Goal: Task Accomplishment & Management: Use online tool/utility

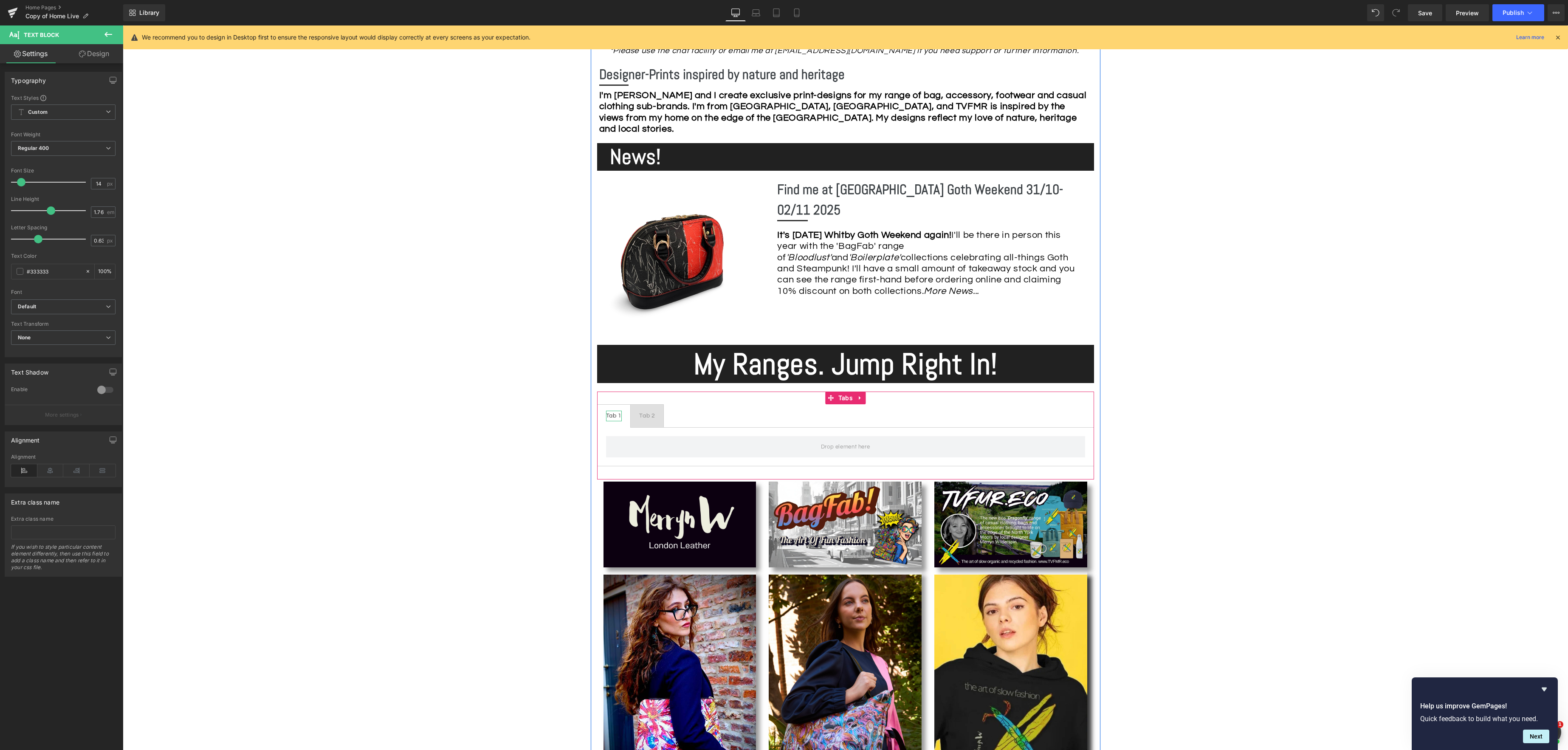
click at [614, 416] on div "Tab 1" at bounding box center [614, 416] width 16 height 11
click at [621, 415] on div "Tab 1" at bounding box center [614, 416] width 16 height 11
click at [653, 415] on div "Tab 2" at bounding box center [648, 416] width 16 height 11
click at [654, 415] on div "Tab 2" at bounding box center [648, 416] width 16 height 11
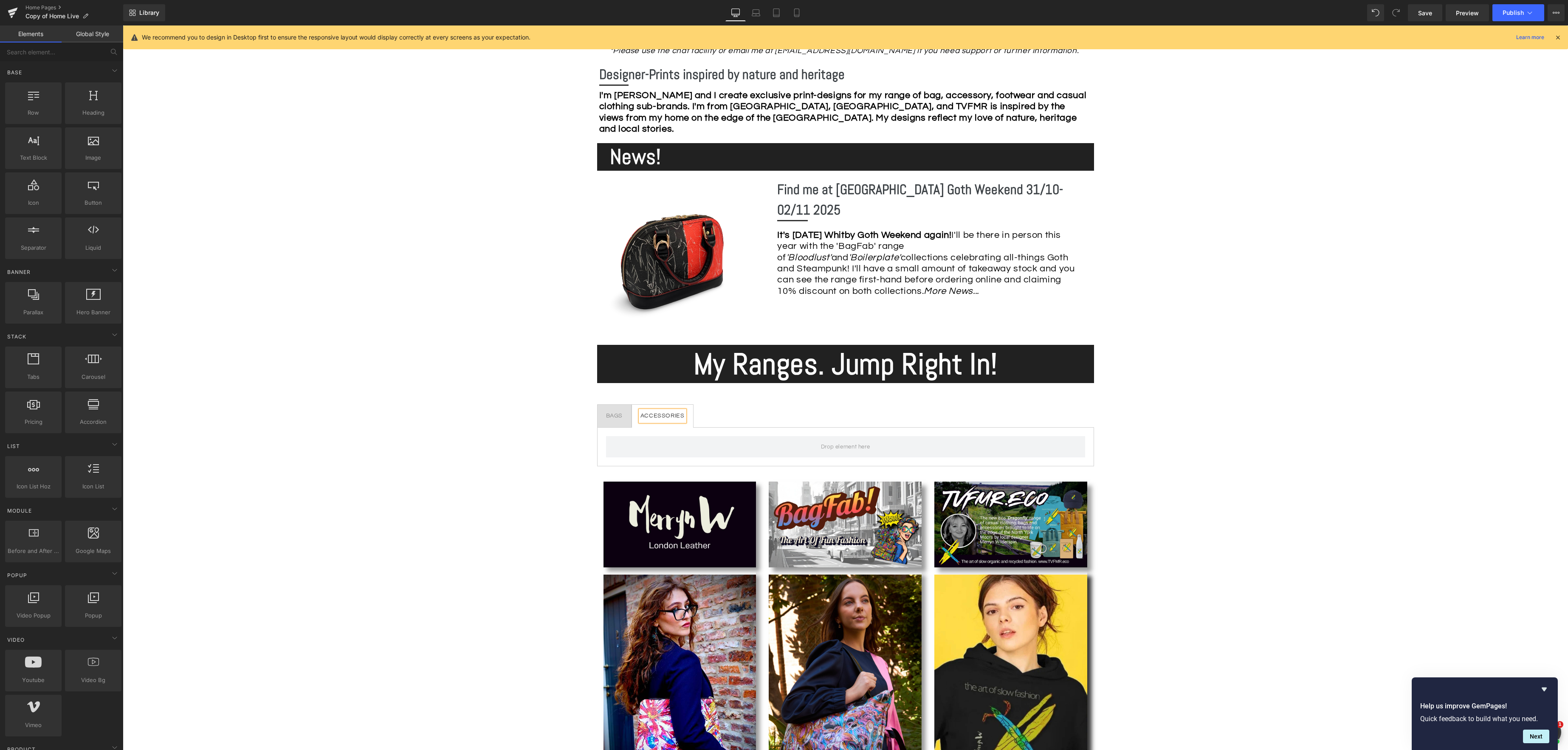
click at [622, 418] on div "BAGS" at bounding box center [615, 416] width 17 height 11
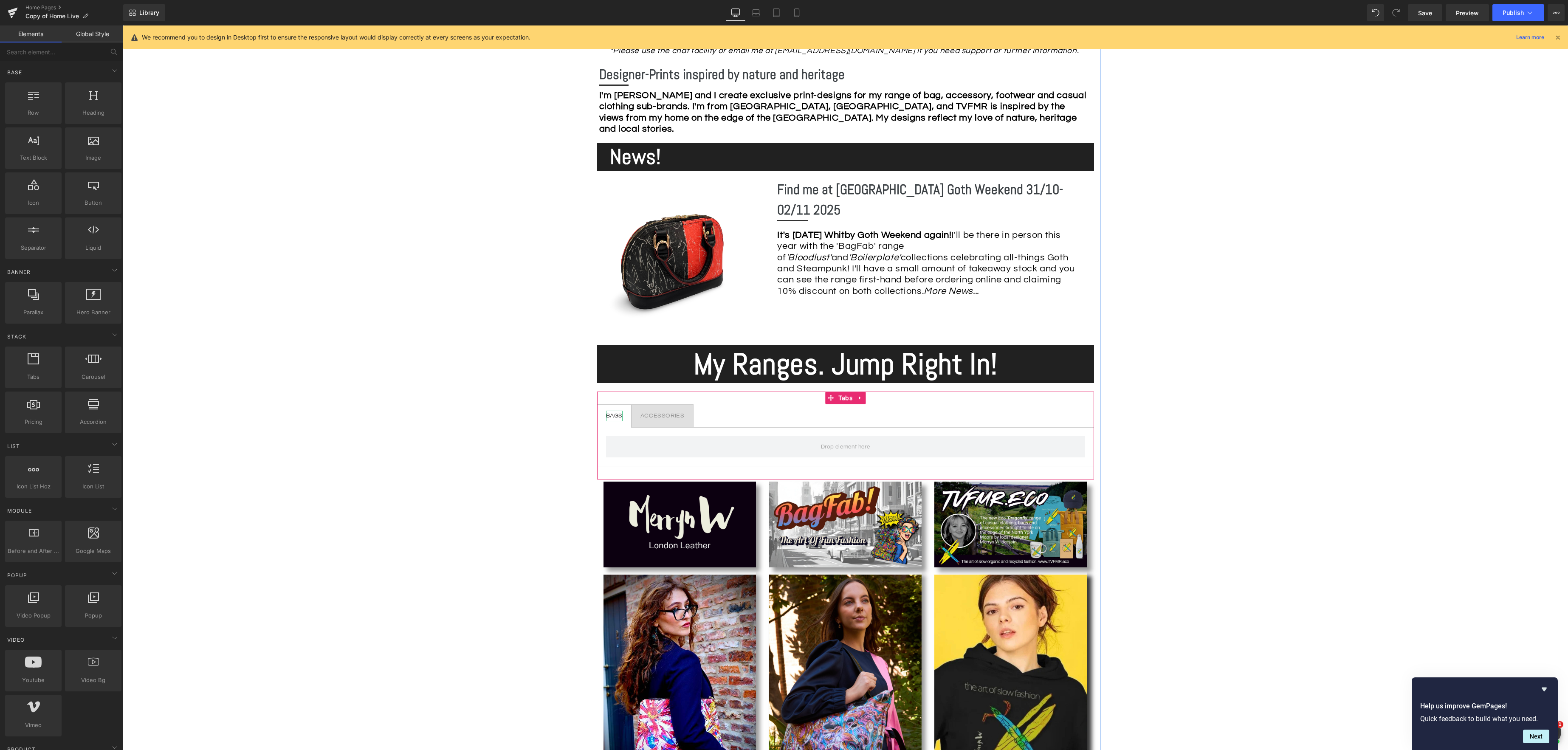
click at [618, 417] on div "BAGS" at bounding box center [615, 416] width 17 height 11
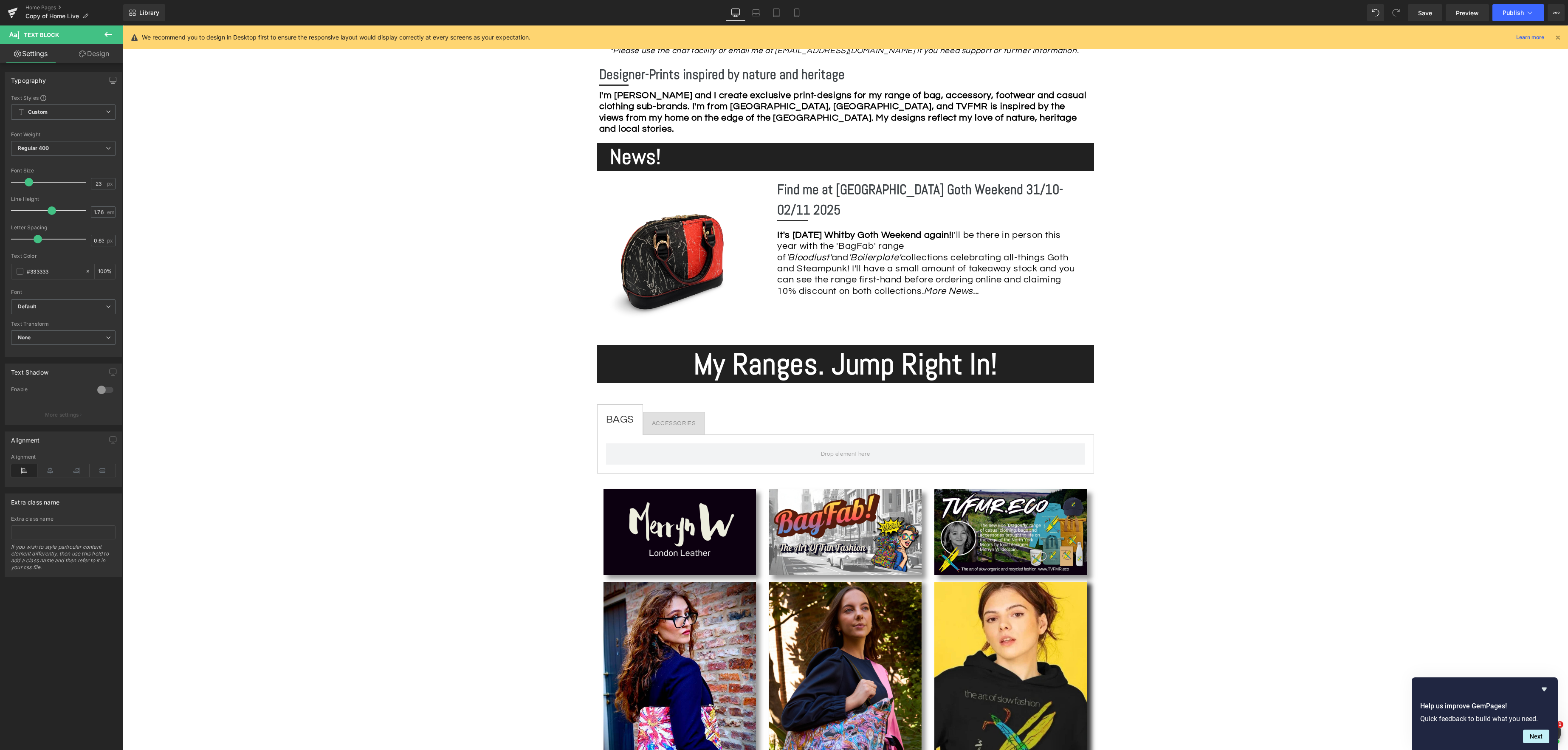
type input "22"
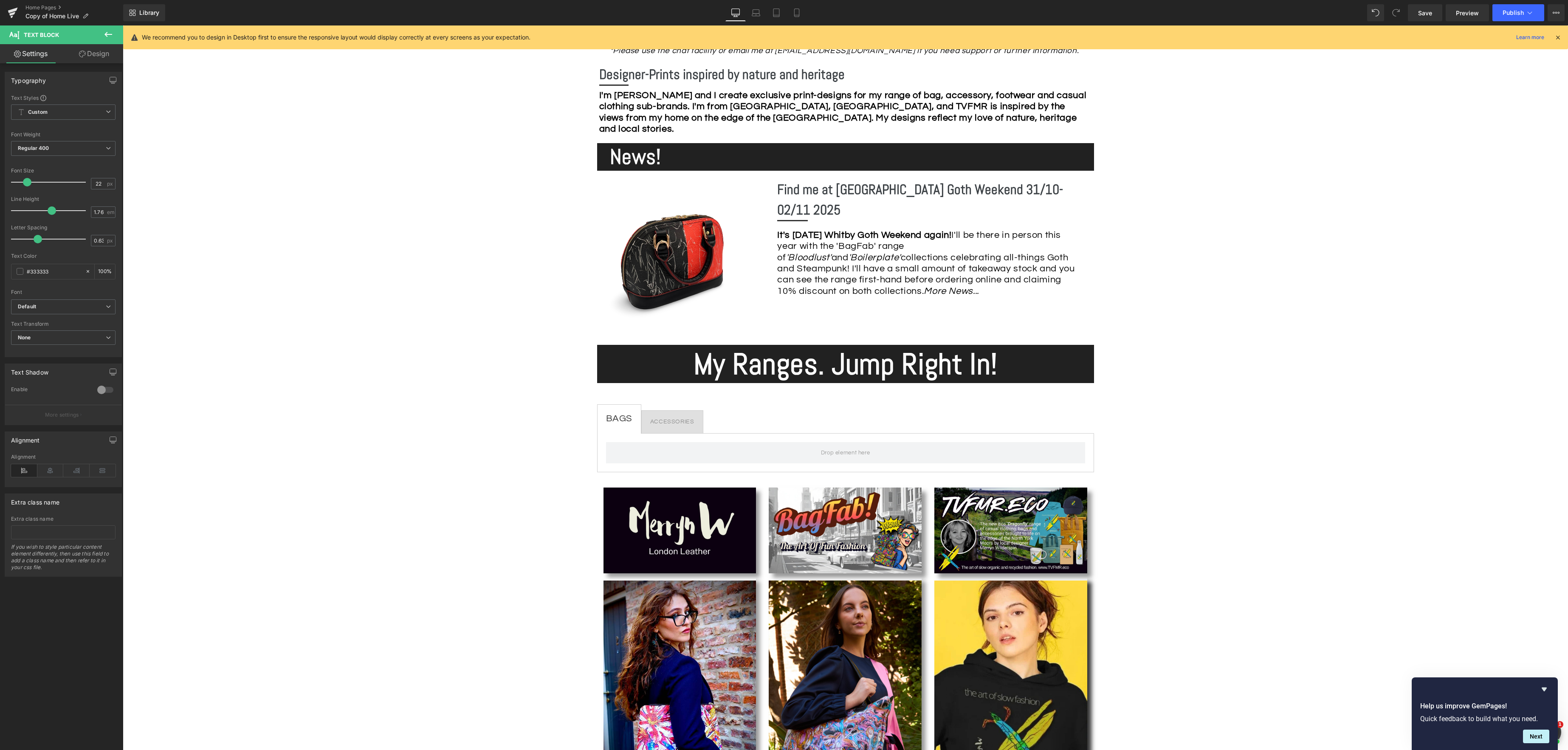
drag, startPoint x: 19, startPoint y: 181, endPoint x: 25, endPoint y: 184, distance: 6.7
click at [25, 184] on span at bounding box center [27, 182] width 9 height 9
click at [674, 419] on div at bounding box center [672, 417] width 44 height 2
type input "22"
drag, startPoint x: 23, startPoint y: 182, endPoint x: 28, endPoint y: 182, distance: 5.0
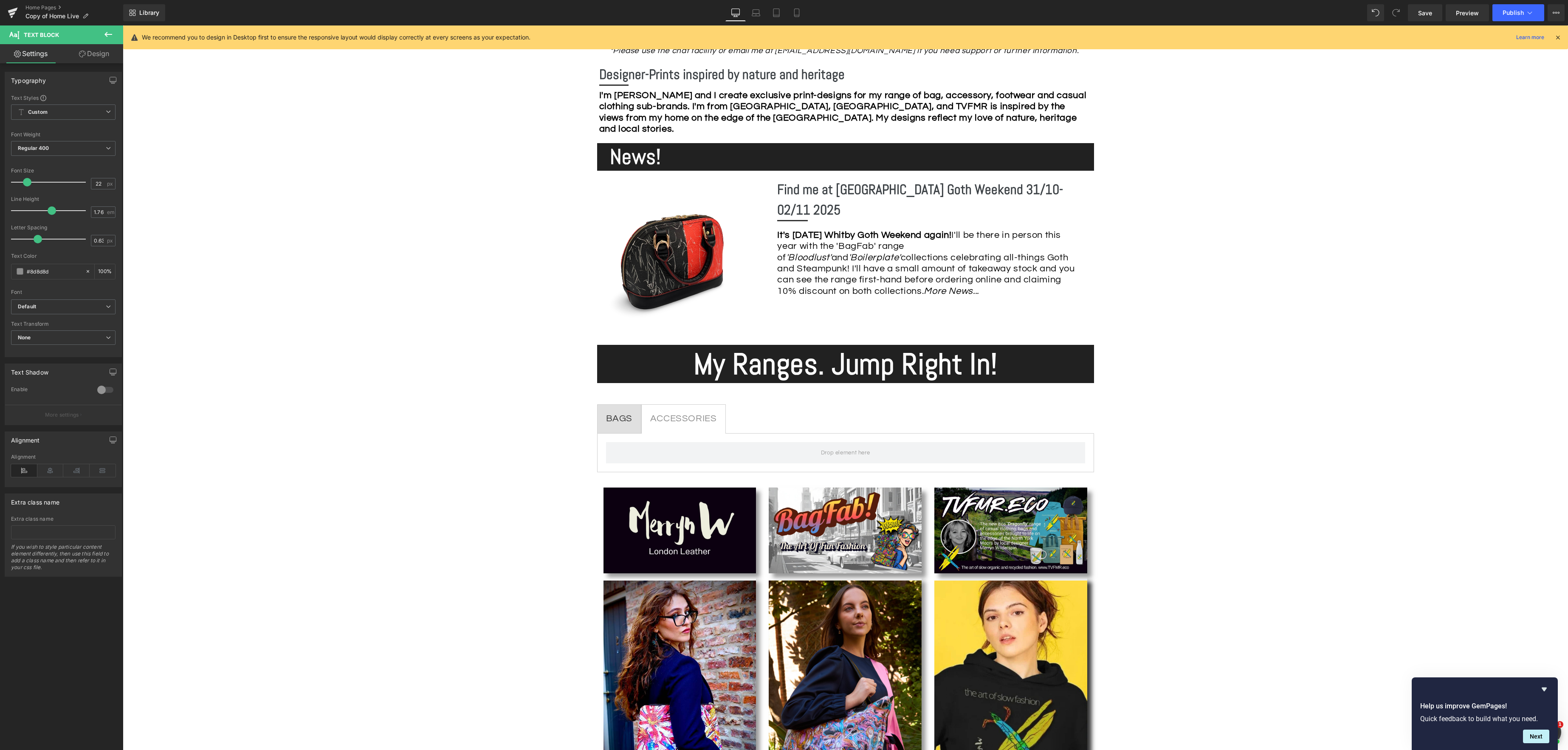
click at [28, 182] on span at bounding box center [27, 182] width 9 height 9
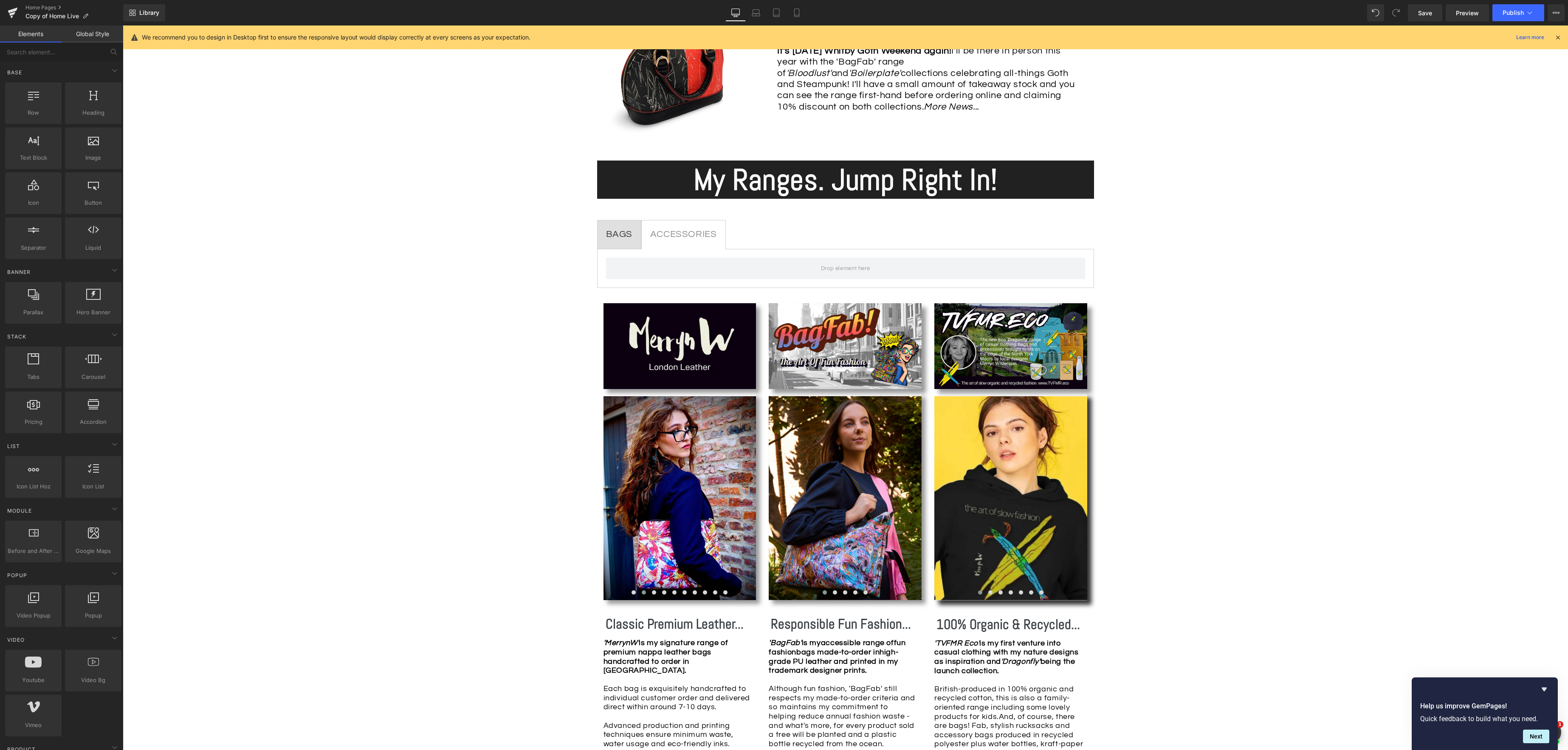
scroll to position [644, 0]
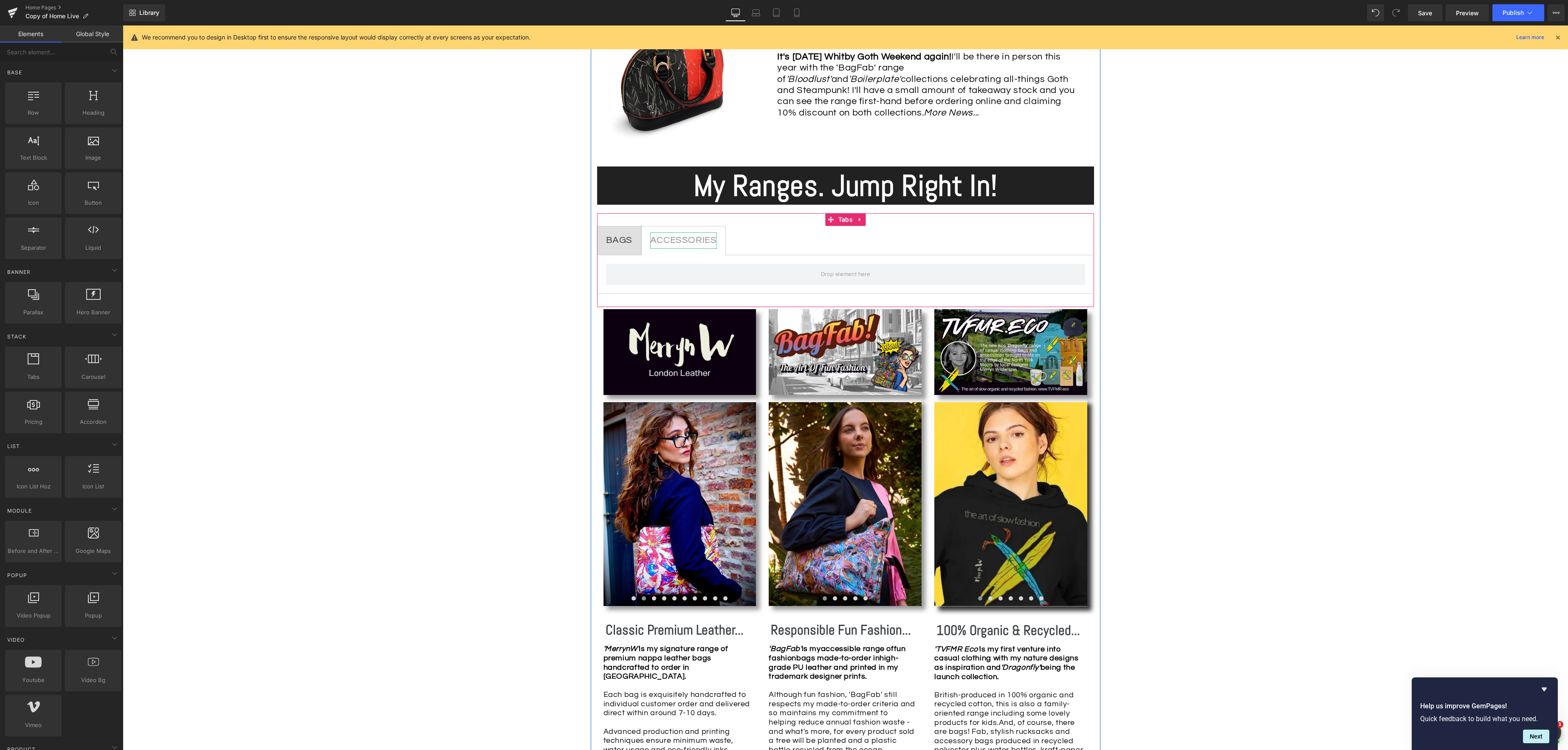
drag, startPoint x: 657, startPoint y: 240, endPoint x: 612, endPoint y: 244, distance: 45.2
click at [657, 240] on div "ACCESSORIES" at bounding box center [684, 240] width 66 height 17
click at [612, 244] on div "BAGS" at bounding box center [619, 240] width 27 height 17
click at [534, 274] on div "Image Row *Please use the chat facility or email me at [EMAIL_ADDRESS][DOMAIN_N…" at bounding box center [845, 719] width 1445 height 2290
click at [605, 260] on div at bounding box center [846, 274] width 497 height 39
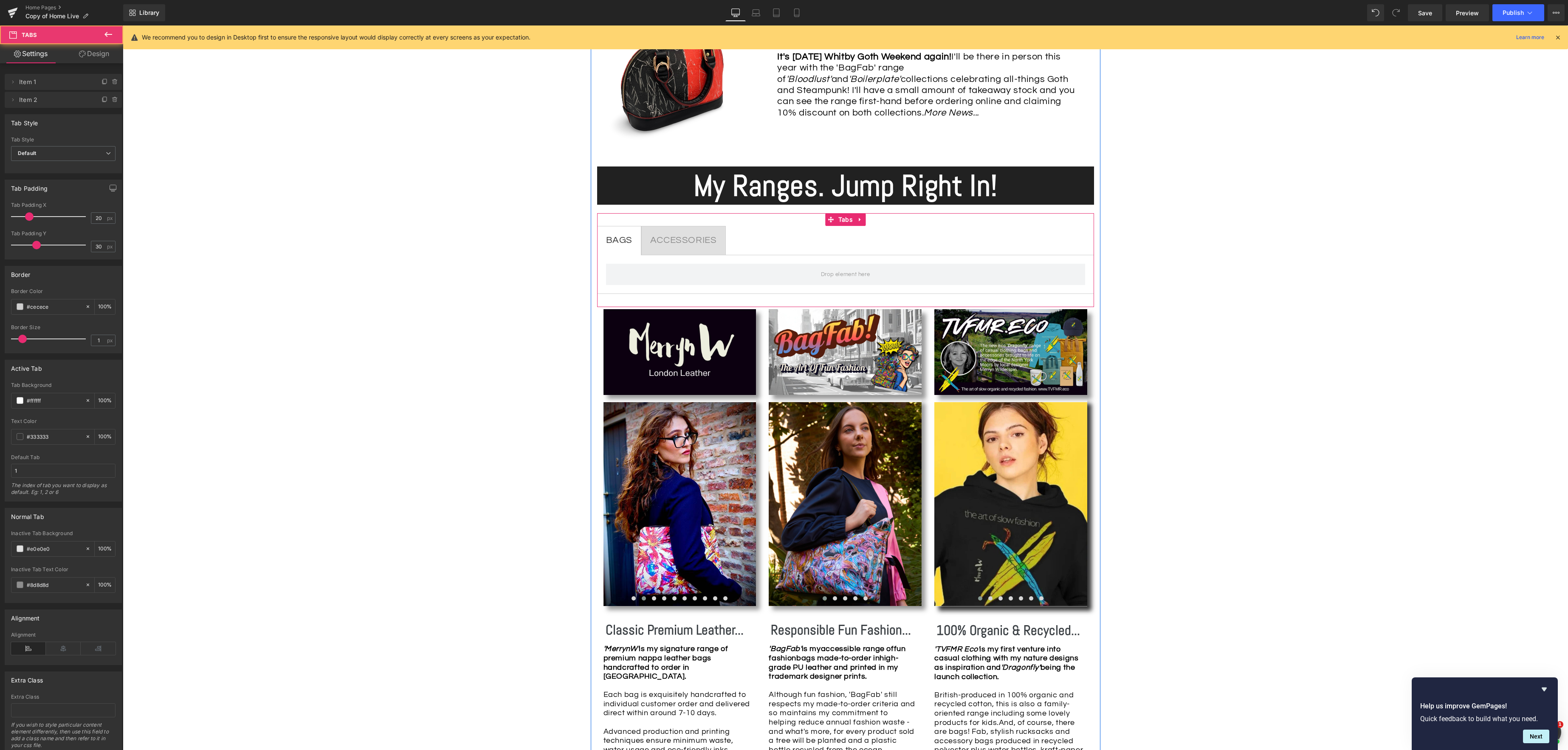
click at [614, 256] on div at bounding box center [846, 274] width 497 height 39
click at [94, 157] on span "Default" at bounding box center [63, 153] width 104 height 15
click at [94, 157] on span "Default" at bounding box center [62, 153] width 101 height 15
click at [99, 50] on link "Design" at bounding box center [94, 53] width 62 height 19
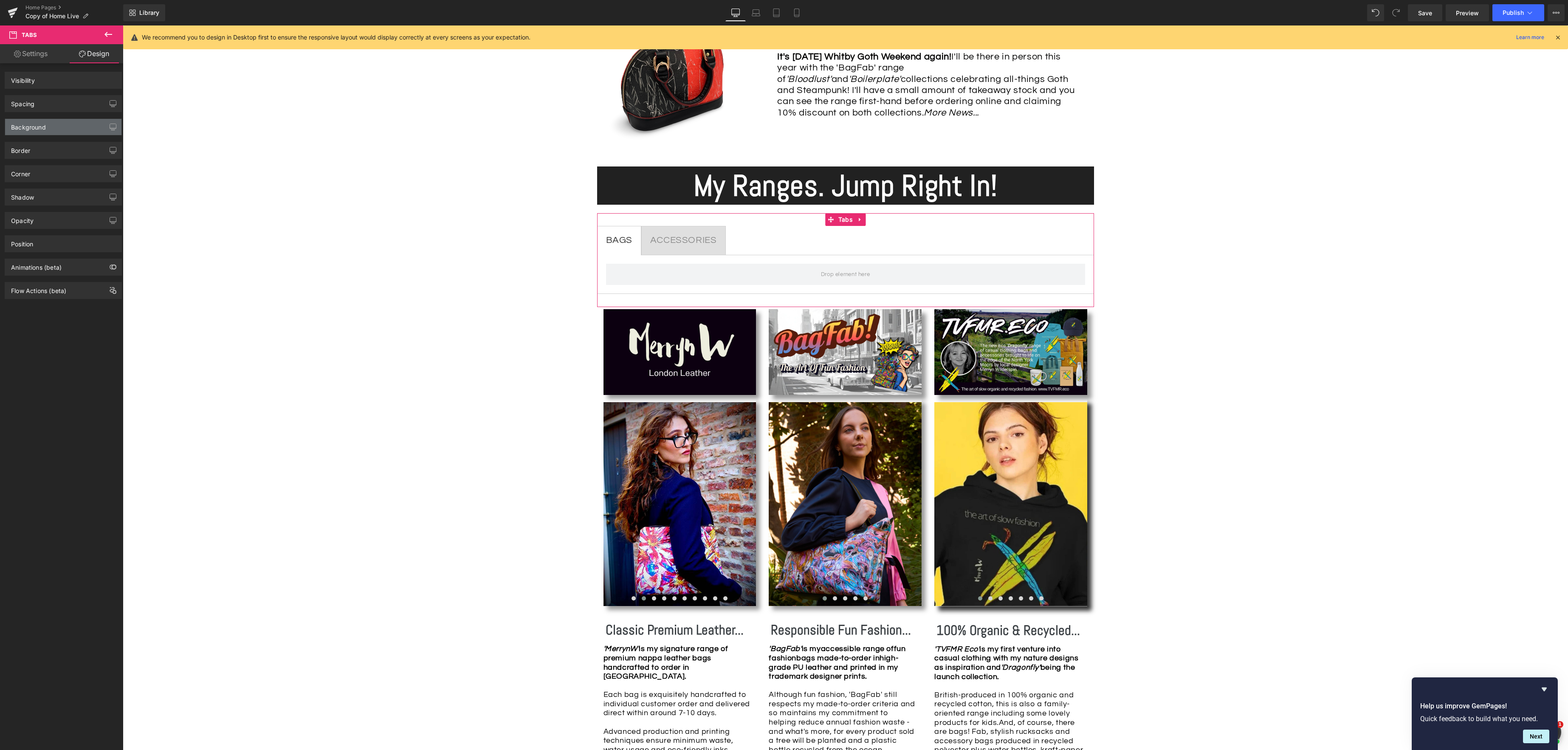
click at [52, 122] on div "Background" at bounding box center [63, 127] width 116 height 16
type input "transparent"
type input "0"
click at [23, 184] on div "transparent" at bounding box center [48, 181] width 74 height 15
click at [45, 182] on input "transparent" at bounding box center [54, 181] width 54 height 9
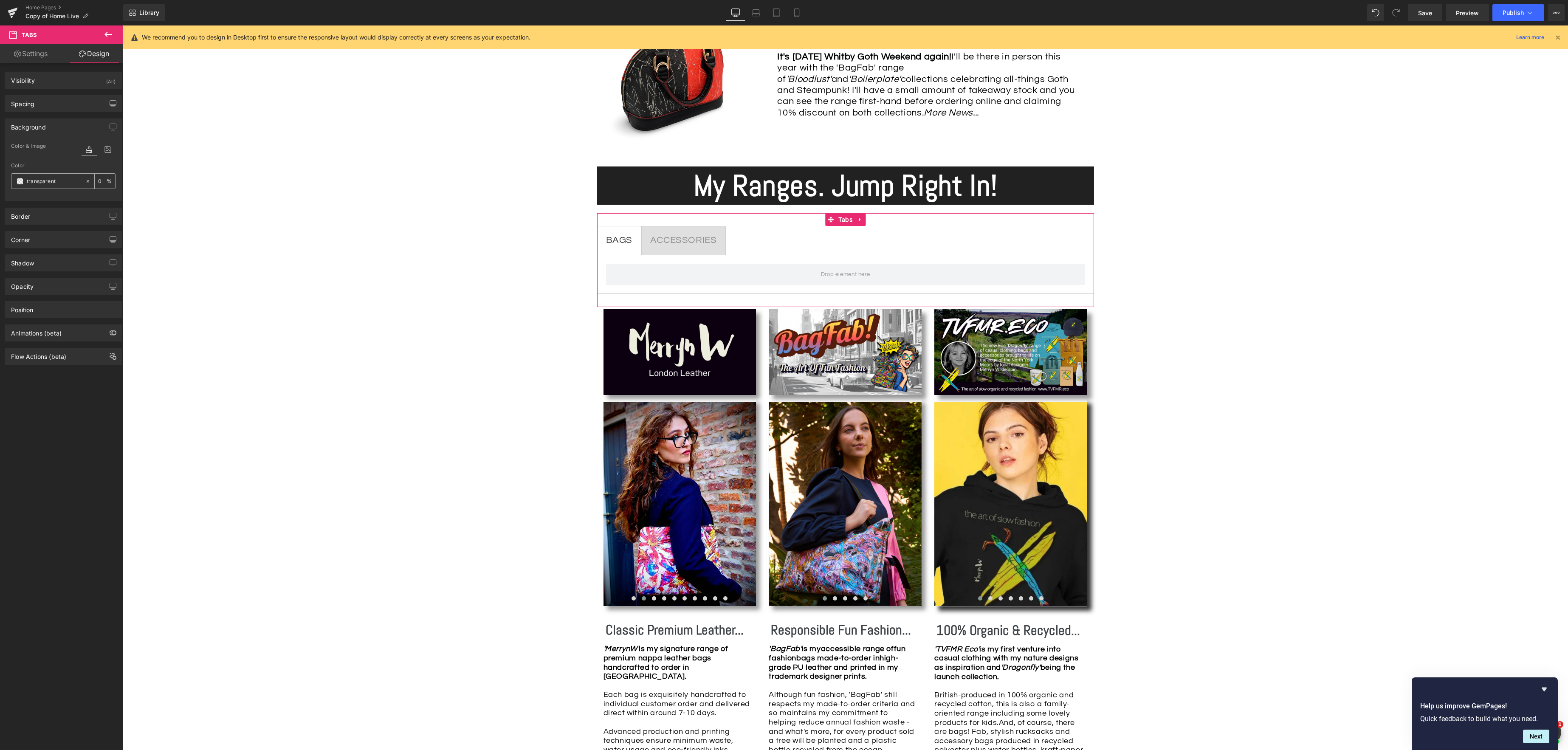
click at [21, 183] on span at bounding box center [20, 181] width 7 height 7
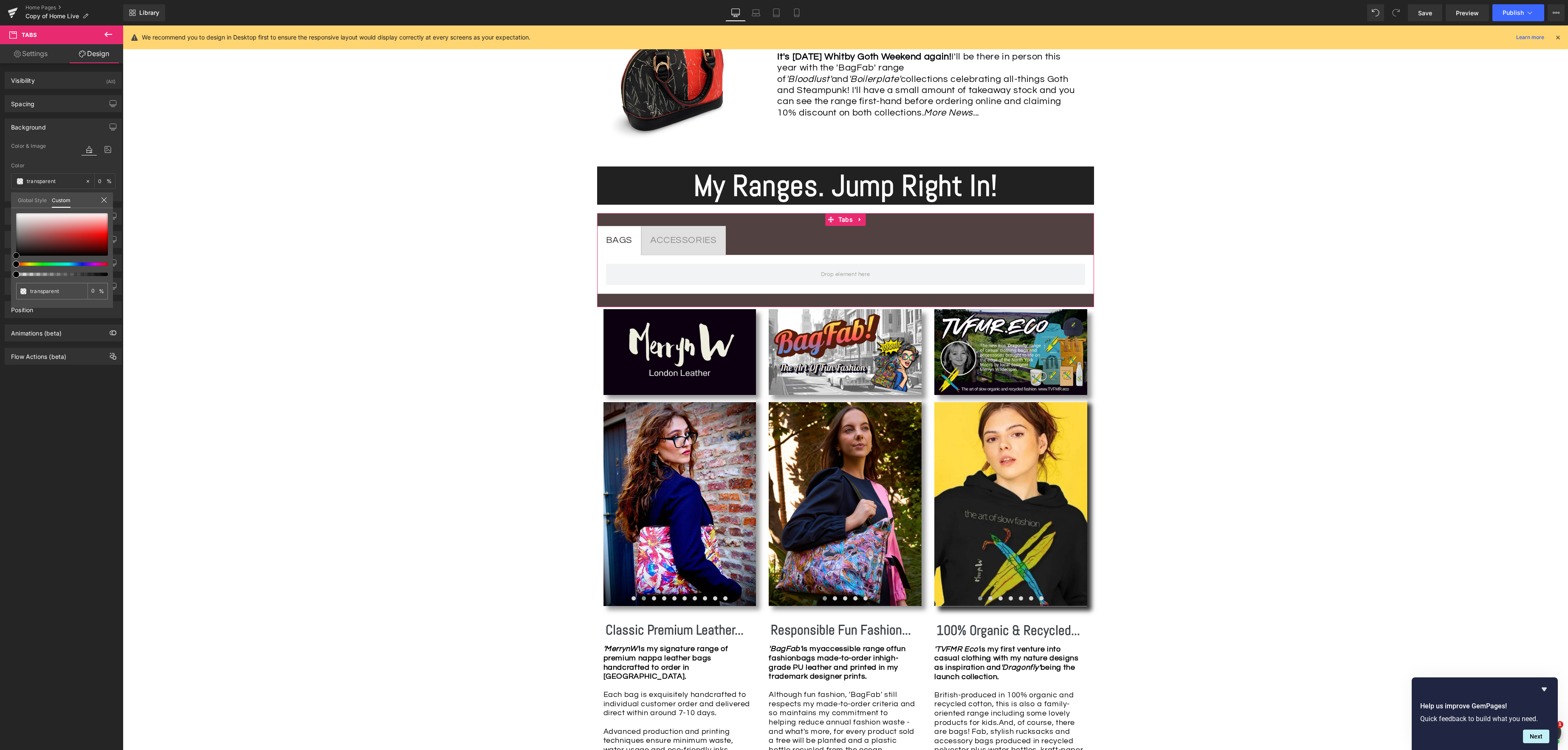
type input "#524141"
type input "100"
type input "#524141"
type input "100"
click at [26, 243] on div at bounding box center [62, 234] width 92 height 43
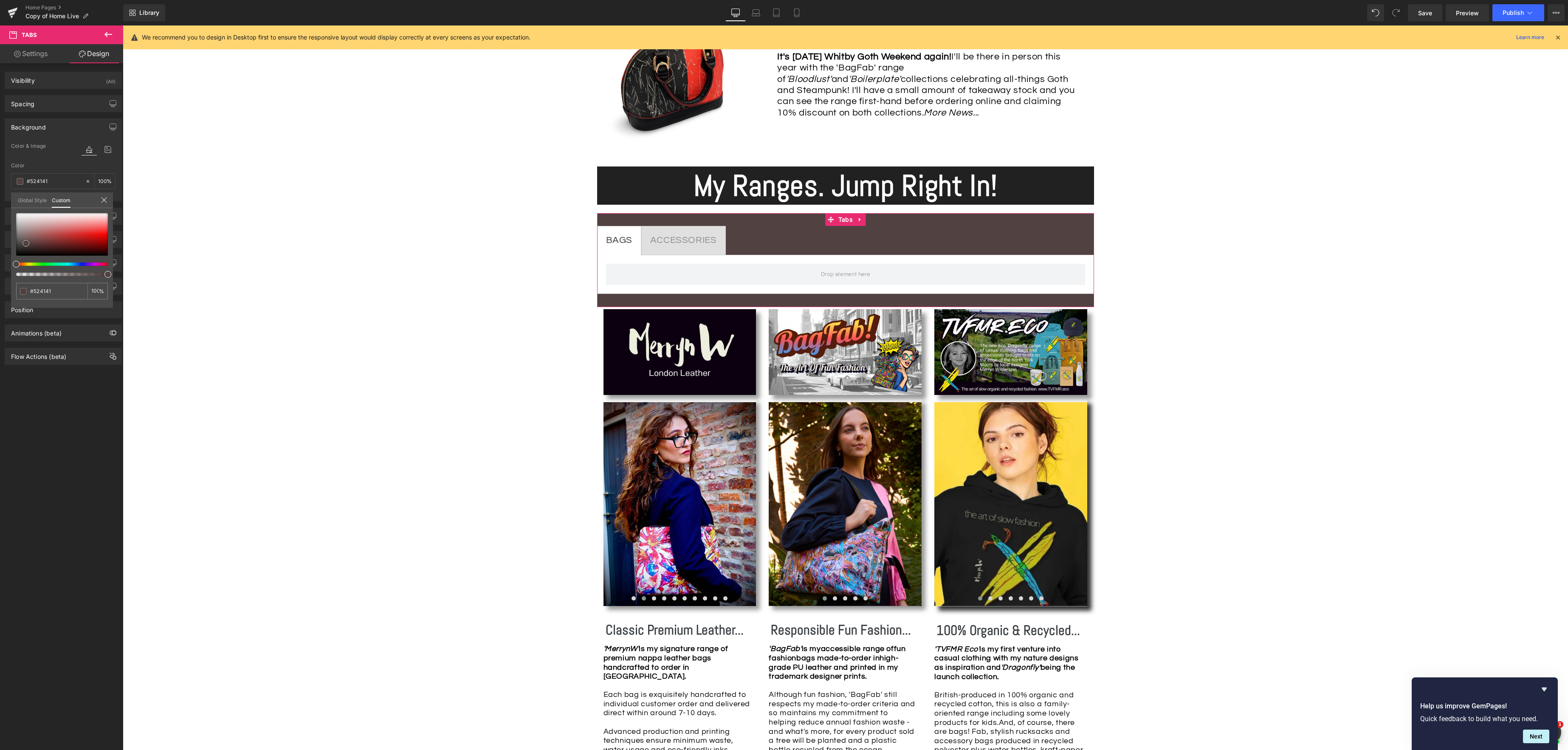
type input "#514242"
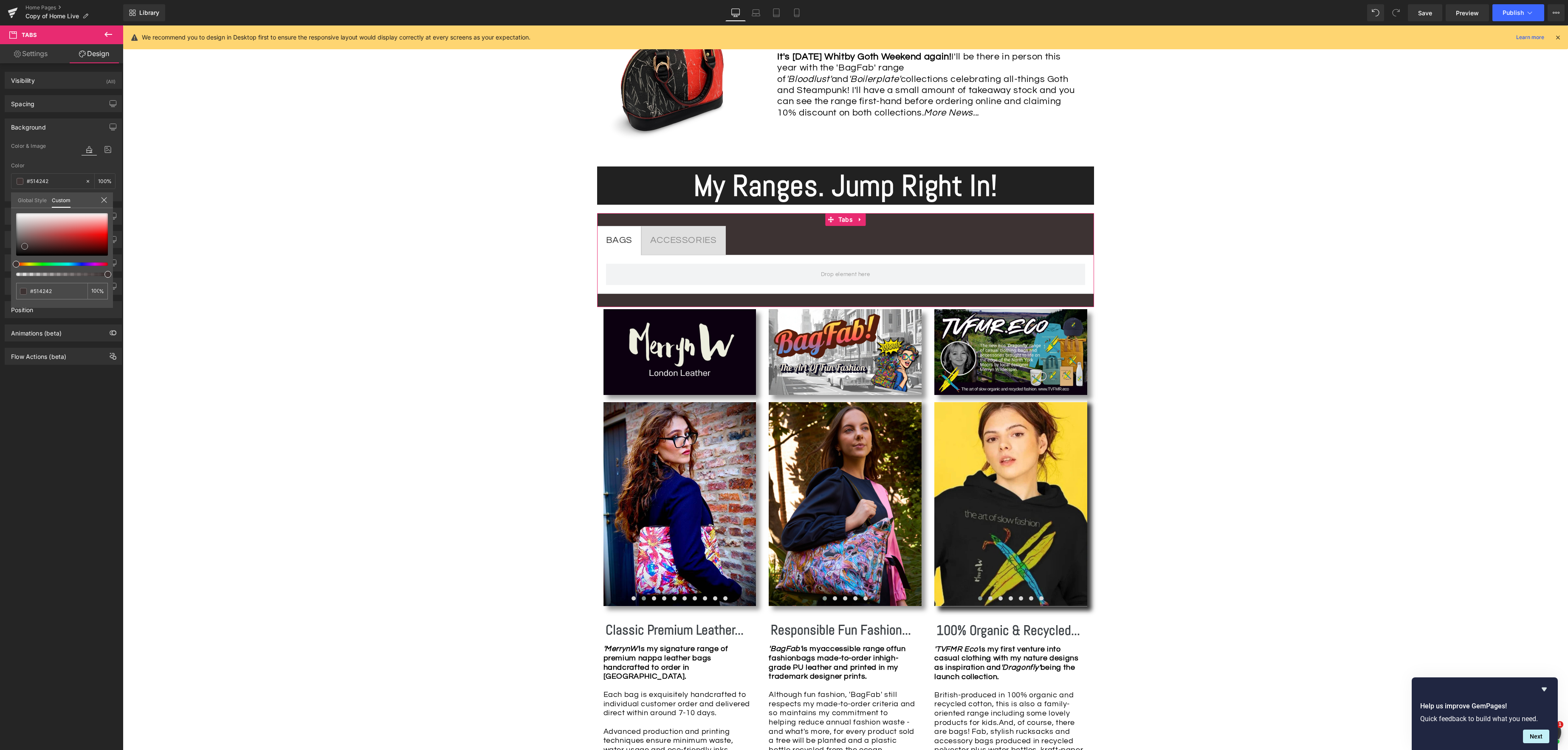
type input "#3d3333"
type input "#2c2525"
type input "#211c1c"
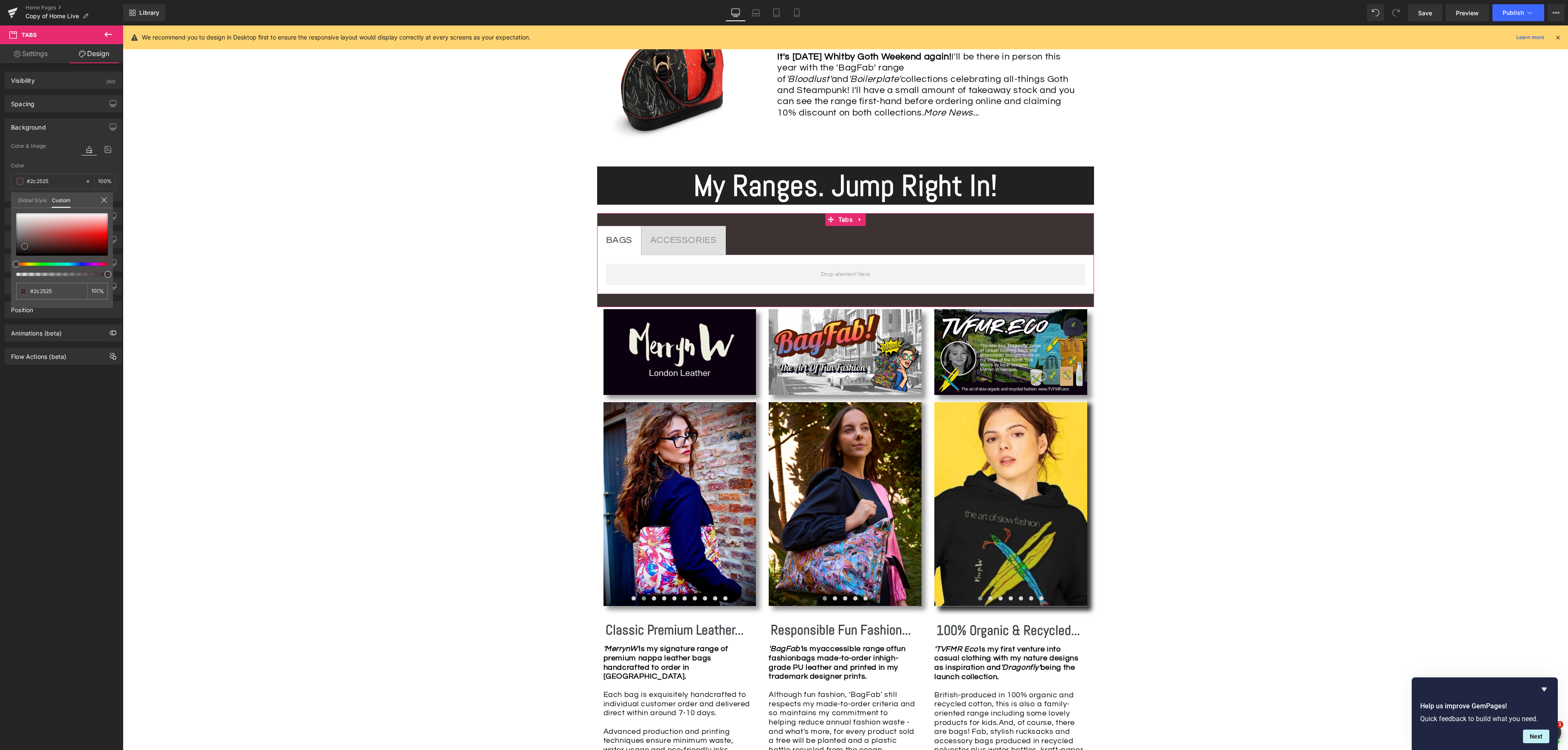
type input "#211c1c"
type input "#181515"
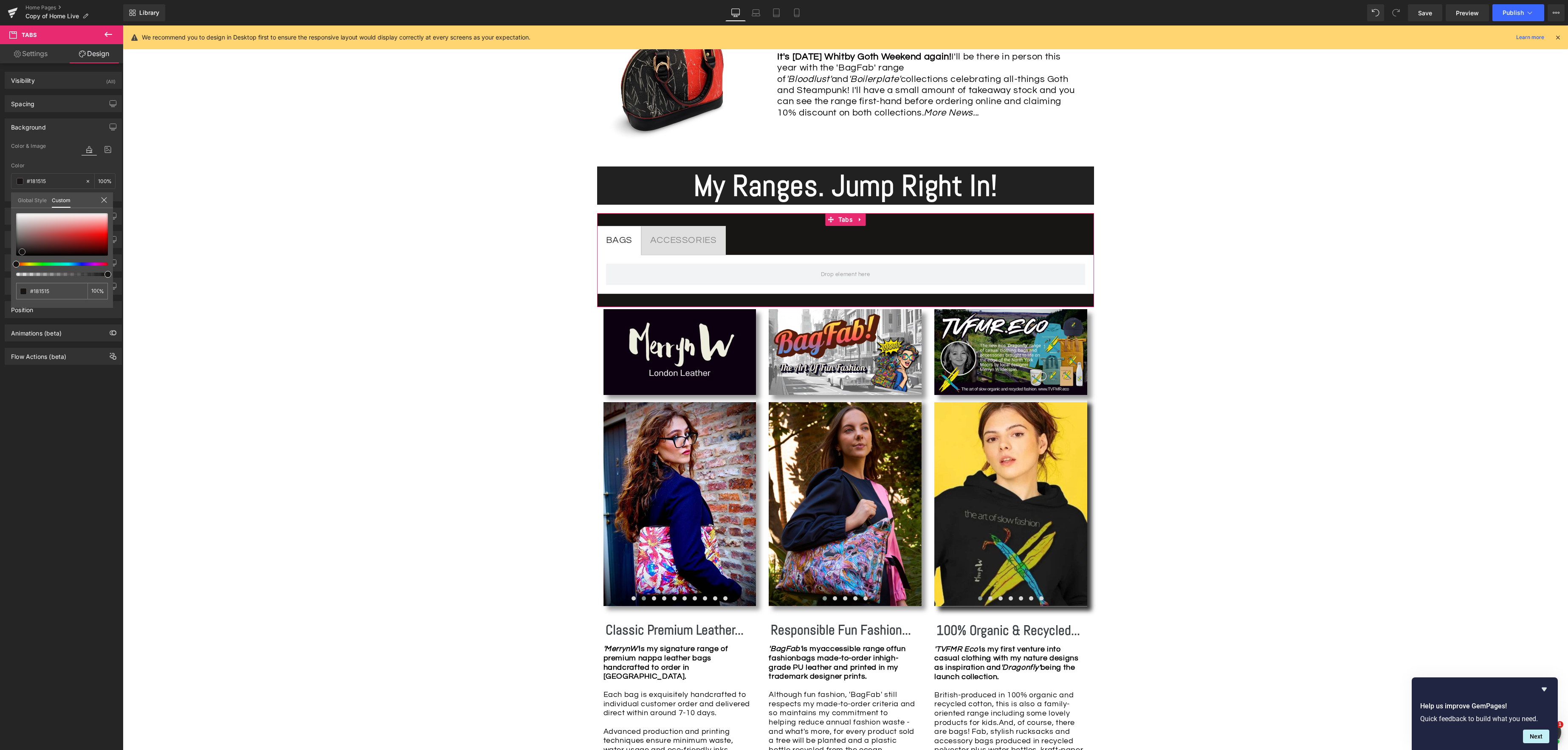
type input "#141313"
type input "#111111"
type input "#0f0f0f"
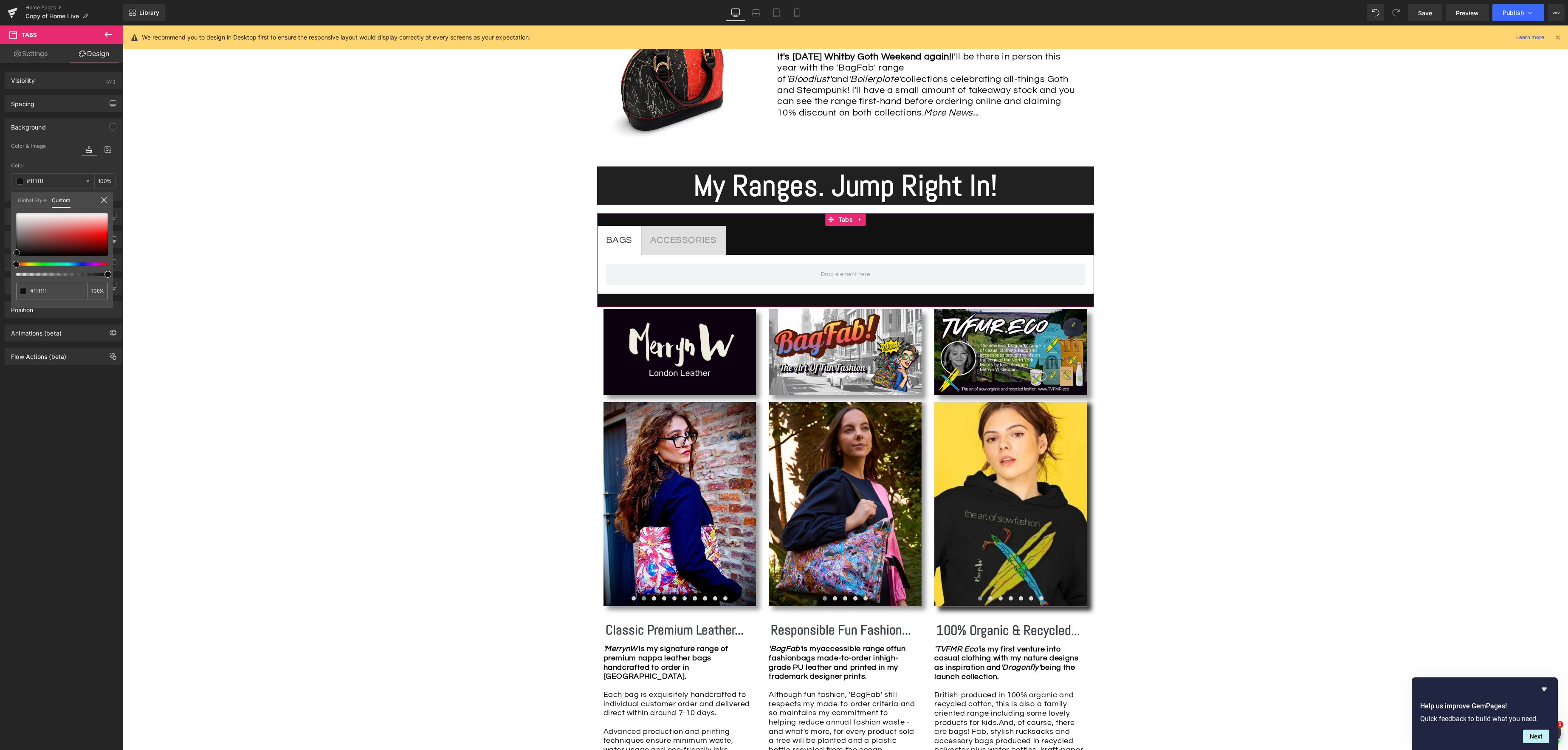
type input "#0f0f0f"
type input "#111111"
type input "#141414"
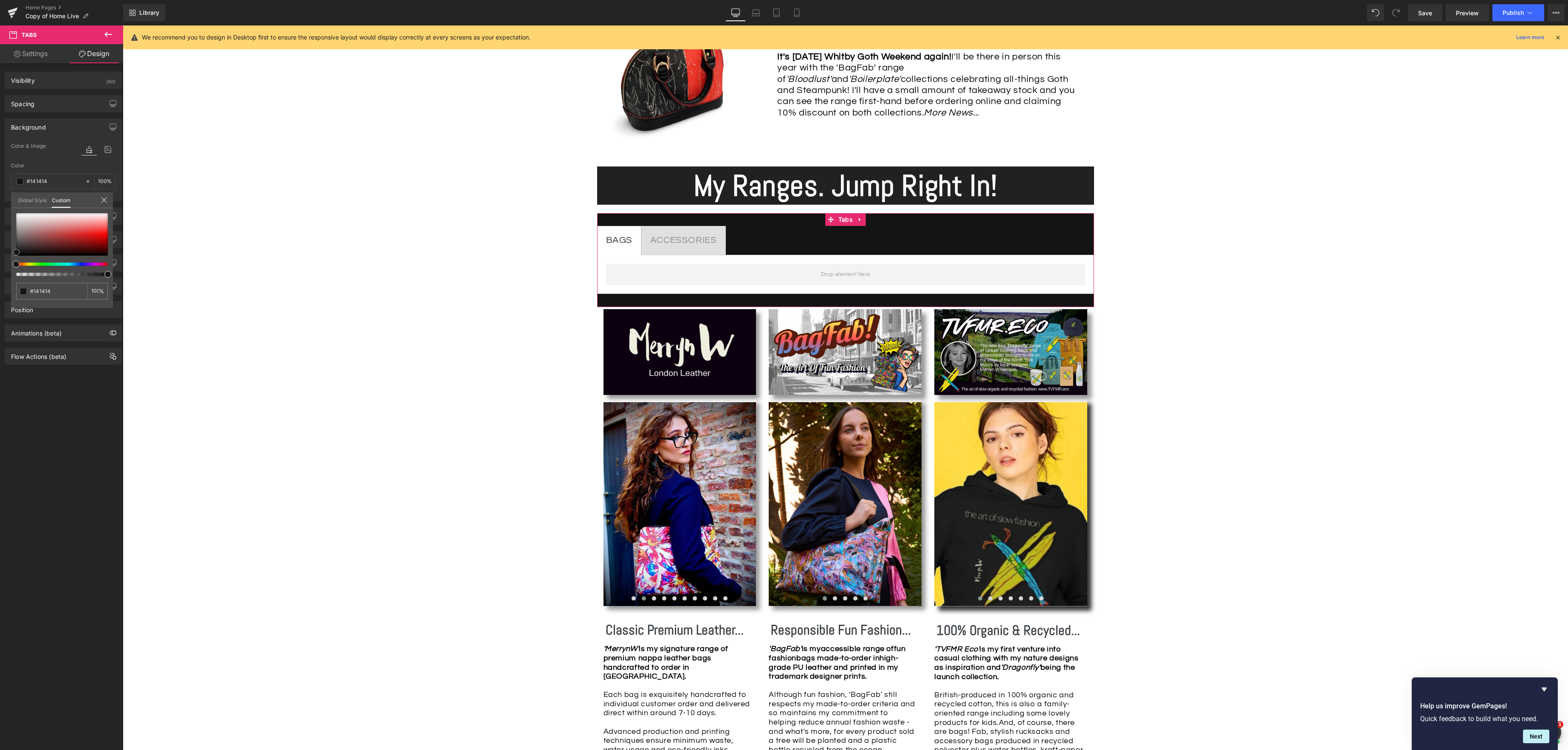
type input "#161616"
type input "#191919"
type input "#1f1d1d"
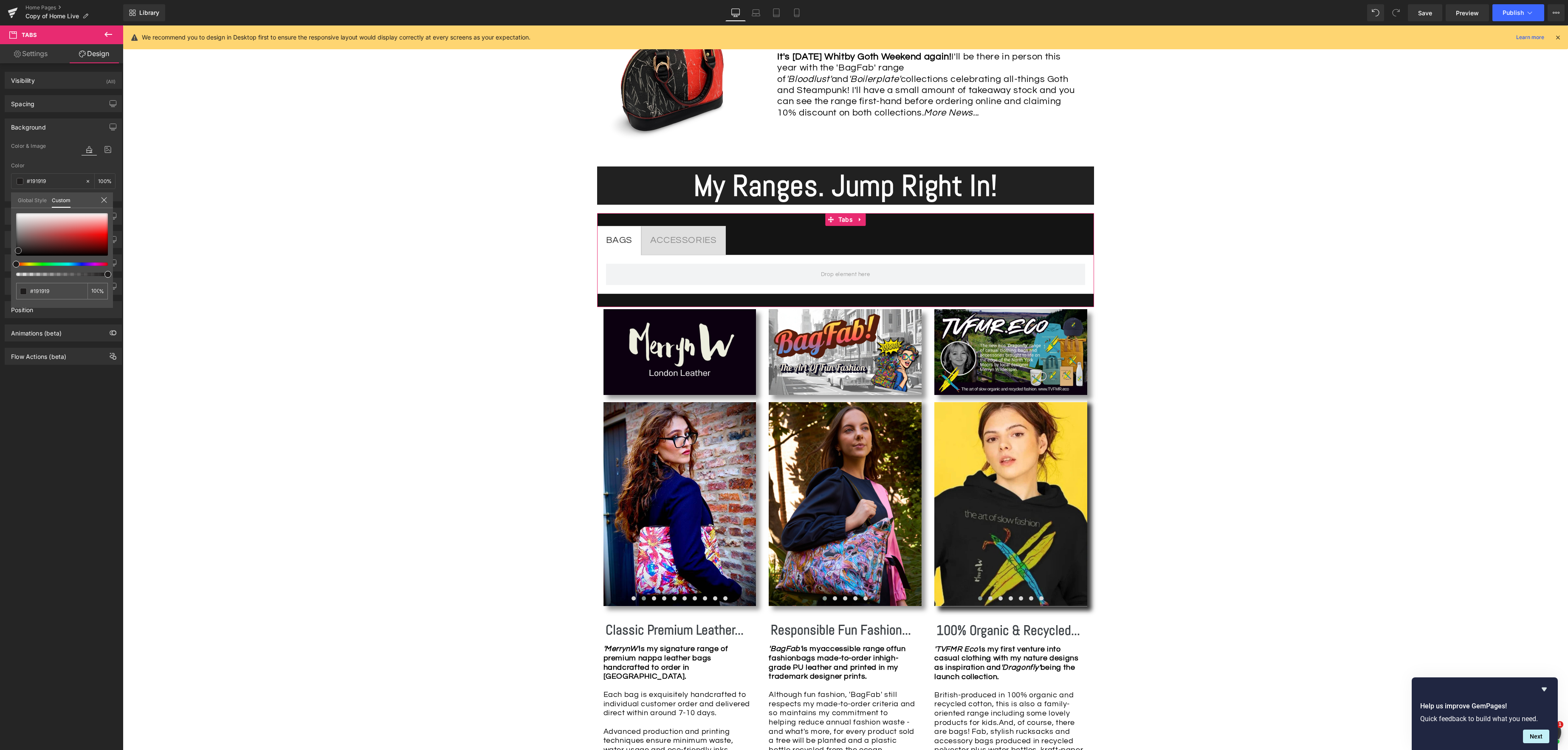
type input "#1f1d1d"
type input "#2b2626"
type input "#3b2f2f"
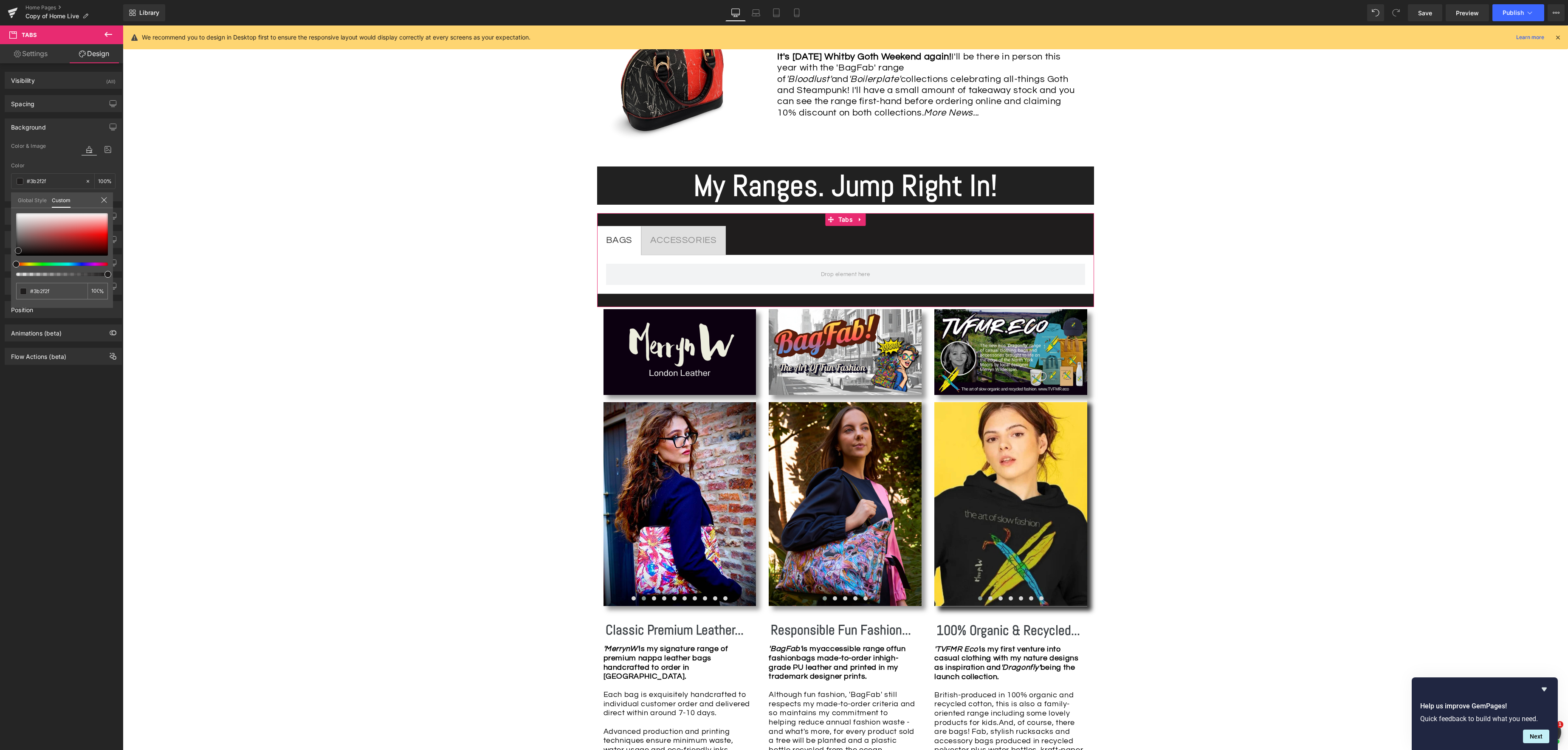
type input "#493535"
type input "#5e3a3a"
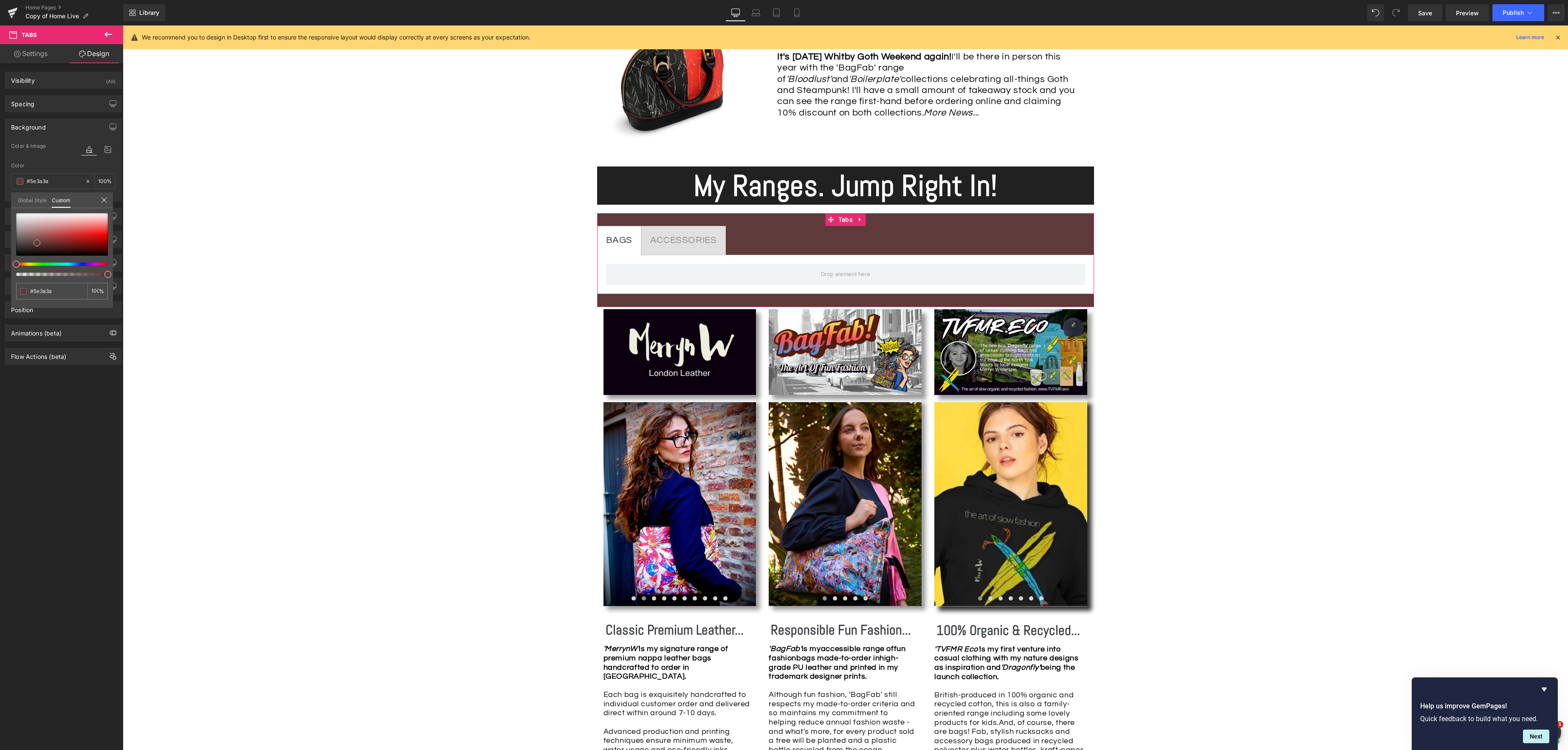
type input "#7d4343"
type input "#9f4b4b"
type input "#b75757"
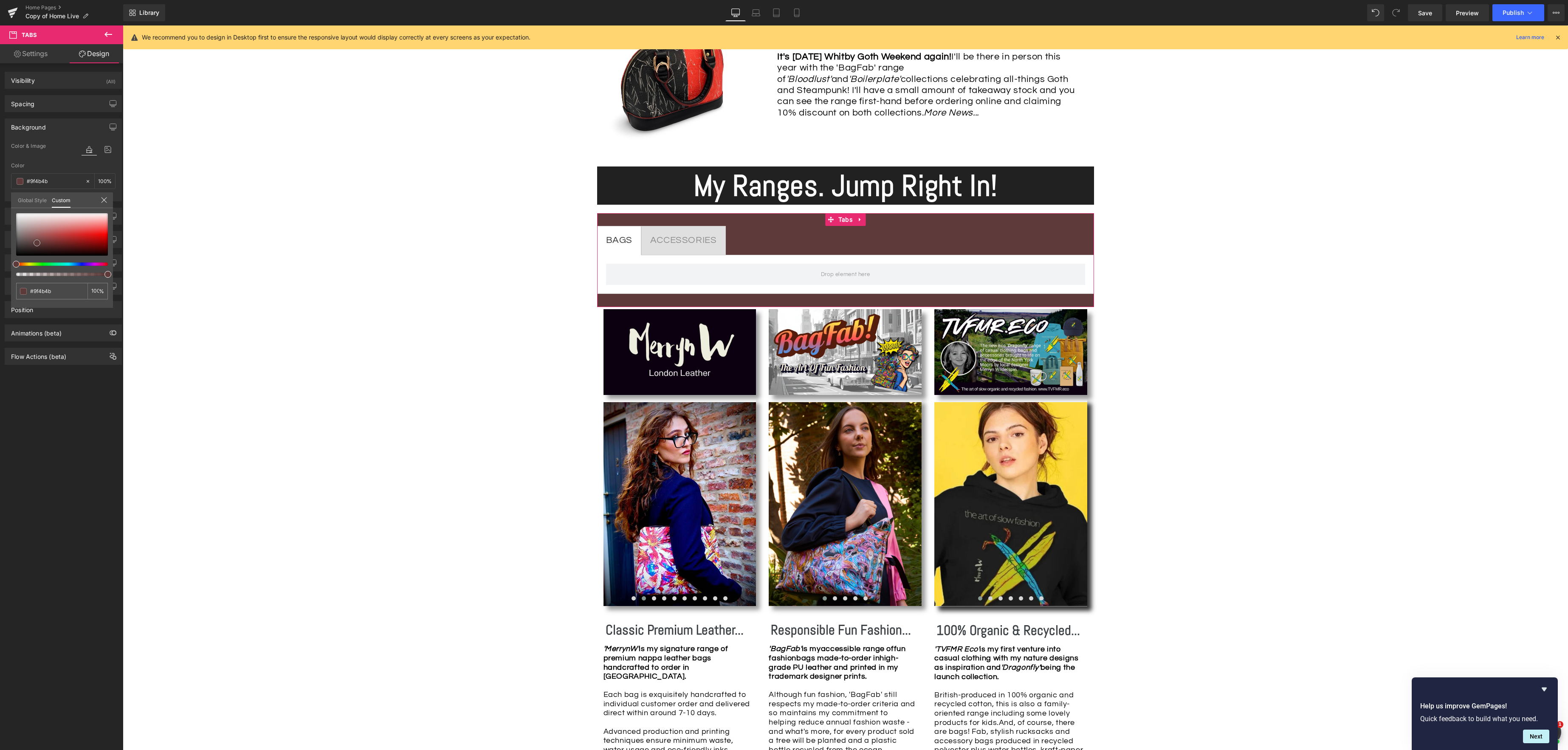
type input "#b75757"
type input "#c36969"
type input "#ca7777"
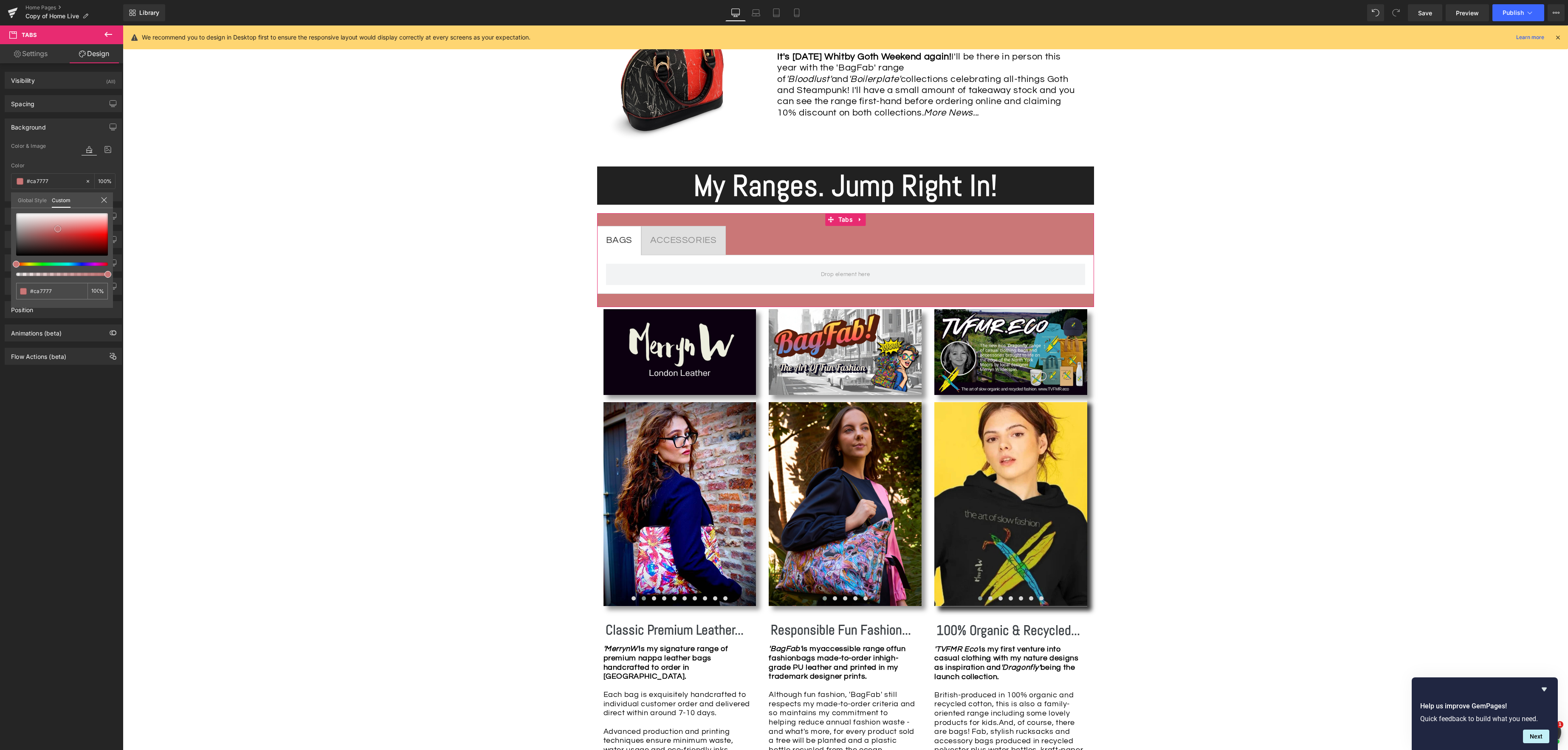
type input "#d17f7f"
type input "#d28383"
type input "#d48686"
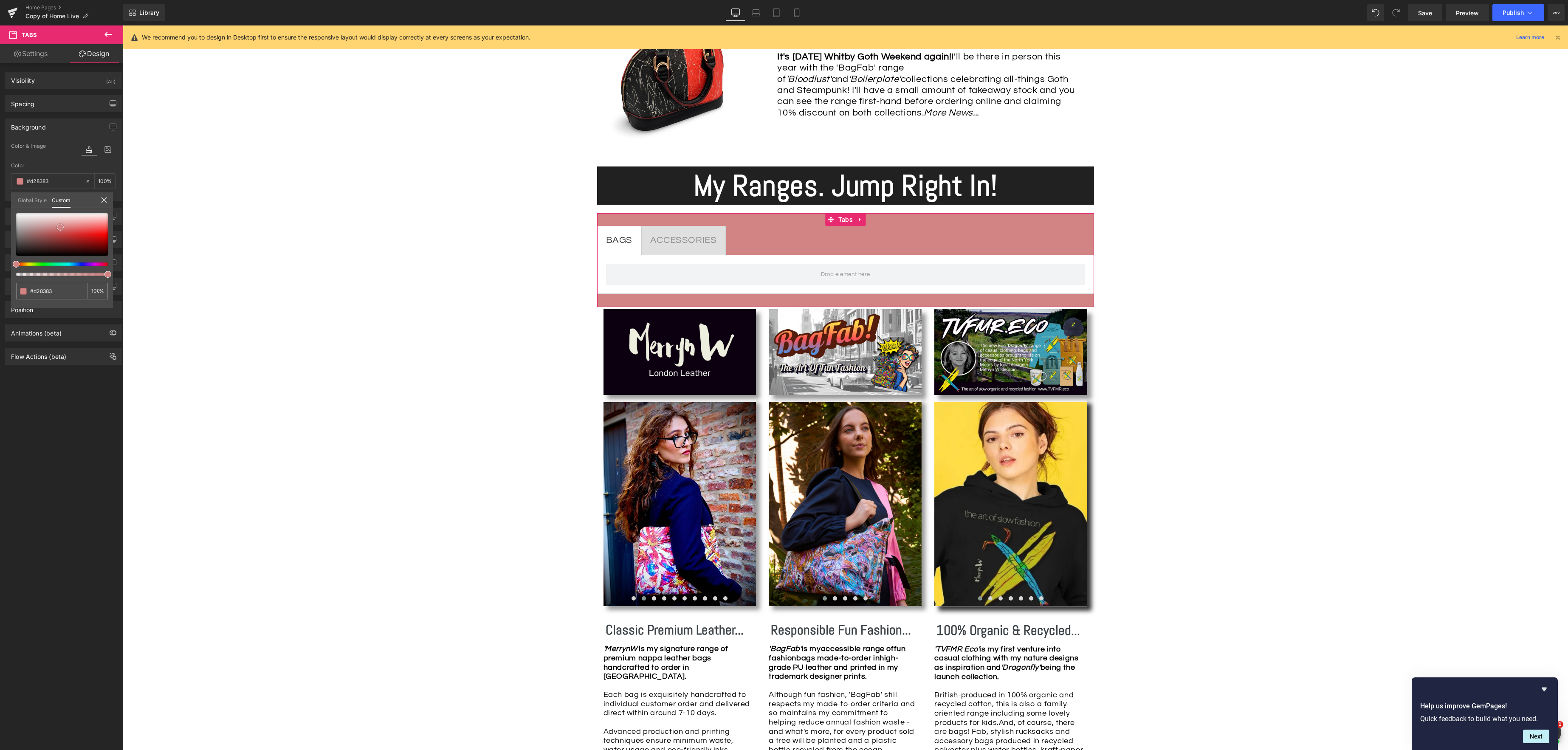
type input "#d48686"
type input "#e19d9d"
type input "#e9b3b3"
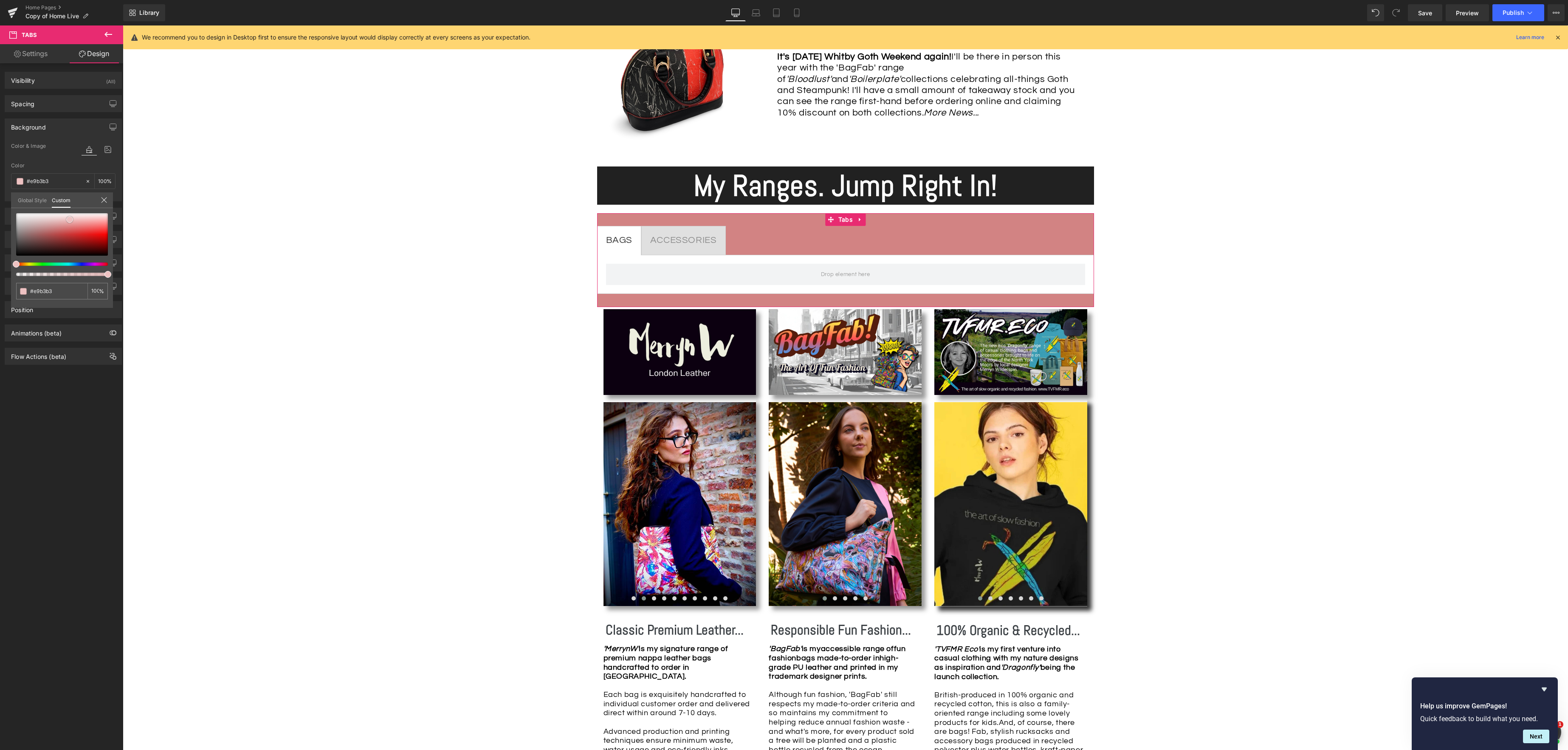
type input "#edbebe"
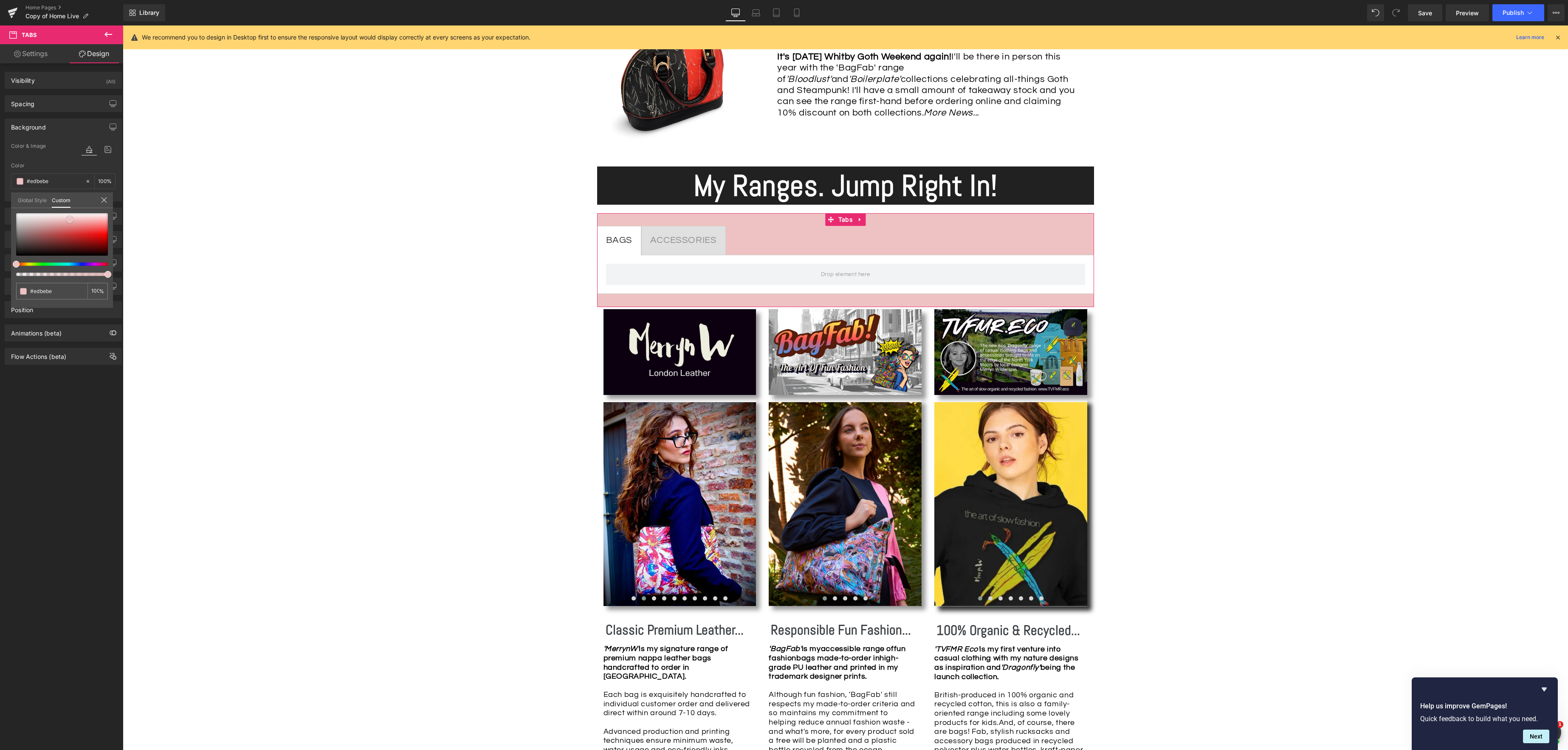
type input "#eec2c2"
type input "#edbfbf"
type input "#ebb6b6"
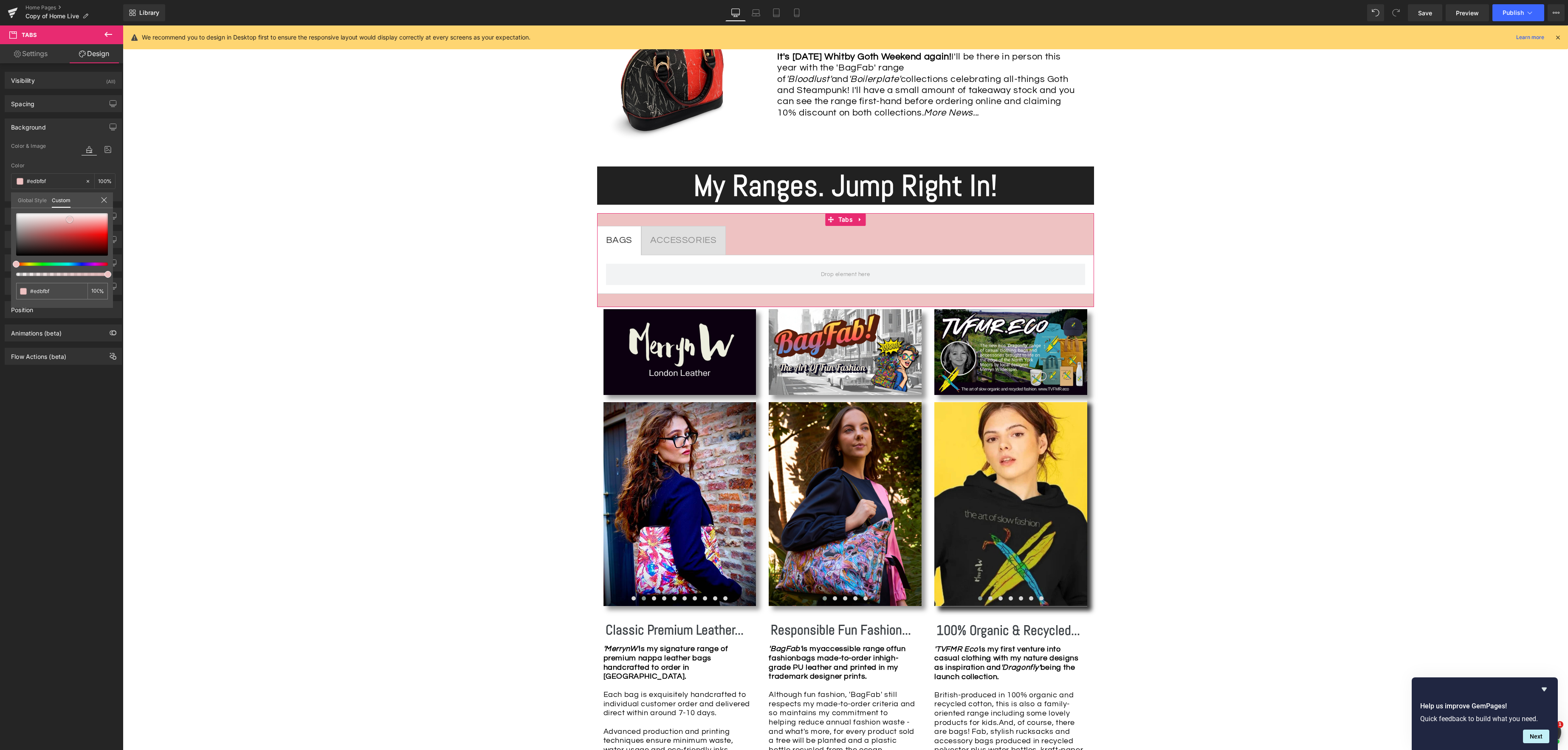
type input "#ebb6b6"
type input "#e9aeae"
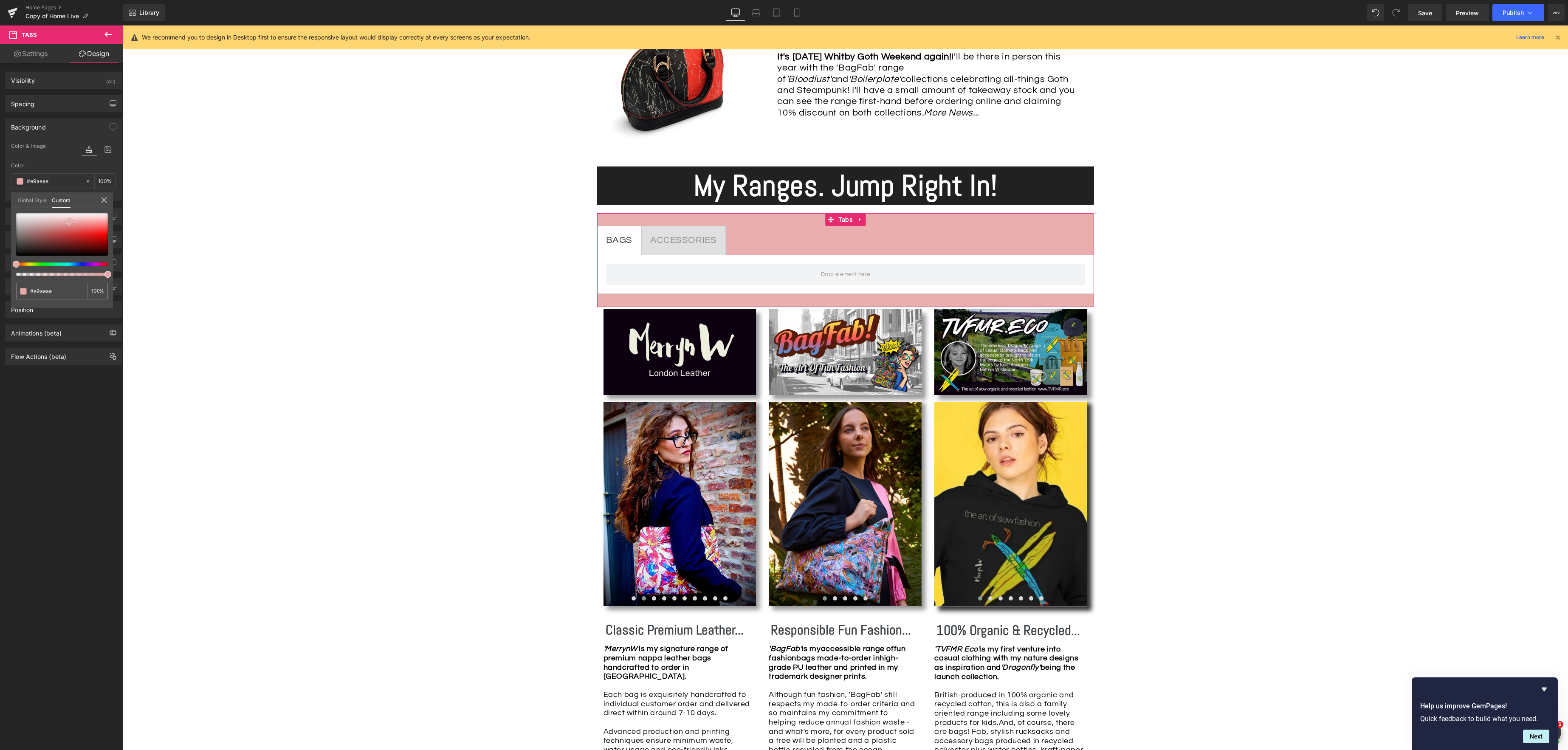
type input "#e5a2a2"
type input "#df8a8a"
type input "#d97b7b"
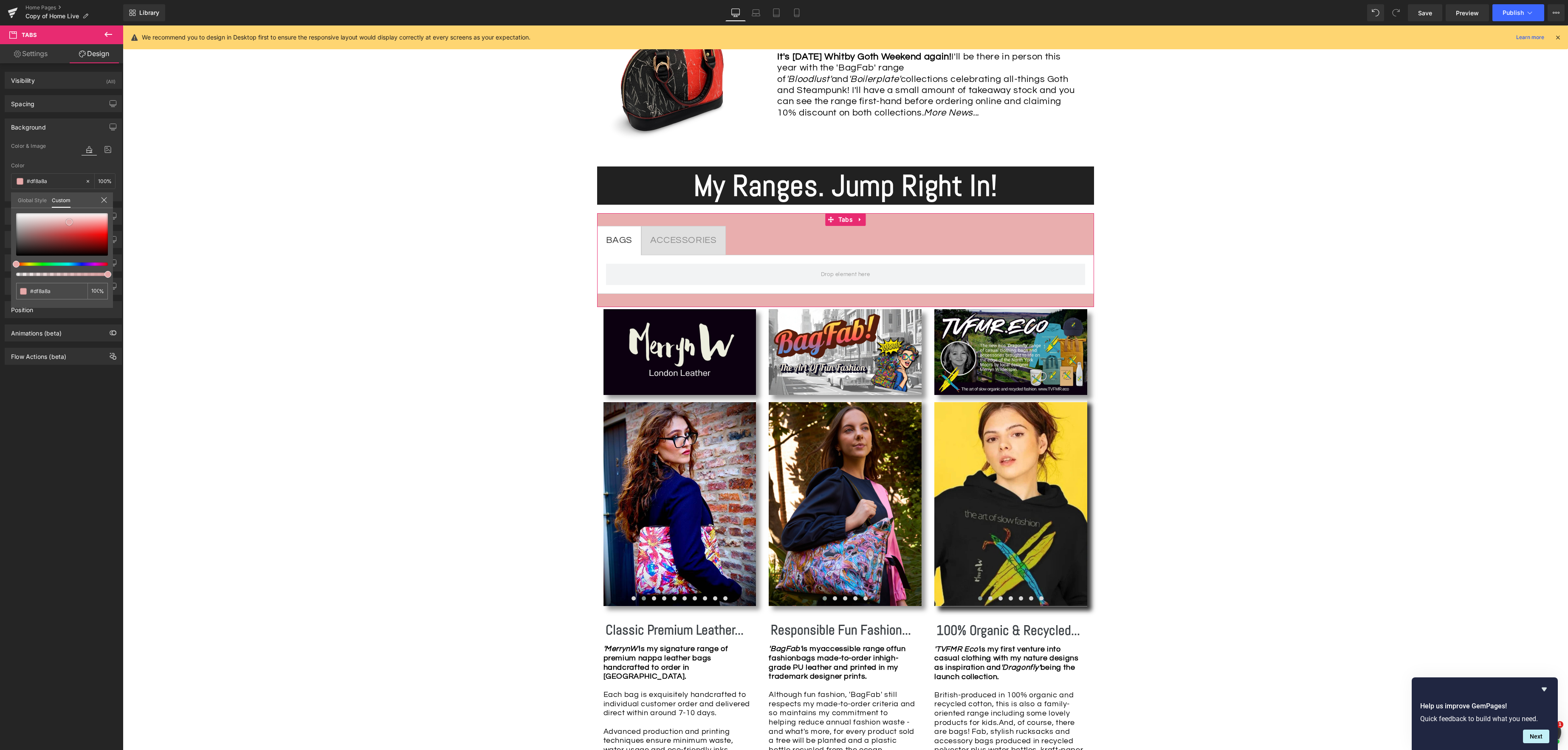
type input "#d97b7b"
type input "#d77878"
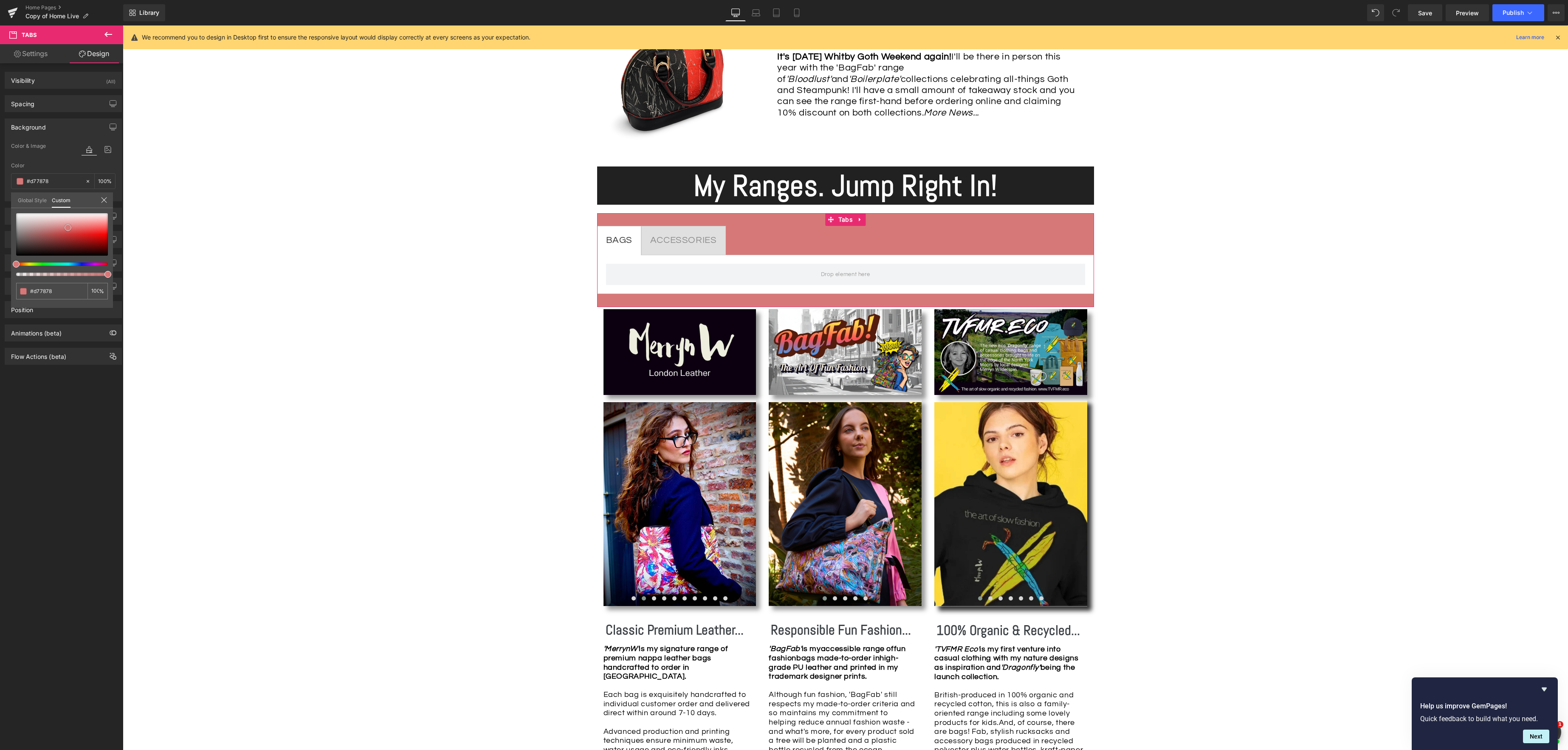
type input "#d97676"
type input "#e75f5f"
type input "#ed5454"
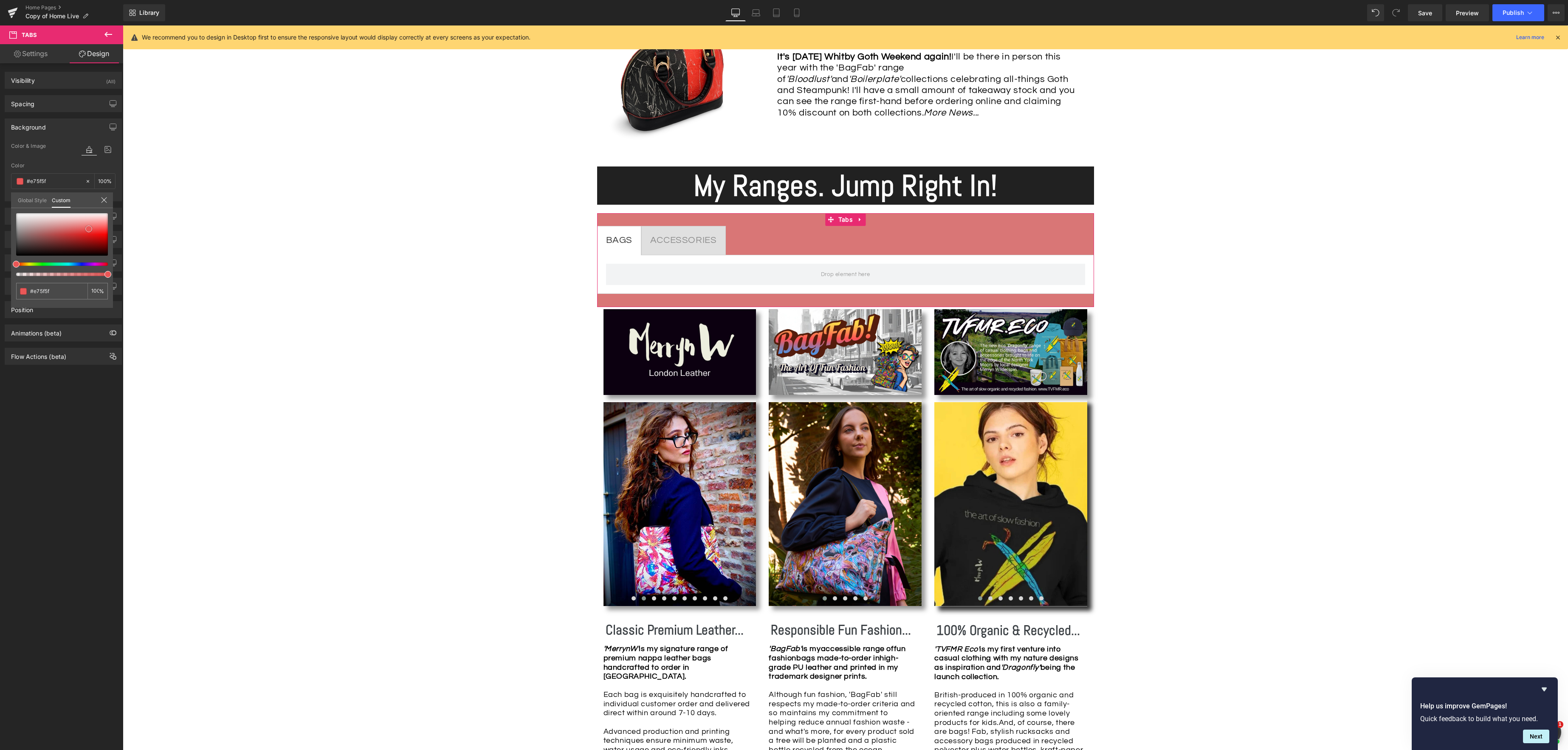
type input "#ed5454"
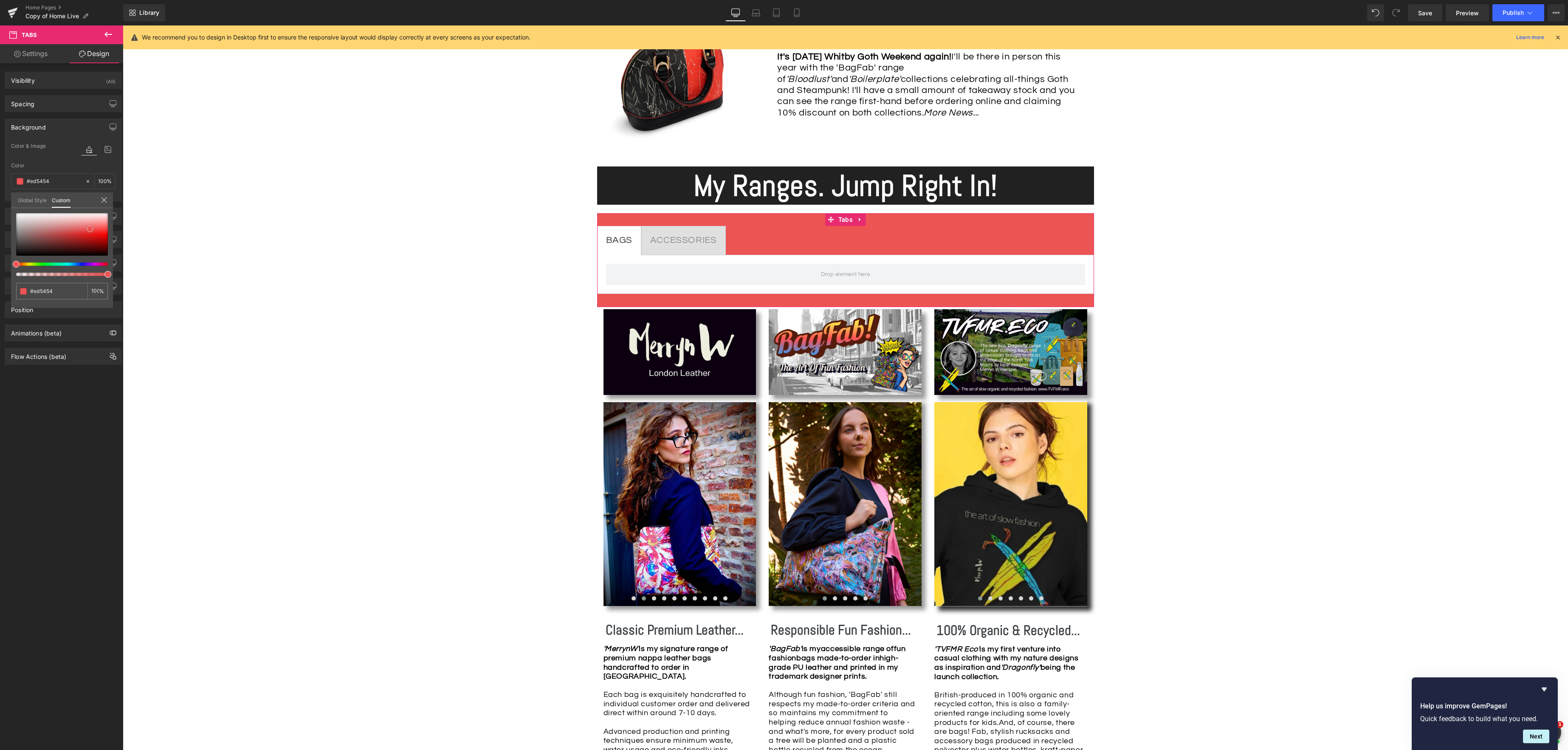
type input "#ec4f4f"
type input "#e83535"
type input "#e93333"
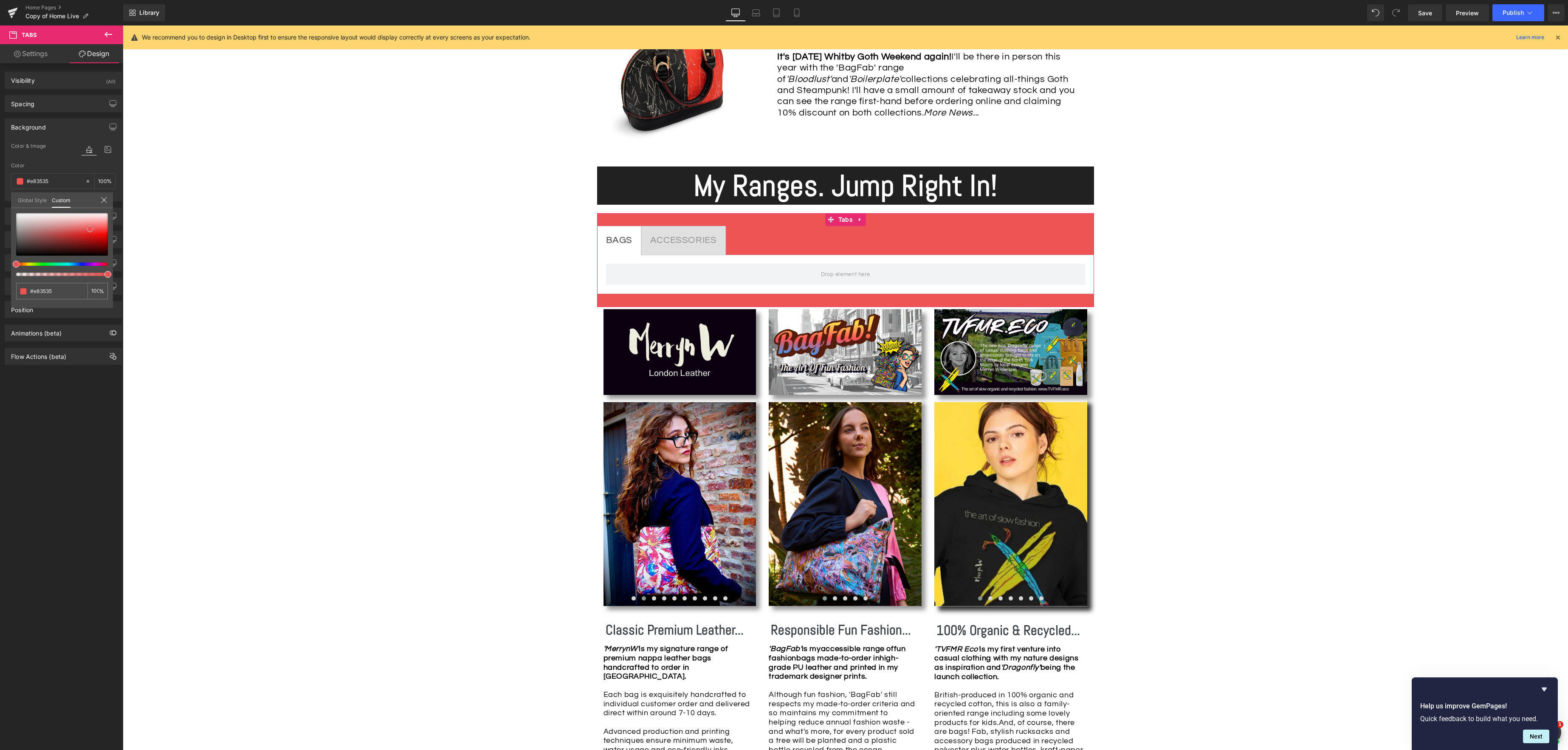
type input "#e93333"
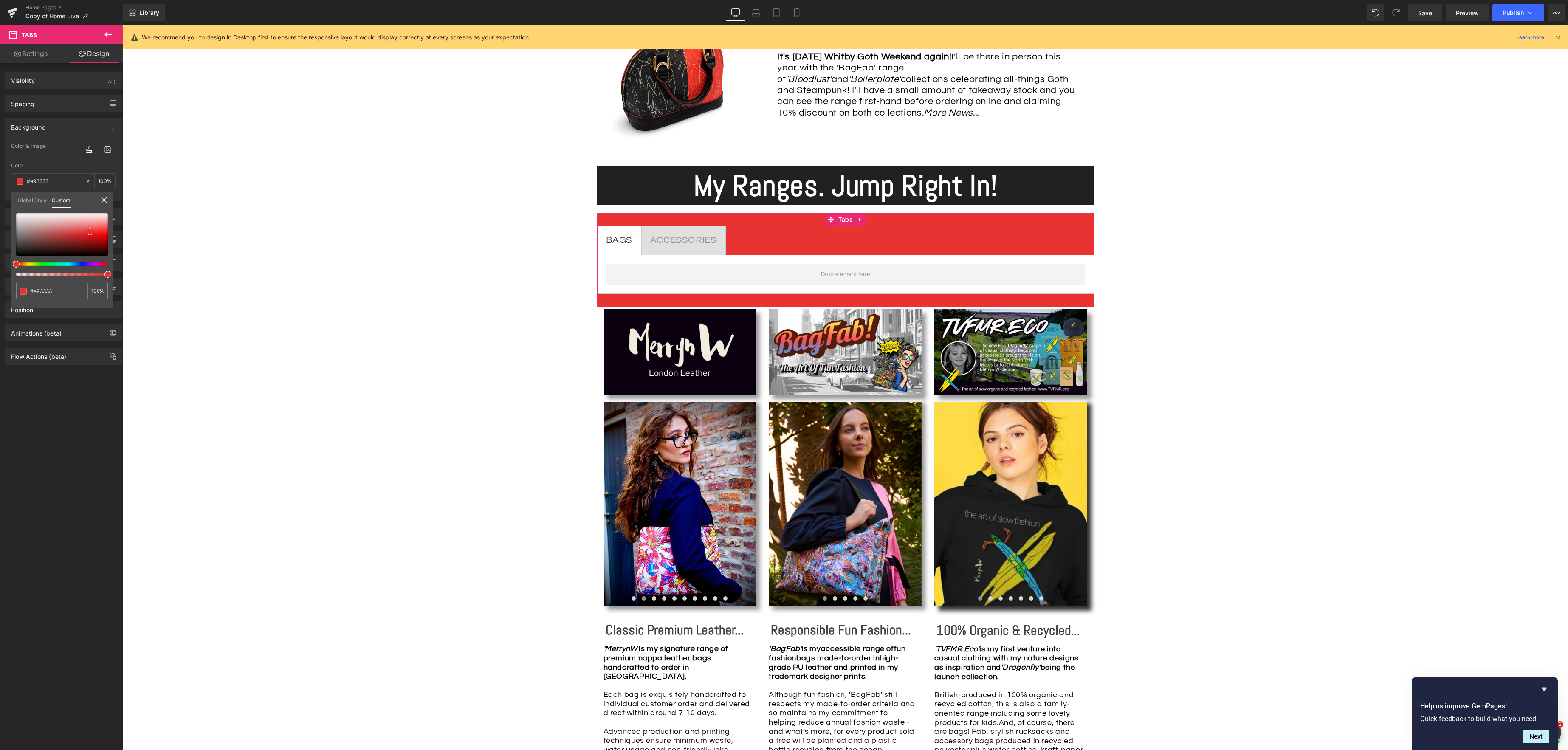
type input "#e83535"
type input "#e24545"
type input "#d66565"
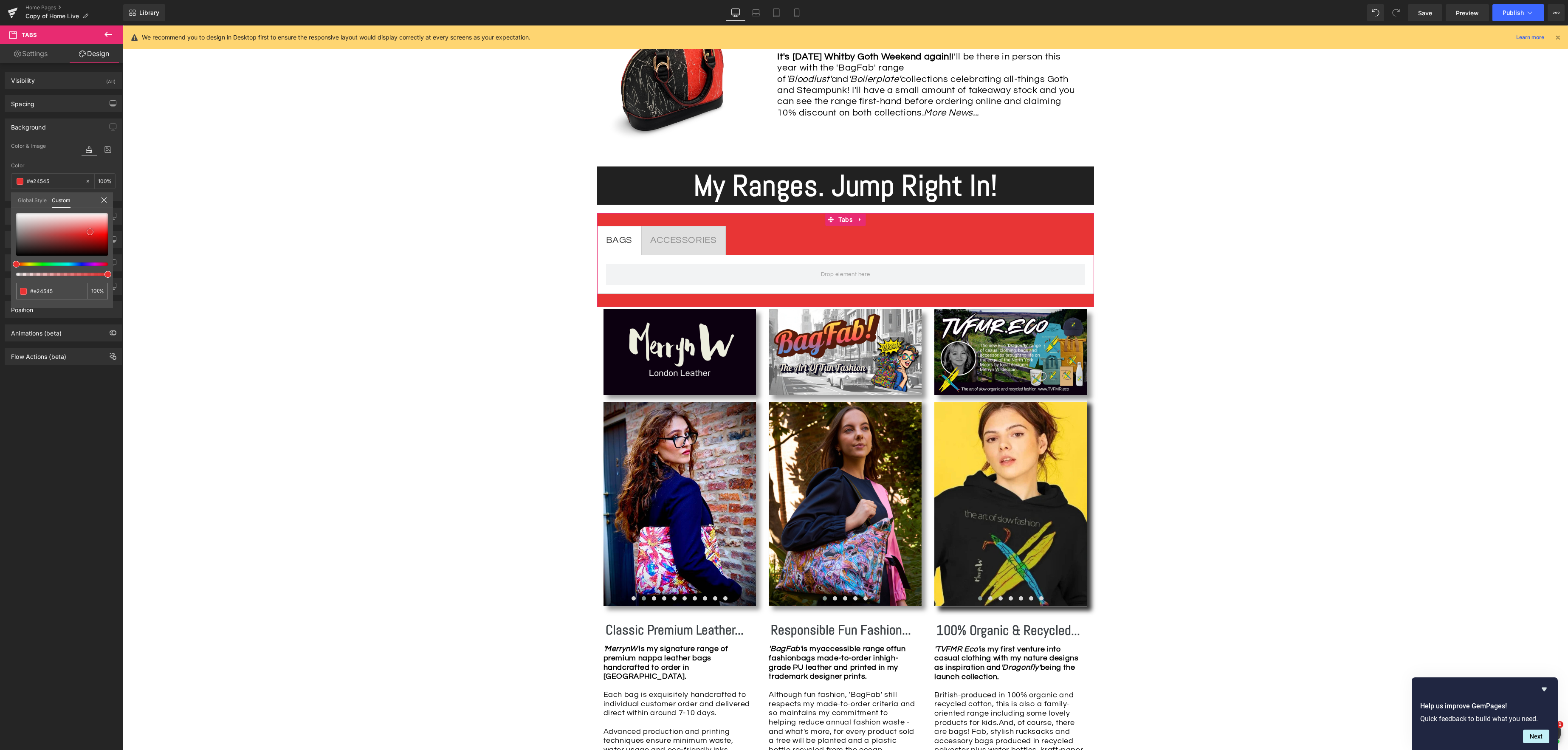
type input "#d66565"
type input "#c78e8e"
type input "#bea6a6"
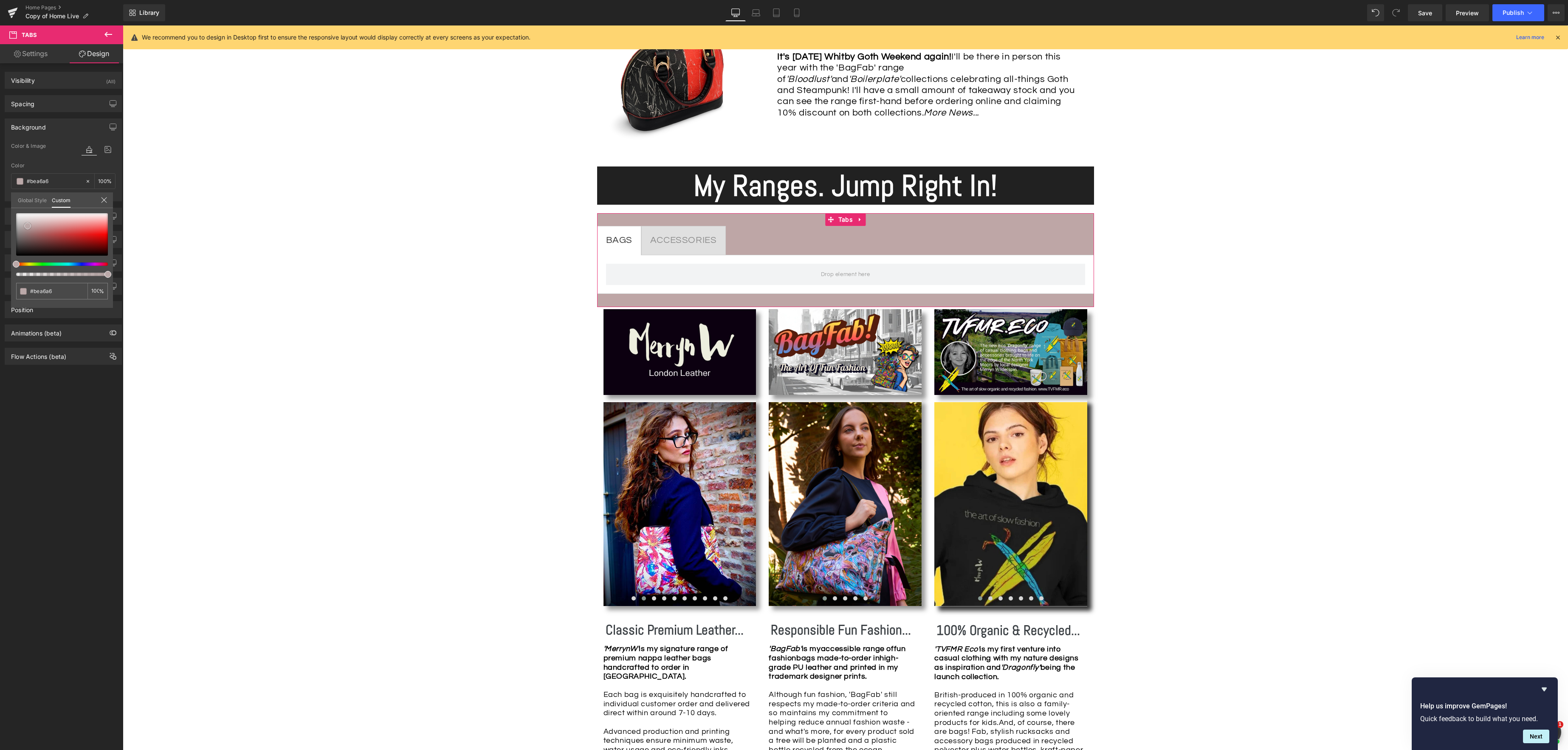
type input "#b6aeae"
type input "#b4b0b0"
type input "#b3b1b1"
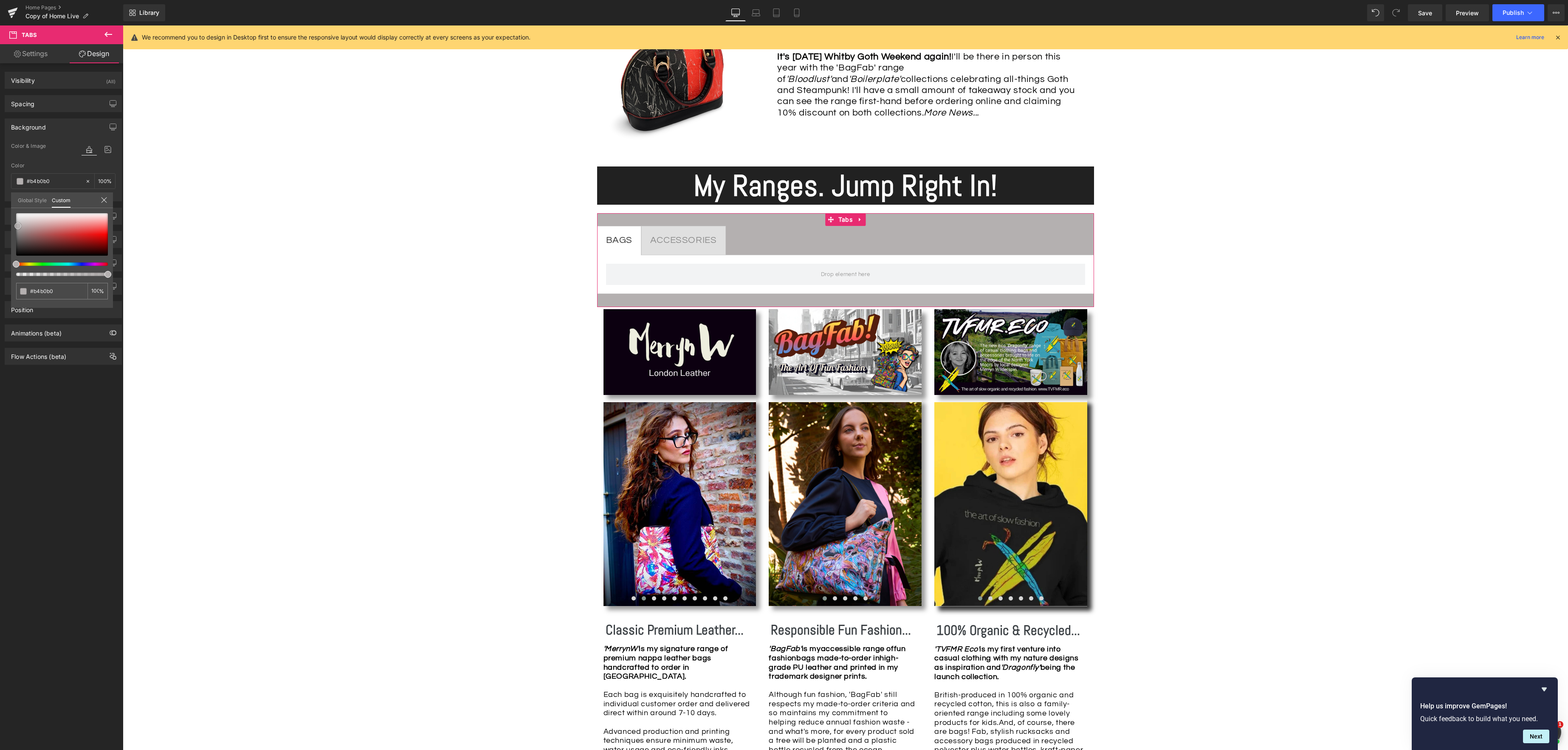
type input "#b3b1b1"
type input "#b4abab"
type input "#b8a2a2"
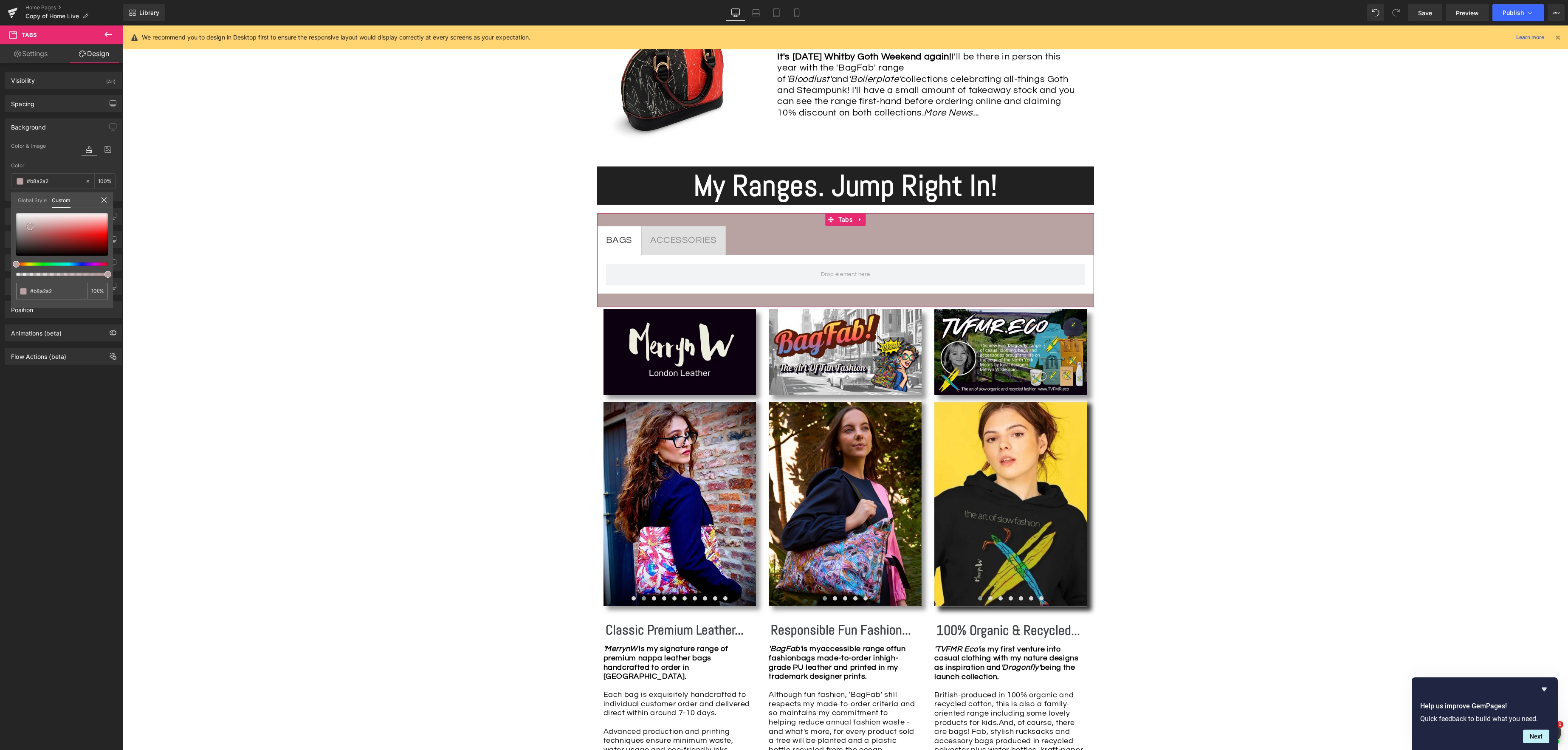
type input "#be9c9c"
type input "#bf9b9b"
type input "#b8a1a1"
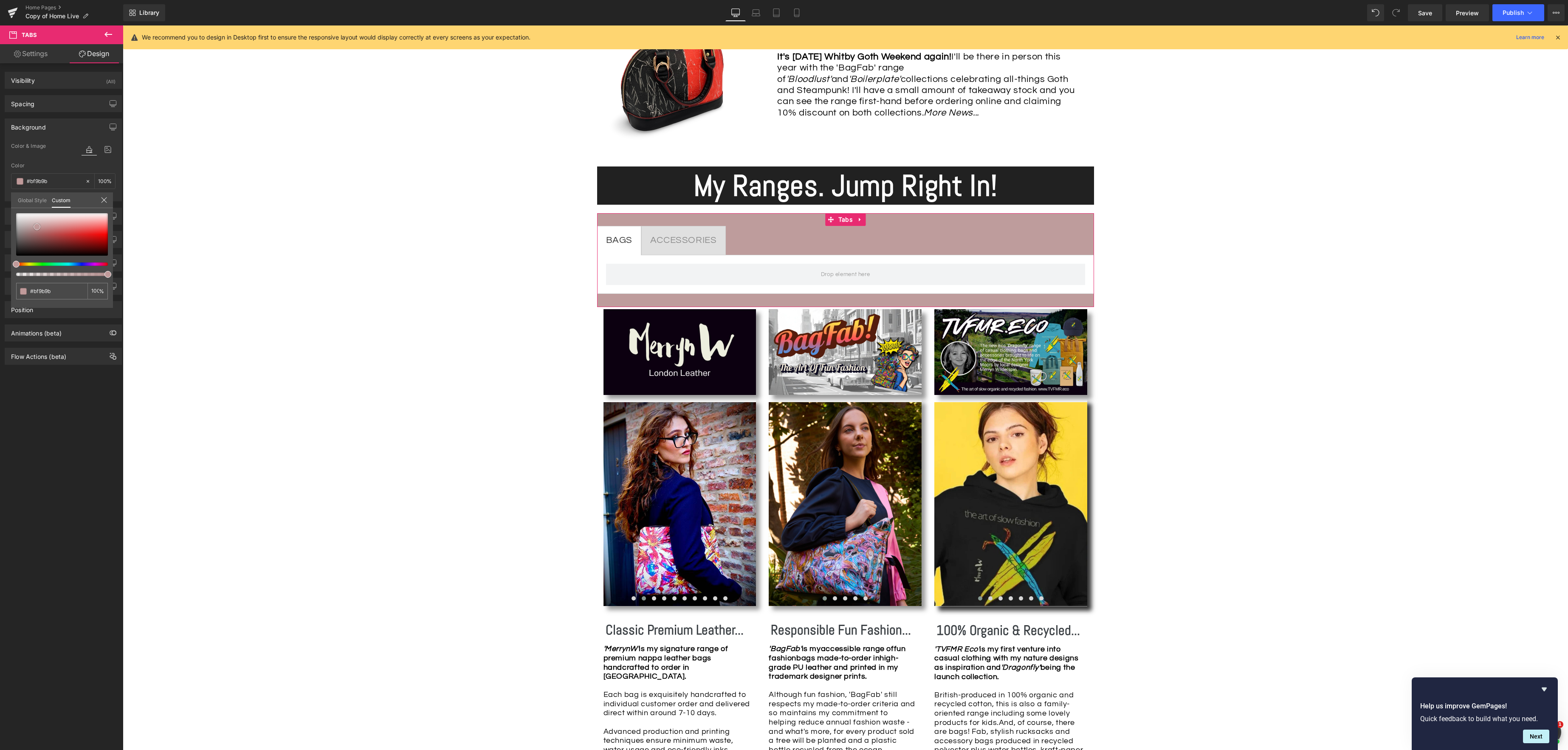
type input "#b8a1a1"
type input "#b3a7a7"
type input "#afa5a5"
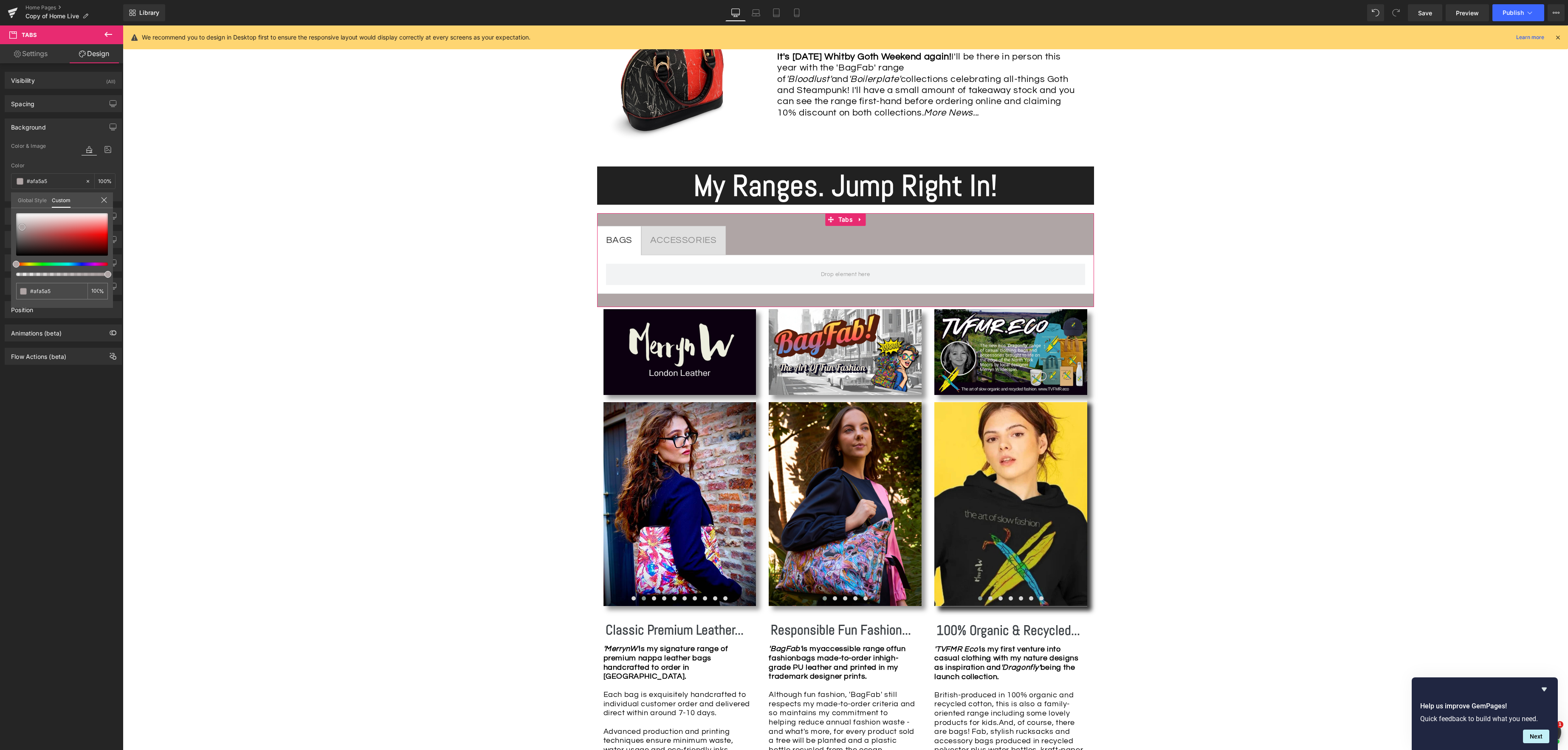
type input "#b2a8a8"
type input "#baafaf"
type input "#c1b8b8"
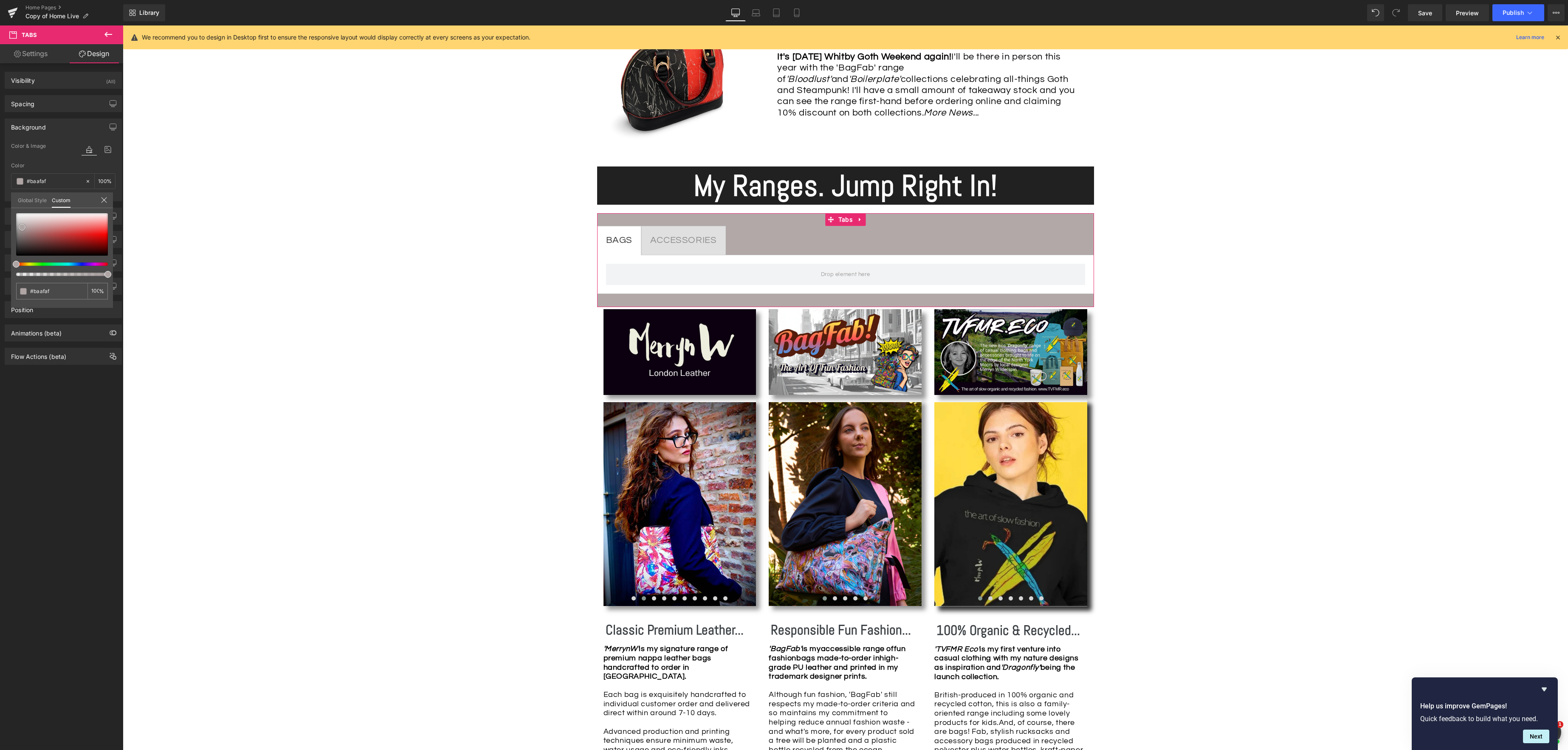
type input "#c1b8b8"
type input "#c4baba"
type input "#c7bbbb"
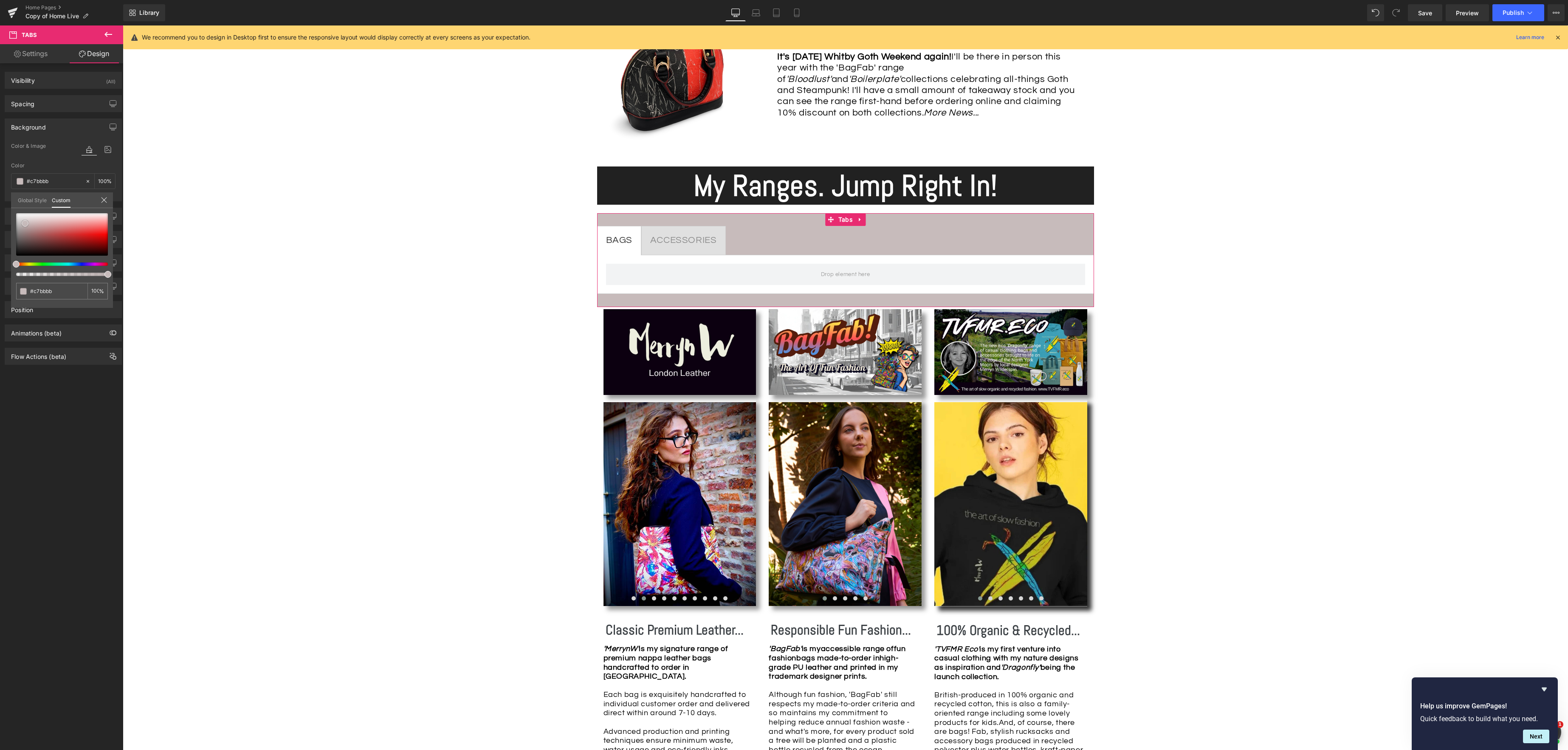
type input "#cbbdbd"
type input "#cebfbf"
type input "#d2c0c0"
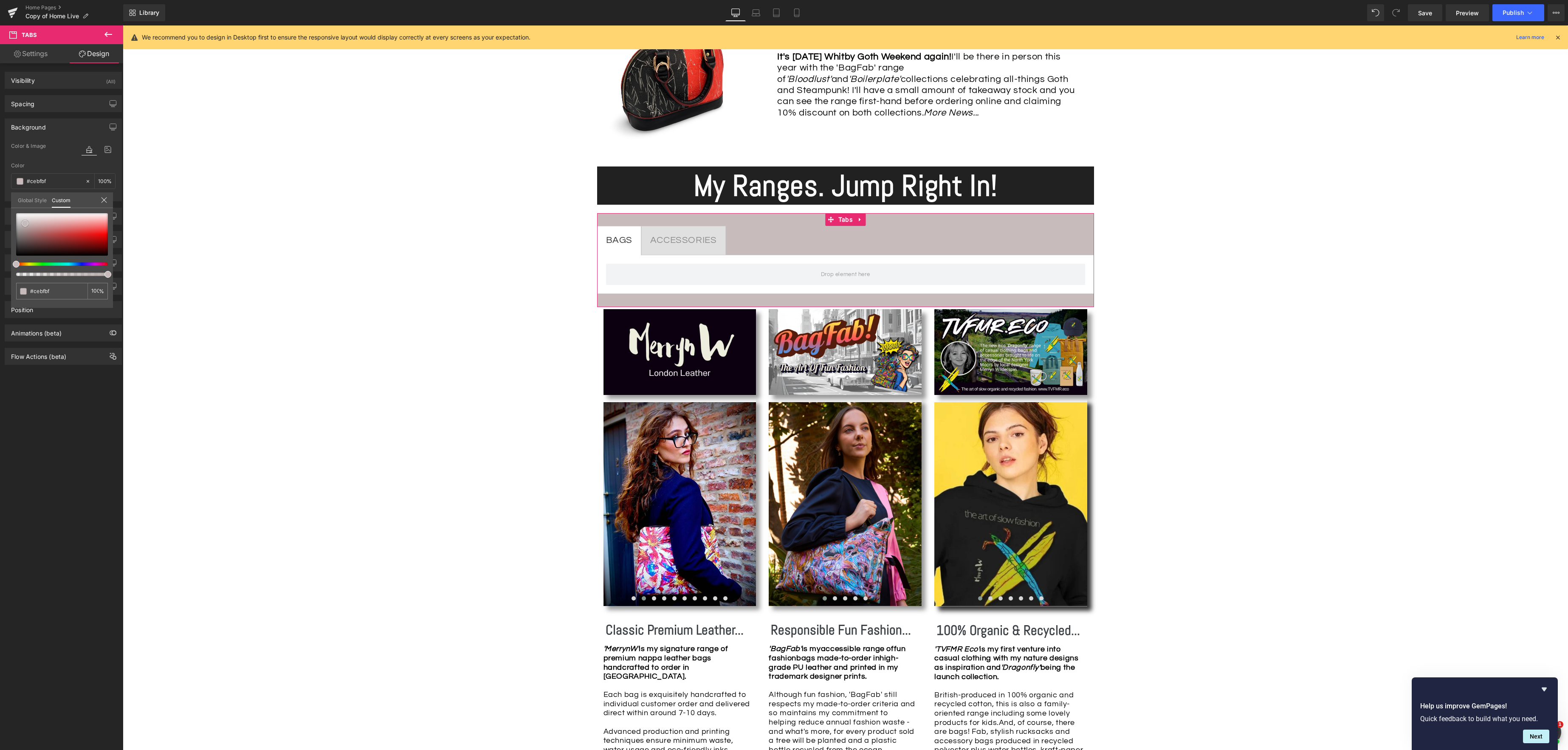
type input "#d2c0c0"
type input "#d6c6c6"
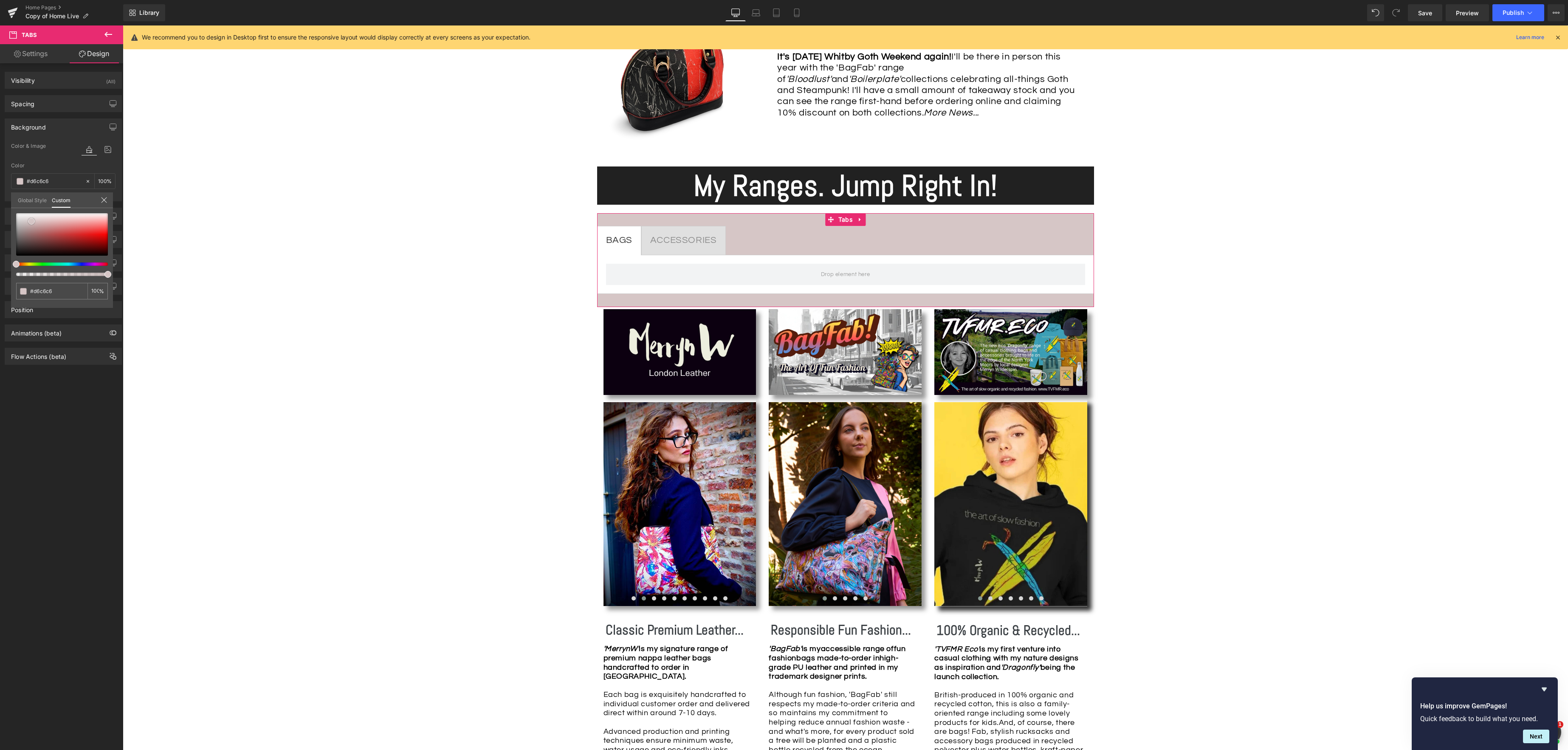
type input "#c9b5b5"
type input "#b59595"
type input "#a78080"
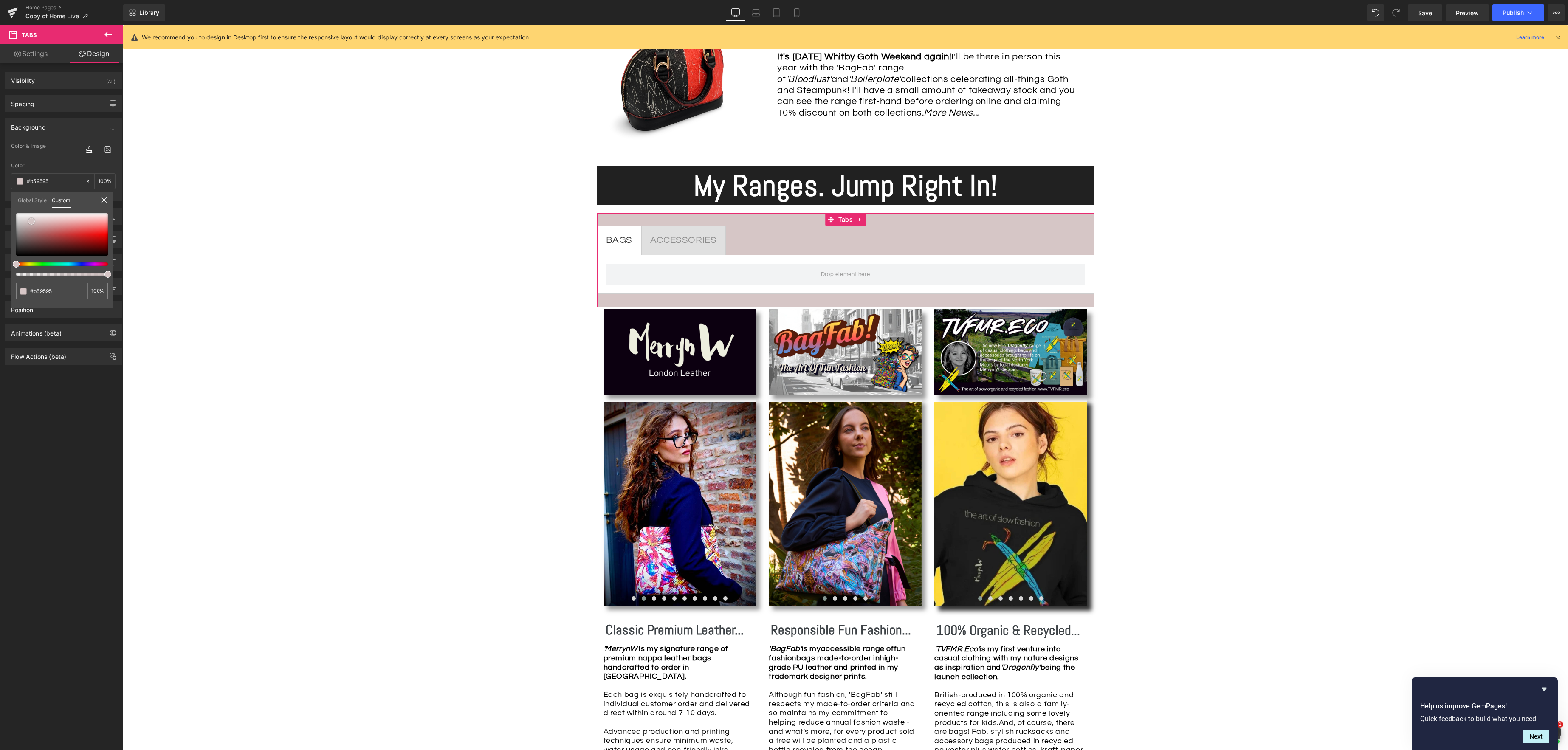
type input "#a78080"
type input "#9e7474"
type input "#986b6b"
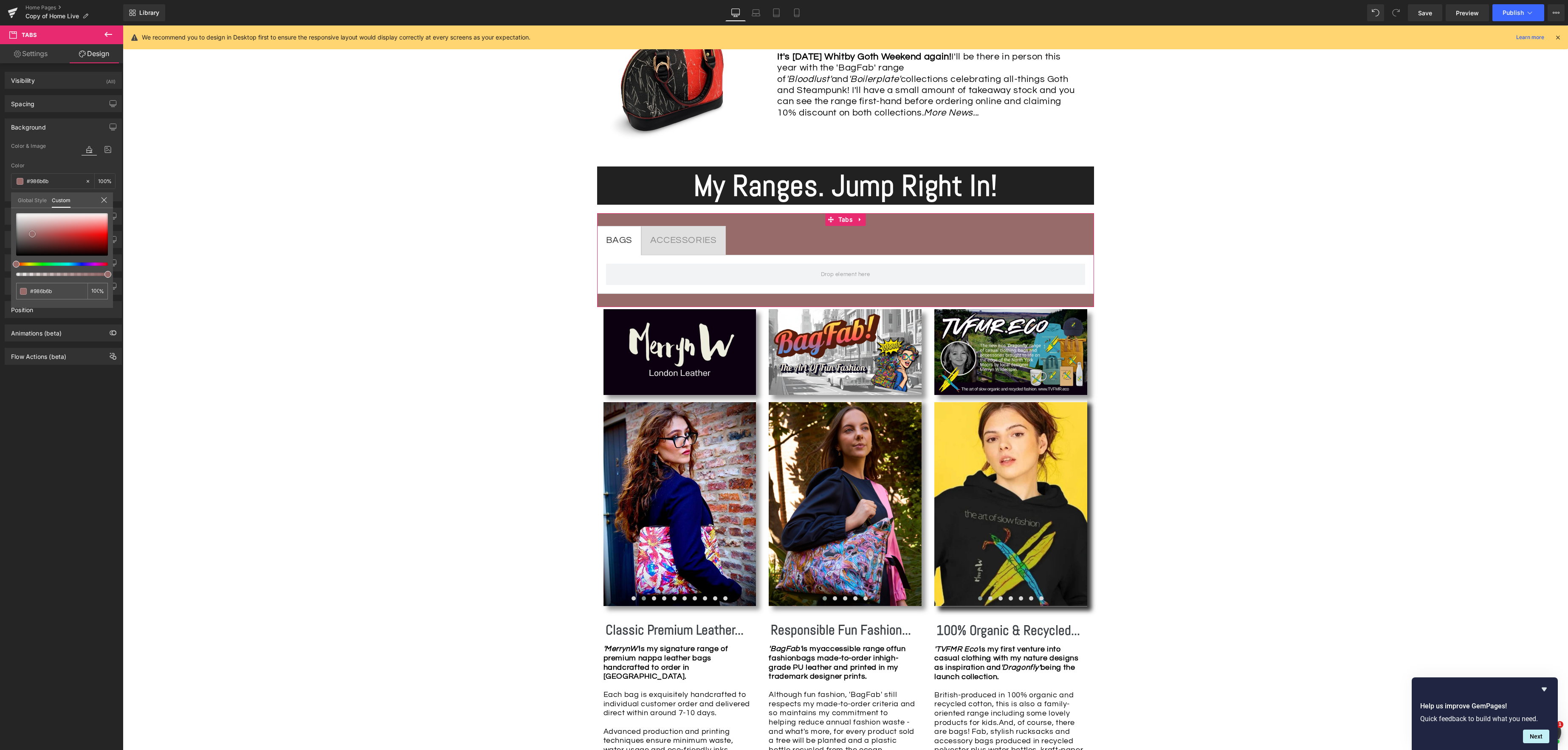
type input "#8c6363"
type input "#835d5d"
type input "#805b5b"
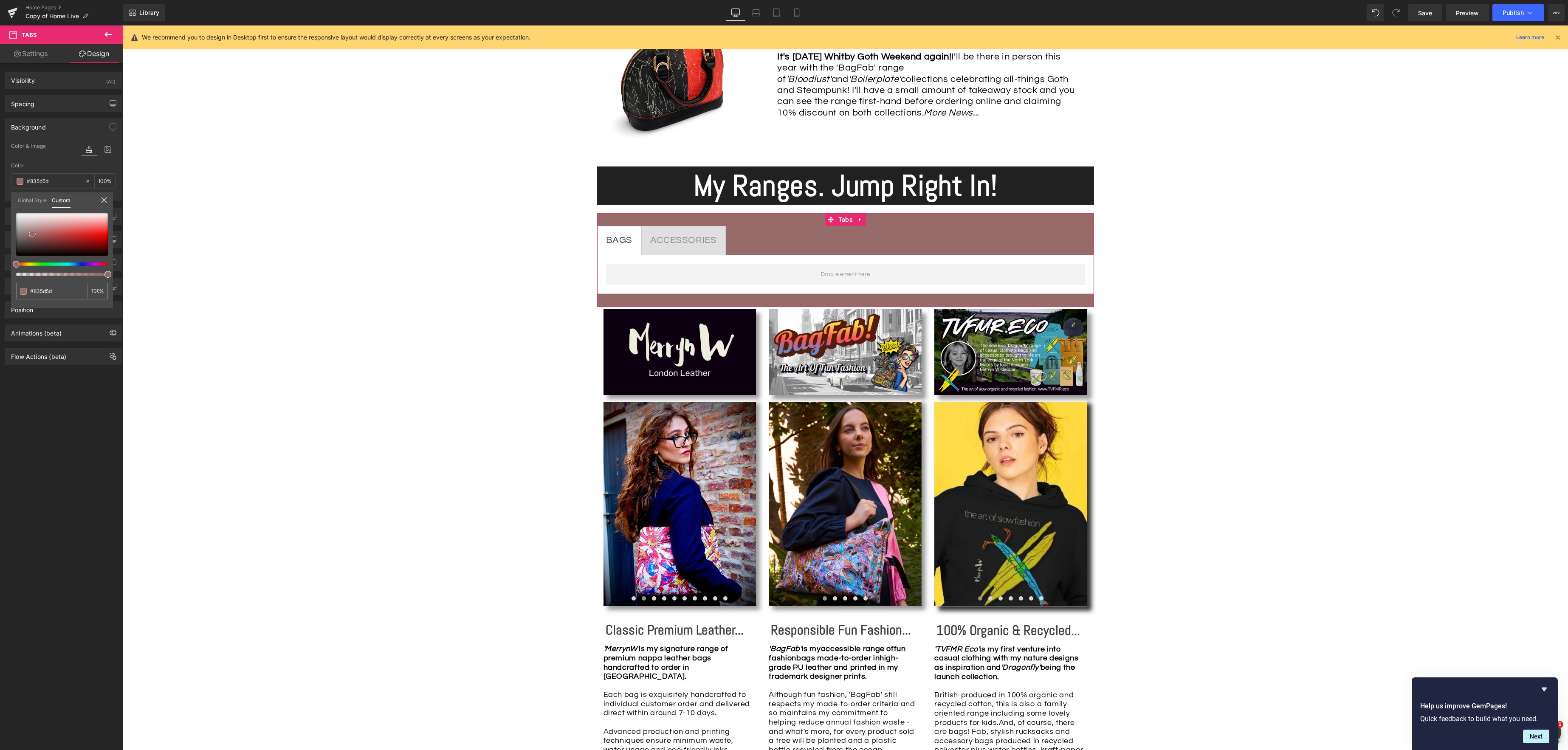
type input "#805b5b"
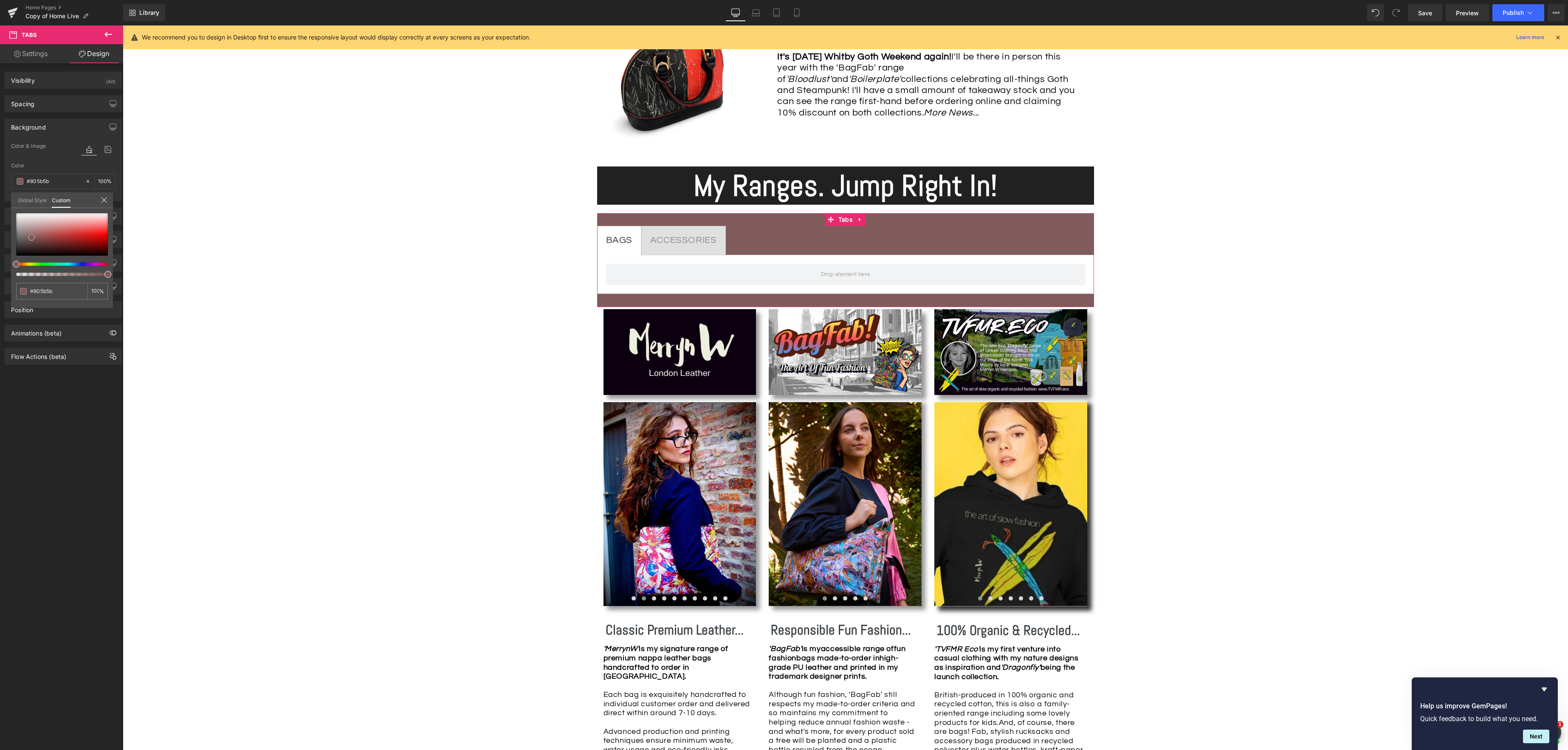
type input "#735353"
type input "#5b4242"
type input "#4c3737"
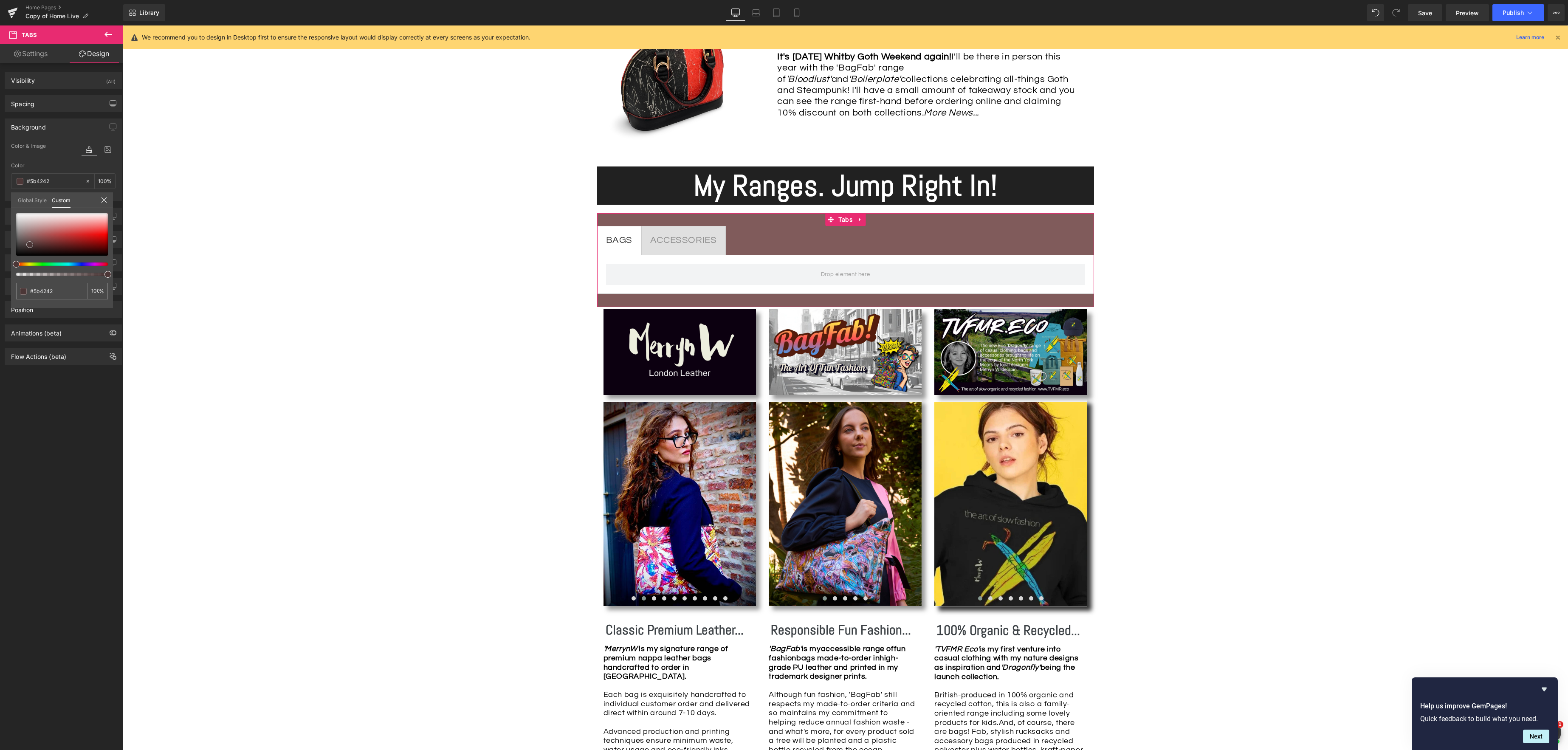
type input "#4c3737"
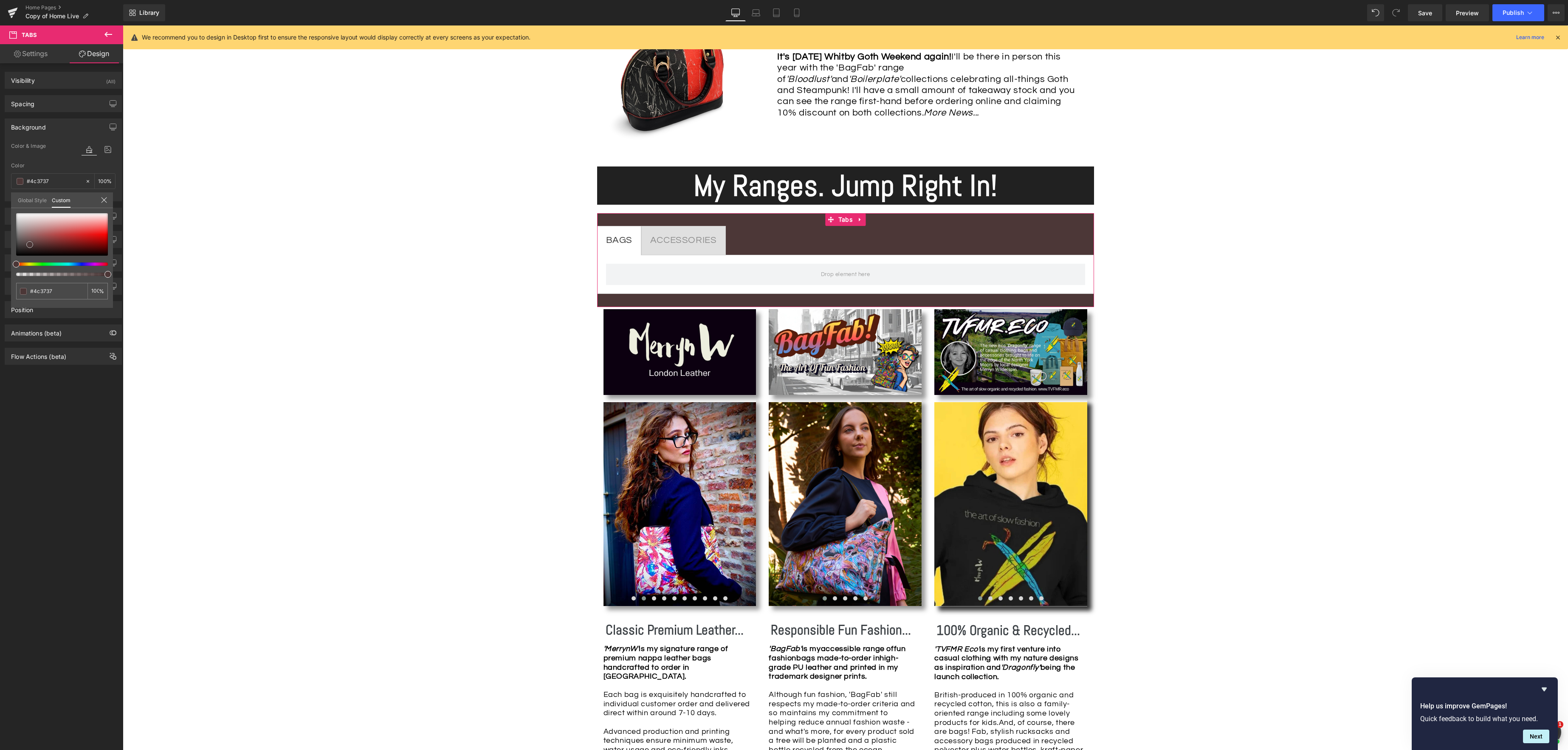
type input "#4c3838"
type input "#523b3b"
type input "#6b4c4c"
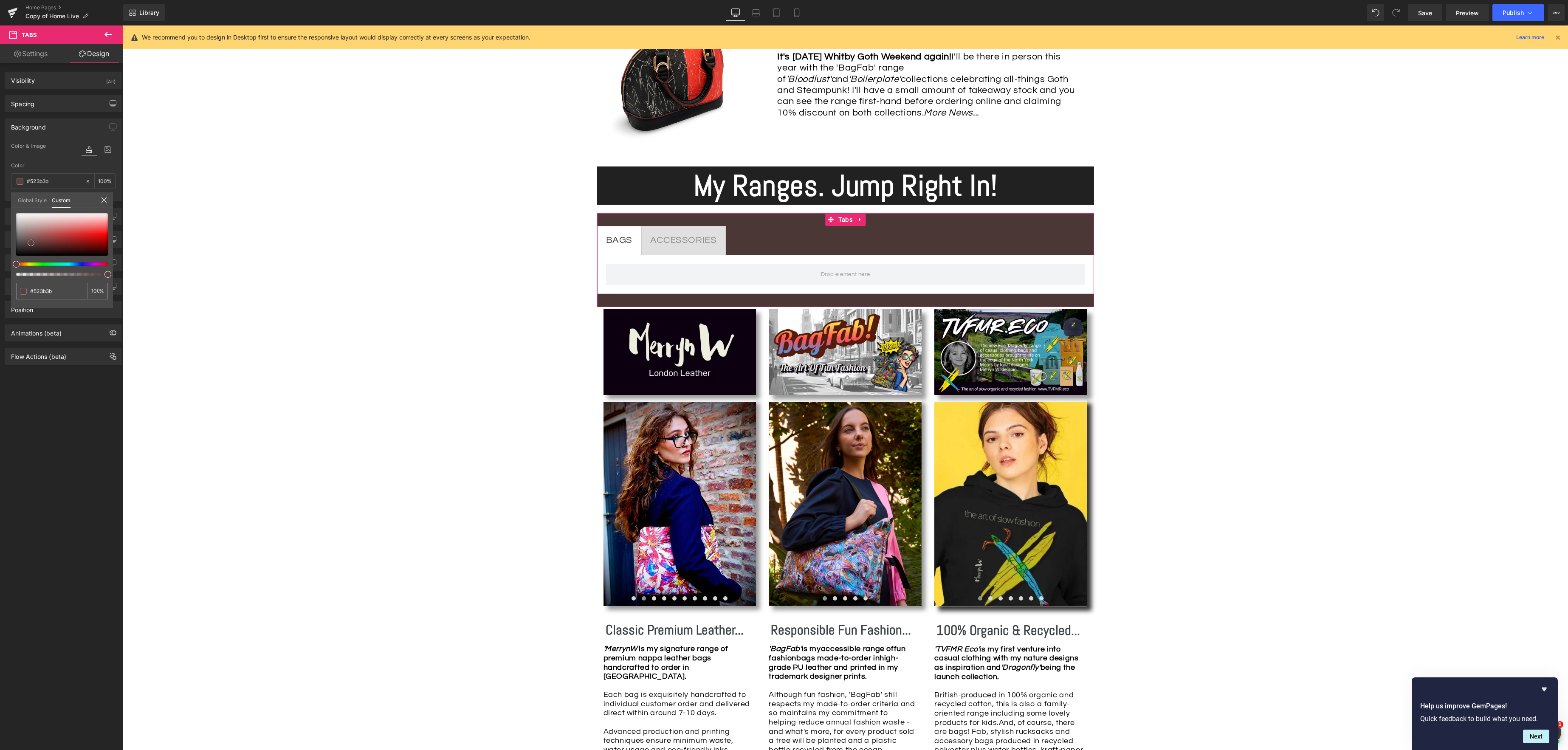
type input "#6b4c4c"
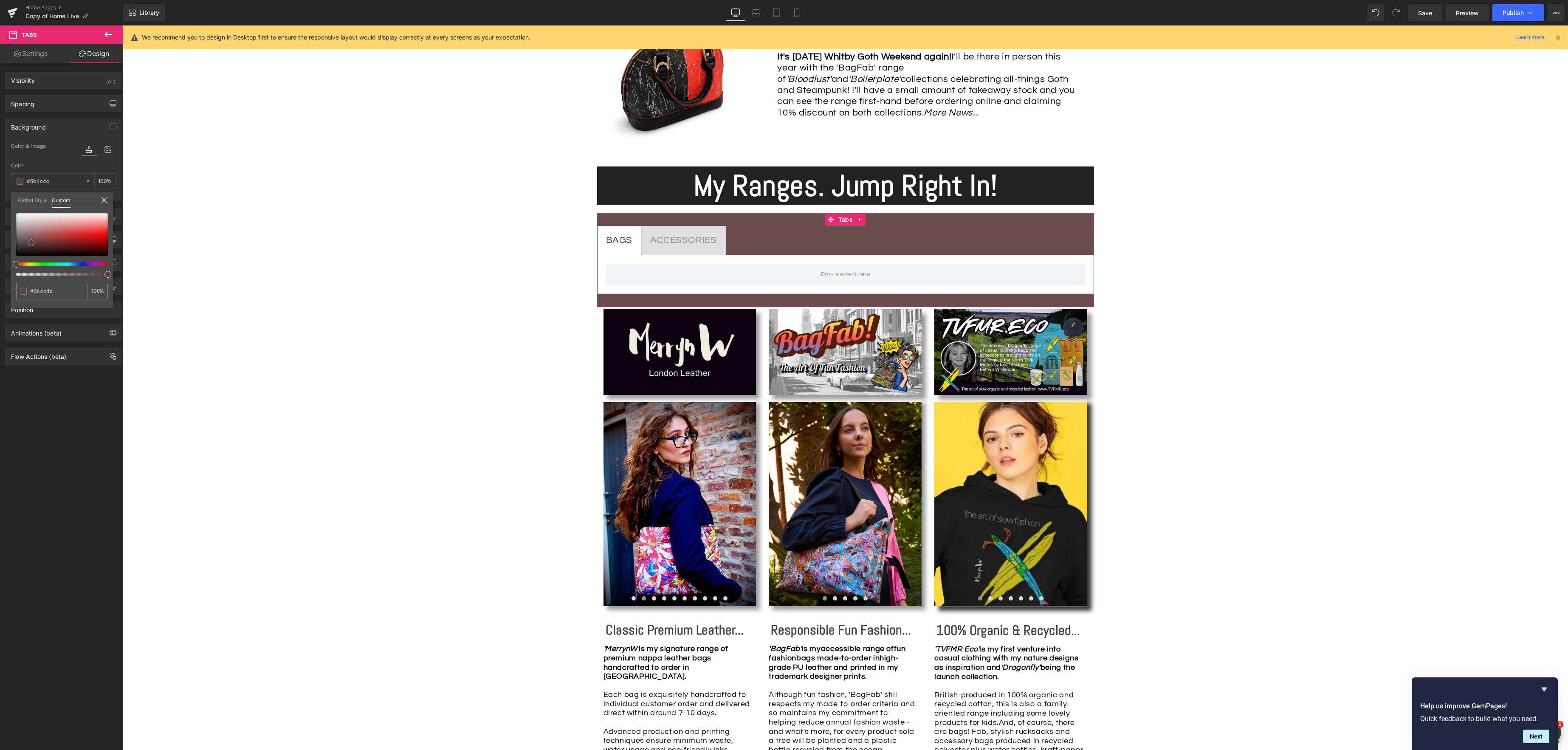
type input "#8b5f5f"
type input "#ac8080"
type input "#bd9898"
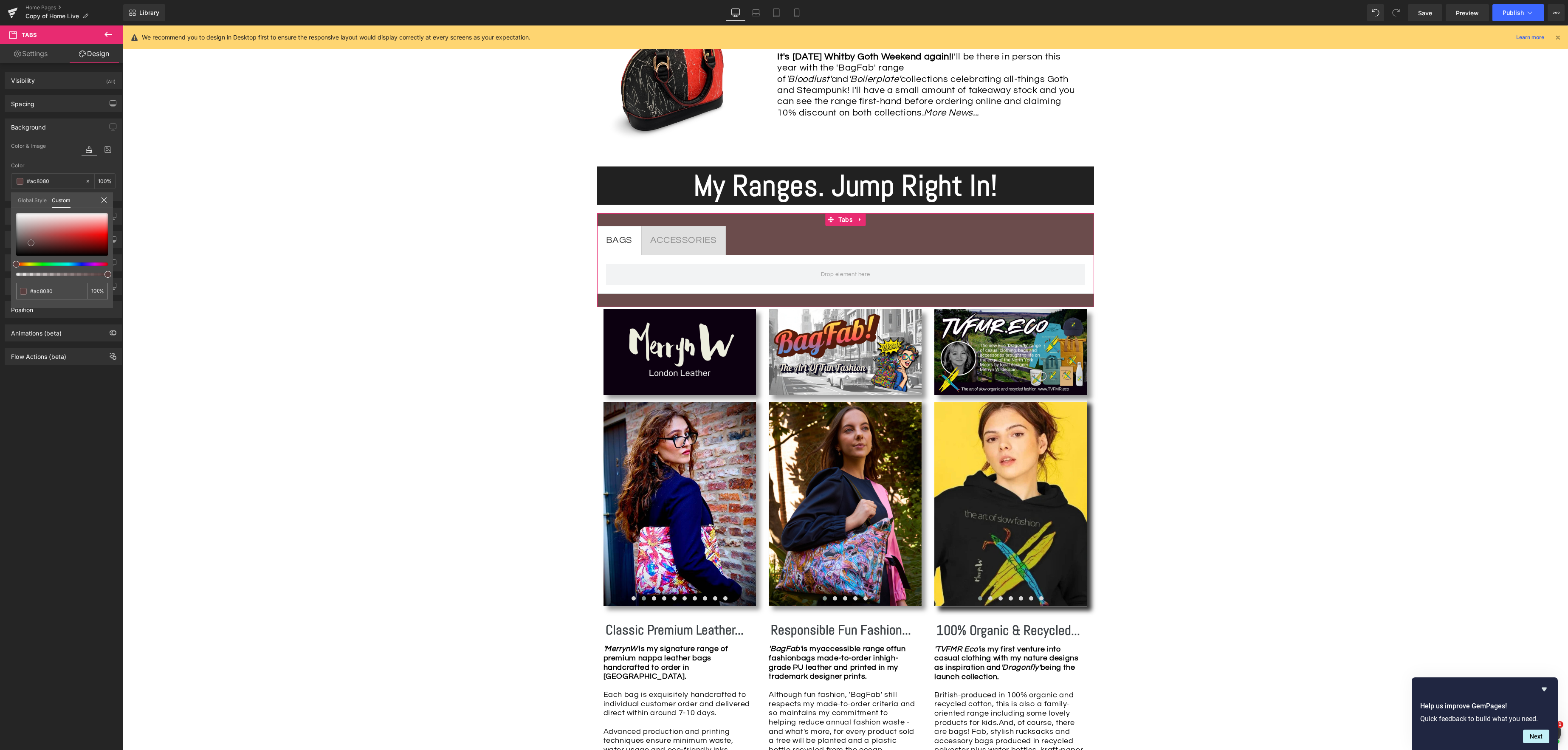
type input "#bd9898"
type input "#c4a0a0"
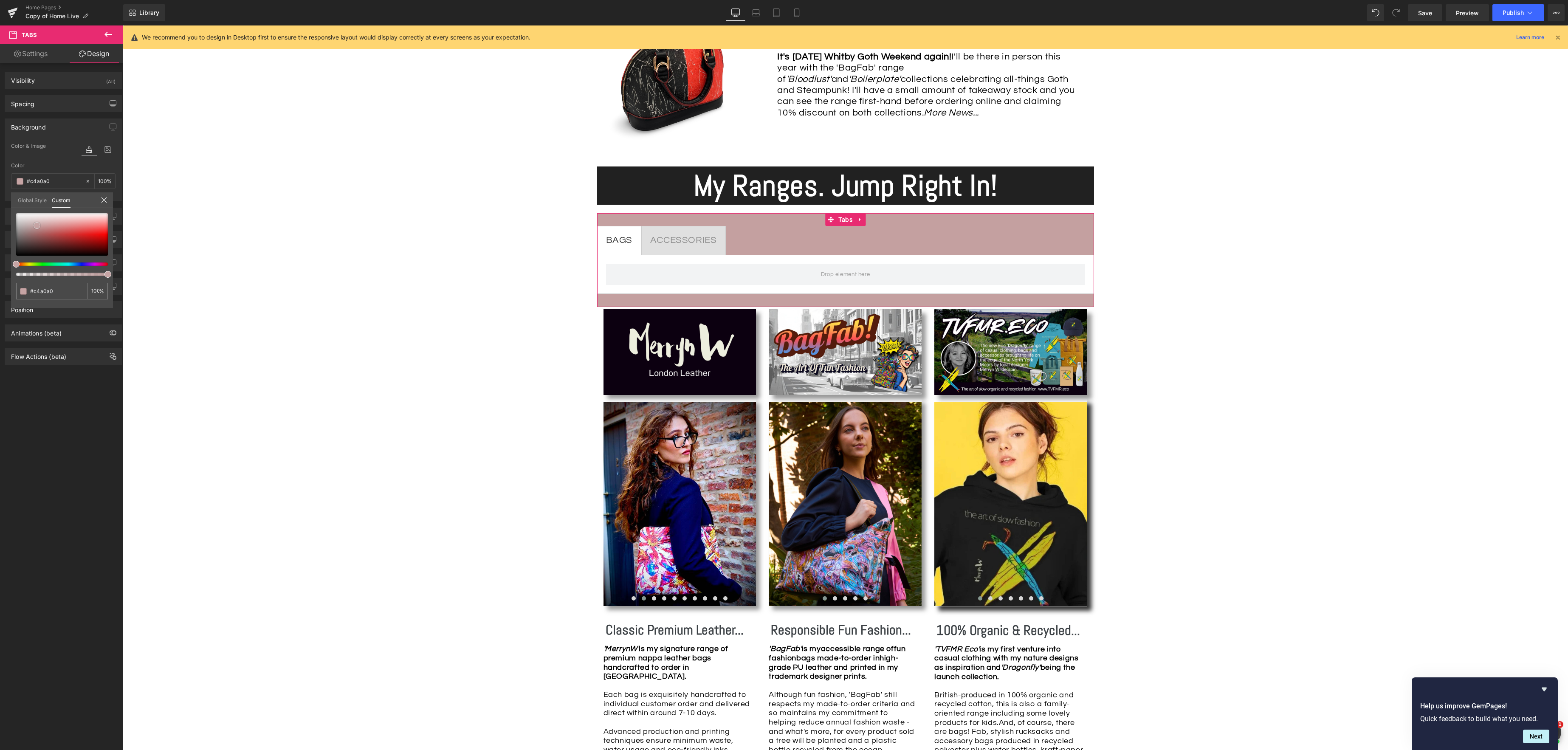
type input "#c8a7a7"
type input "#c29d9d"
type input "#b58b8b"
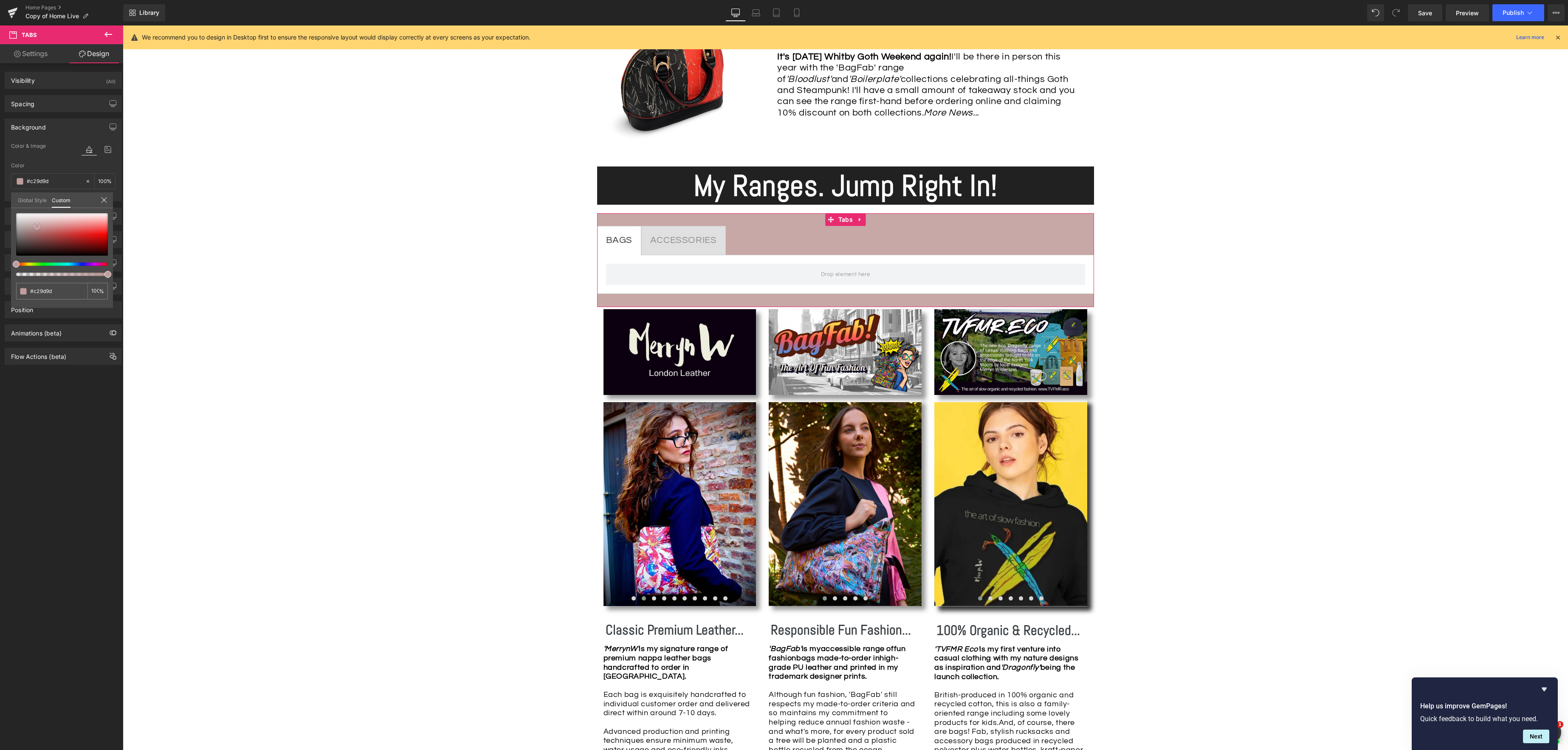
type input "#b58b8b"
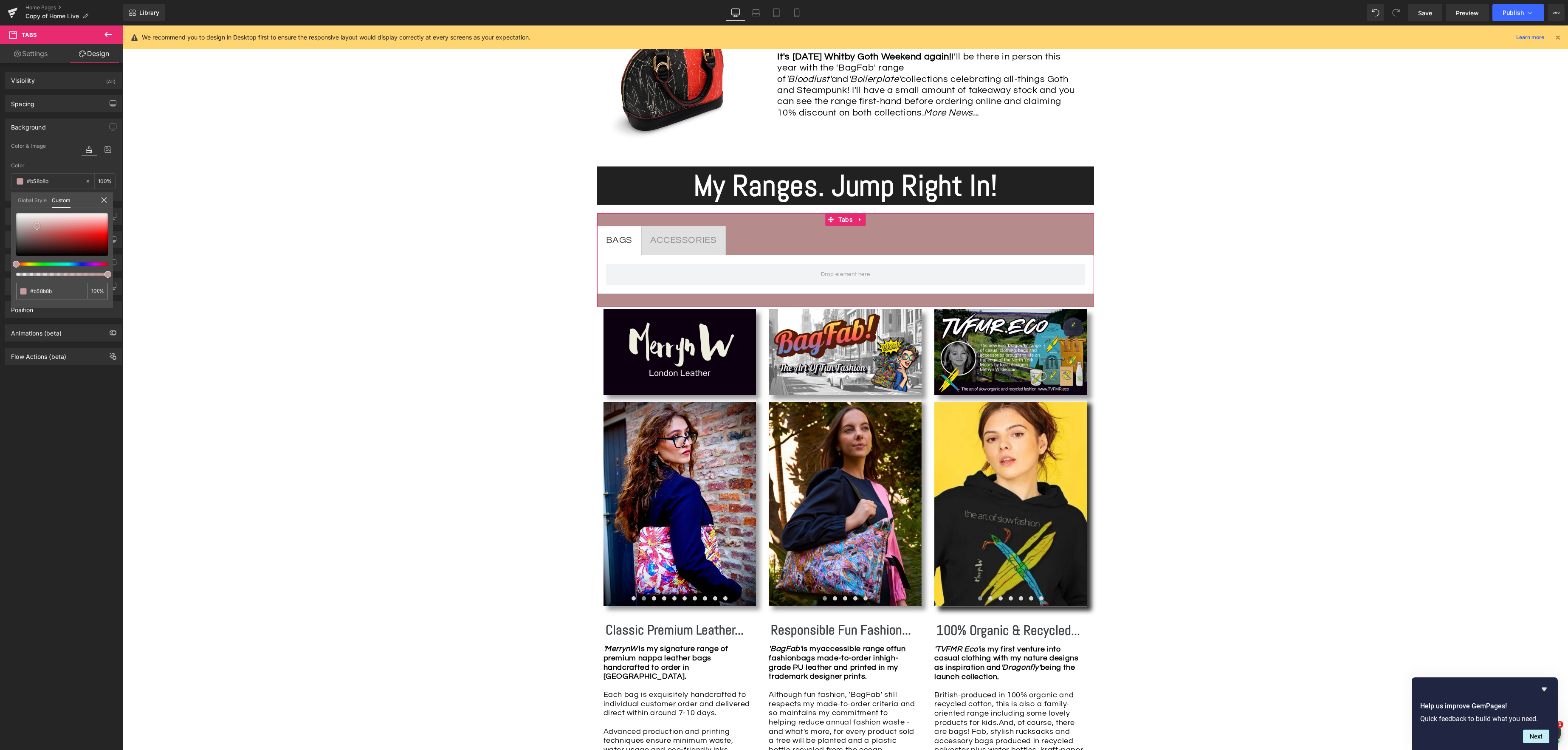
type input "#ad7f7f"
type input "#ab7c7c"
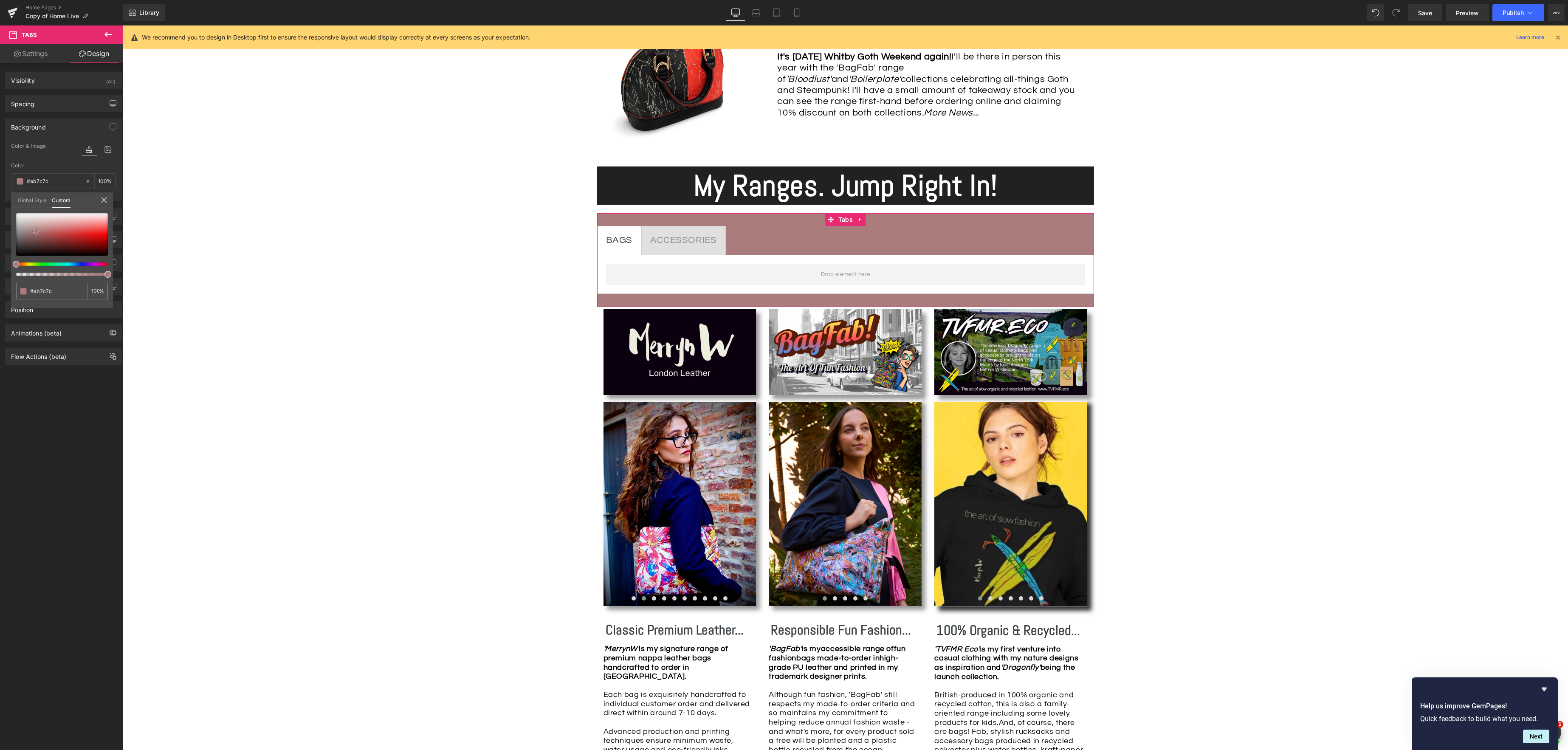
type input "#ad7f7f"
type input "#b08181"
type input "#b58686"
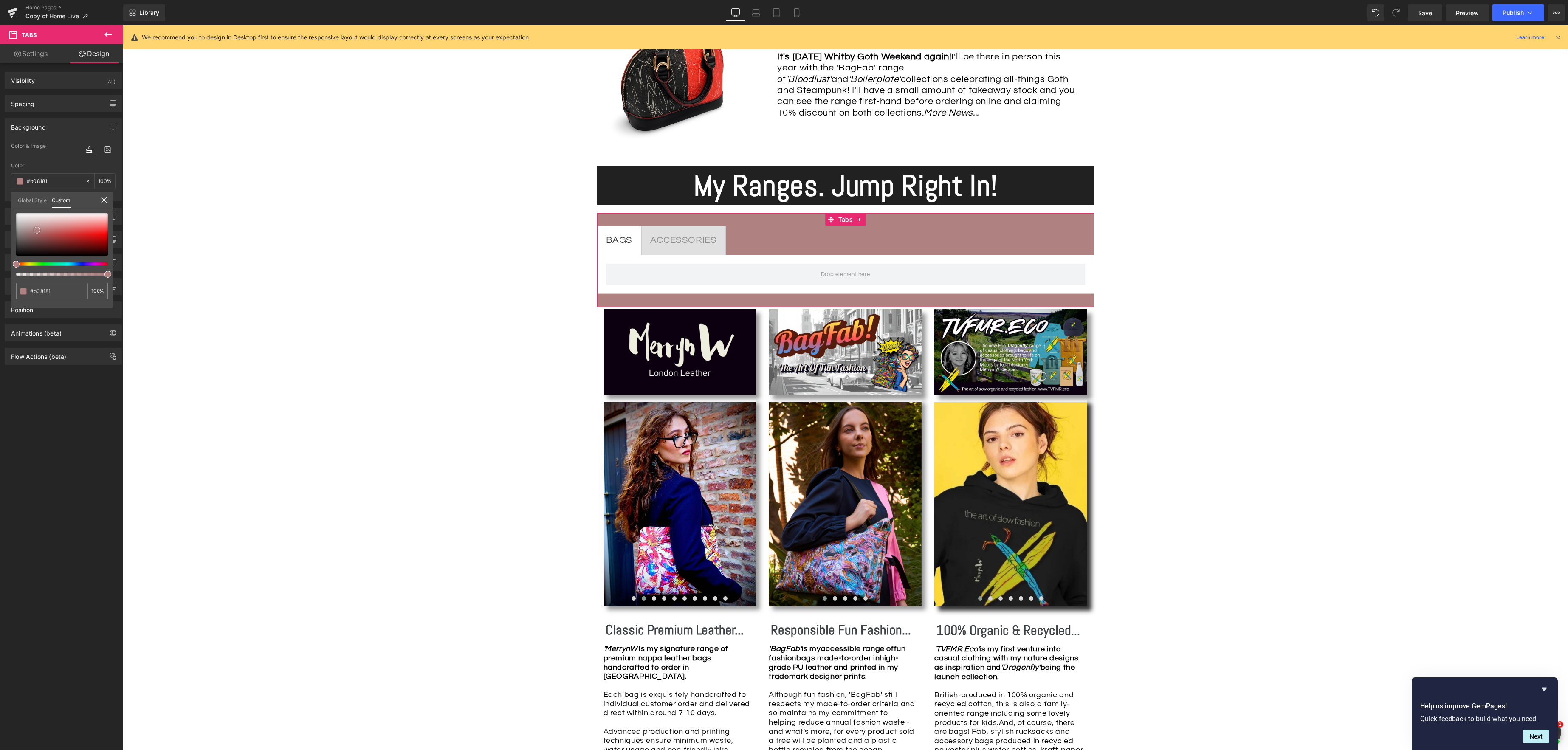
type input "#b58686"
type input "#bc8e8e"
type input "#bc8585"
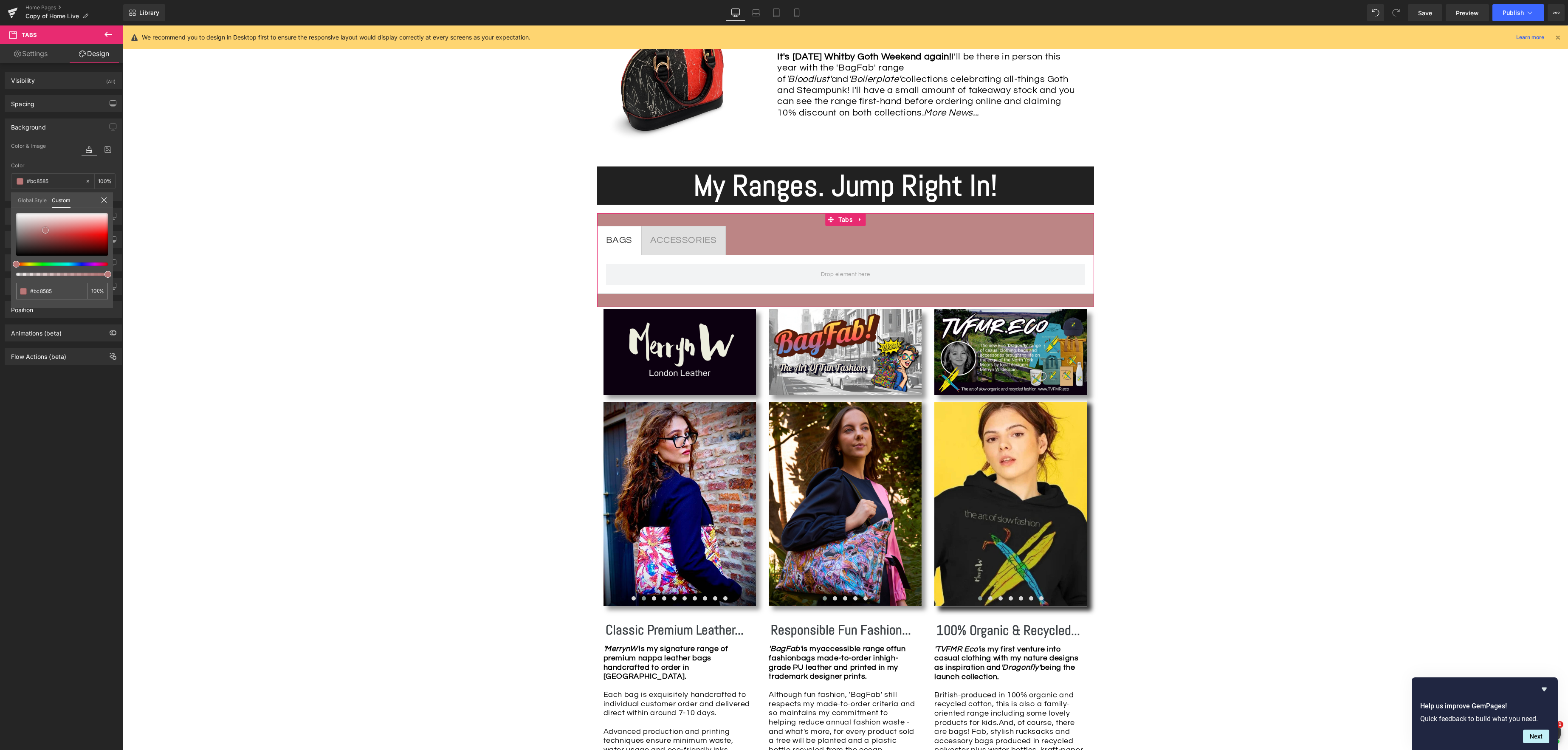
type input "#b34b4b"
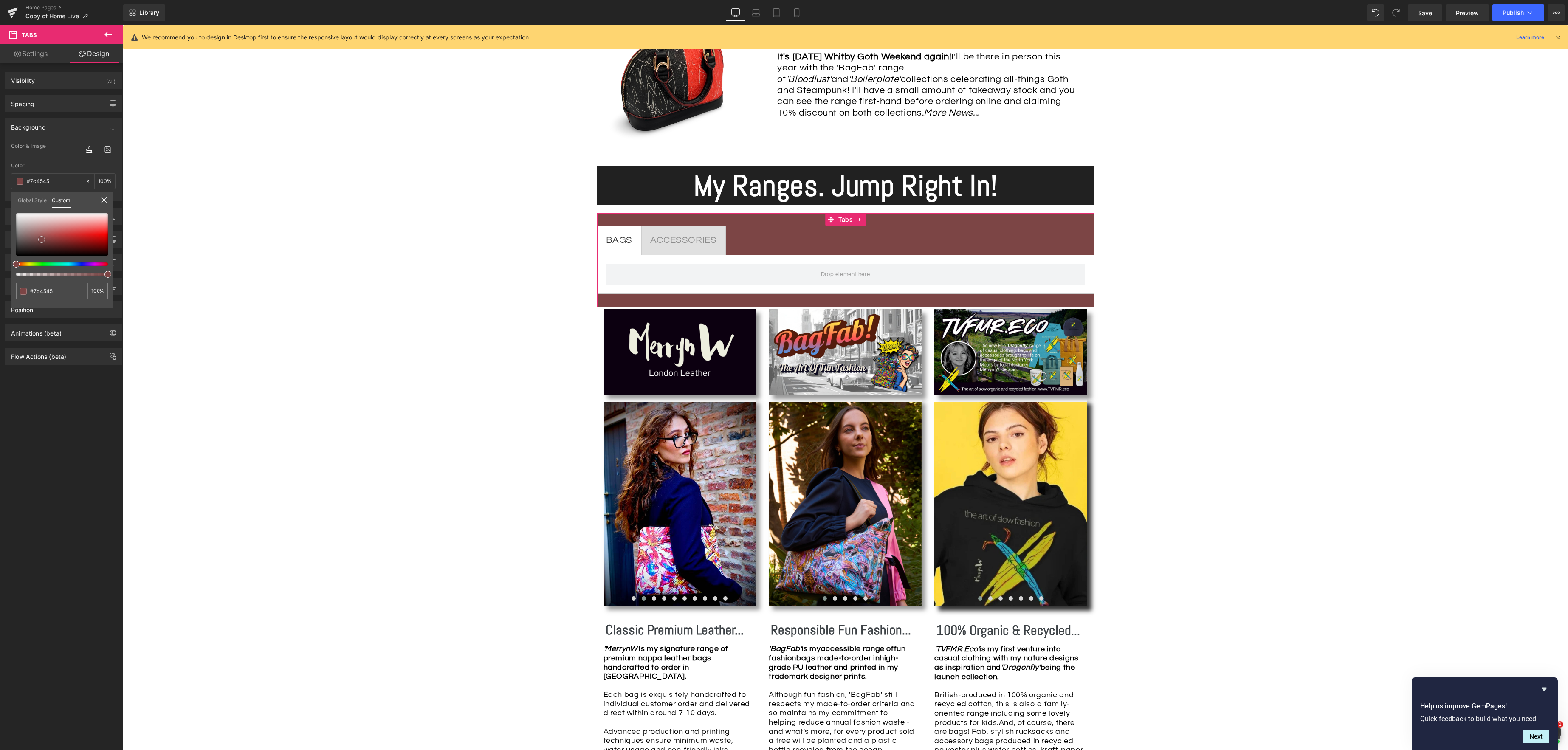
drag, startPoint x: 25, startPoint y: 243, endPoint x: 20, endPoint y: 254, distance: 12.1
click at [42, 240] on span at bounding box center [42, 239] width 7 height 7
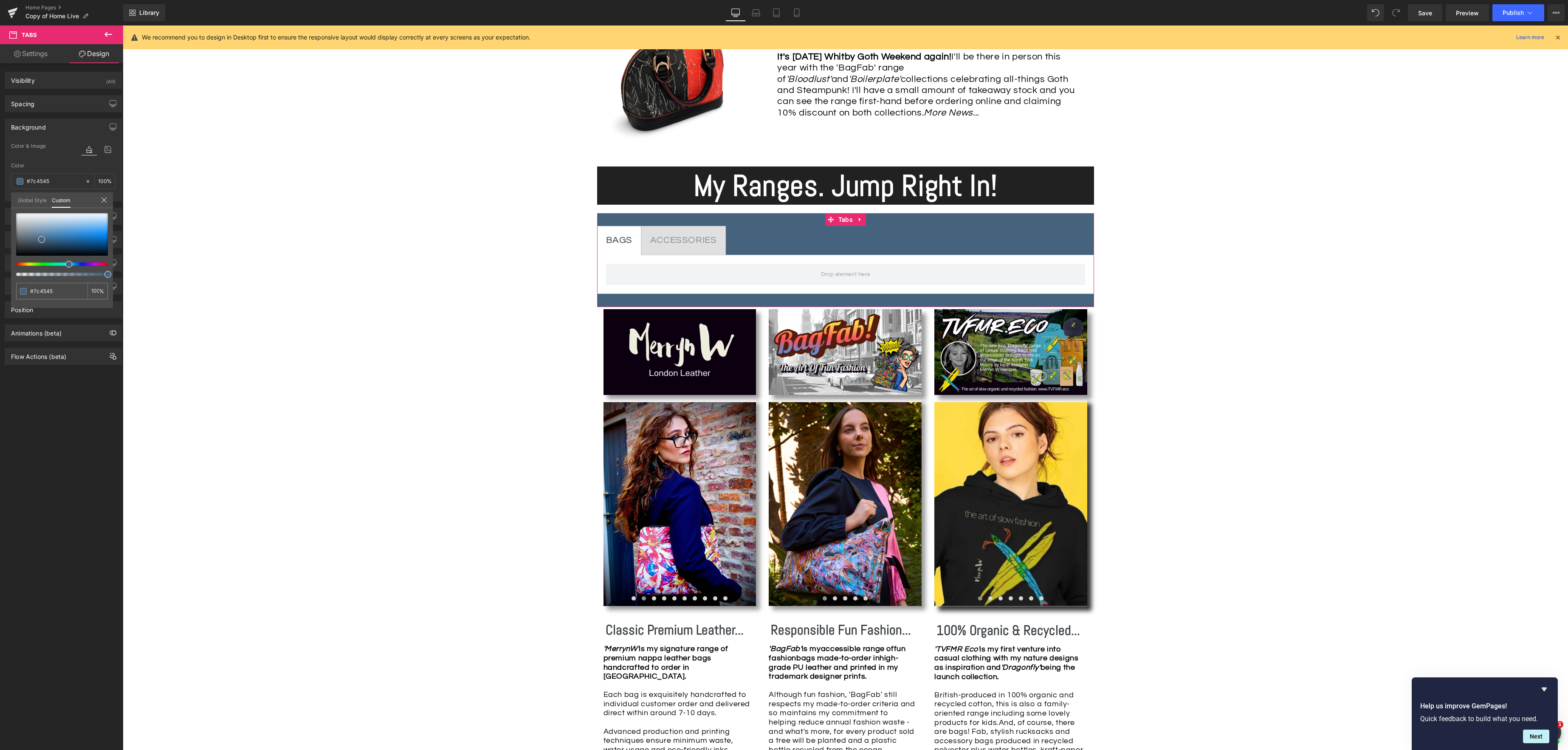
drag, startPoint x: 18, startPoint y: 264, endPoint x: 56, endPoint y: 246, distance: 42.0
click at [66, 264] on span at bounding box center [68, 264] width 7 height 7
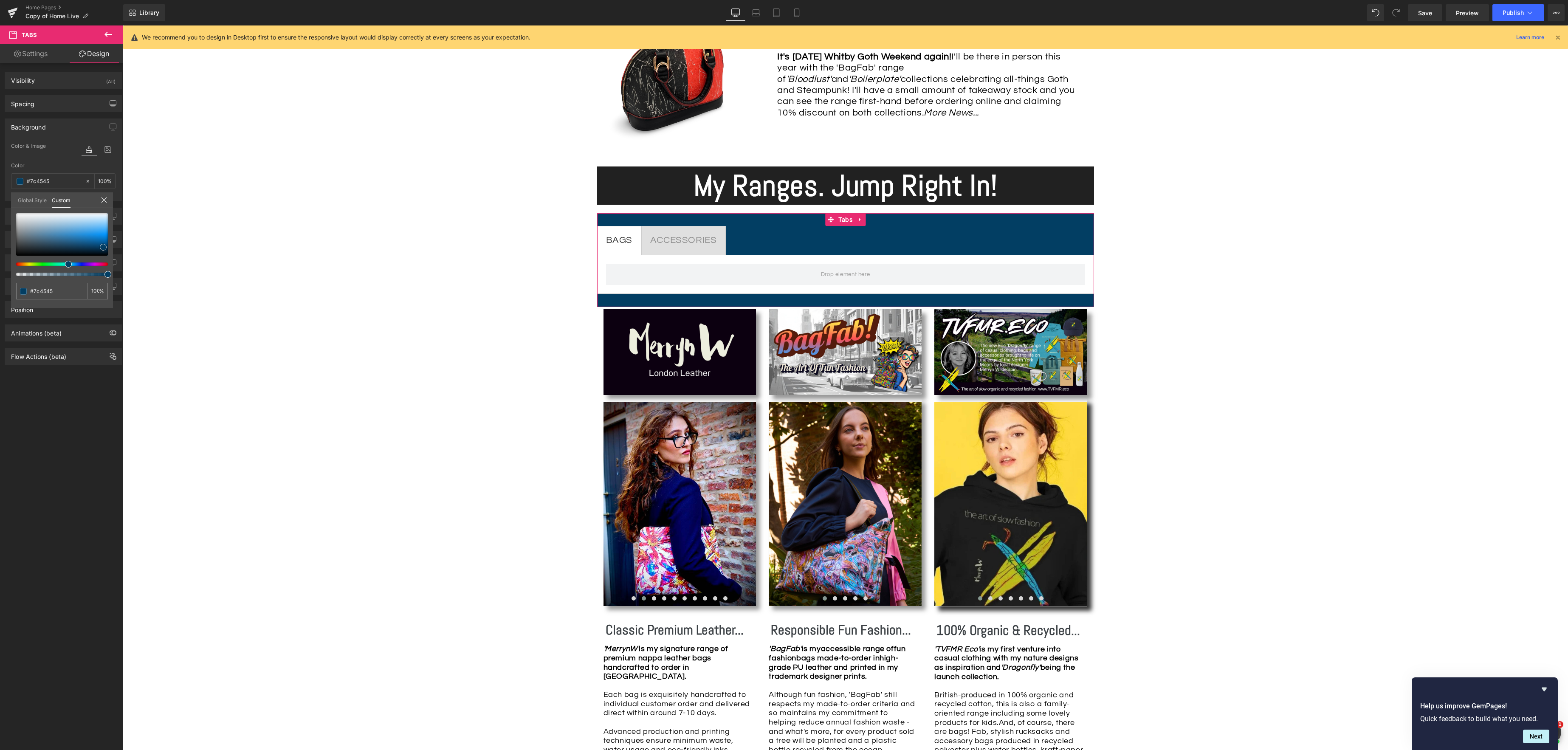
drag, startPoint x: 39, startPoint y: 238, endPoint x: 101, endPoint y: 245, distance: 62.4
click at [101, 245] on span at bounding box center [103, 247] width 7 height 7
click at [35, 57] on link "Settings" at bounding box center [31, 53] width 62 height 19
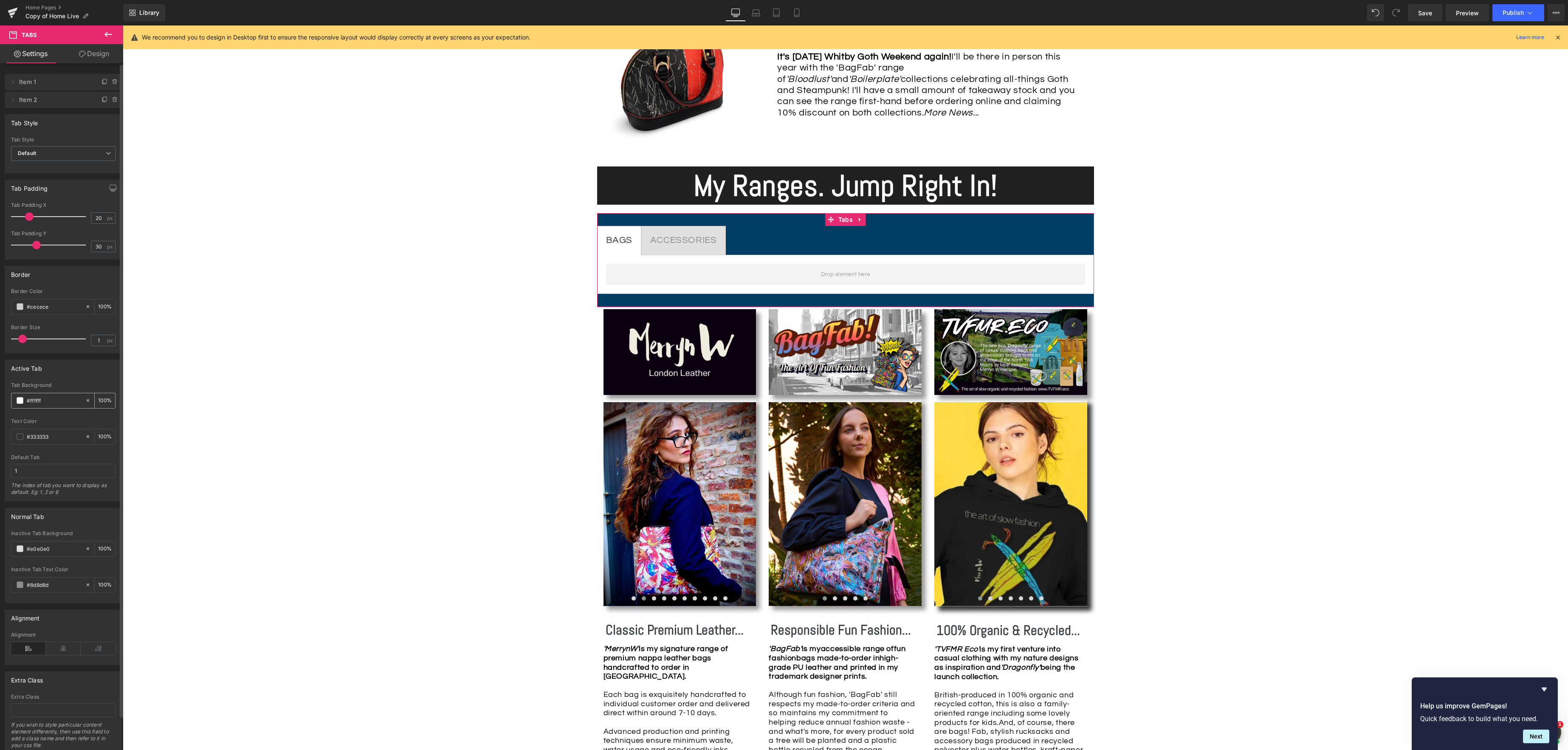
click at [19, 403] on span at bounding box center [20, 401] width 7 height 7
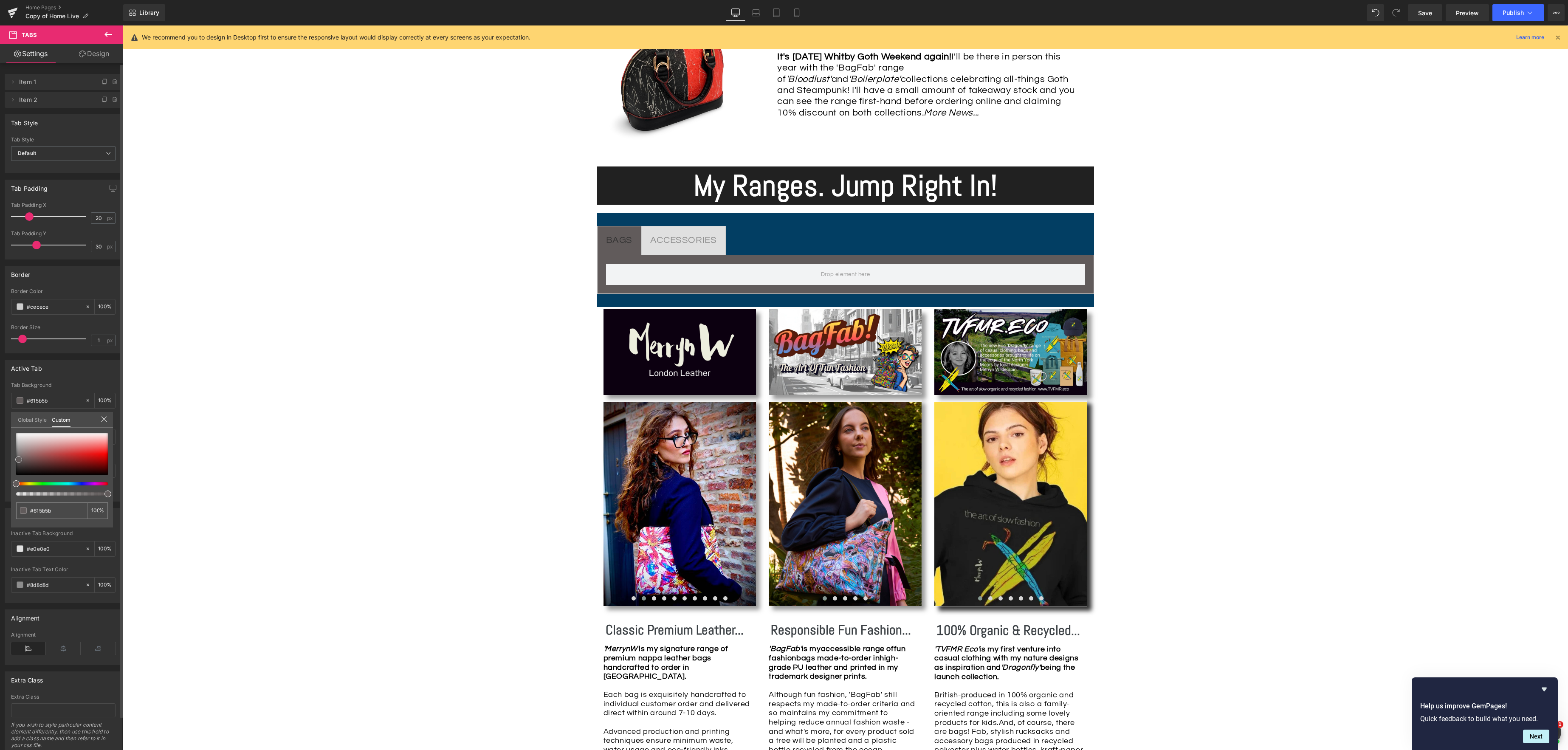
drag, startPoint x: 17, startPoint y: 432, endPoint x: 19, endPoint y: 460, distance: 28.1
click at [19, 460] on span at bounding box center [19, 460] width 7 height 7
click at [105, 420] on icon at bounding box center [104, 419] width 7 height 7
click at [21, 437] on span at bounding box center [20, 436] width 7 height 7
drag, startPoint x: 17, startPoint y: 504, endPoint x: 19, endPoint y: 472, distance: 32.1
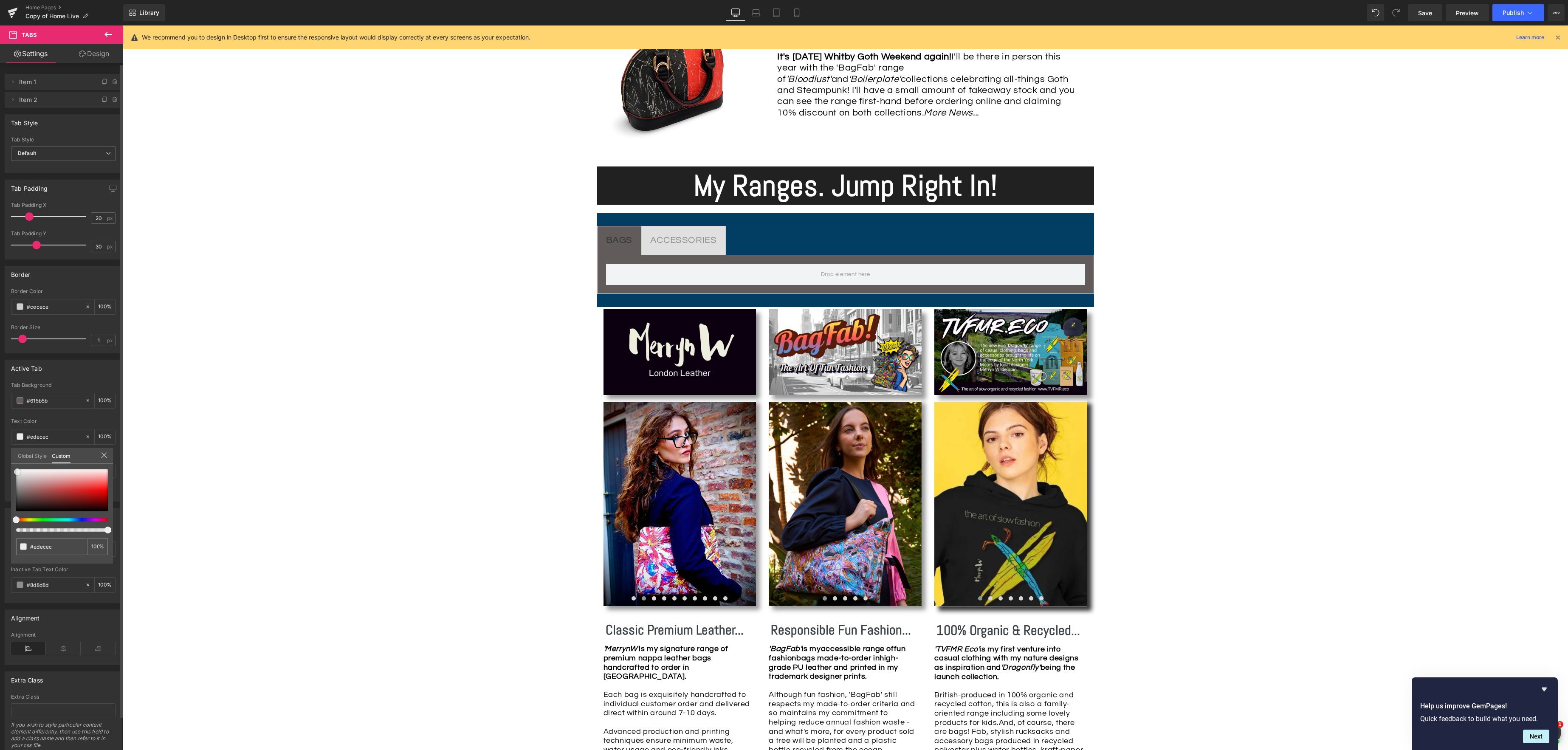
click at [19, 472] on span at bounding box center [17, 472] width 7 height 7
click at [660, 246] on div at bounding box center [684, 247] width 66 height 2
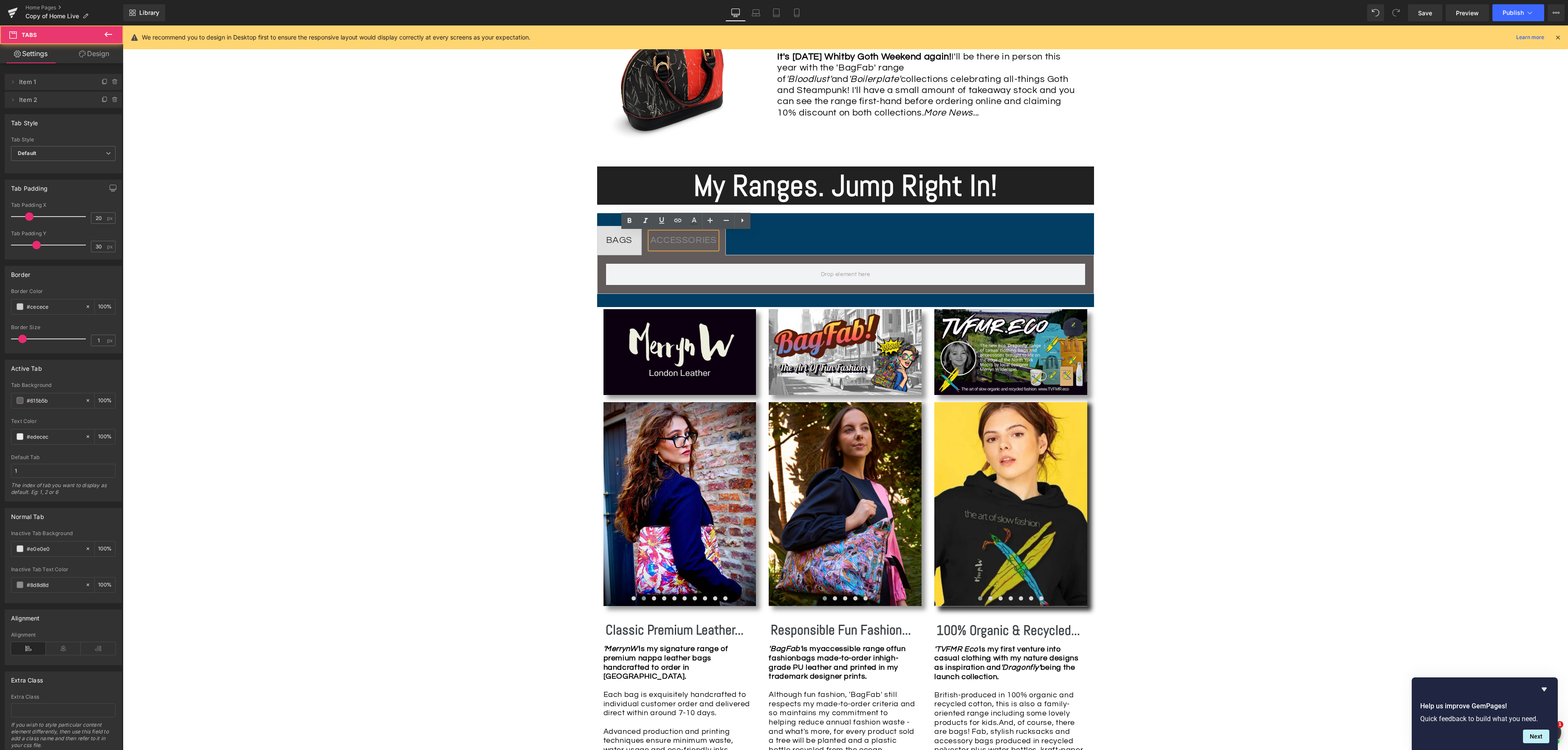
click at [614, 250] on span "BAGS Text Block" at bounding box center [619, 240] width 44 height 29
click at [653, 250] on span "ACCESSORIES Text Block" at bounding box center [684, 240] width 84 height 29
click at [631, 250] on span "BAGS Text Block" at bounding box center [619, 240] width 44 height 29
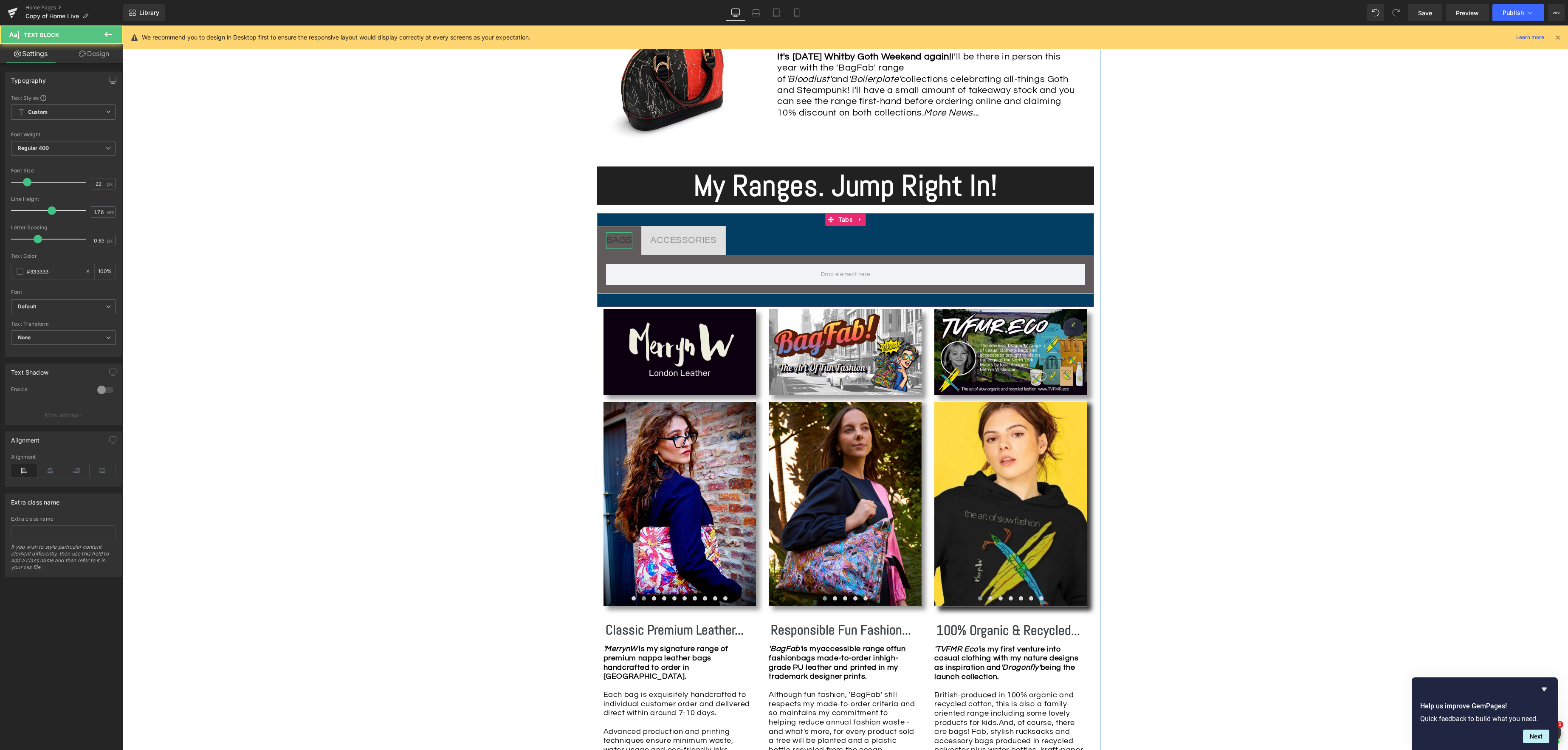
click at [625, 237] on div "BAGS" at bounding box center [619, 240] width 27 height 17
click at [19, 272] on span at bounding box center [20, 271] width 7 height 7
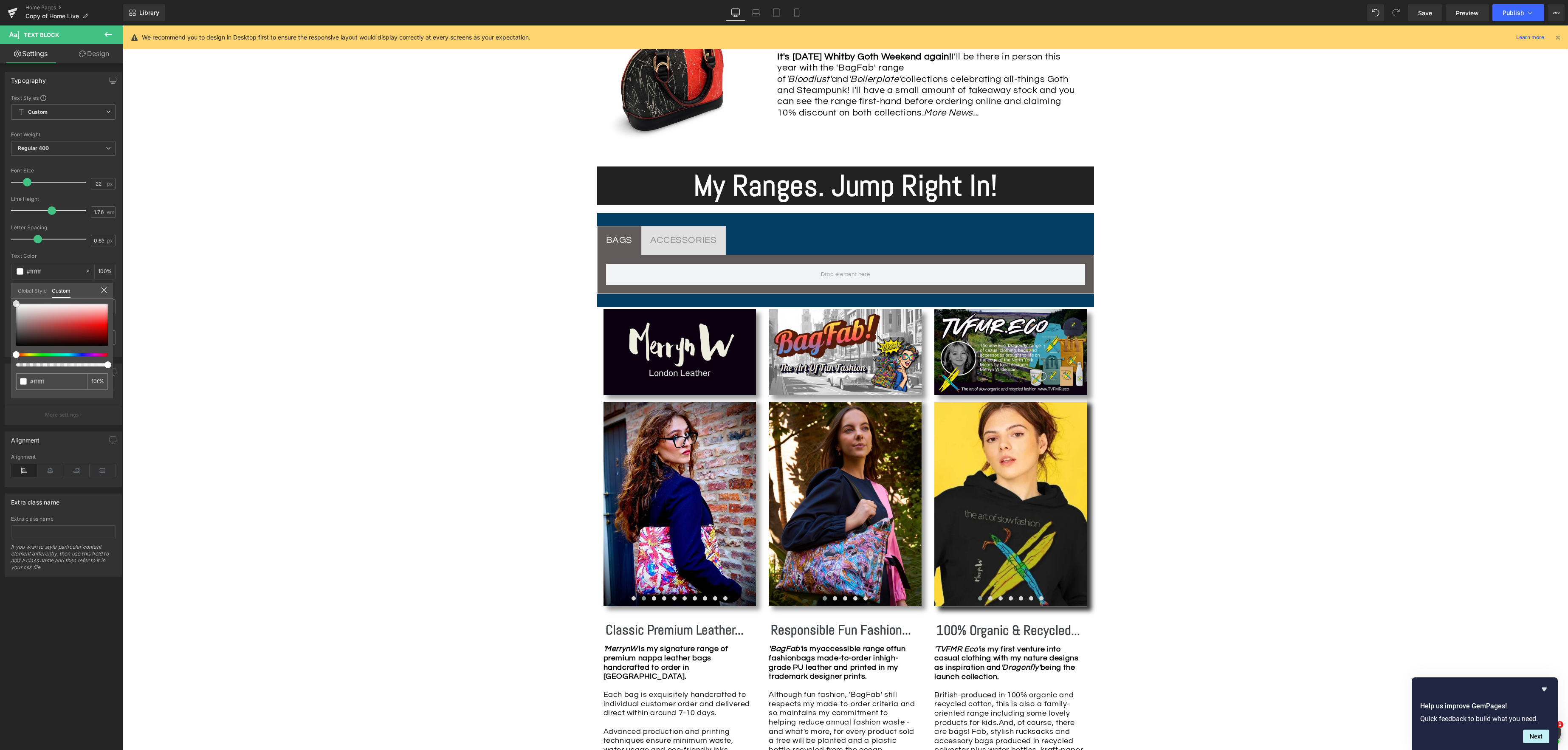
drag, startPoint x: 18, startPoint y: 339, endPoint x: 15, endPoint y: 306, distance: 33.1
click at [15, 306] on span at bounding box center [16, 304] width 7 height 7
click at [538, 294] on div "Image Row *Please use the chat facility or email me at [EMAIL_ADDRESS][DOMAIN_N…" at bounding box center [845, 719] width 1445 height 2290
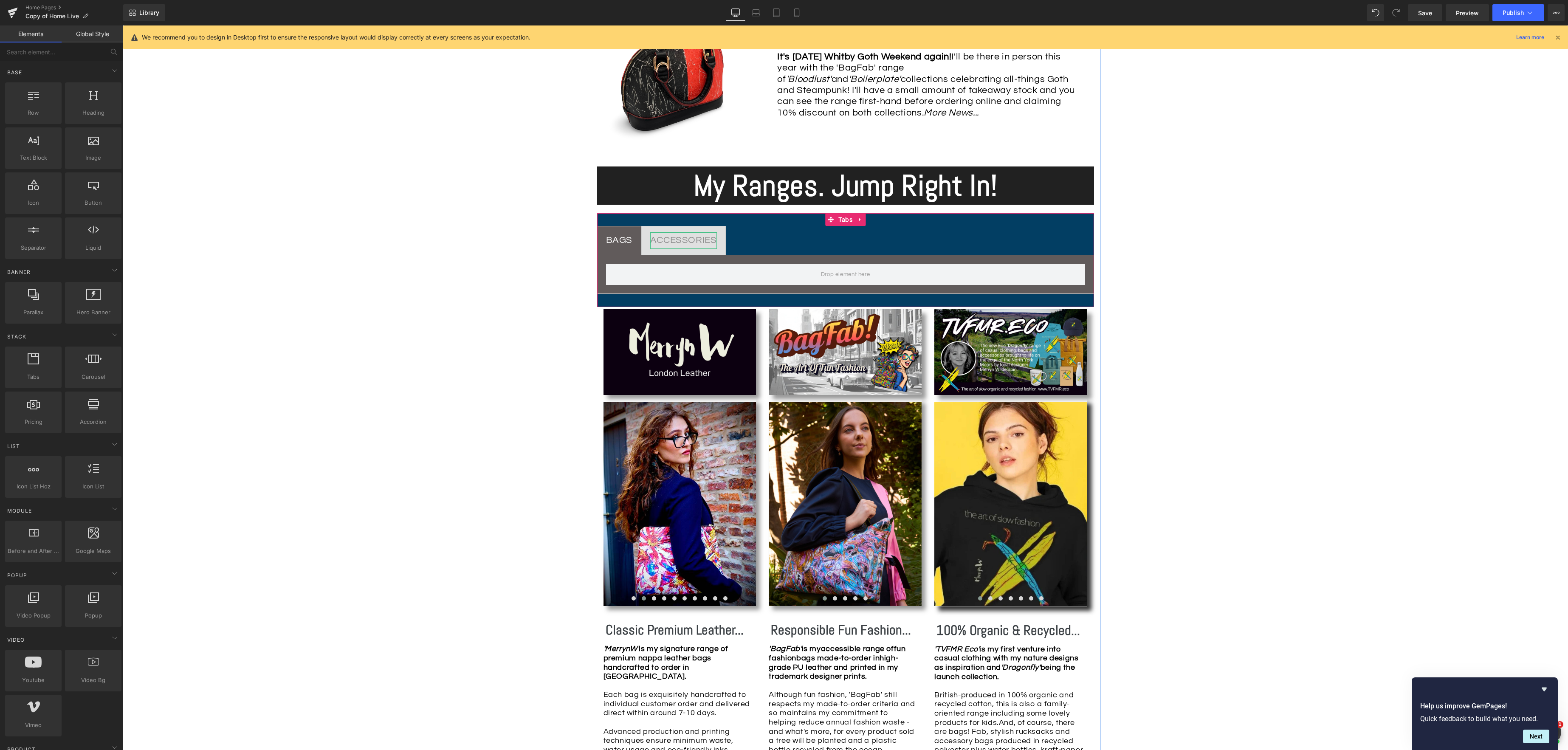
click at [681, 241] on div "ACCESSORIES" at bounding box center [684, 240] width 66 height 17
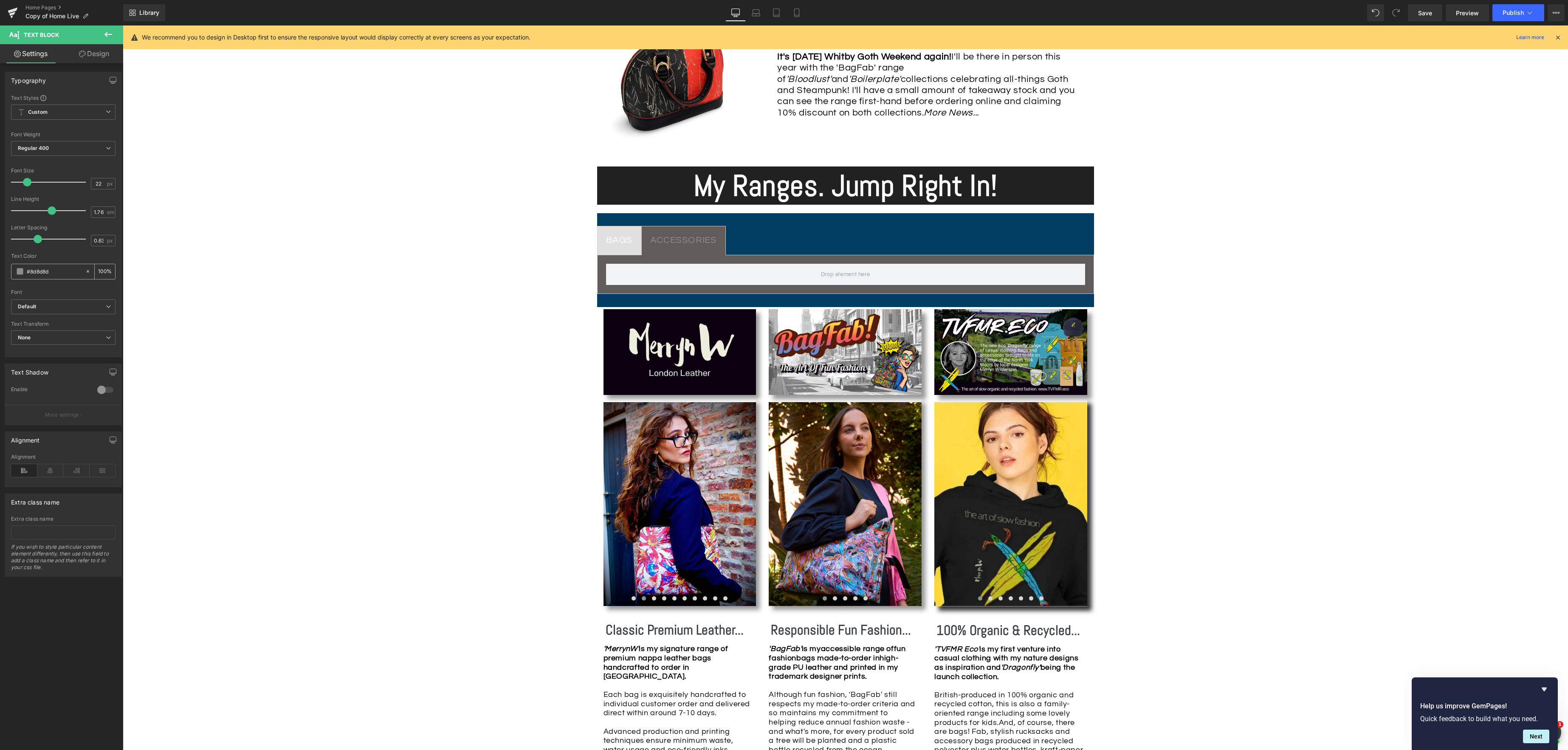
click at [17, 272] on span at bounding box center [20, 271] width 7 height 7
drag, startPoint x: 16, startPoint y: 322, endPoint x: 17, endPoint y: 302, distance: 20.0
click at [17, 302] on span at bounding box center [17, 304] width 7 height 7
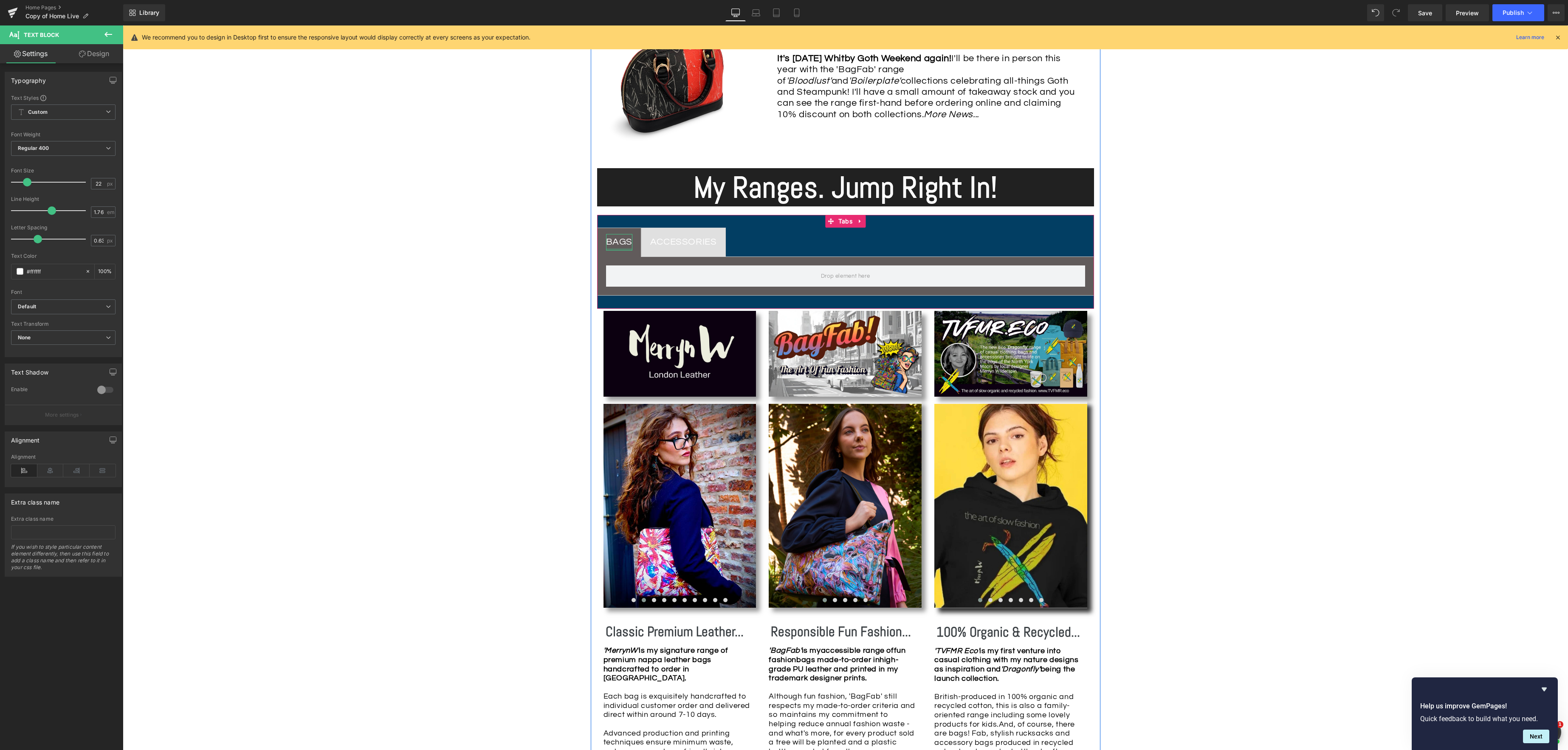
click at [625, 250] on div "BAGS Text Block" at bounding box center [619, 242] width 27 height 17
click at [674, 246] on div "ACCESSORIES" at bounding box center [684, 242] width 66 height 17
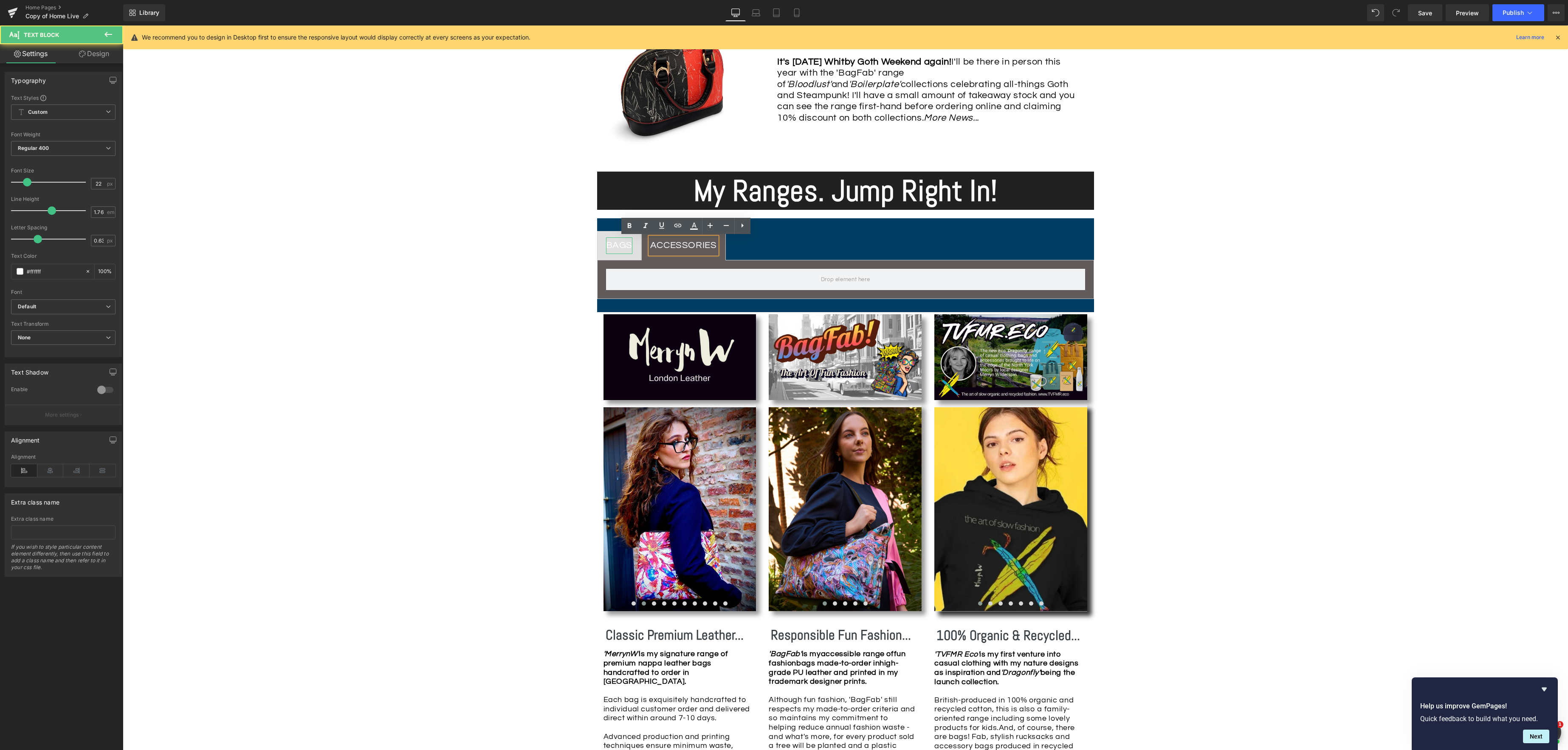
click at [619, 248] on div "BAGS" at bounding box center [619, 245] width 27 height 17
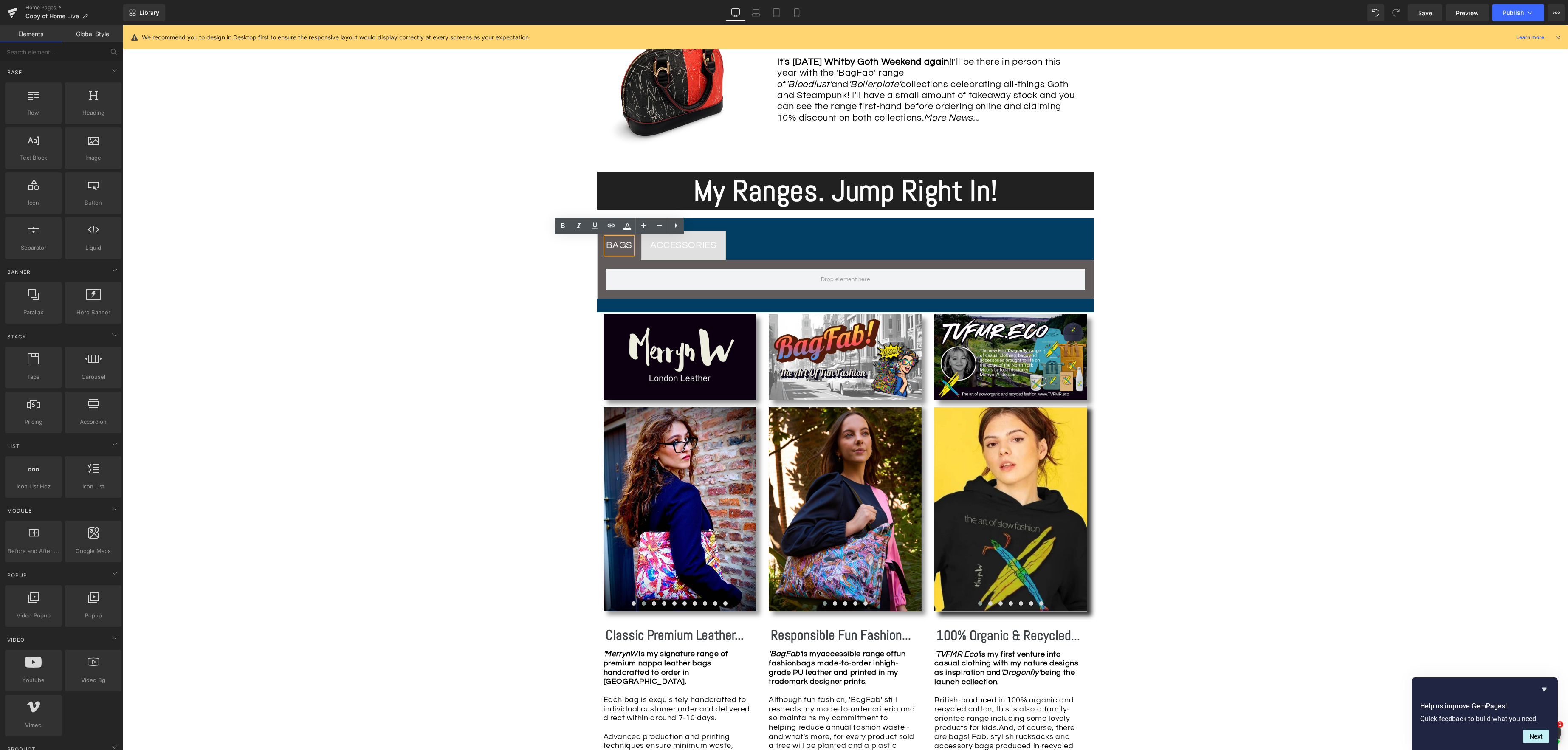
click at [510, 252] on div "Image Row *Please use the chat facility or email me at [EMAIL_ADDRESS][DOMAIN_N…" at bounding box center [845, 724] width 1445 height 2290
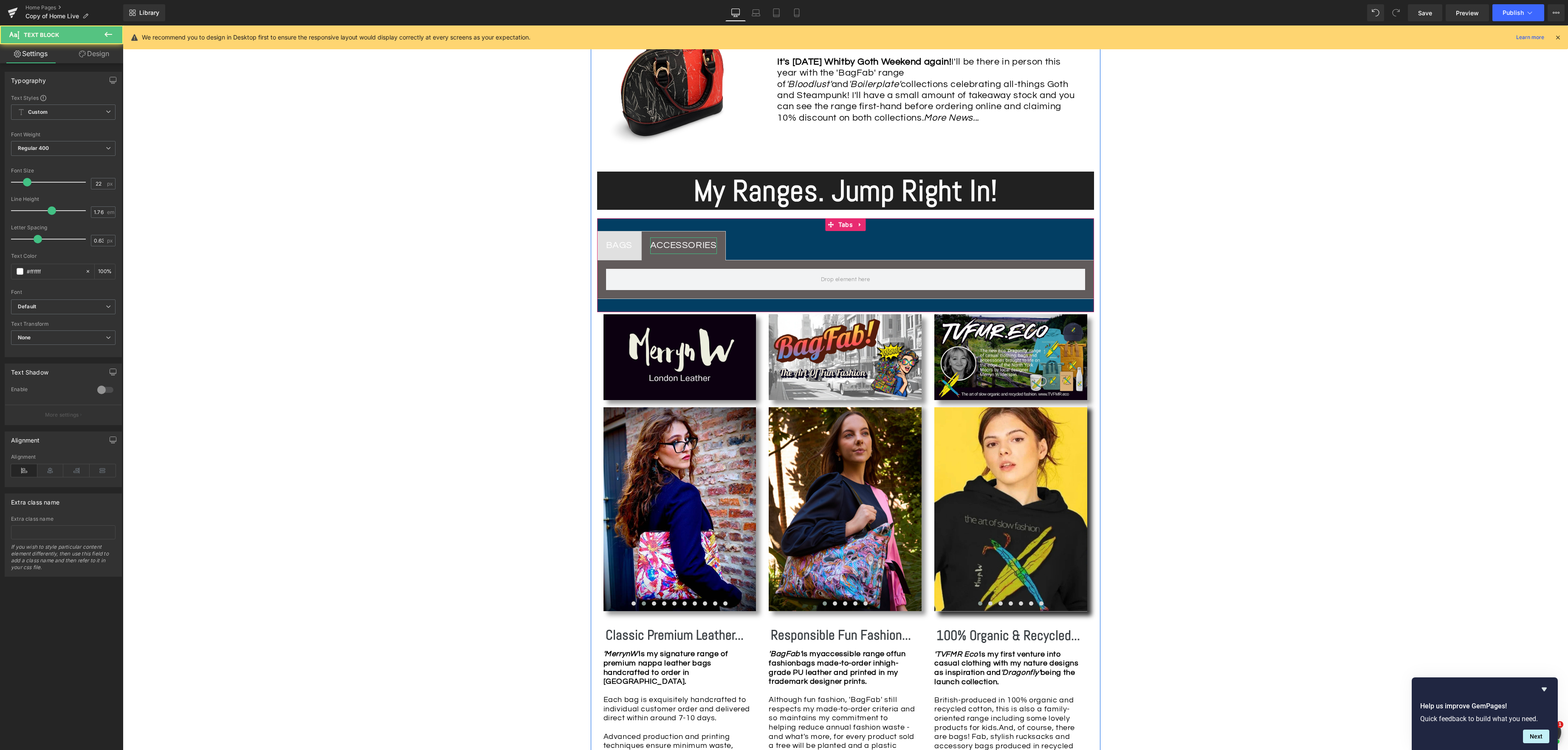
click at [656, 248] on div "ACCESSORIES" at bounding box center [684, 245] width 66 height 17
click at [621, 248] on div "BAGS" at bounding box center [619, 245] width 27 height 17
click at [91, 54] on link "Design" at bounding box center [94, 53] width 62 height 19
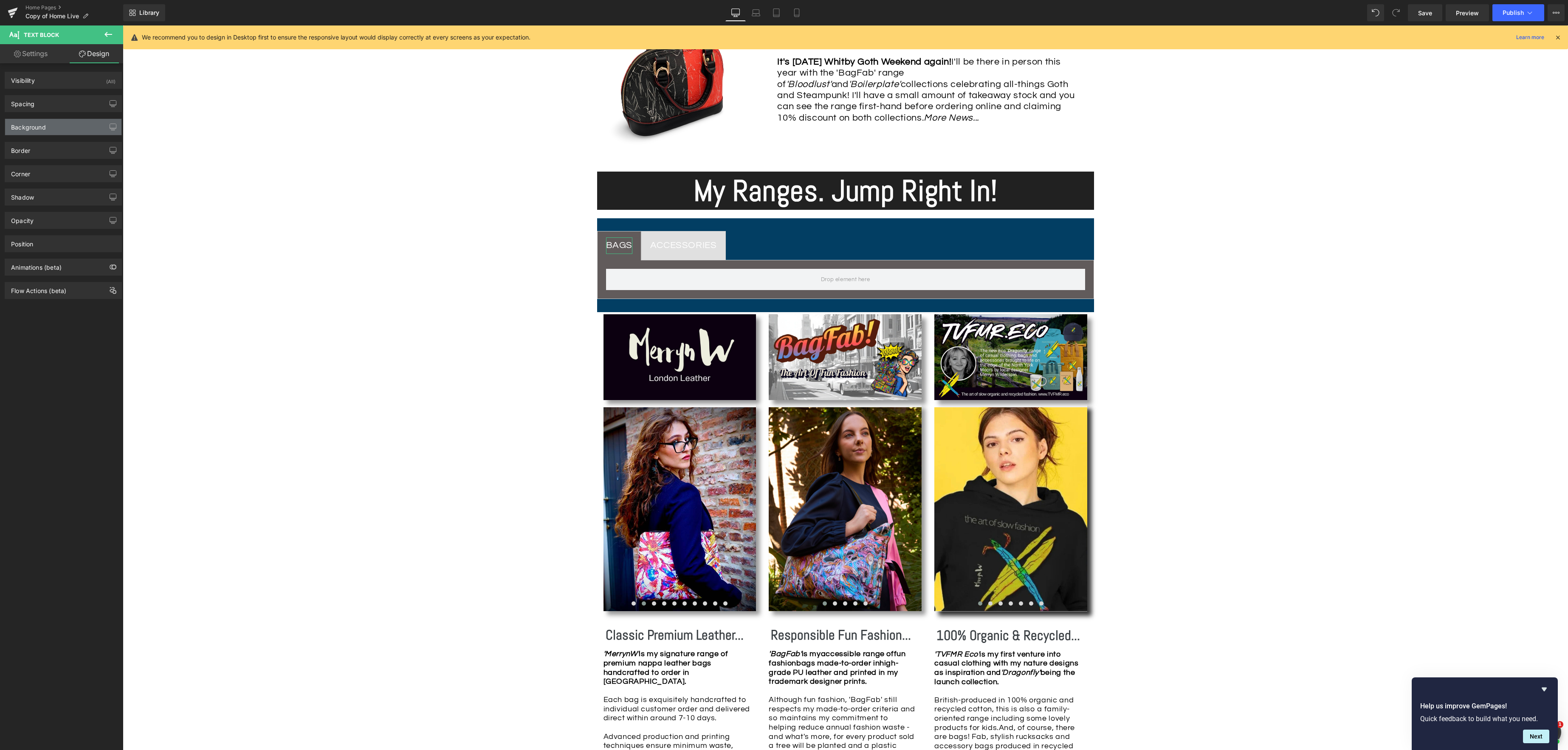
click at [31, 127] on div "Background" at bounding box center [29, 125] width 35 height 12
click at [36, 217] on div "Border" at bounding box center [63, 216] width 116 height 16
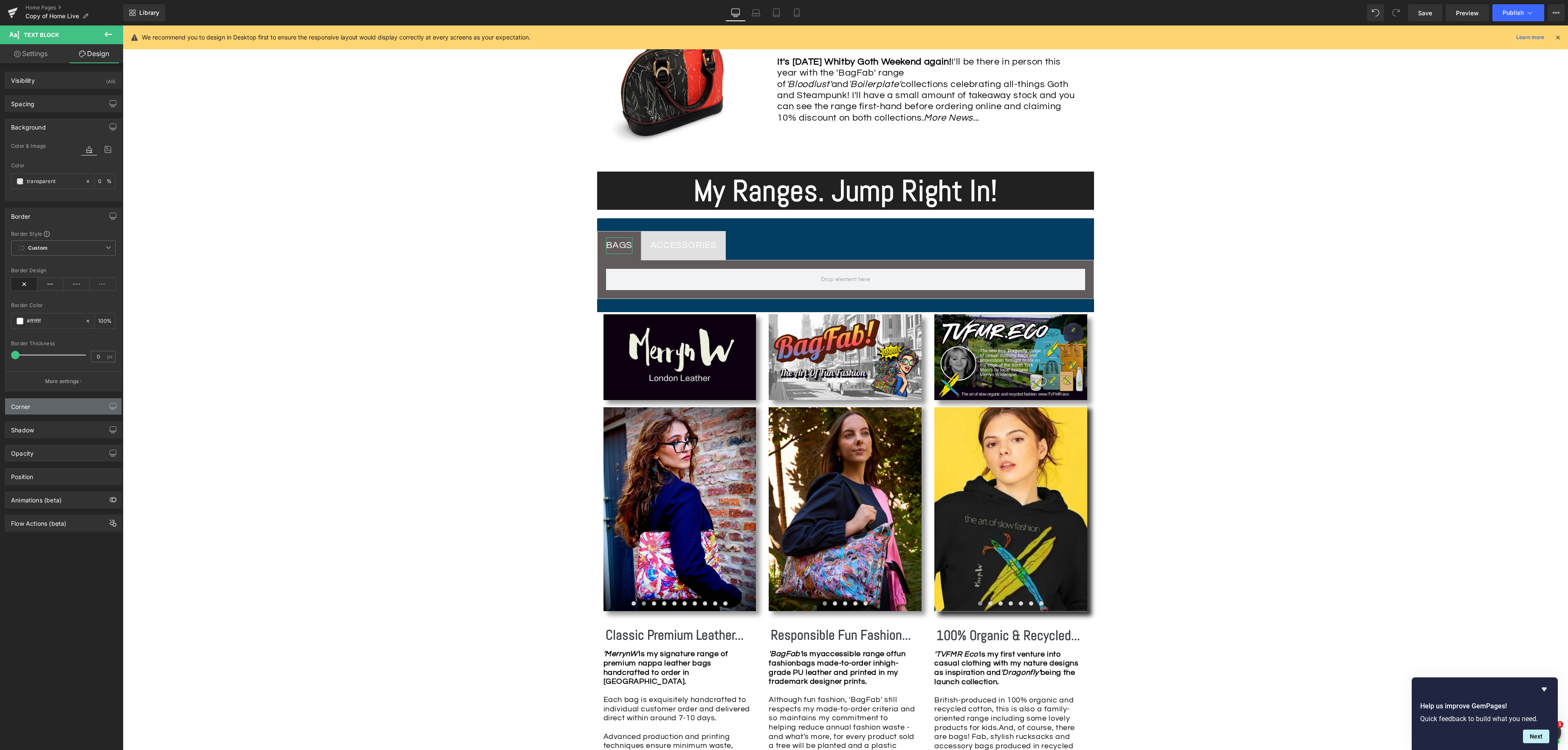
click at [32, 407] on div "Corner" at bounding box center [63, 407] width 116 height 16
click at [31, 478] on input "0" at bounding box center [24, 477] width 25 height 14
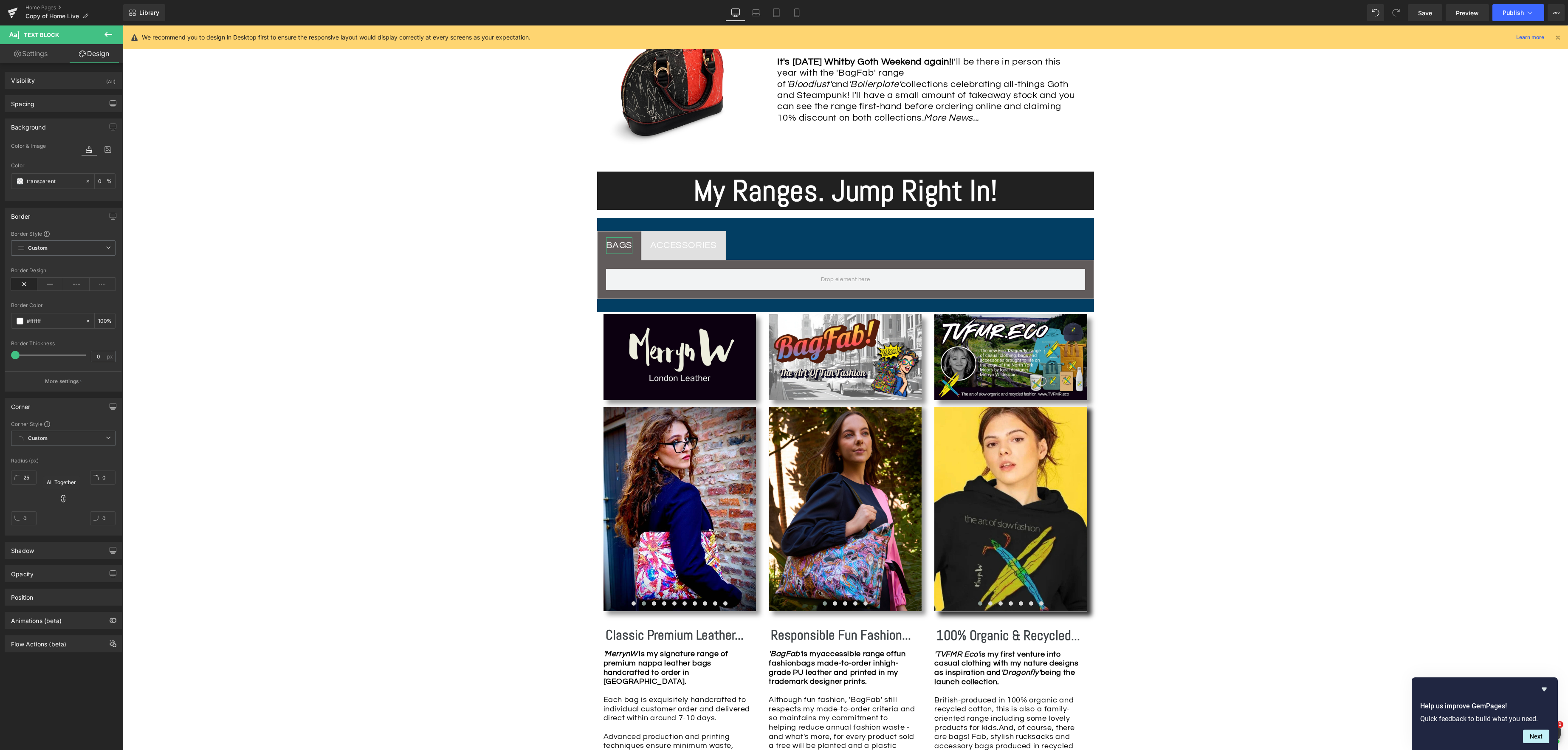
click at [59, 500] on icon at bounding box center [63, 498] width 9 height 9
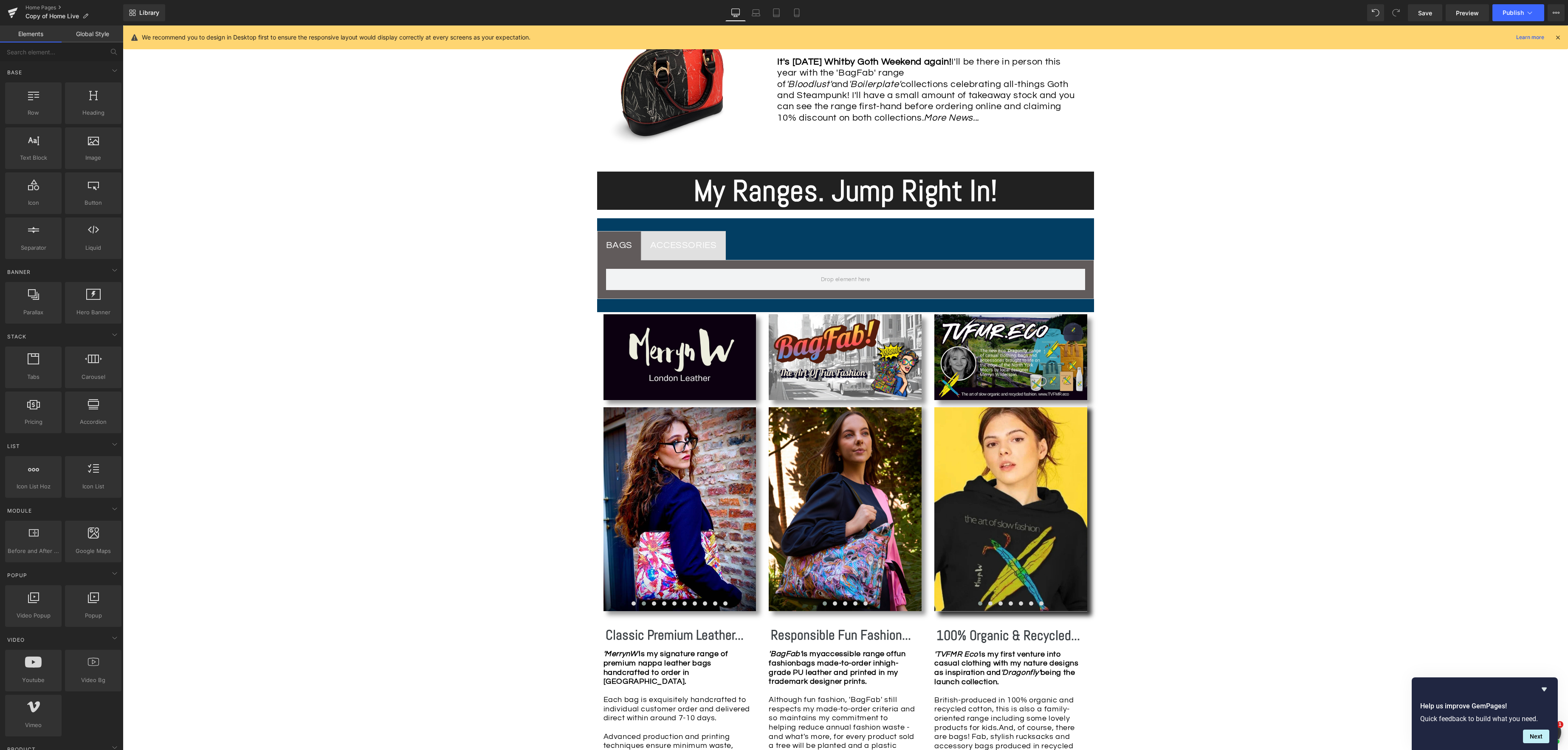
click at [262, 504] on div "Image Row *Please use the chat facility or email me at [EMAIL_ADDRESS][DOMAIN_N…" at bounding box center [845, 724] width 1445 height 2290
drag, startPoint x: 717, startPoint y: 247, endPoint x: 713, endPoint y: 248, distance: 4.1
click at [716, 247] on div "ACCESSORIES" at bounding box center [684, 245] width 66 height 17
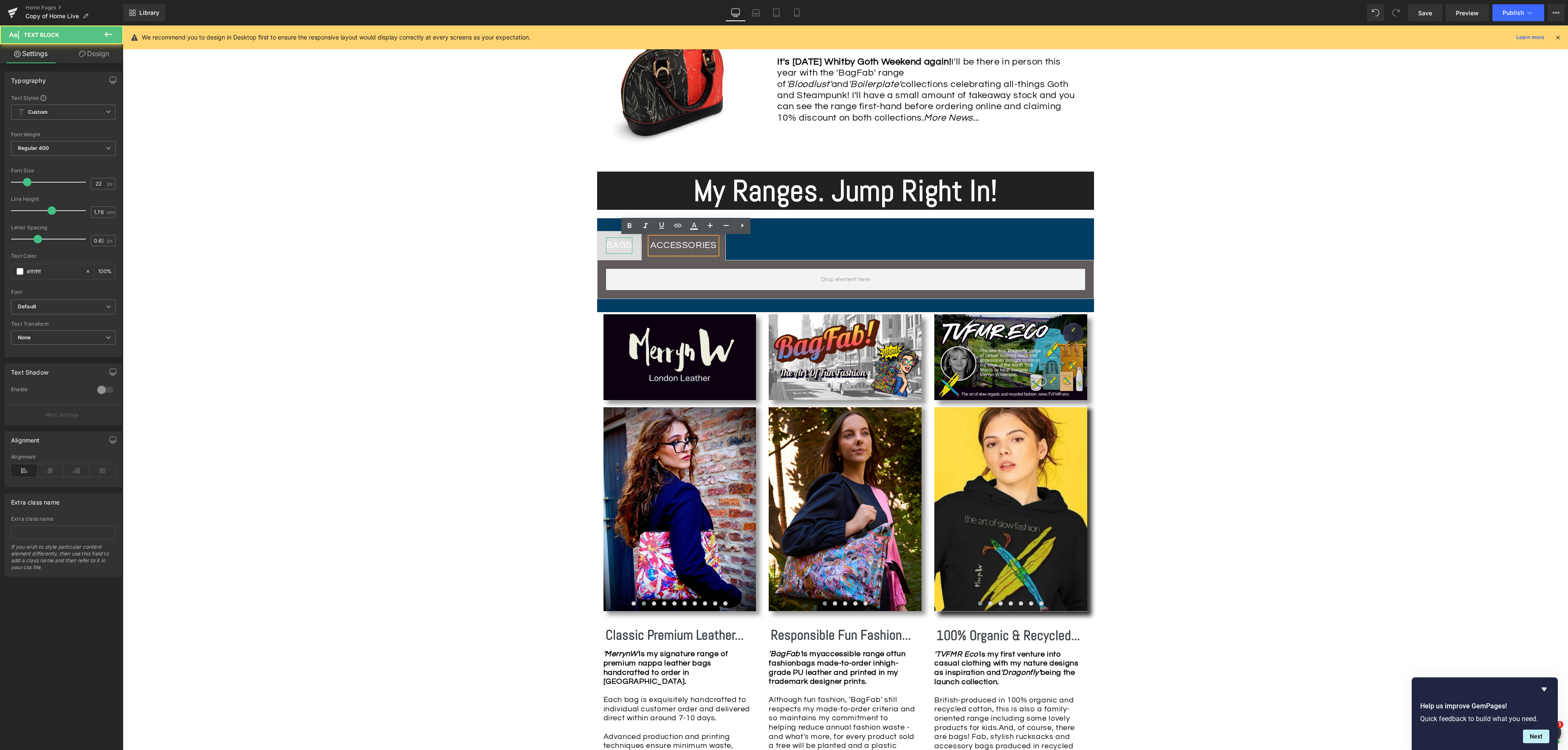
click at [614, 249] on div "BAGS" at bounding box center [619, 245] width 27 height 17
drag, startPoint x: 104, startPoint y: 49, endPoint x: 100, endPoint y: 53, distance: 5.7
click at [103, 50] on link "Design" at bounding box center [94, 53] width 62 height 19
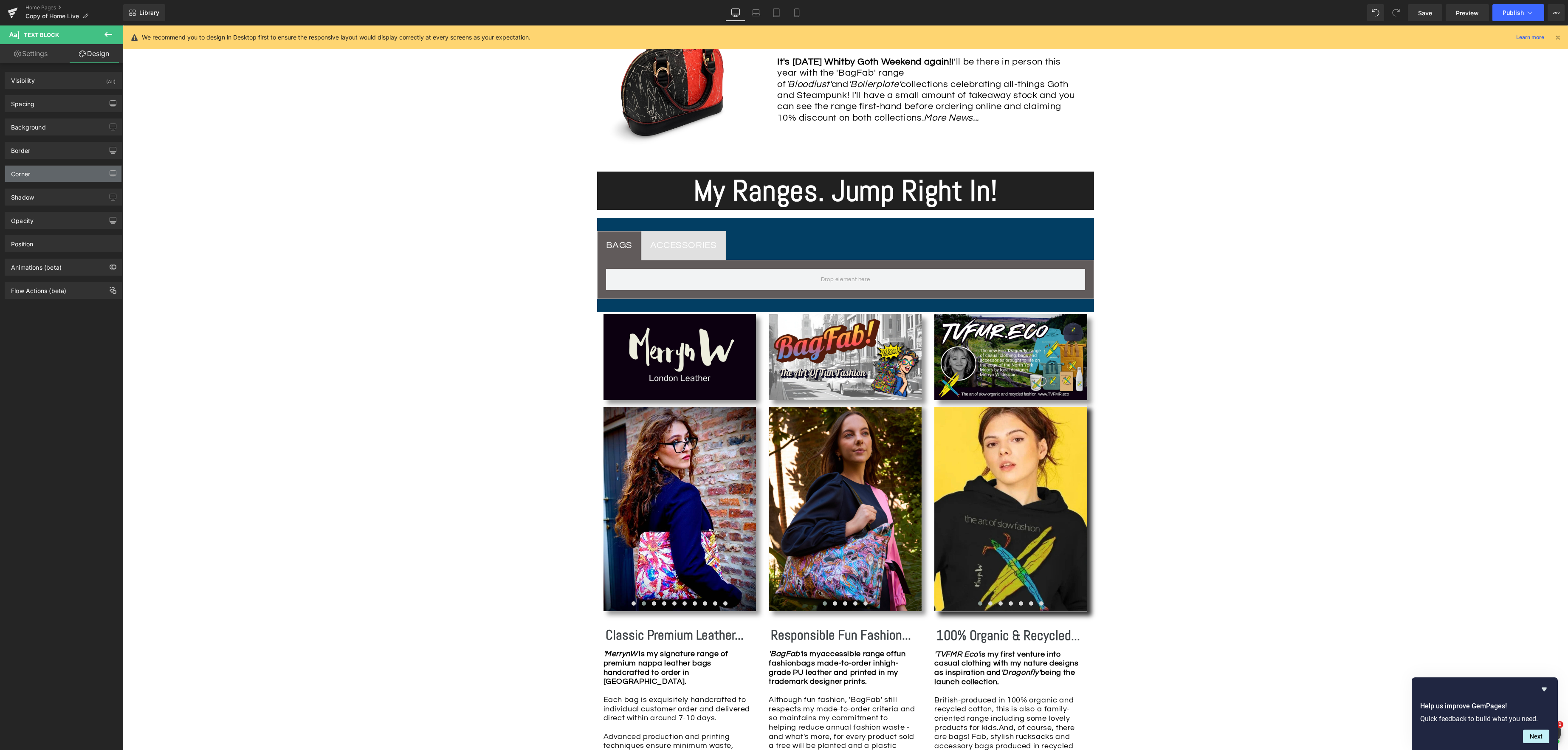
click at [24, 173] on div "Corner" at bounding box center [21, 171] width 19 height 12
click at [78, 174] on div "Corner" at bounding box center [63, 173] width 116 height 16
click at [32, 246] on input "text" at bounding box center [24, 244] width 25 height 14
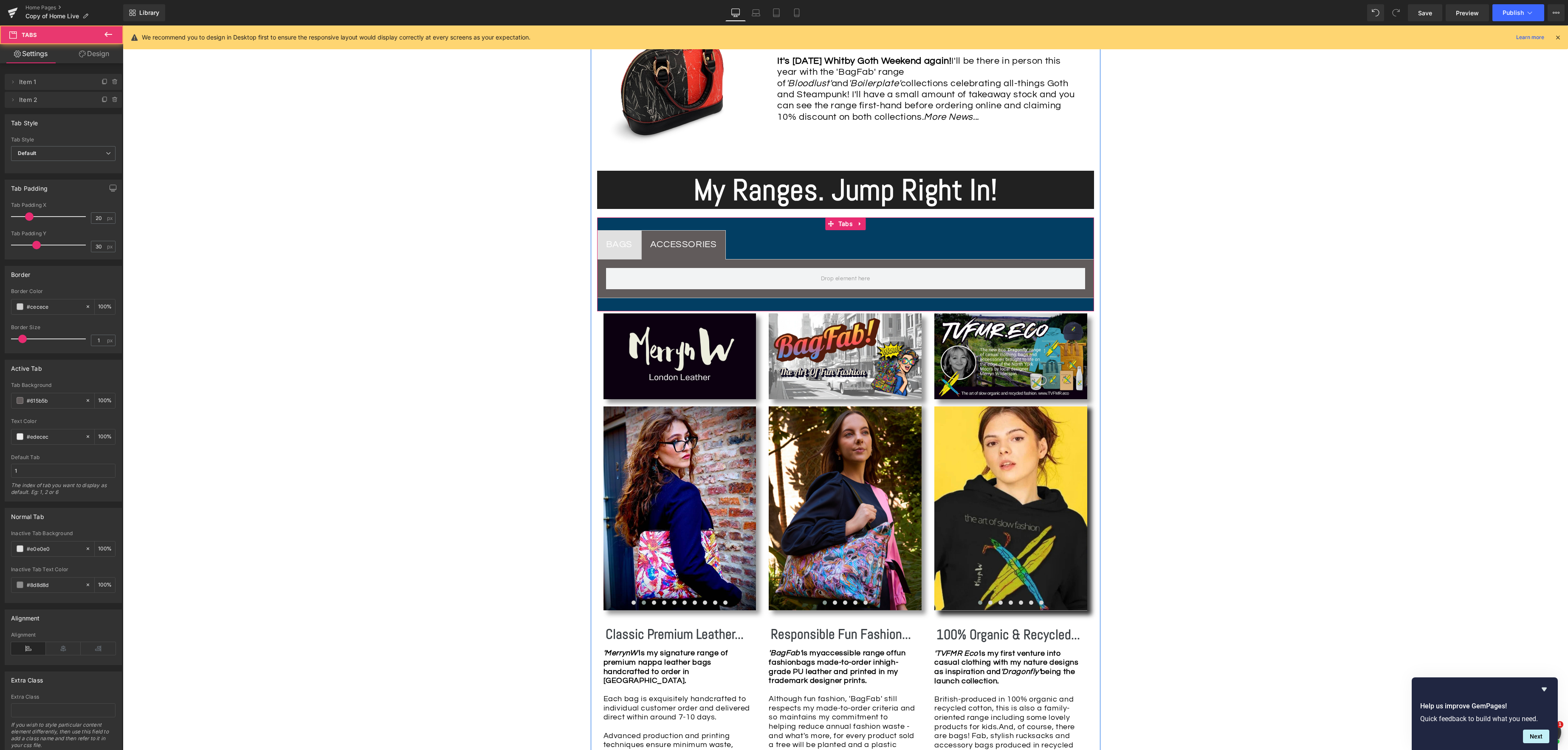
click at [670, 234] on span "ACCESSORIES Text Block" at bounding box center [684, 244] width 84 height 29
click at [21, 550] on span at bounding box center [20, 549] width 7 height 7
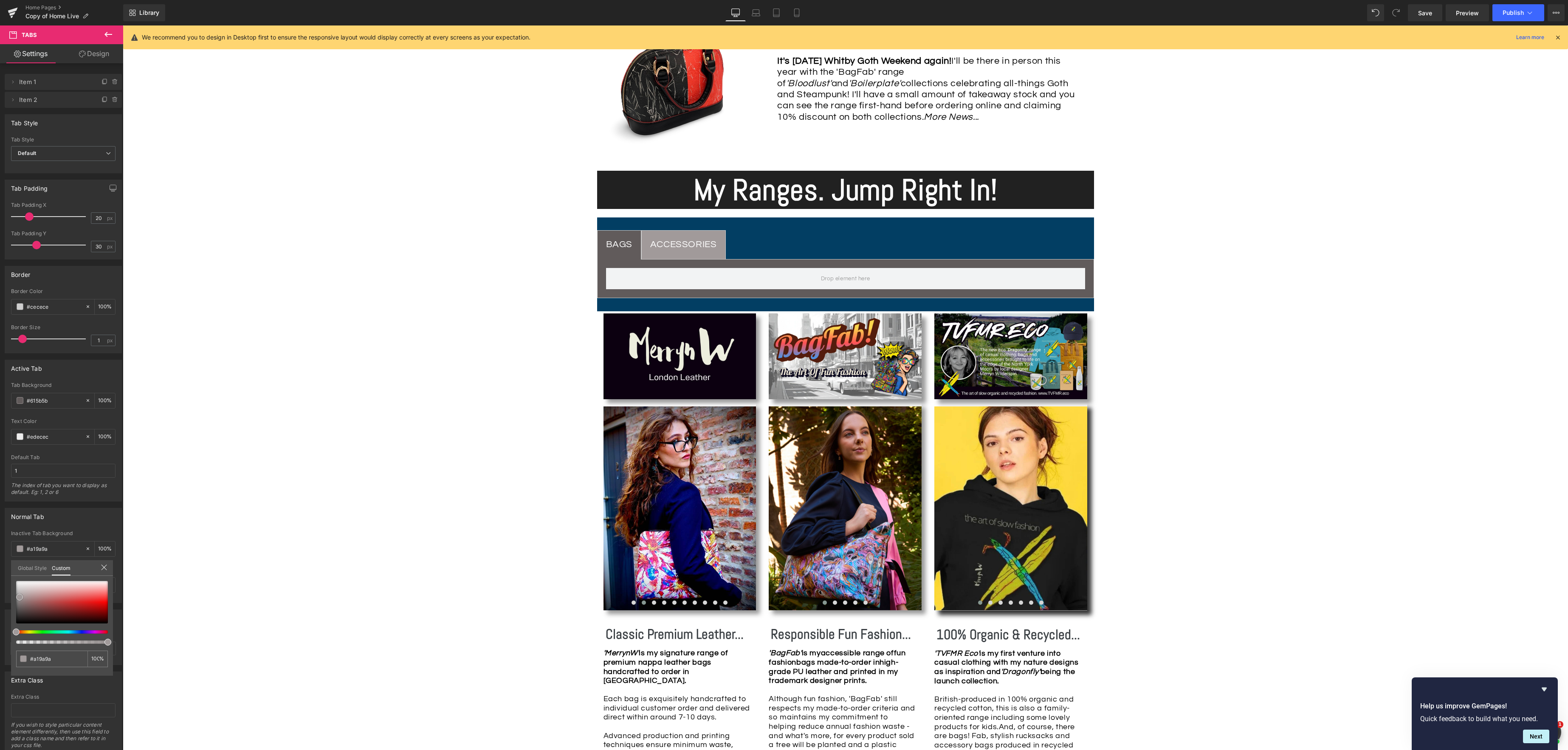
drag, startPoint x: 14, startPoint y: 585, endPoint x: 29, endPoint y: 590, distance: 15.8
click at [17, 595] on span at bounding box center [19, 597] width 7 height 7
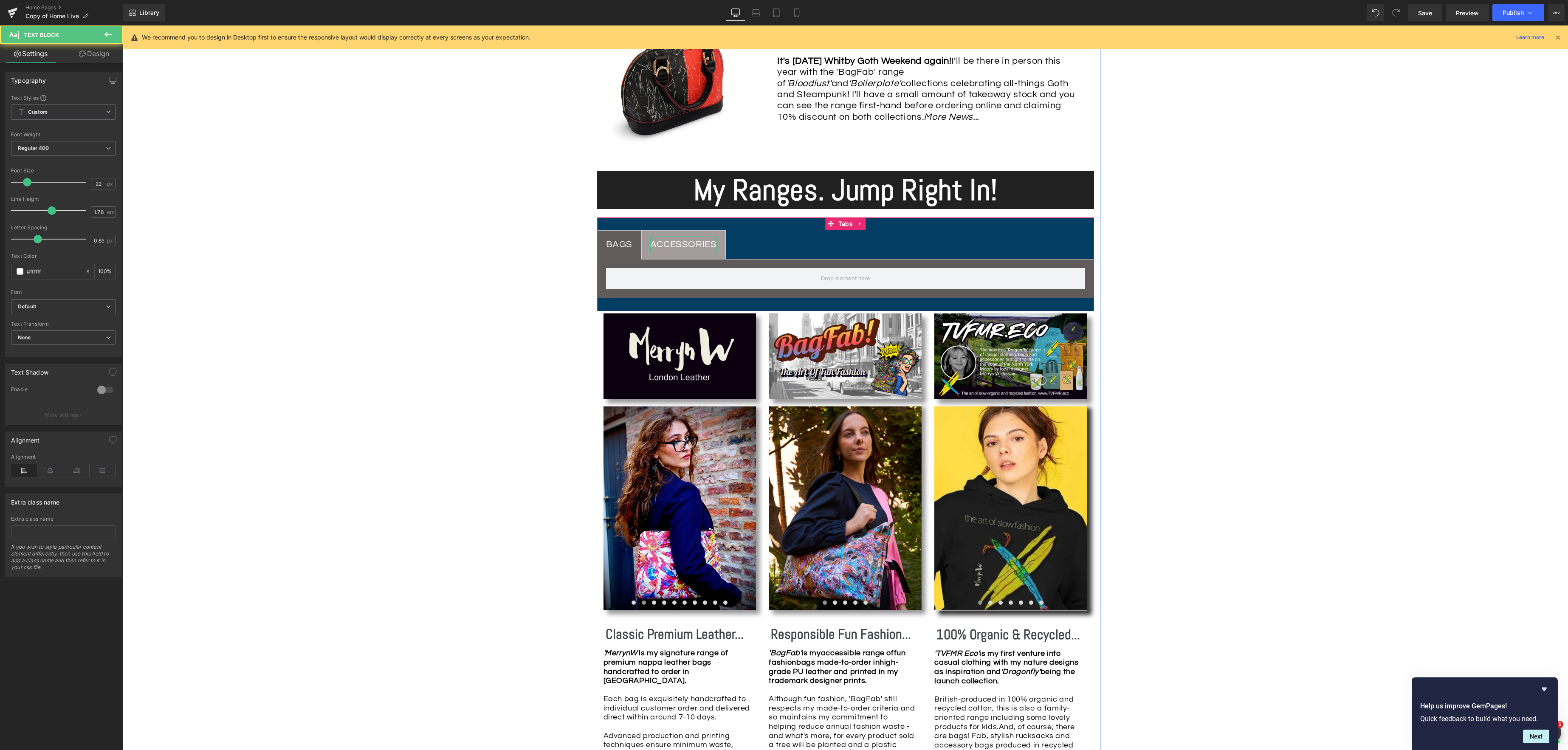
click at [696, 243] on div "ACCESSORIES" at bounding box center [684, 244] width 66 height 17
click at [611, 245] on div "BAGS" at bounding box center [619, 244] width 27 height 17
click at [676, 246] on div "ACCESSORIES" at bounding box center [684, 244] width 66 height 17
click at [629, 247] on div "BAGS" at bounding box center [619, 244] width 27 height 17
click at [450, 309] on div "Image Row *Please use the chat facility or email me at [EMAIL_ADDRESS][DOMAIN_N…" at bounding box center [845, 723] width 1445 height 2290
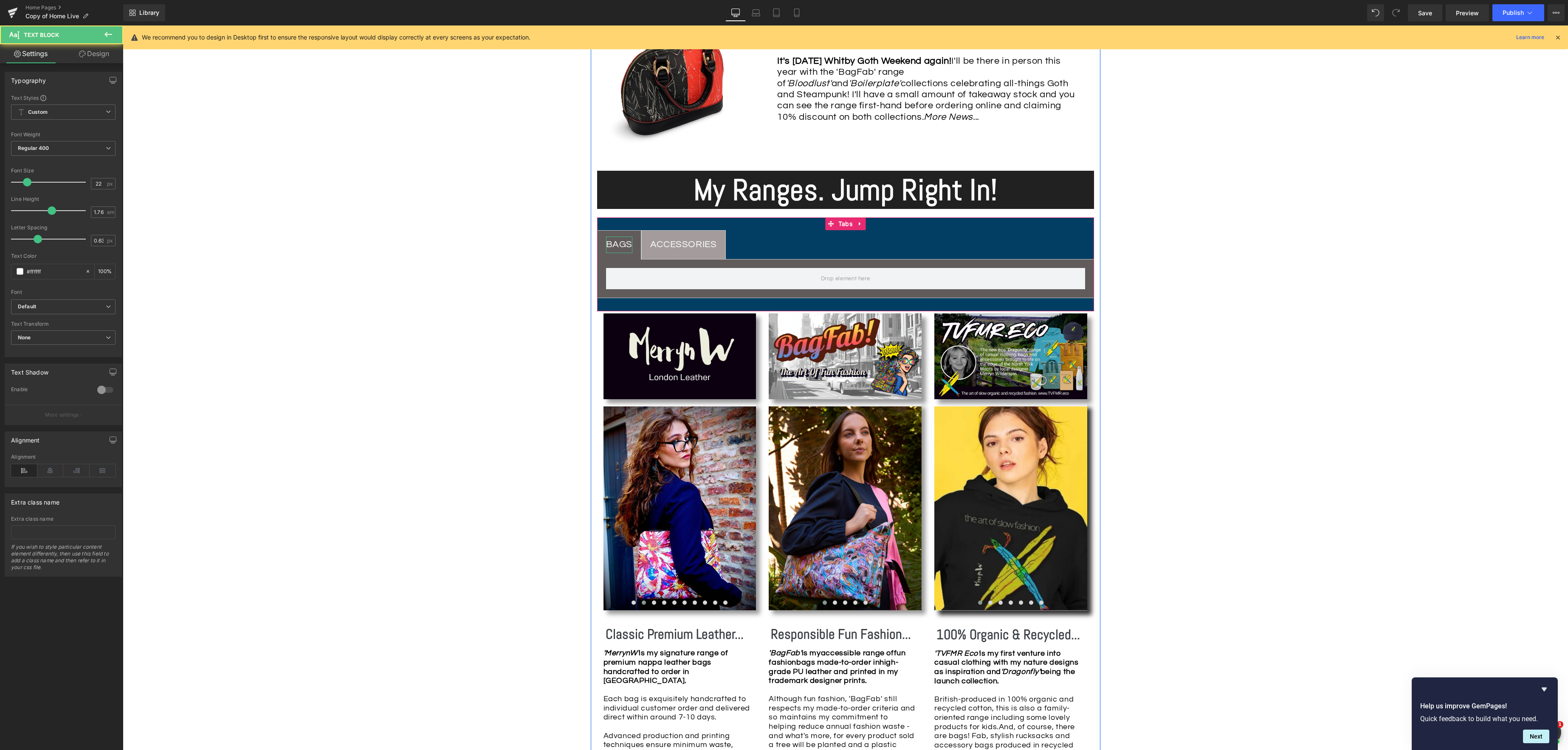
click at [615, 245] on div "BAGS" at bounding box center [619, 244] width 27 height 17
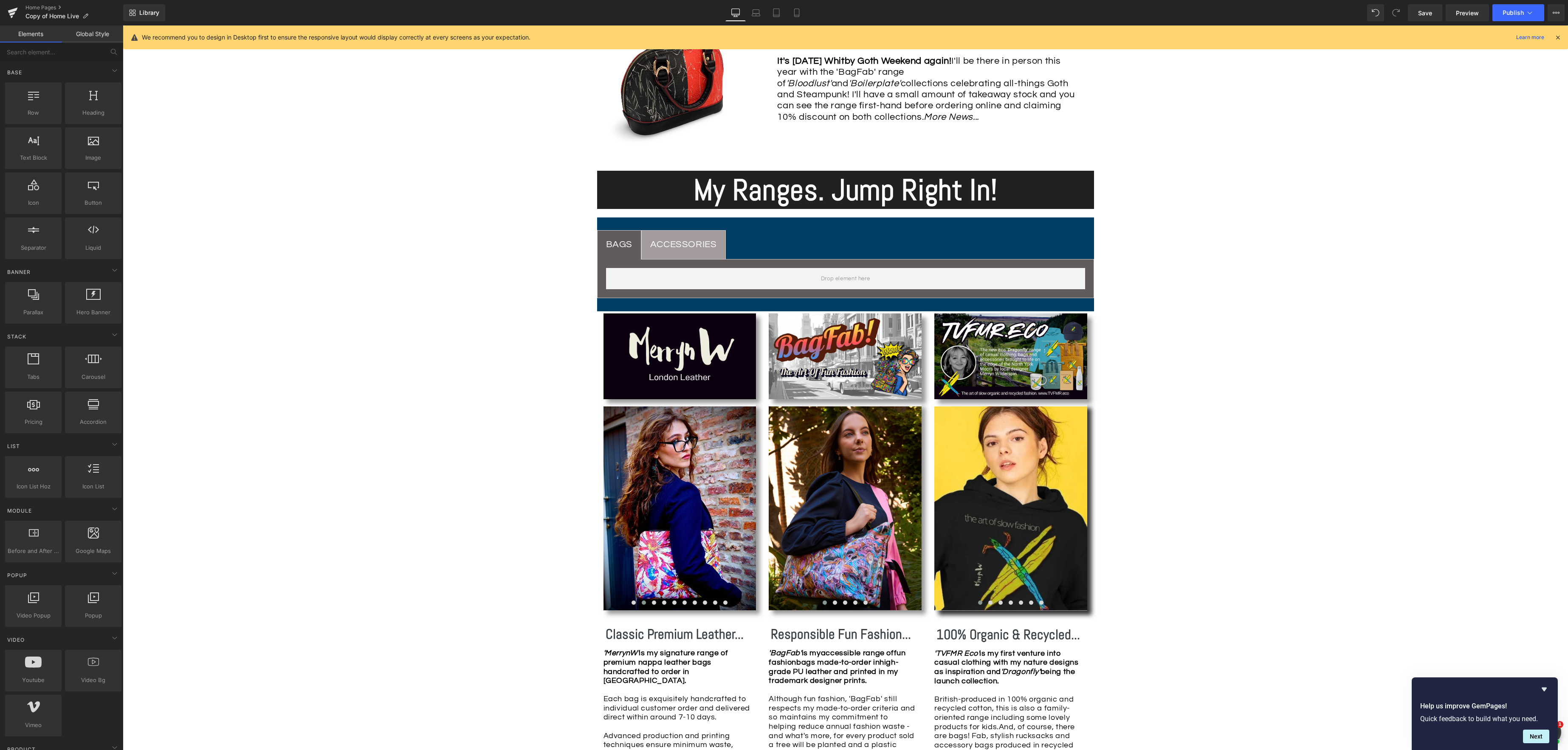
click at [514, 234] on div "Image Row *Please use the chat facility or email me at [EMAIL_ADDRESS][DOMAIN_N…" at bounding box center [845, 723] width 1445 height 2290
click at [845, 225] on span "Tabs" at bounding box center [845, 223] width 18 height 13
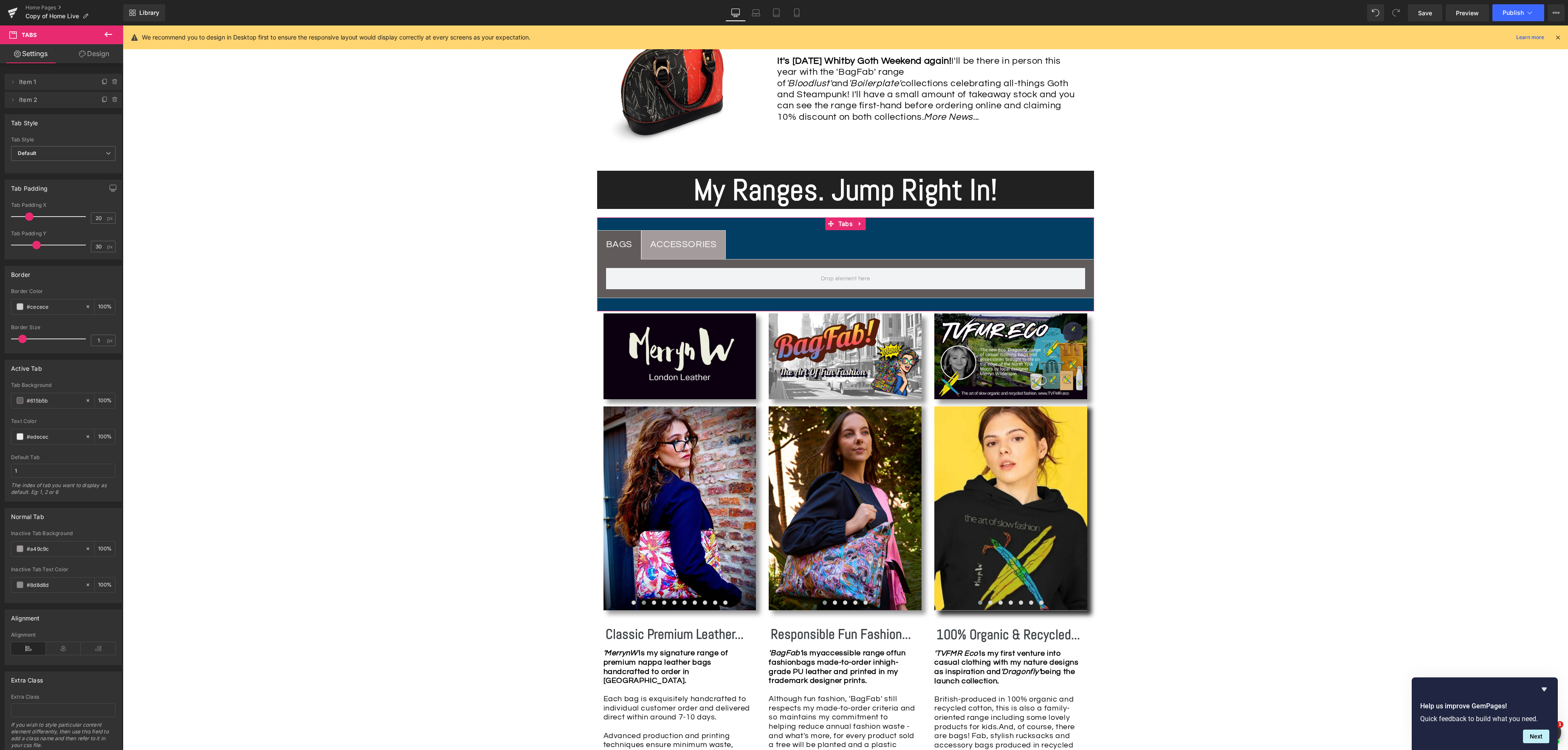
click at [94, 52] on link "Design" at bounding box center [94, 53] width 62 height 19
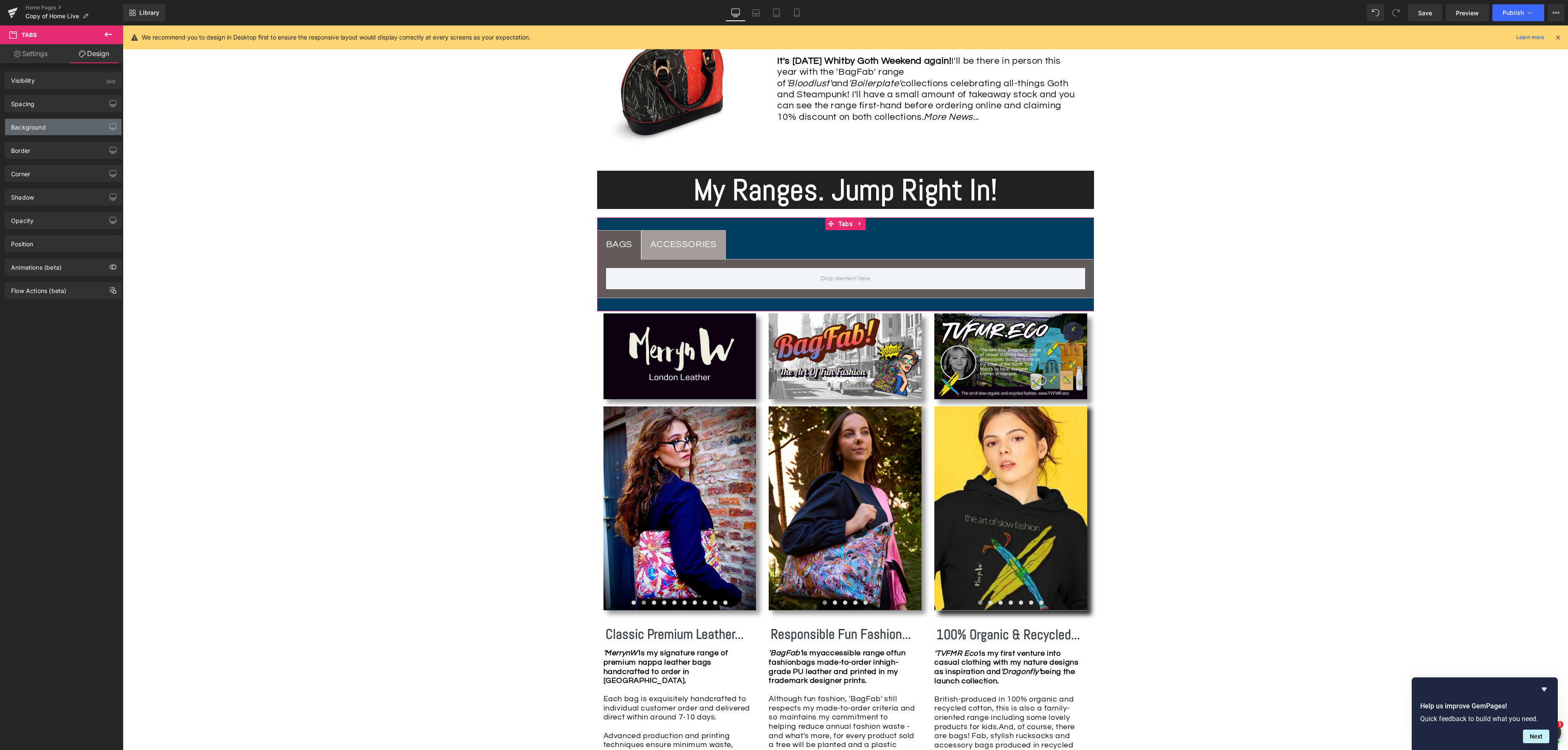
click at [35, 128] on div "Background" at bounding box center [29, 125] width 35 height 12
click at [20, 180] on span at bounding box center [20, 181] width 7 height 7
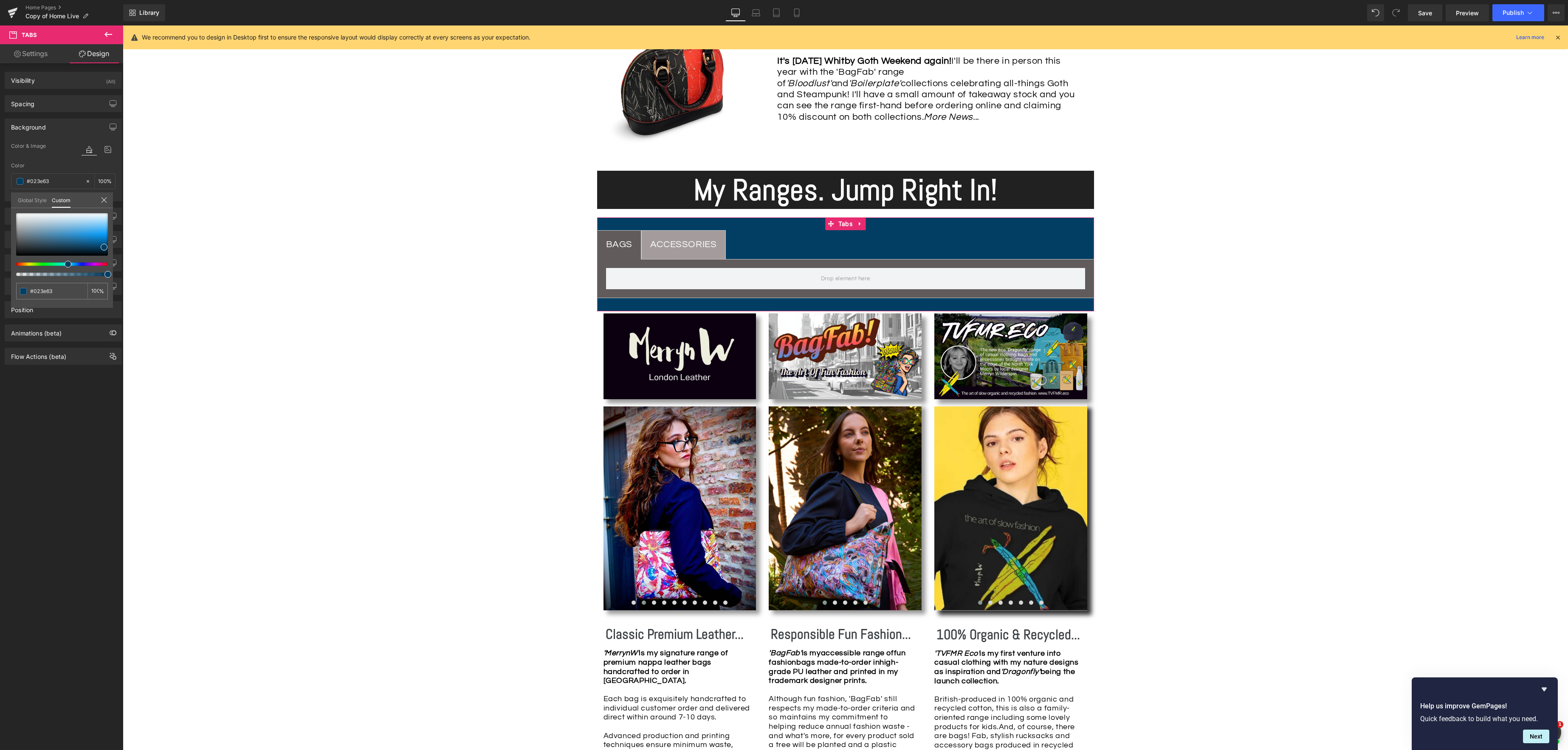
click at [106, 201] on icon at bounding box center [104, 200] width 7 height 7
click at [21, 184] on span at bounding box center [20, 181] width 7 height 7
click at [86, 181] on icon at bounding box center [88, 181] width 6 height 6
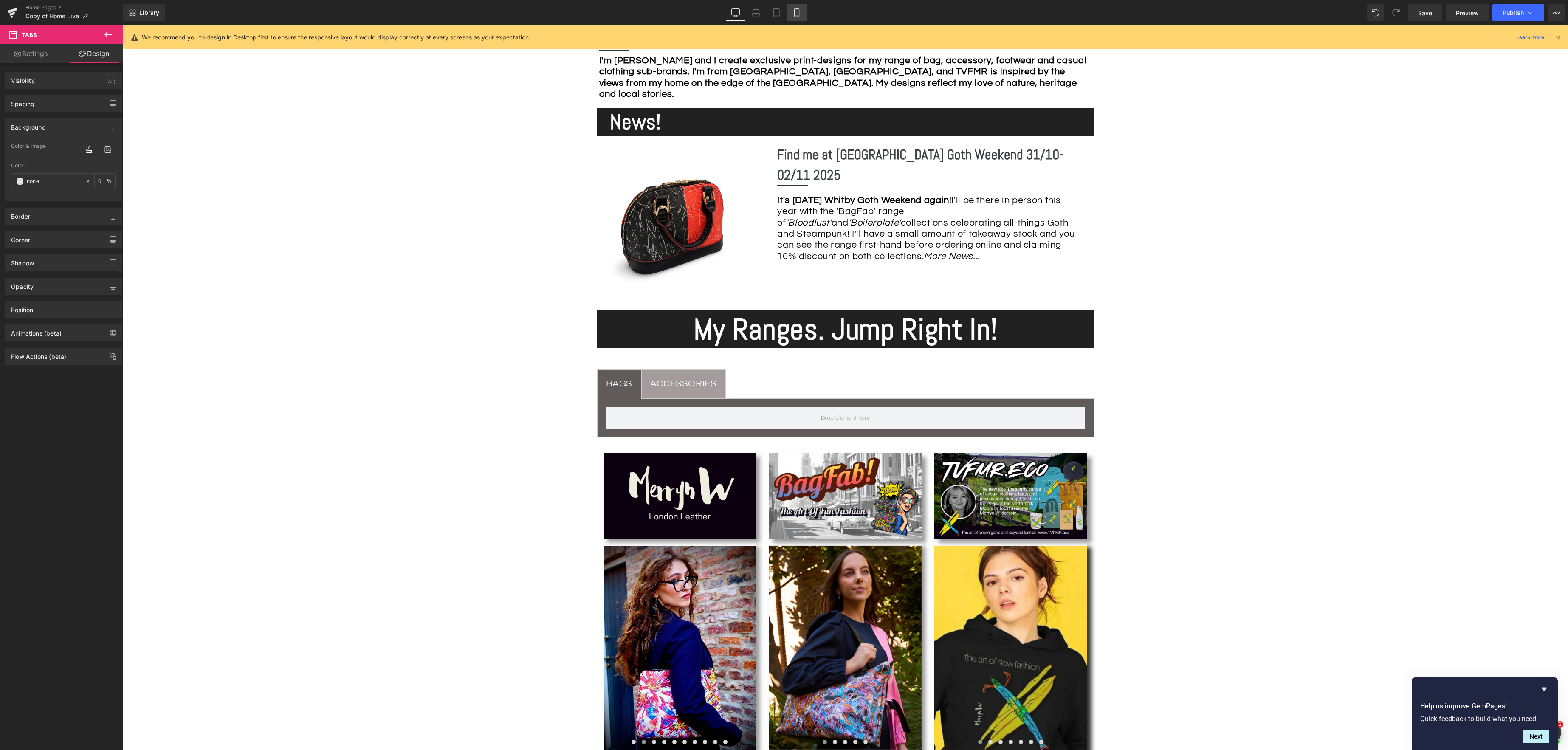
scroll to position [510, 0]
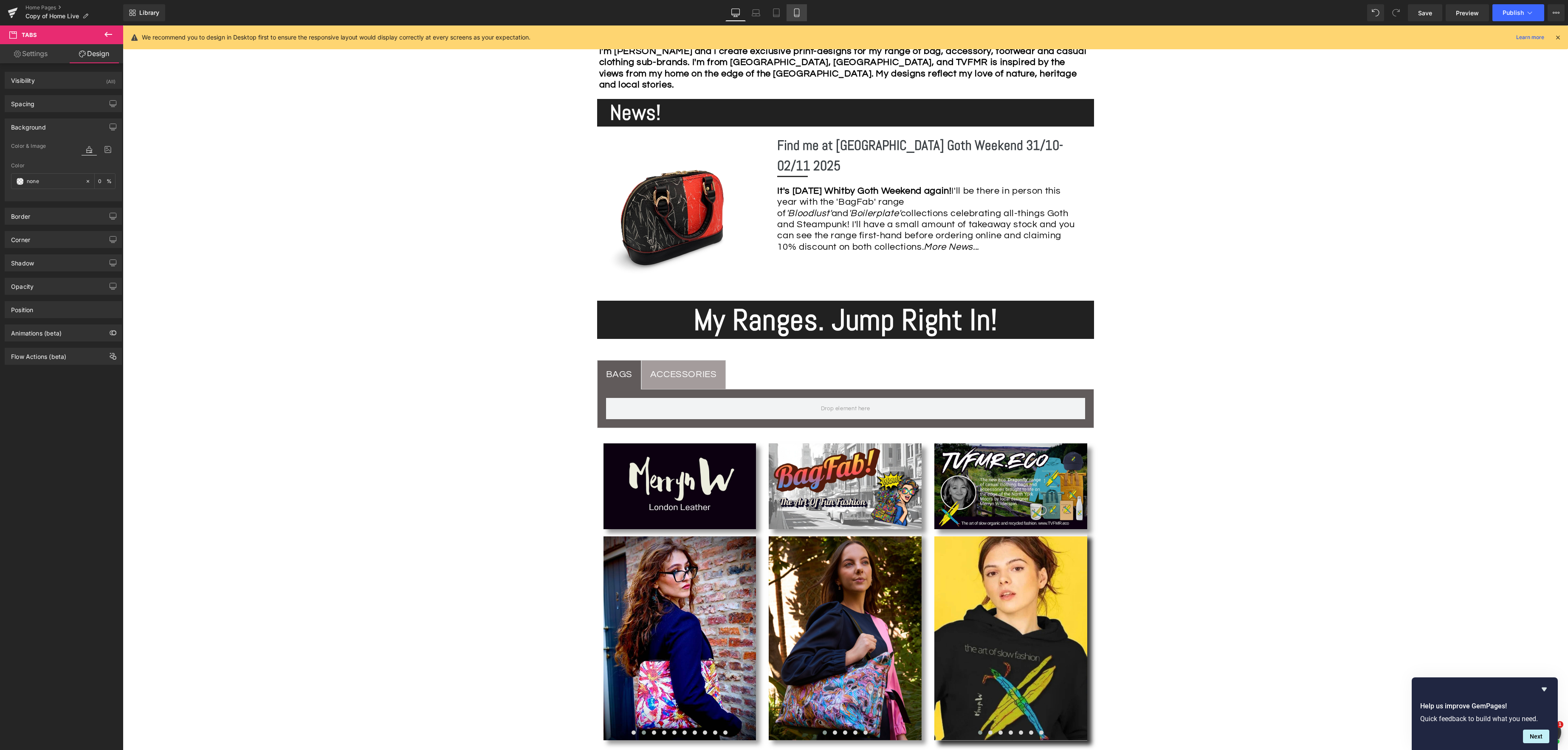
click at [799, 11] on icon at bounding box center [797, 13] width 9 height 9
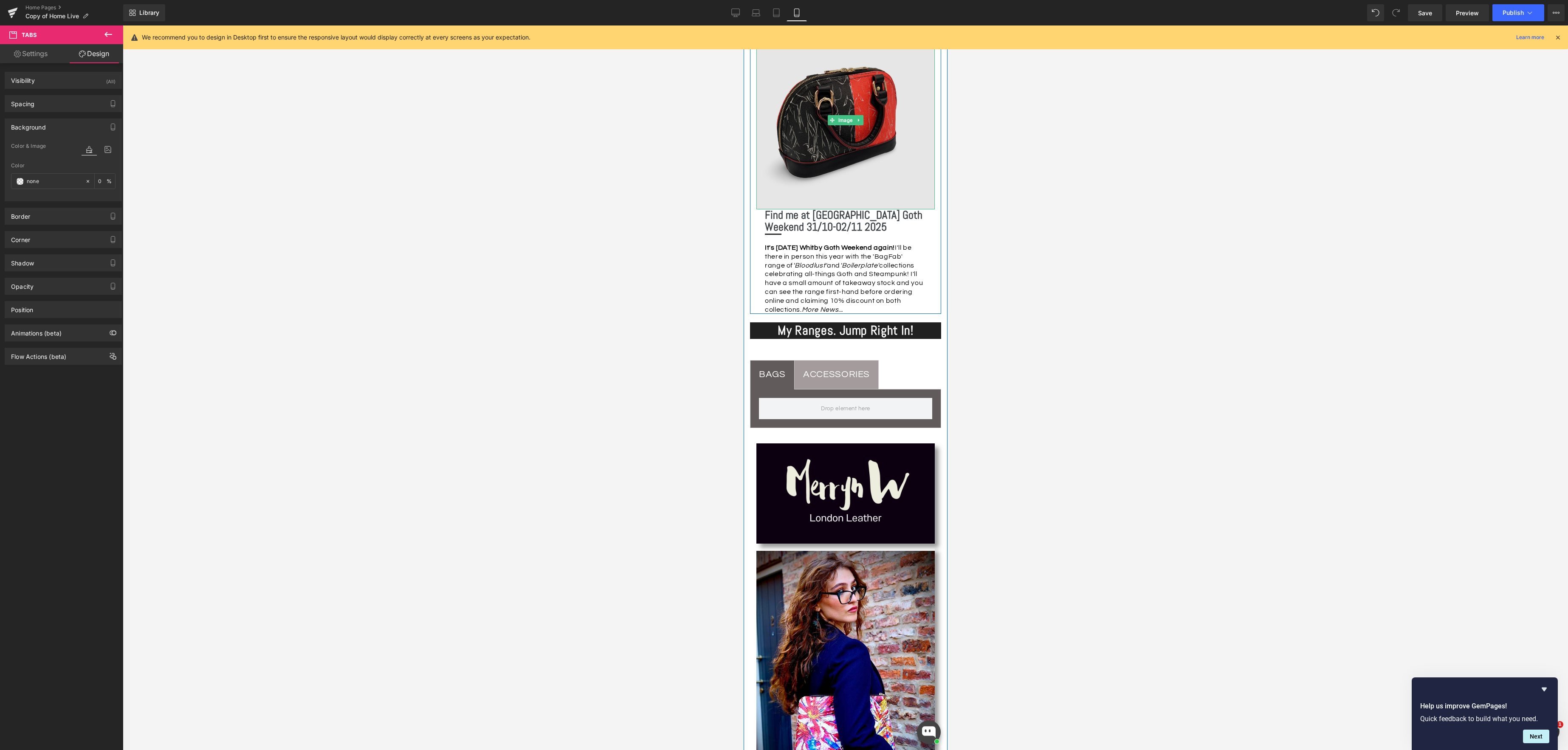
scroll to position [372, 0]
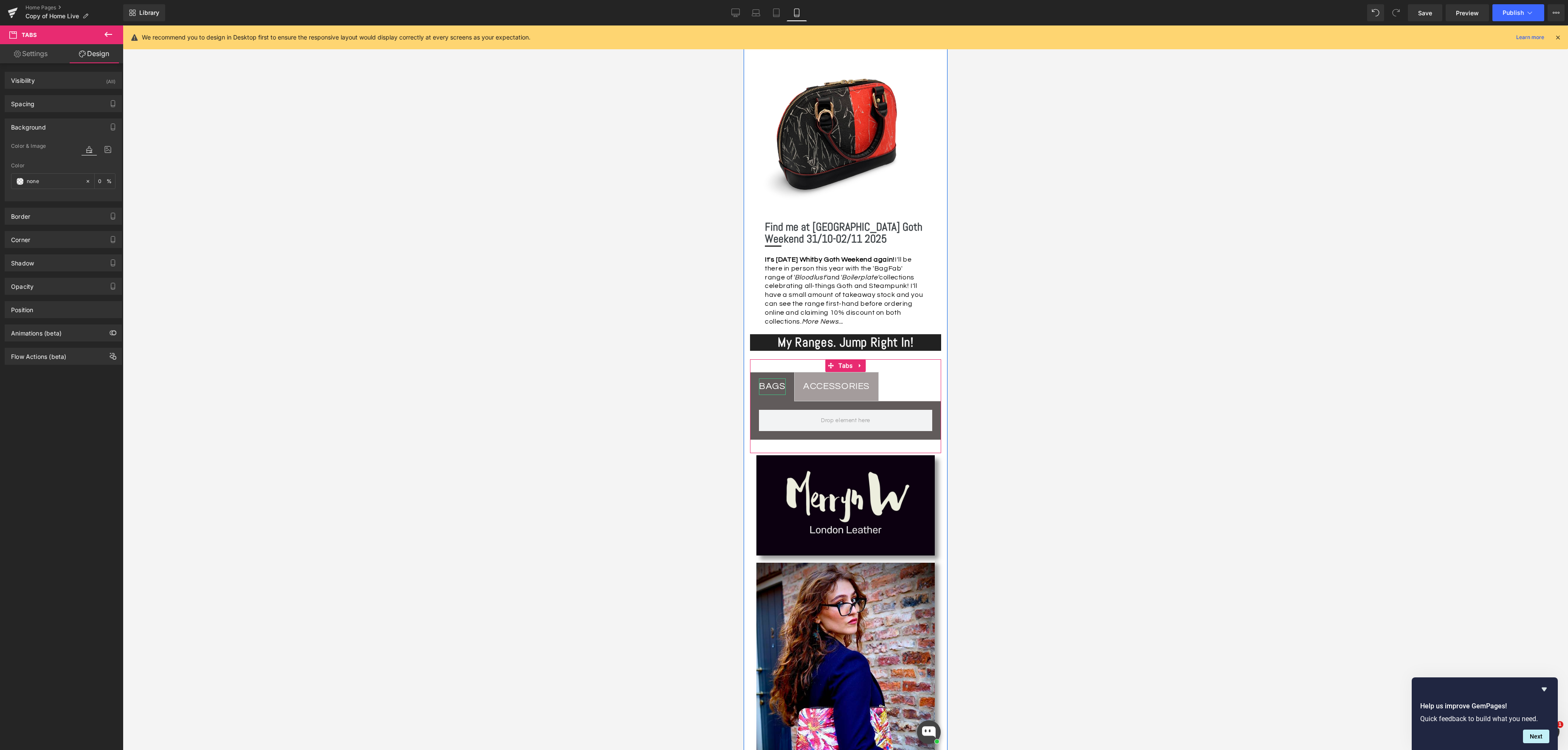
click at [775, 386] on div "BAGS" at bounding box center [772, 387] width 27 height 17
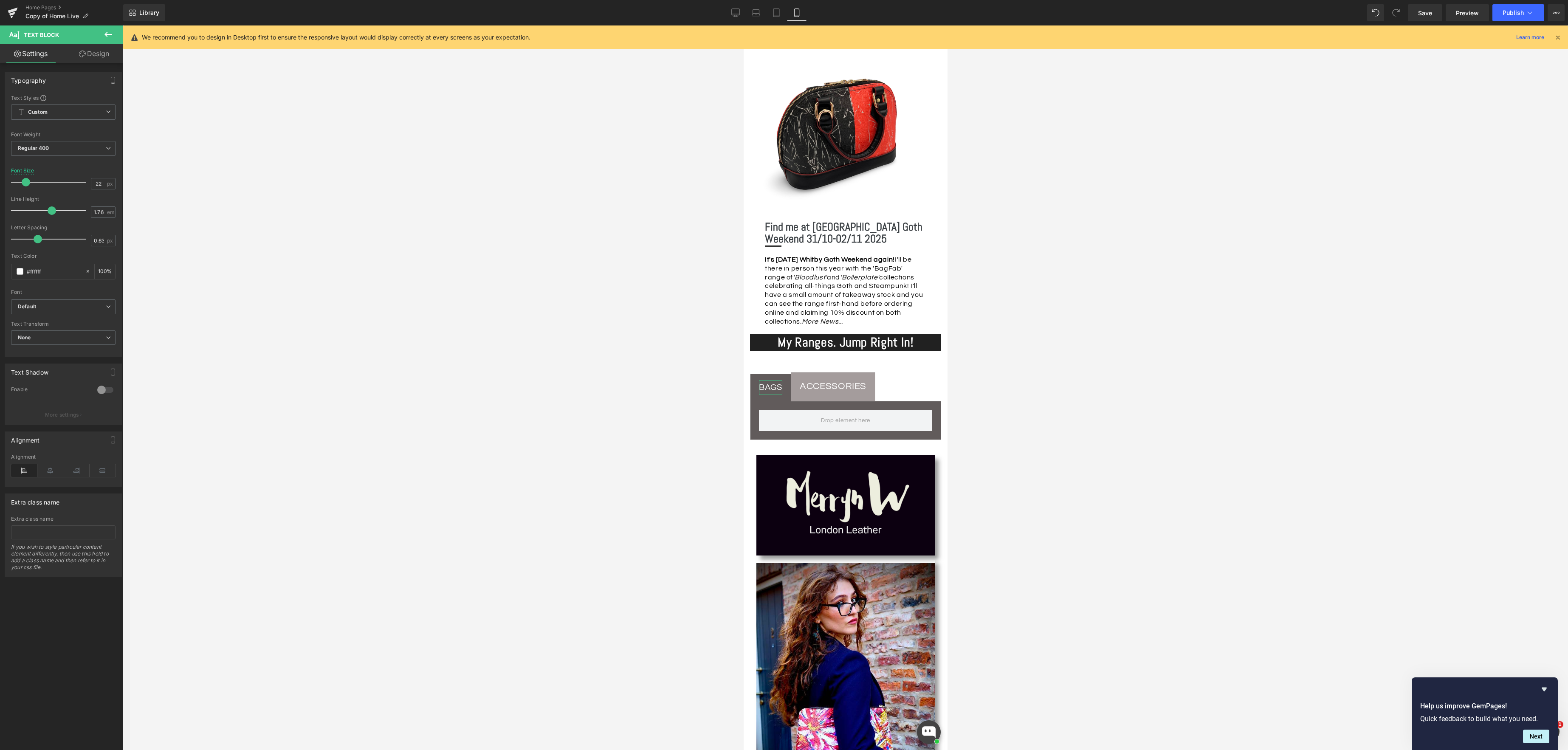
drag, startPoint x: 23, startPoint y: 183, endPoint x: 211, endPoint y: 232, distance: 194.3
click at [22, 183] on span at bounding box center [26, 182] width 9 height 9
click at [838, 383] on div "ACCESSORIES" at bounding box center [833, 387] width 66 height 17
click at [23, 185] on span at bounding box center [26, 182] width 9 height 9
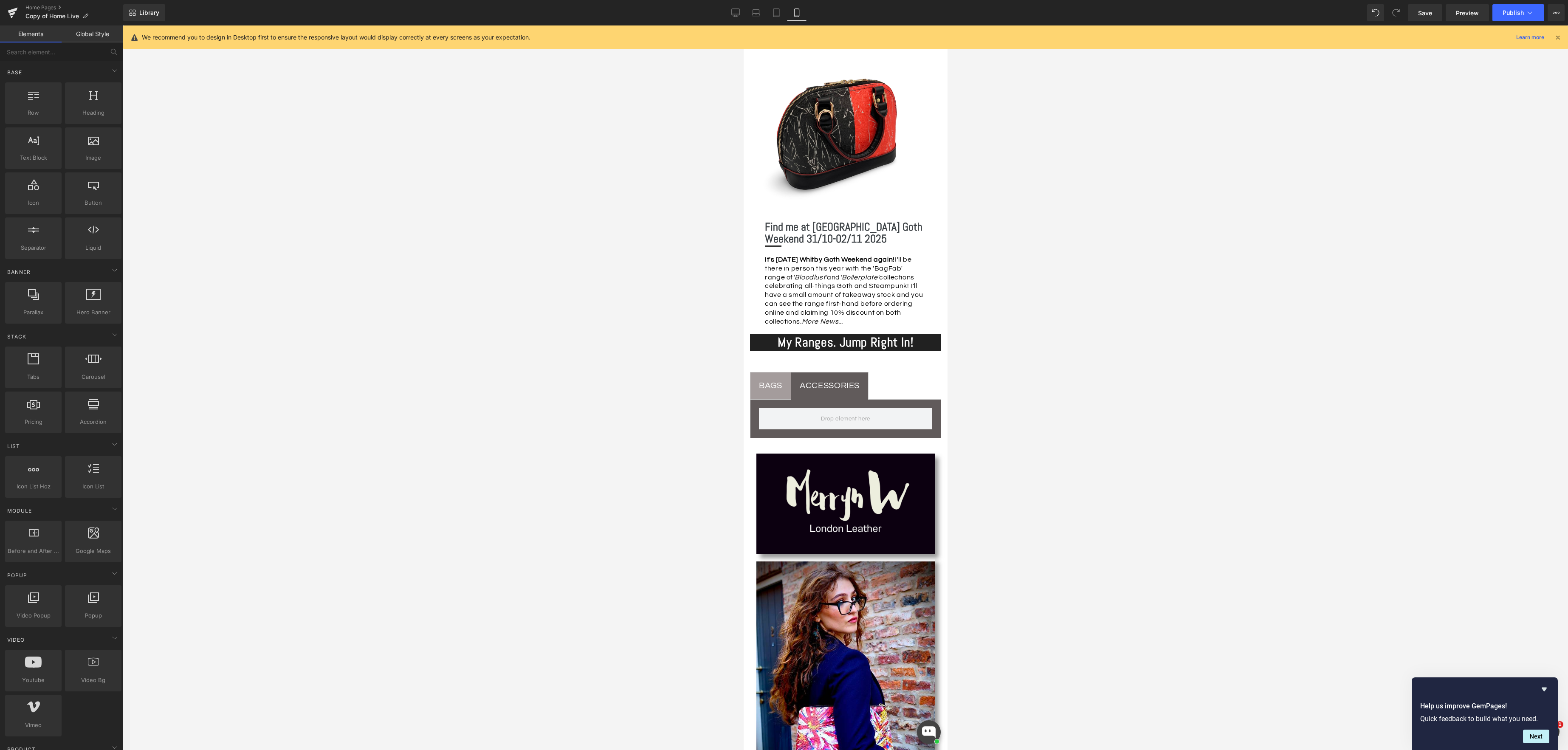
click at [605, 371] on div at bounding box center [845, 387] width 1445 height 724
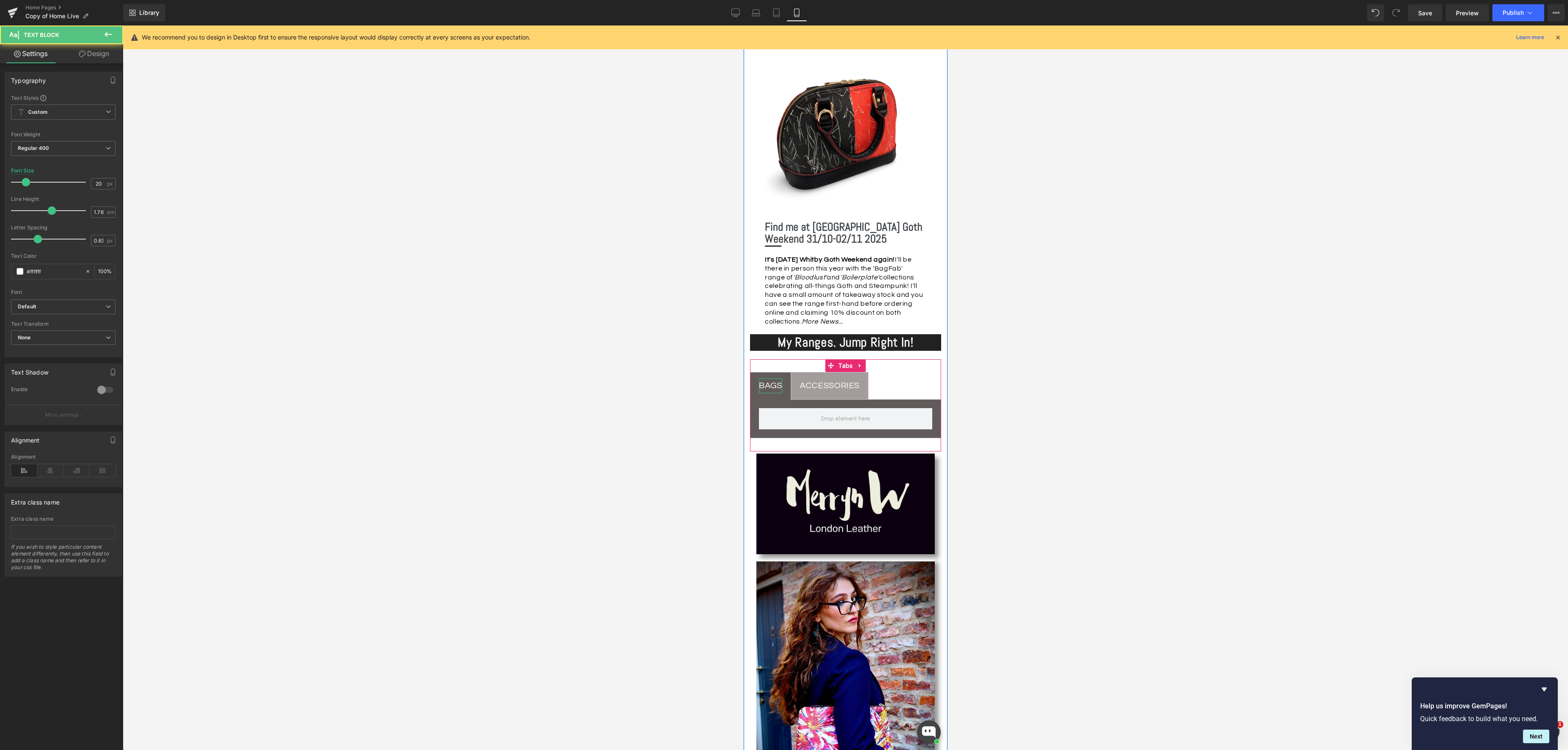
click at [773, 383] on div "BAGS" at bounding box center [770, 386] width 23 height 15
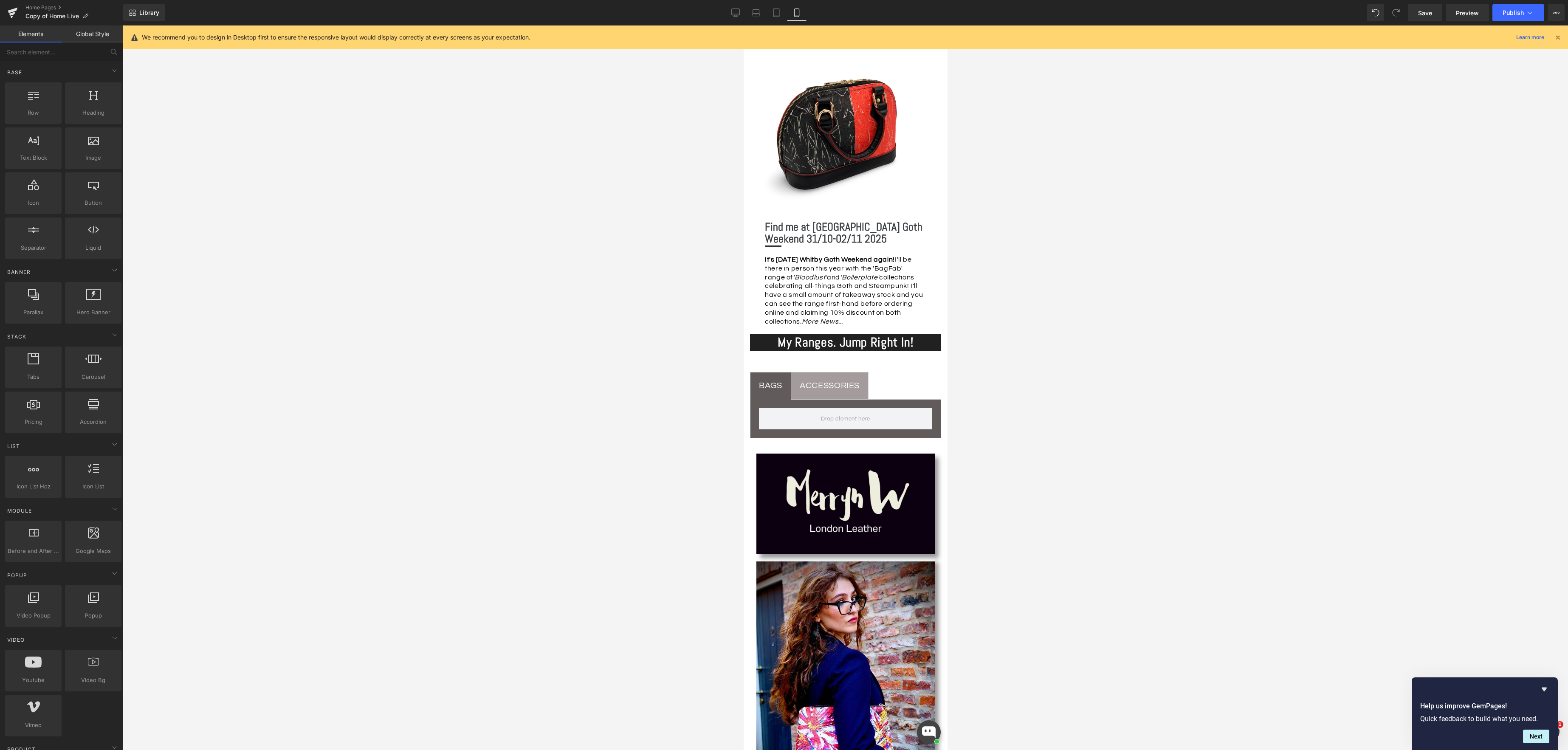
drag, startPoint x: 654, startPoint y: 410, endPoint x: 712, endPoint y: 409, distance: 58.0
click at [654, 410] on div at bounding box center [845, 387] width 1445 height 724
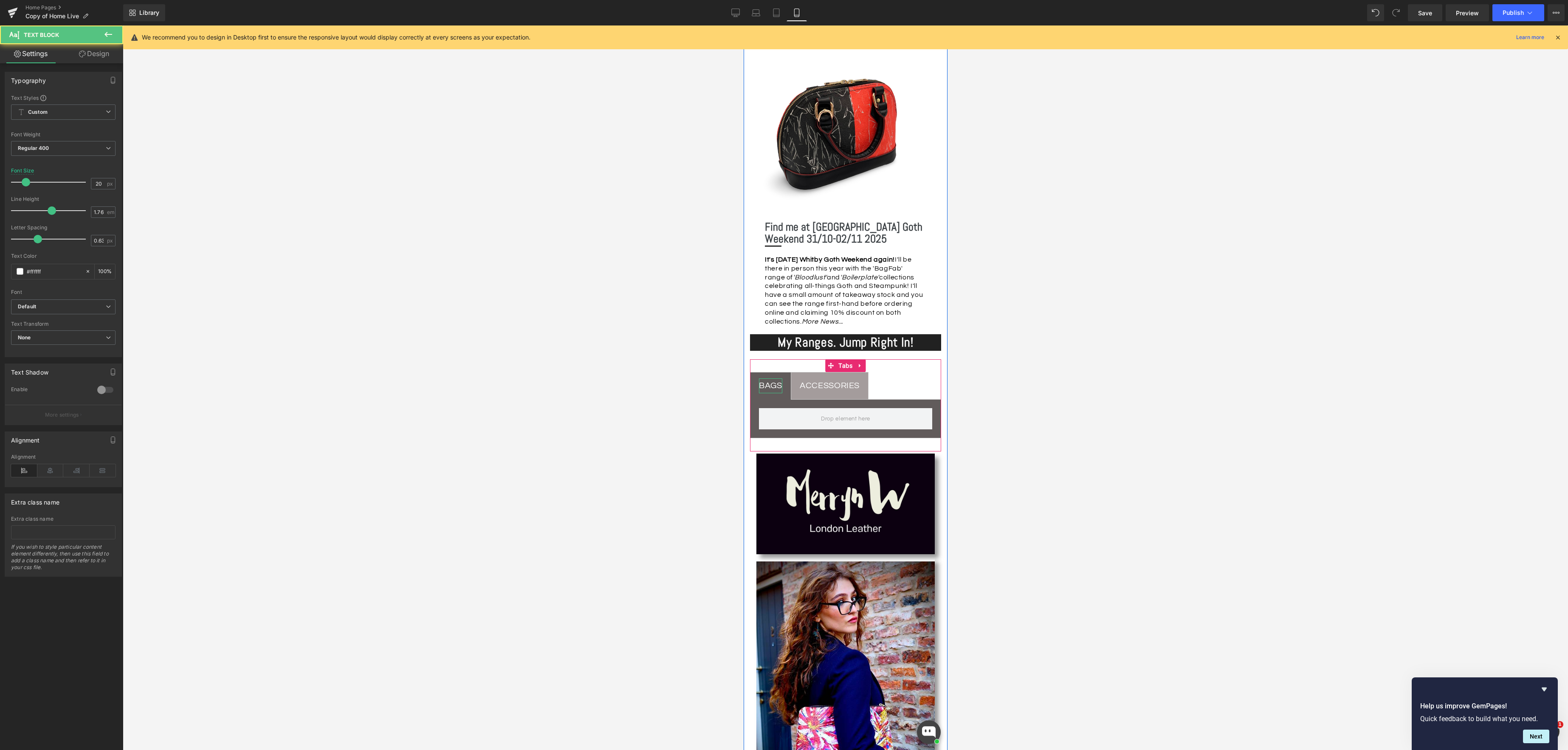
drag, startPoint x: 772, startPoint y: 387, endPoint x: 767, endPoint y: 387, distance: 5.0
click at [771, 387] on div "BAGS" at bounding box center [770, 386] width 23 height 15
click at [24, 184] on span at bounding box center [24, 182] width 9 height 9
click at [831, 384] on div "ACCESSORIES" at bounding box center [827, 386] width 60 height 15
click at [22, 183] on span at bounding box center [24, 182] width 9 height 9
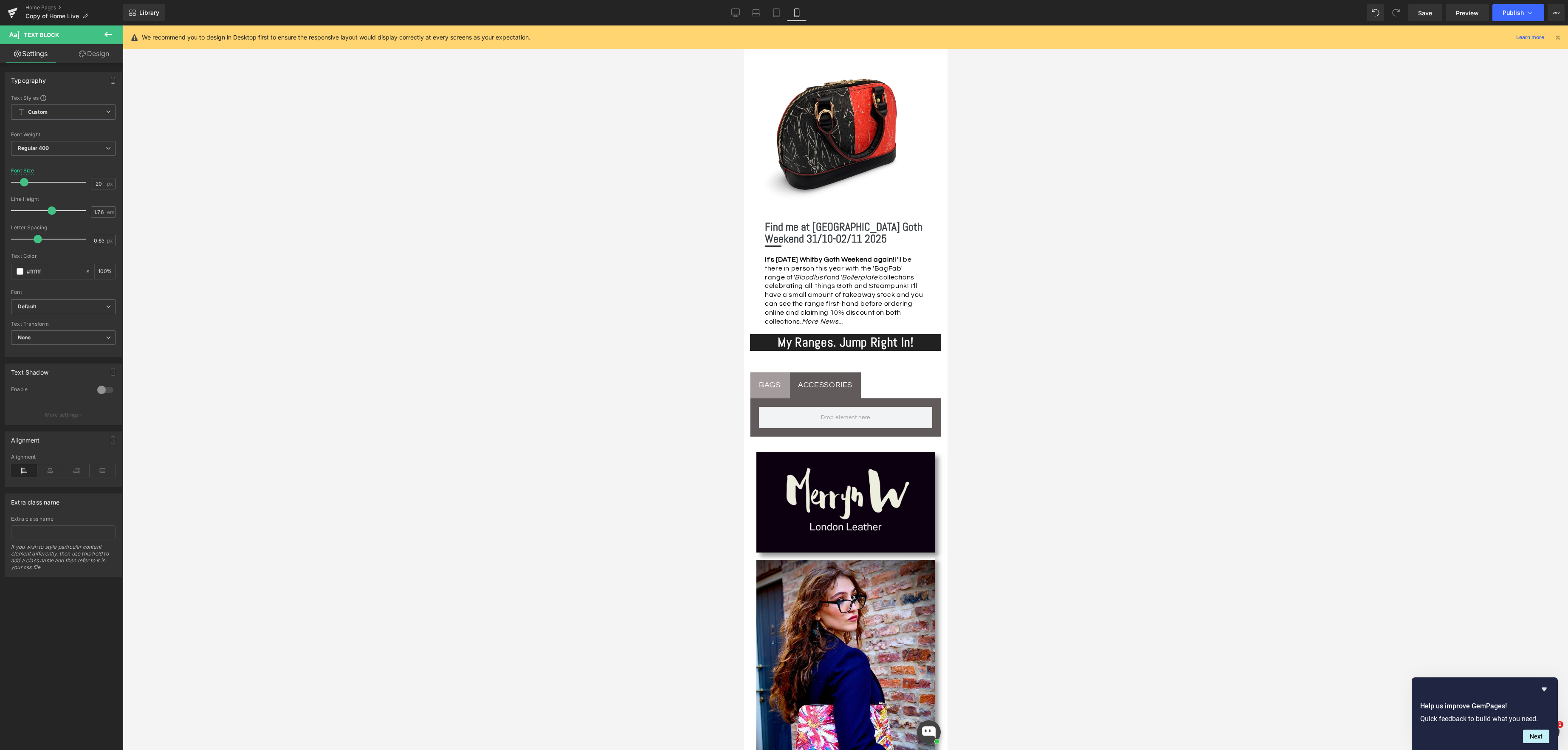
click at [298, 357] on div at bounding box center [845, 387] width 1445 height 724
click at [767, 385] on div "BAGS" at bounding box center [769, 385] width 22 height 13
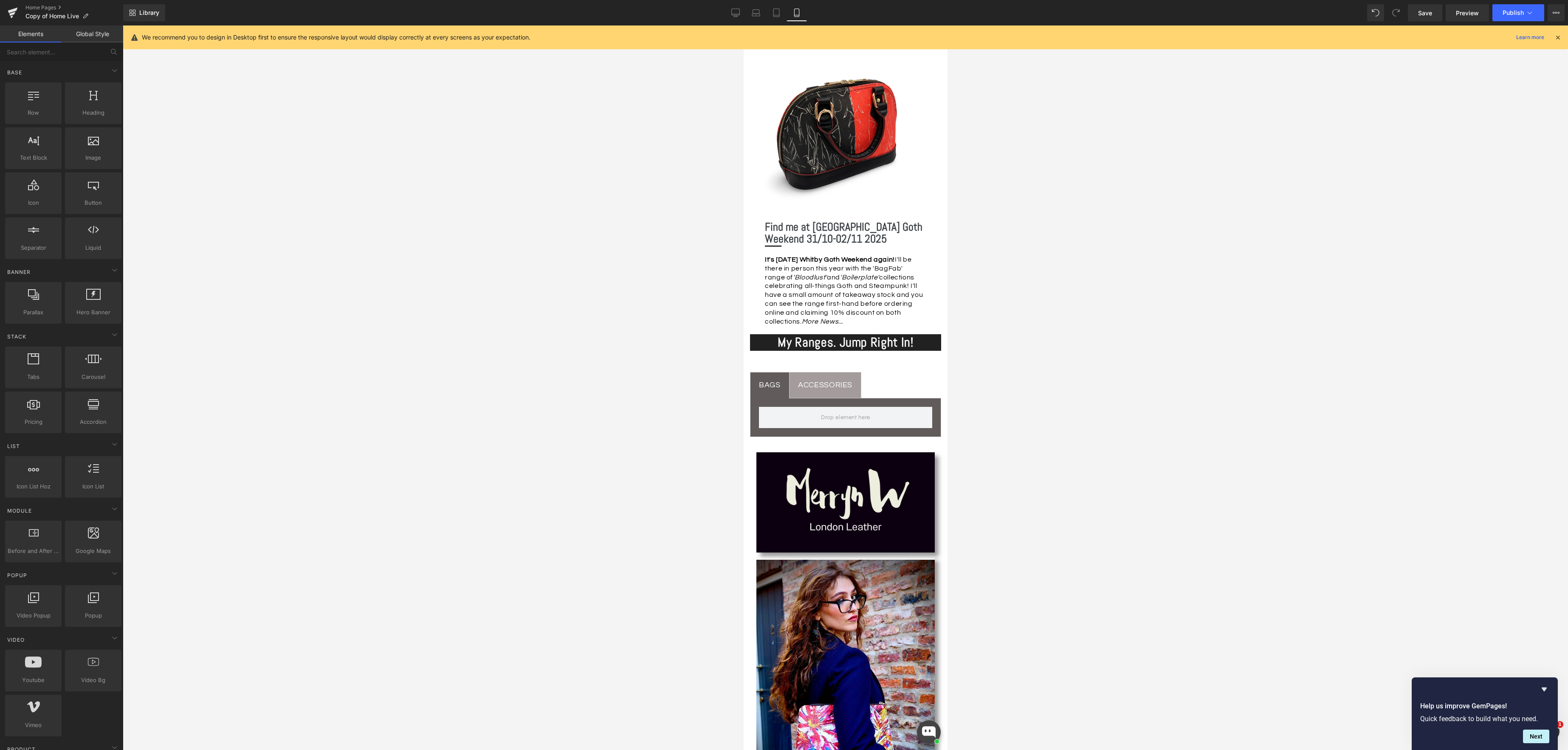
click at [585, 399] on div at bounding box center [845, 387] width 1445 height 724
click at [844, 365] on div "BAGS Text Block ACCESSORIES Text Block Tabs" at bounding box center [845, 405] width 191 height 91
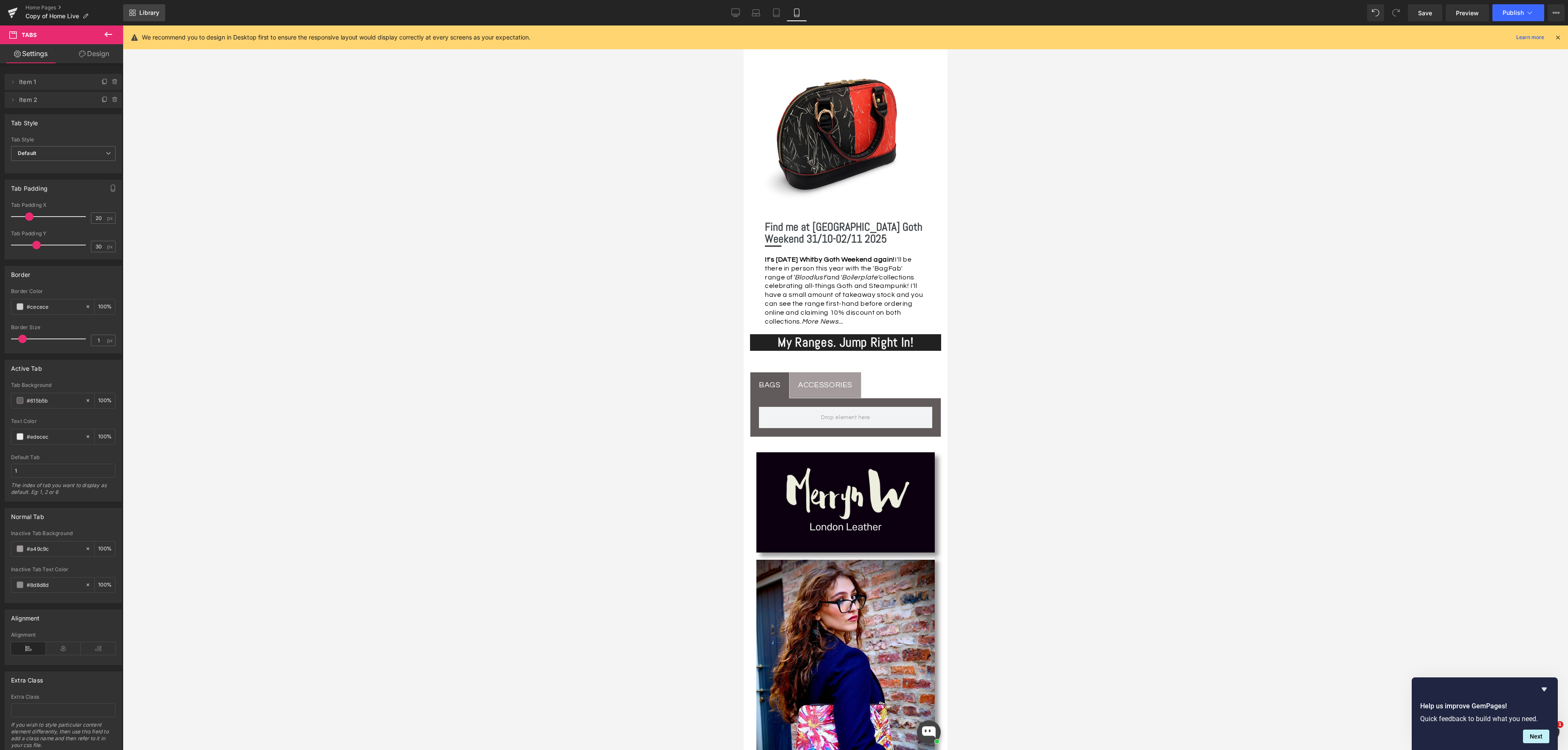
click at [146, 11] on span "Library" at bounding box center [149, 13] width 20 height 8
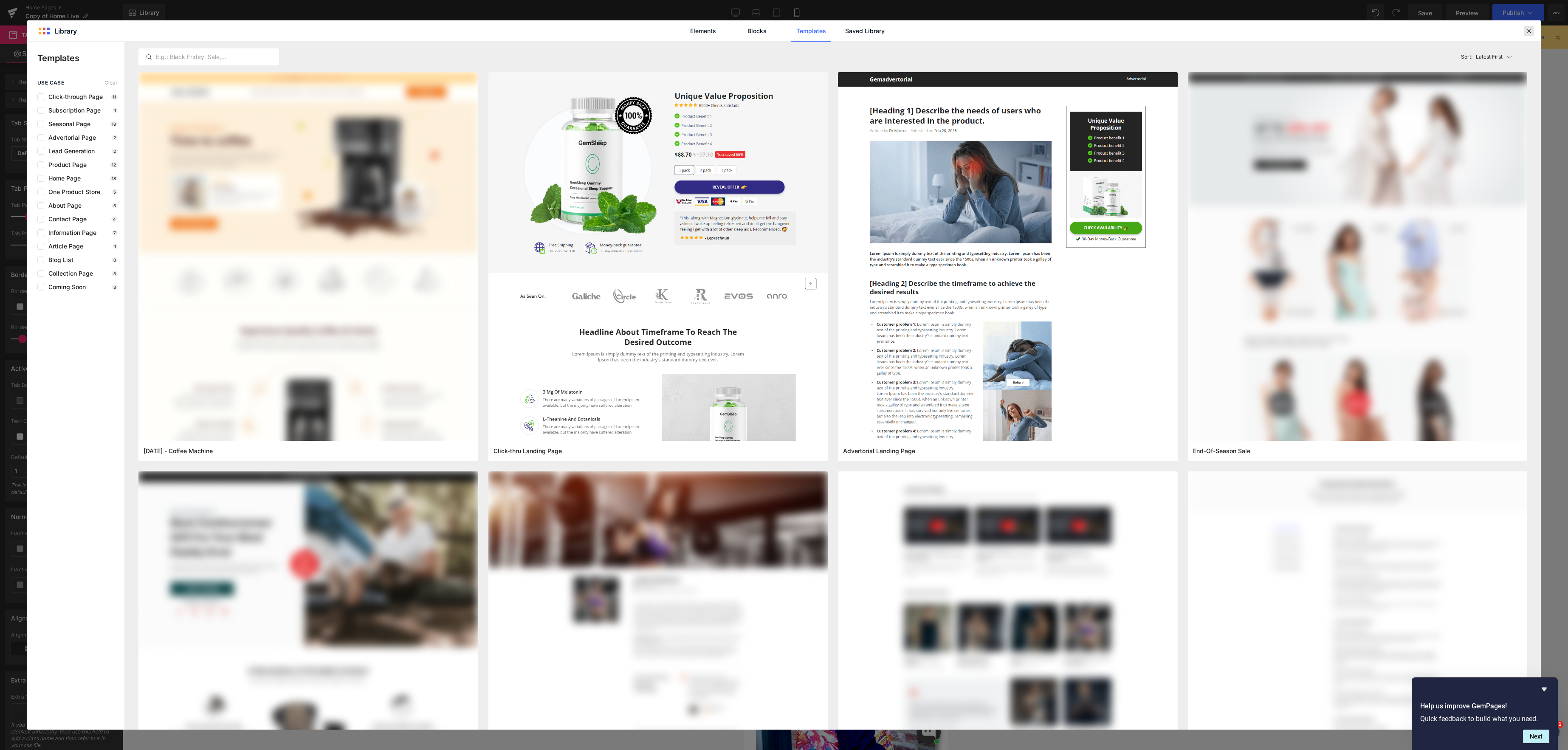
click at [1531, 29] on icon at bounding box center [1529, 31] width 8 height 8
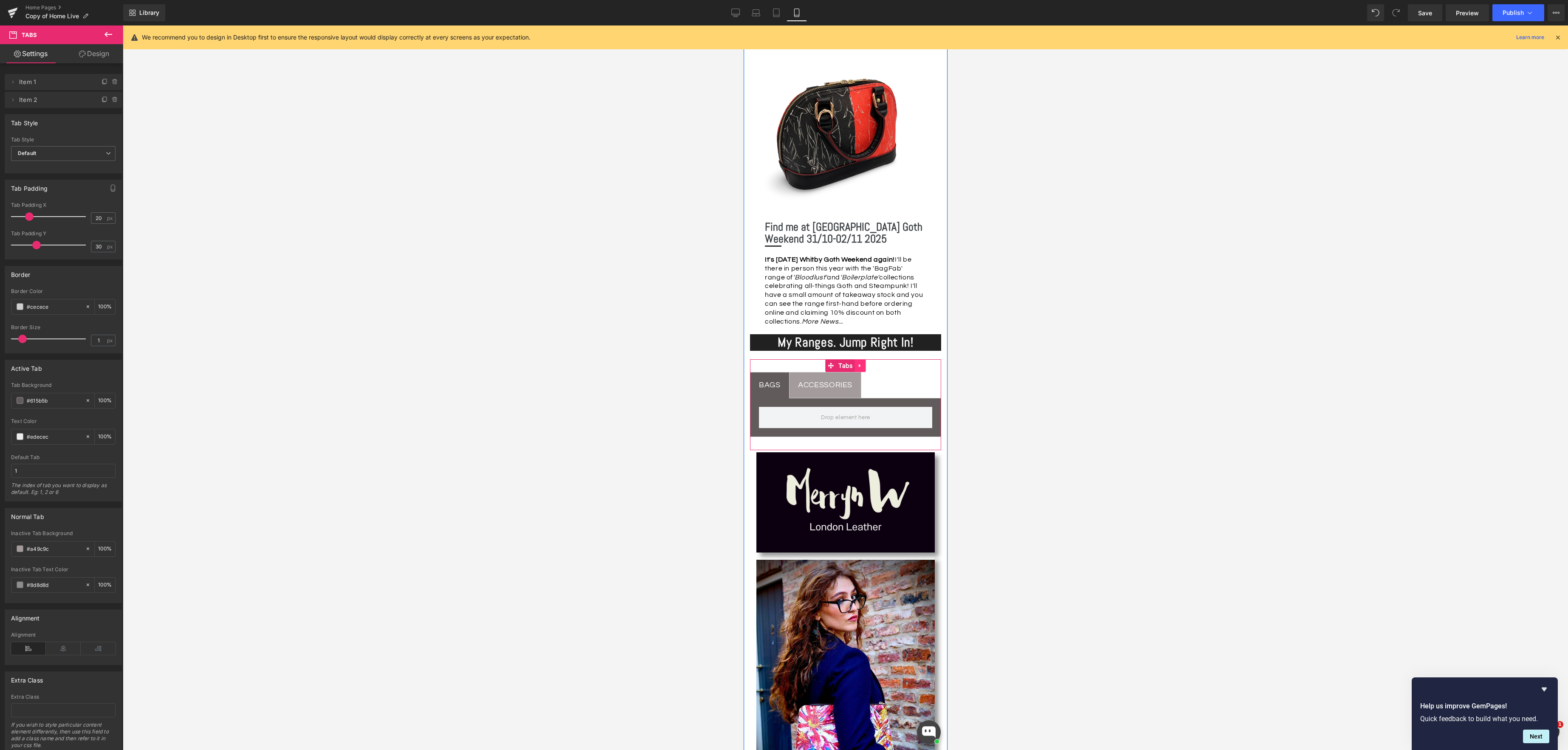
click at [862, 363] on icon at bounding box center [860, 366] width 6 height 7
click at [842, 365] on icon at bounding box center [843, 365] width 6 height 6
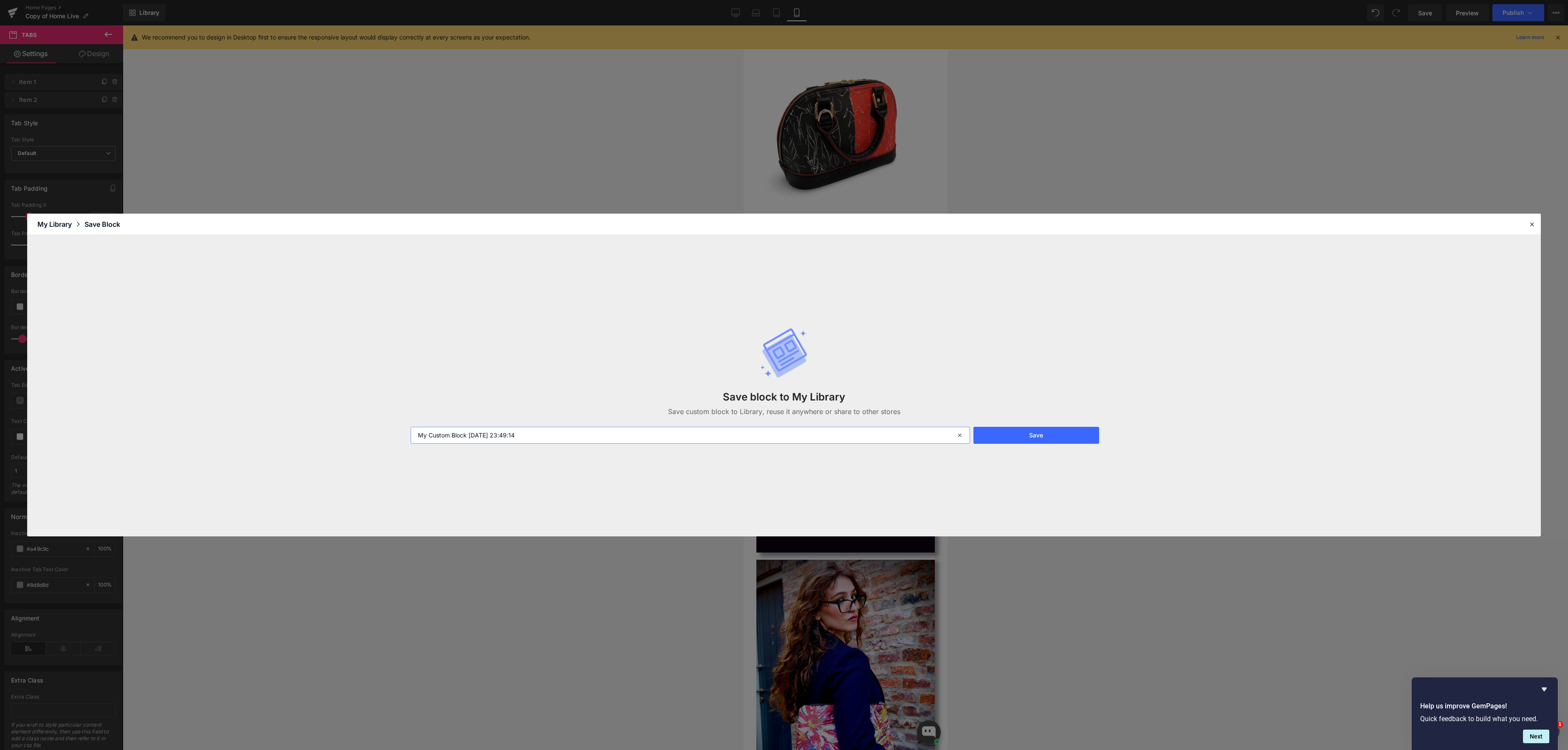
drag, startPoint x: 547, startPoint y: 436, endPoint x: 452, endPoint y: 429, distance: 95.3
click at [401, 426] on div "Save block to My Library Save custom block to Library, reuse it anywhere or sha…" at bounding box center [784, 385] width 1514 height 302
click at [1056, 434] on button "Save" at bounding box center [1036, 435] width 126 height 17
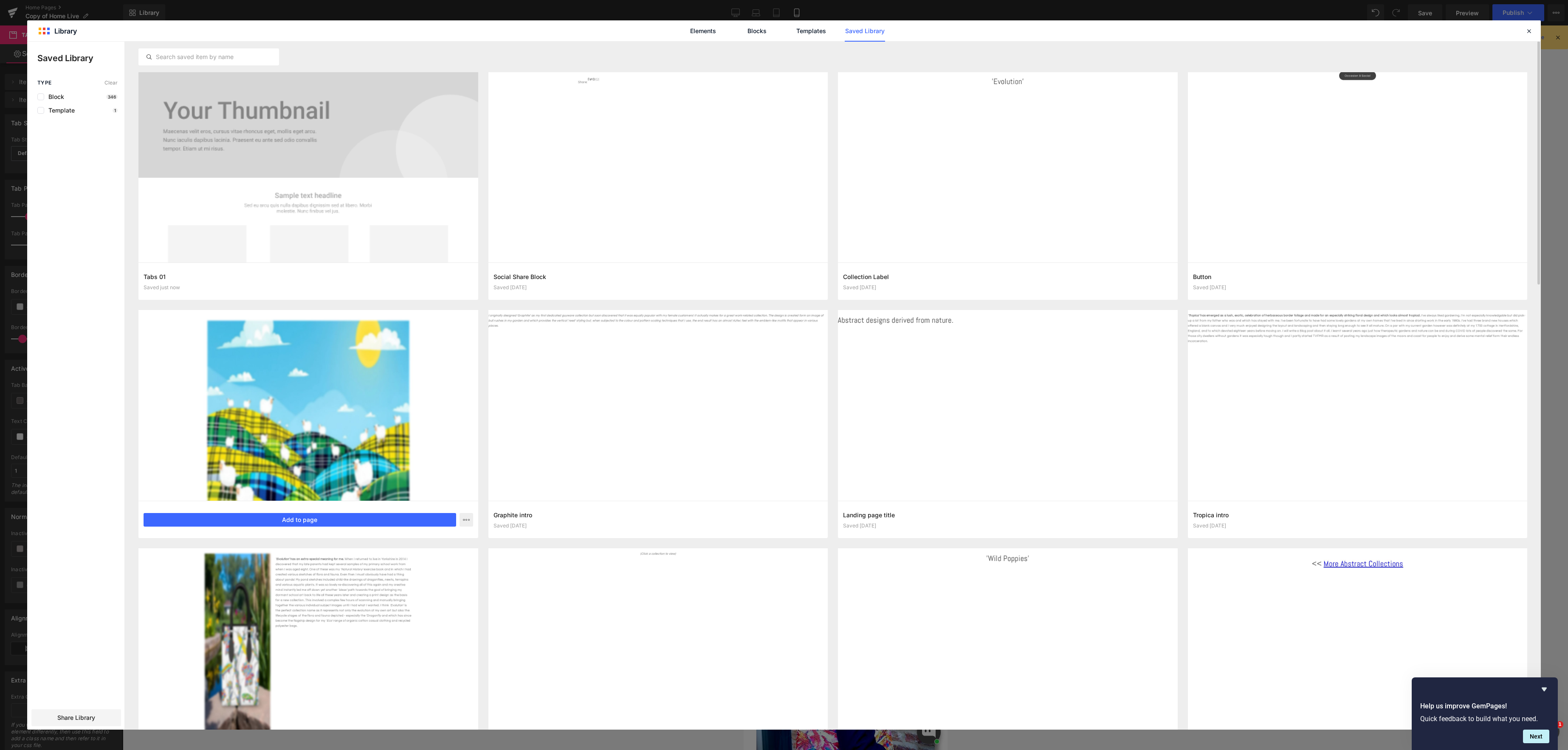
scroll to position [0, 0]
click at [1533, 30] on div at bounding box center [1528, 31] width 10 height 10
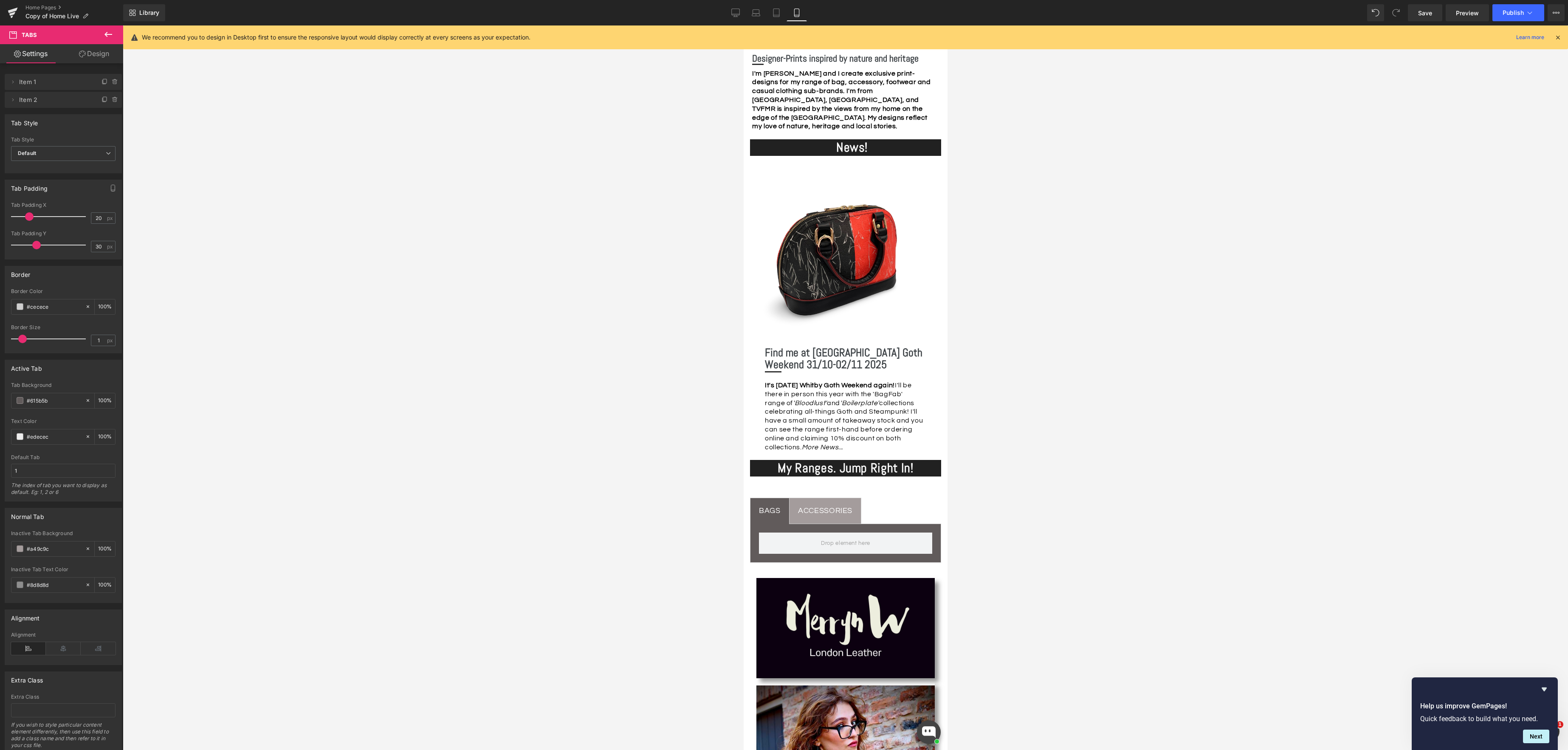
scroll to position [247, 0]
click at [735, 18] on link "Desktop" at bounding box center [735, 13] width 21 height 17
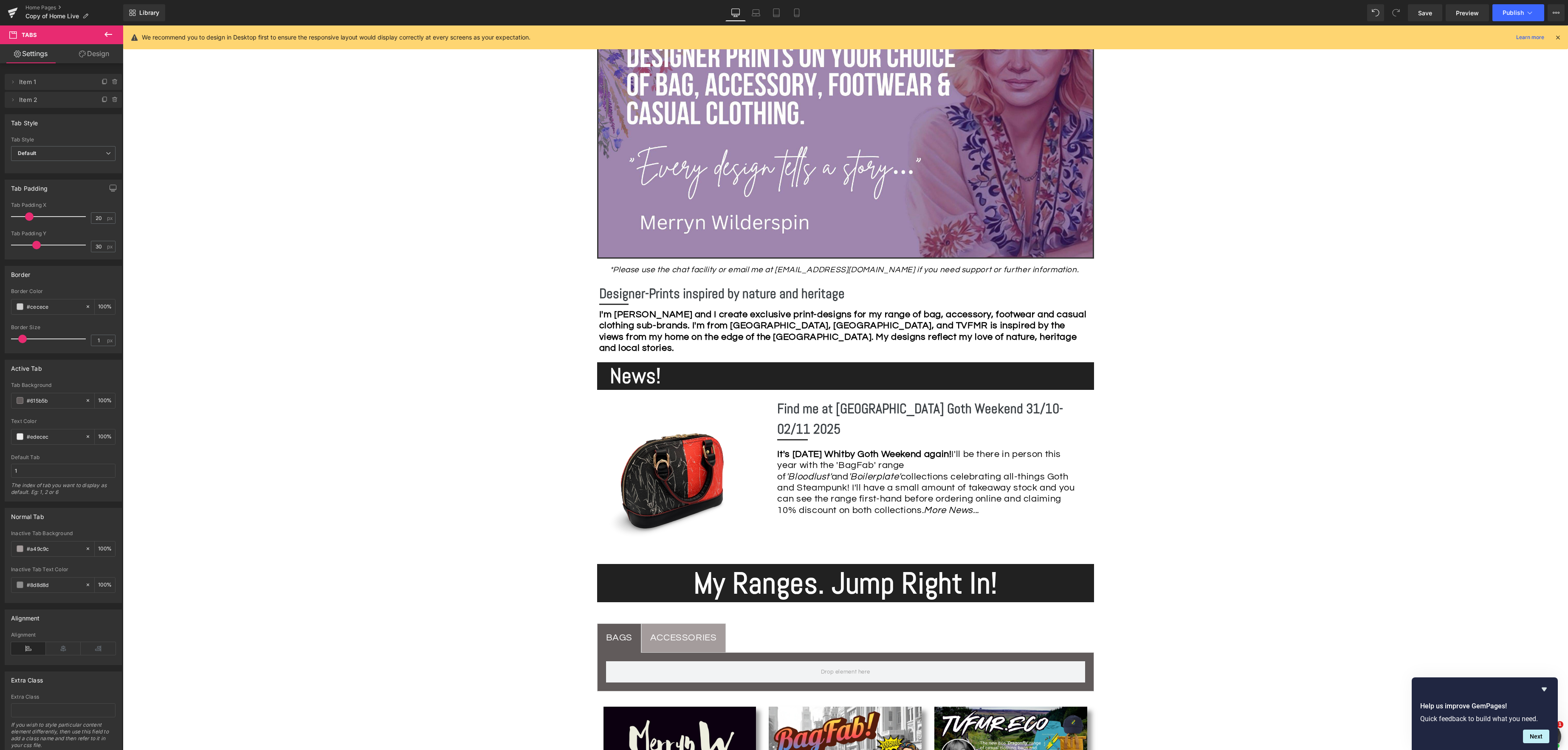
scroll to position [373, 0]
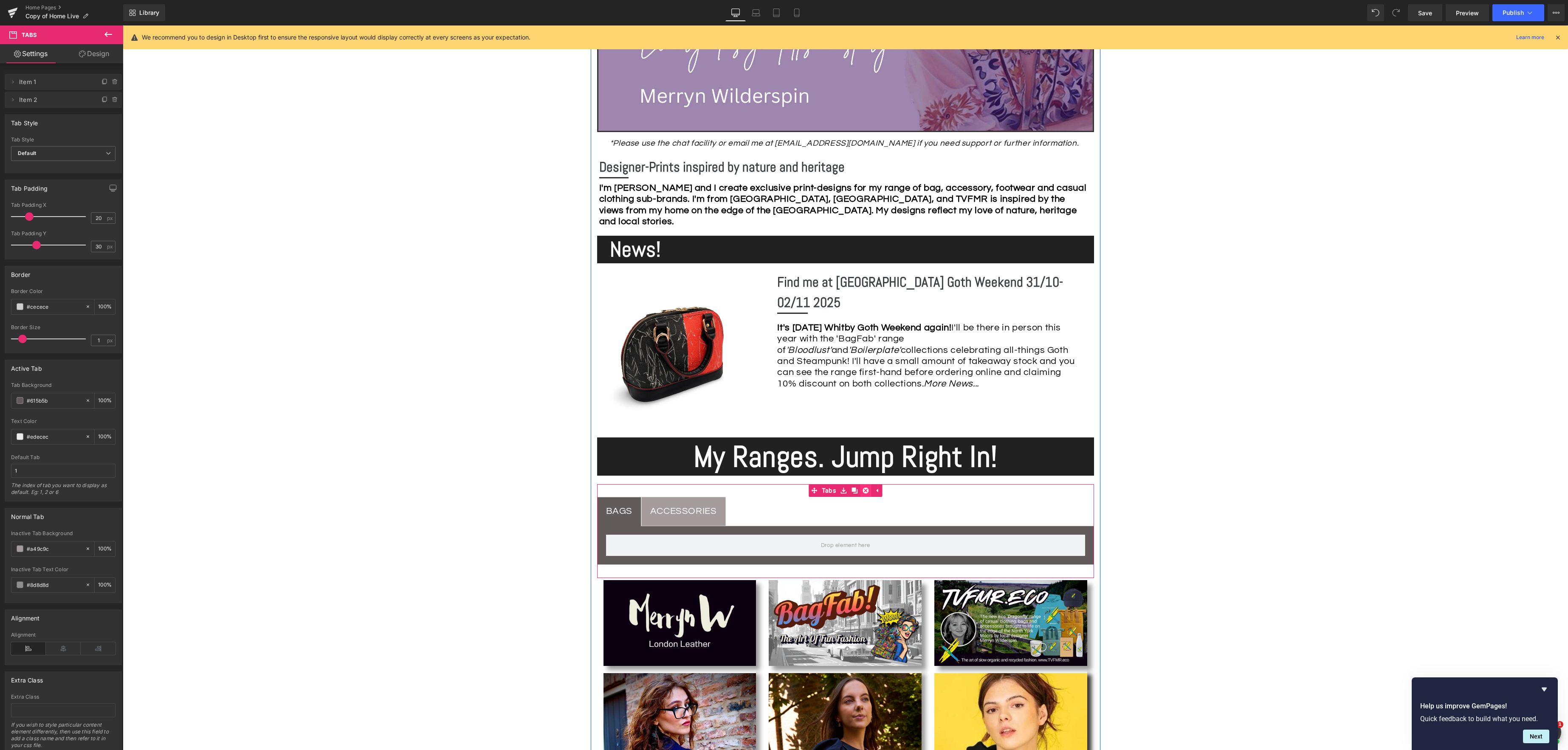
click at [867, 489] on icon at bounding box center [865, 490] width 6 height 6
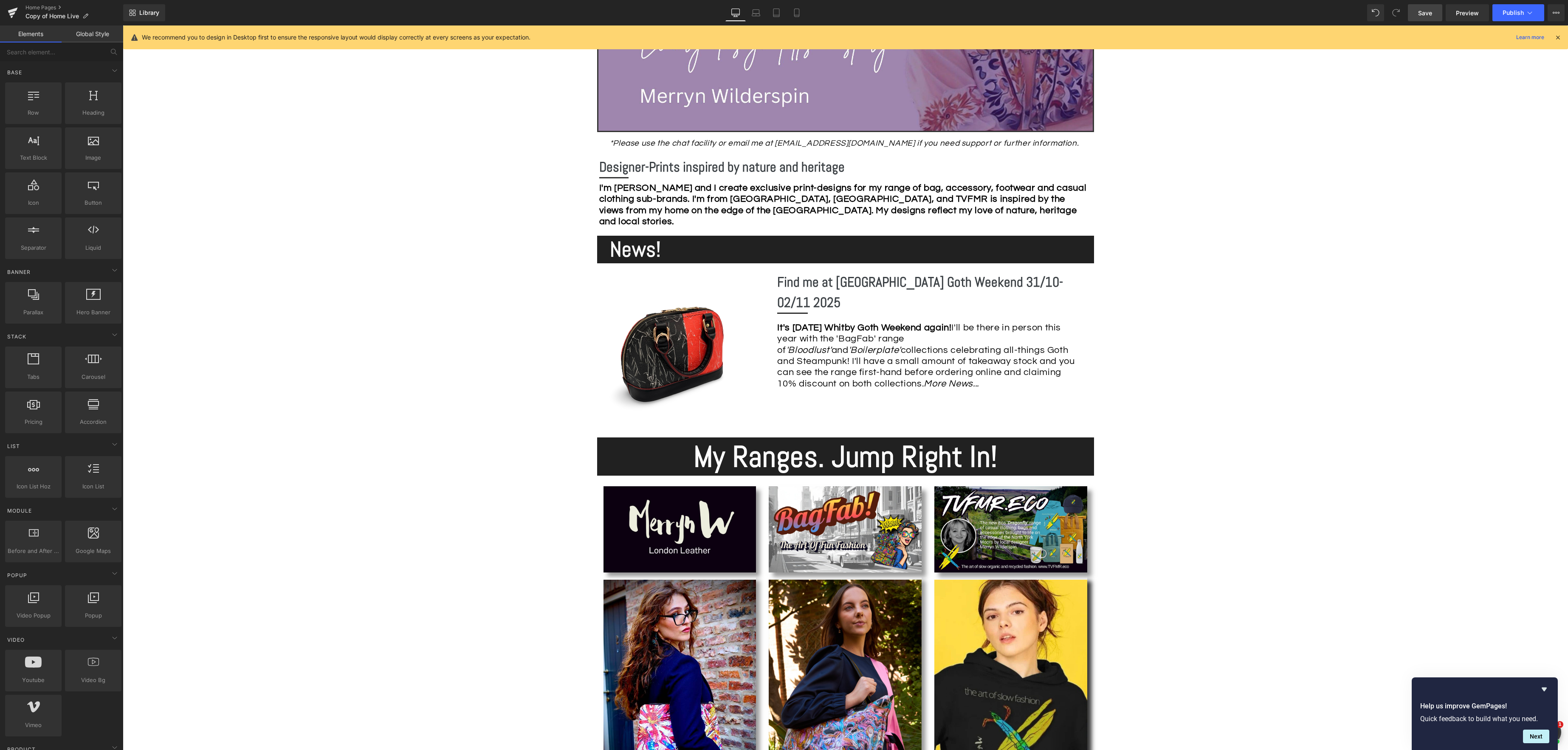
click at [1424, 11] on span "Save" at bounding box center [1424, 13] width 14 height 9
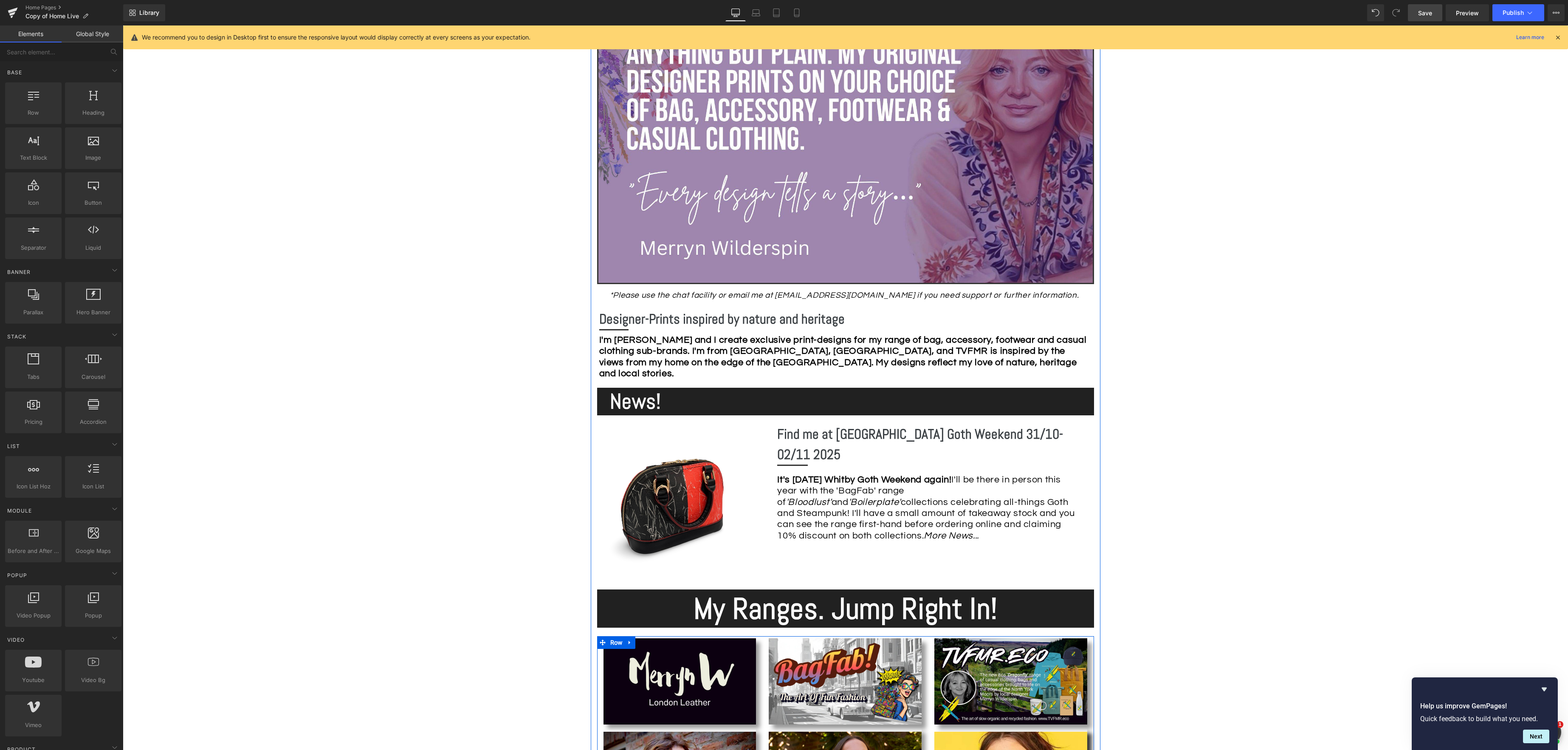
scroll to position [208, 0]
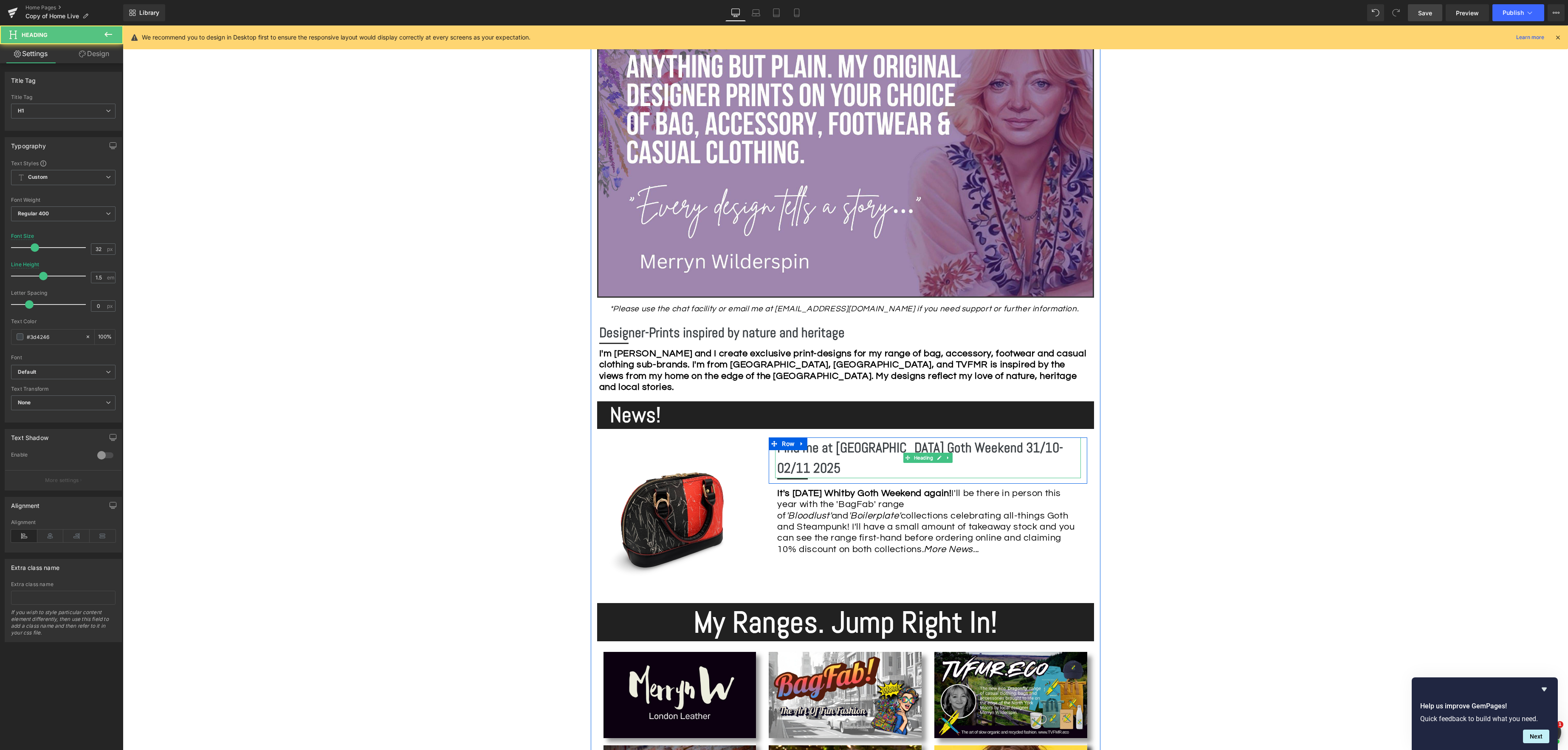
click at [1051, 446] on b "Find me at [GEOGRAPHIC_DATA] Goth Weekend 31/10-02/11 2025" at bounding box center [920, 458] width 286 height 37
click at [1053, 443] on h1 "Find me at [GEOGRAPHIC_DATA] Goth Weekend 31/10-02/11 2025" at bounding box center [929, 457] width 304 height 41
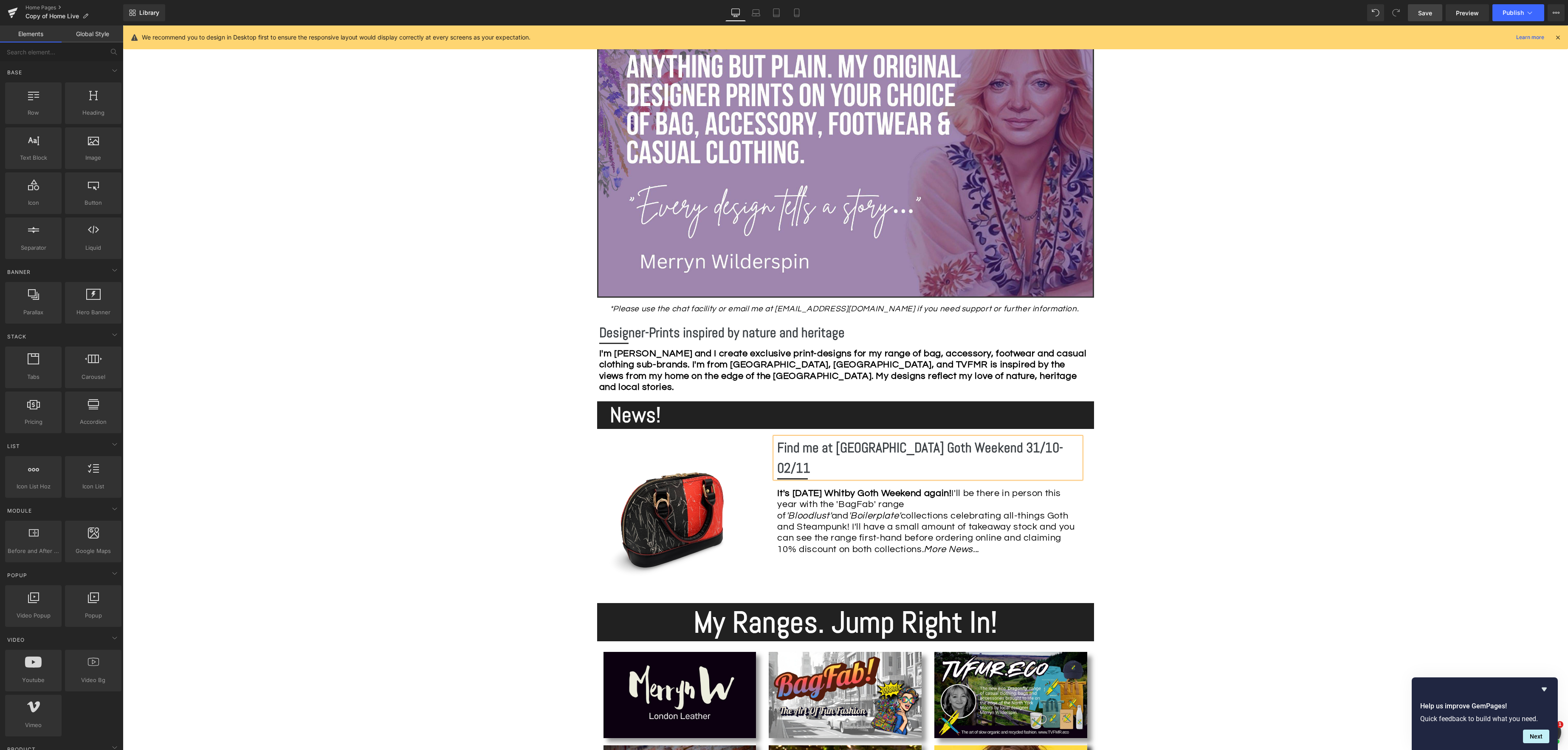
click at [986, 446] on b "Find me at [GEOGRAPHIC_DATA] Goth Weekend 31/10-02/11" at bounding box center [920, 458] width 286 height 37
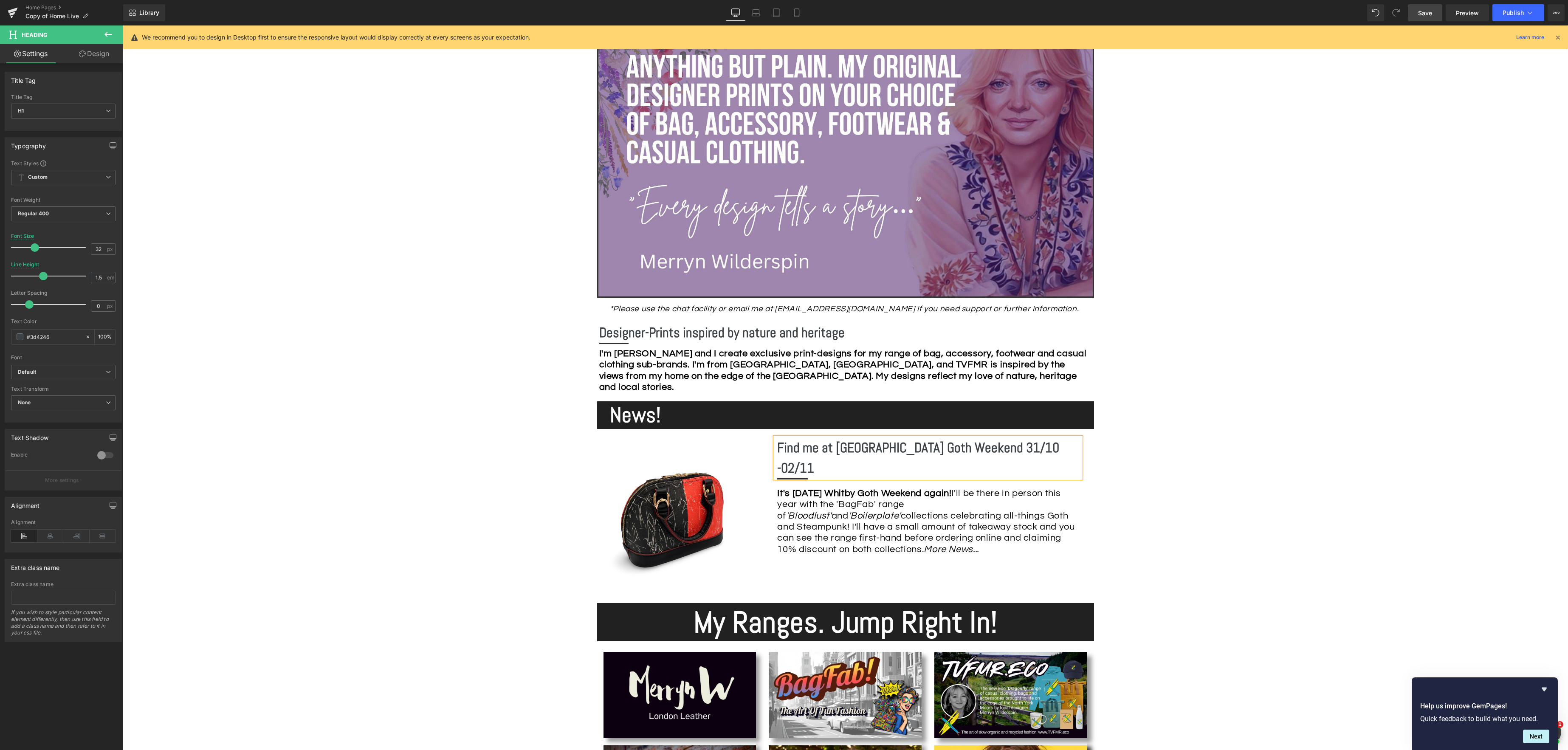
click at [993, 446] on b "Find me at [GEOGRAPHIC_DATA] Goth Weekend 31/10 -02/11" at bounding box center [918, 458] width 282 height 37
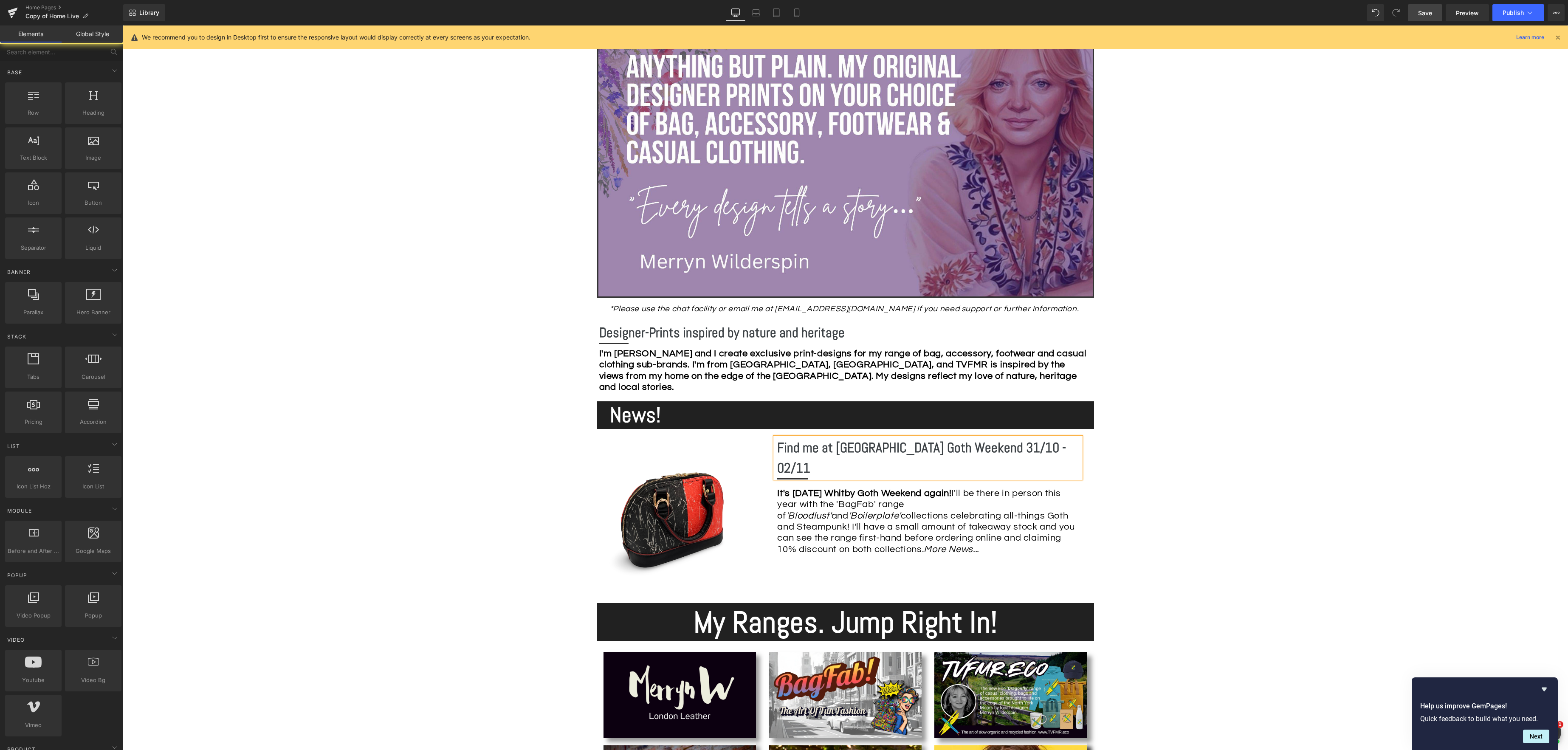
click at [1050, 498] on div "It's [DATE] Whitby Goth Weekend again! I'll be there in person this year with t…" at bounding box center [929, 521] width 304 height 67
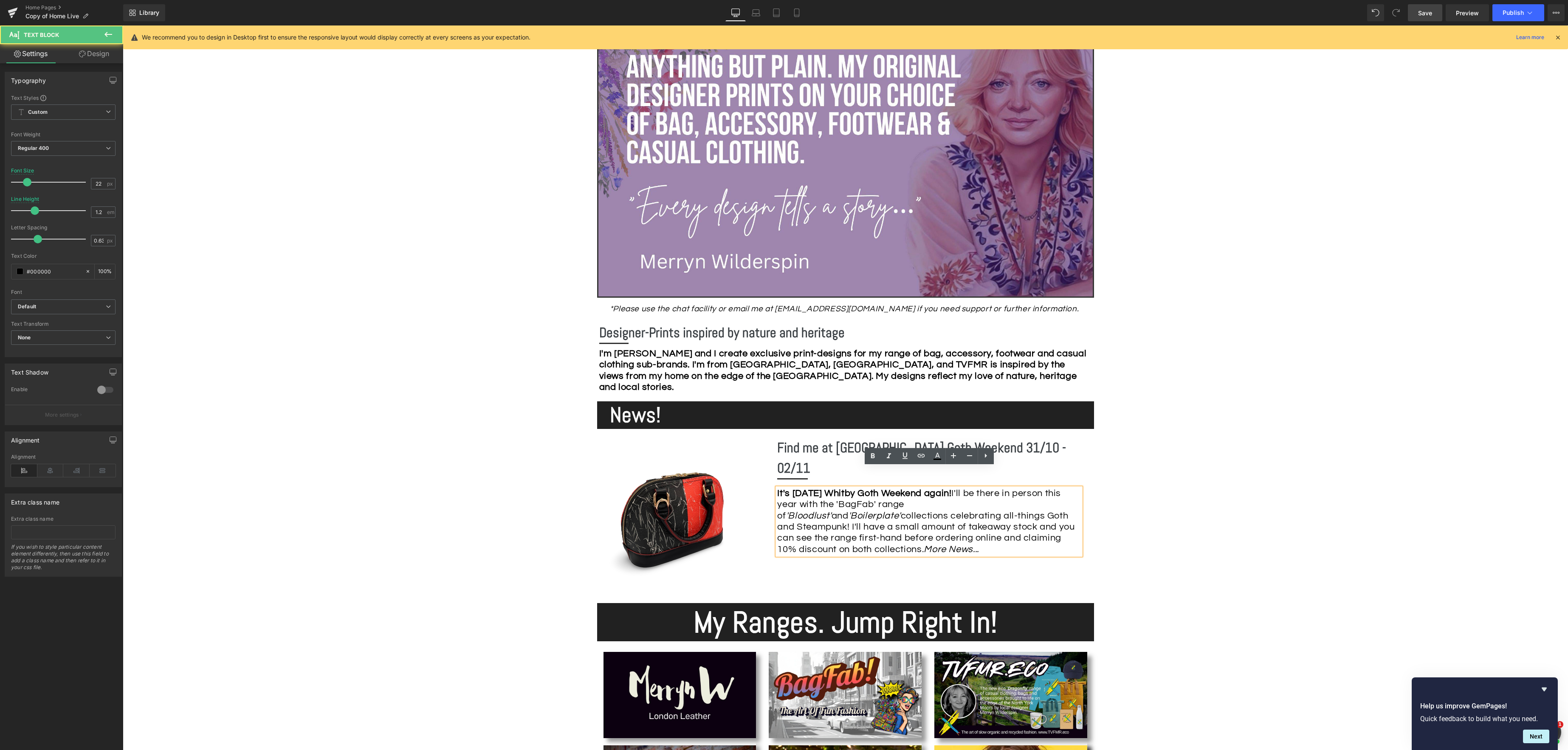
click at [1074, 498] on div "It's [DATE] Whitby Goth Weekend again! I'll be there in person this year with t…" at bounding box center [929, 521] width 304 height 67
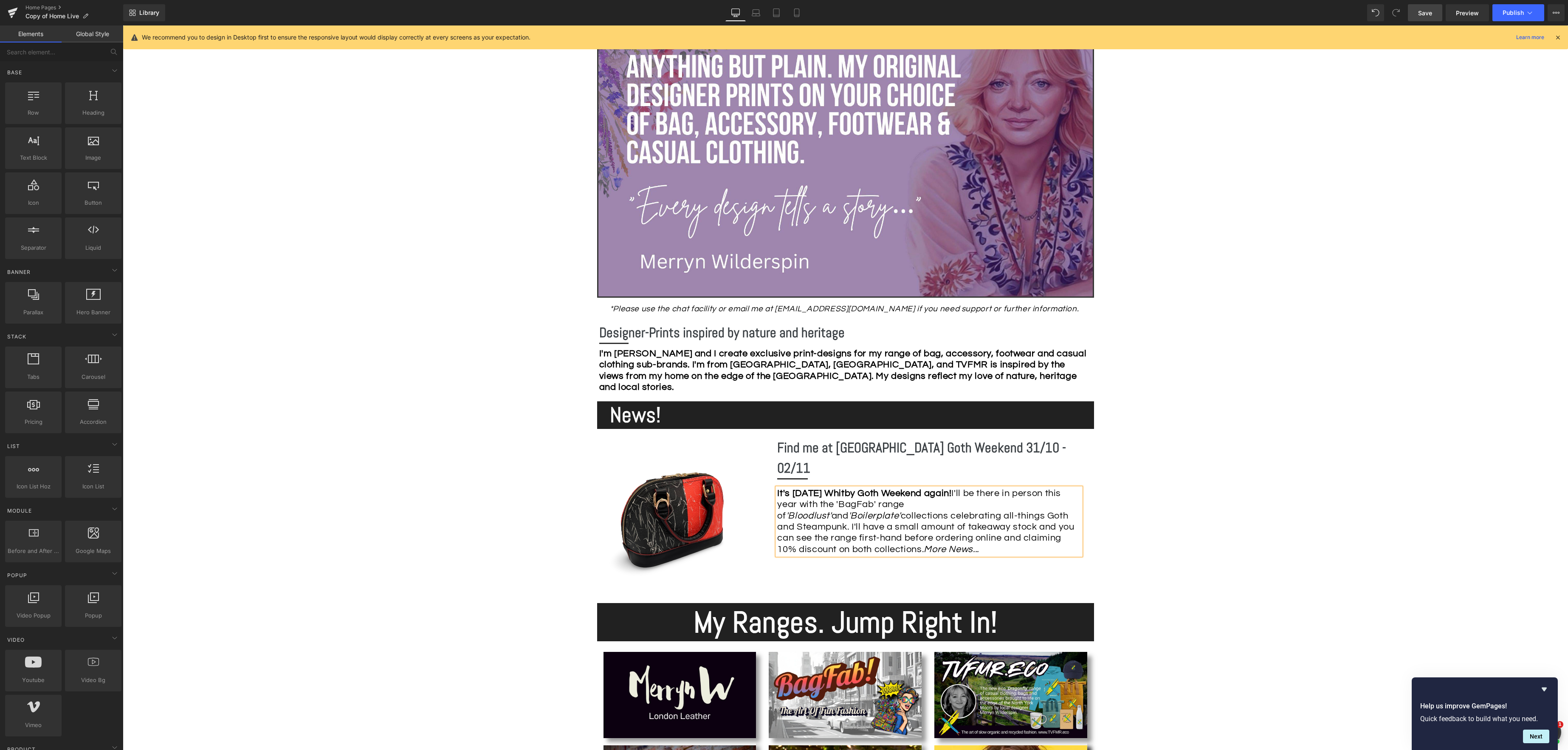
click at [611, 415] on strong "News!" at bounding box center [635, 415] width 51 height 27
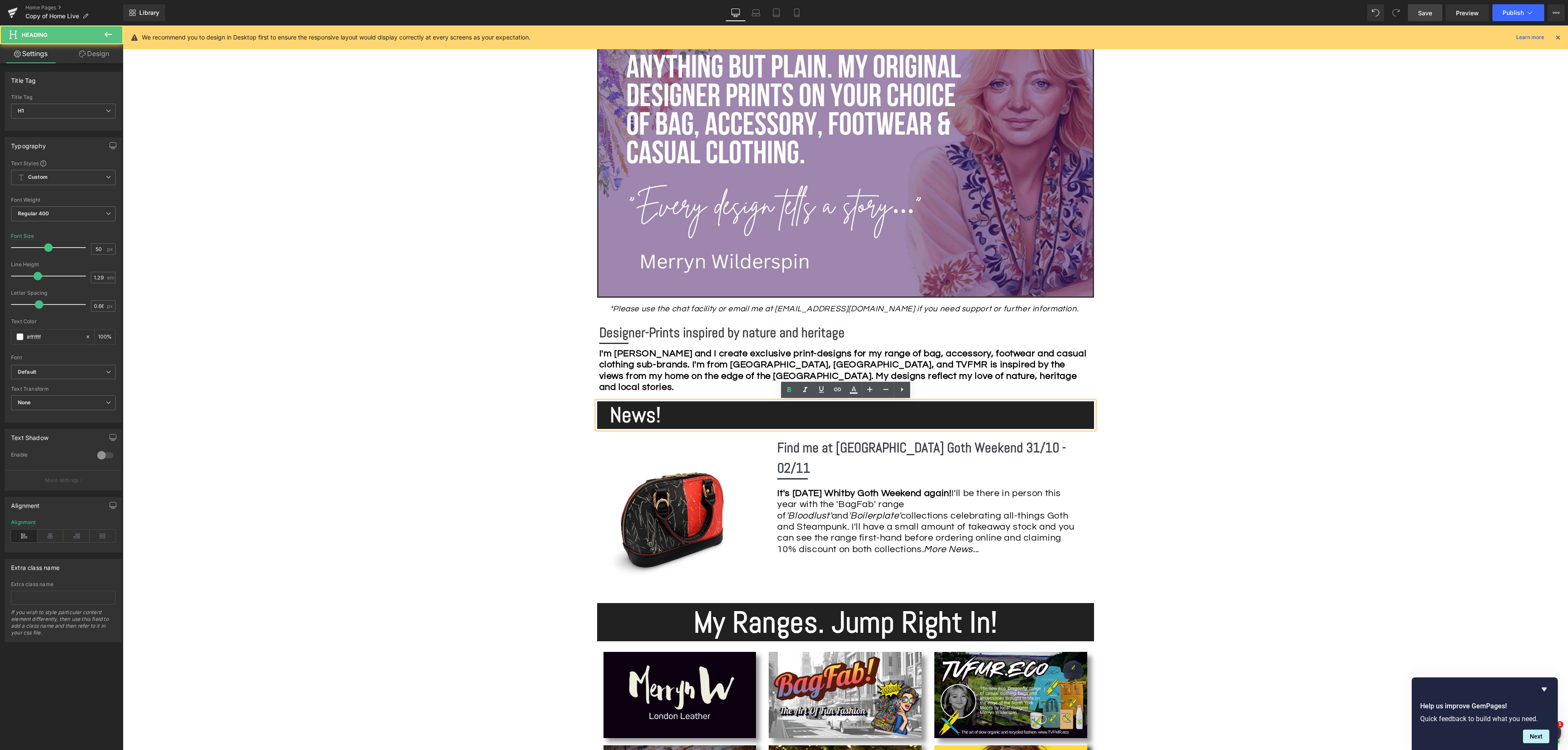
drag, startPoint x: 611, startPoint y: 415, endPoint x: 619, endPoint y: 415, distance: 8.0
click at [611, 415] on strong "News!" at bounding box center [635, 415] width 51 height 27
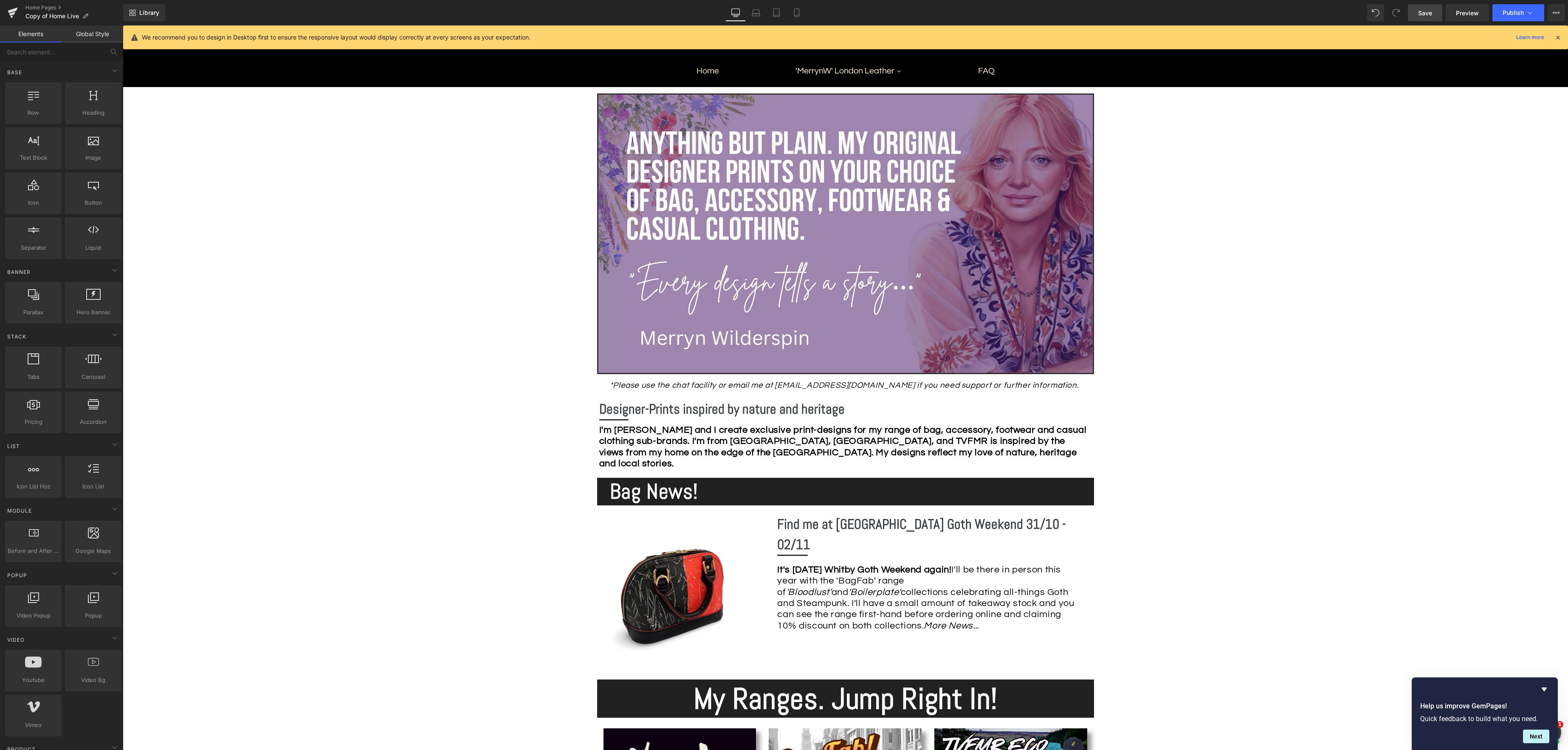
scroll to position [134, 0]
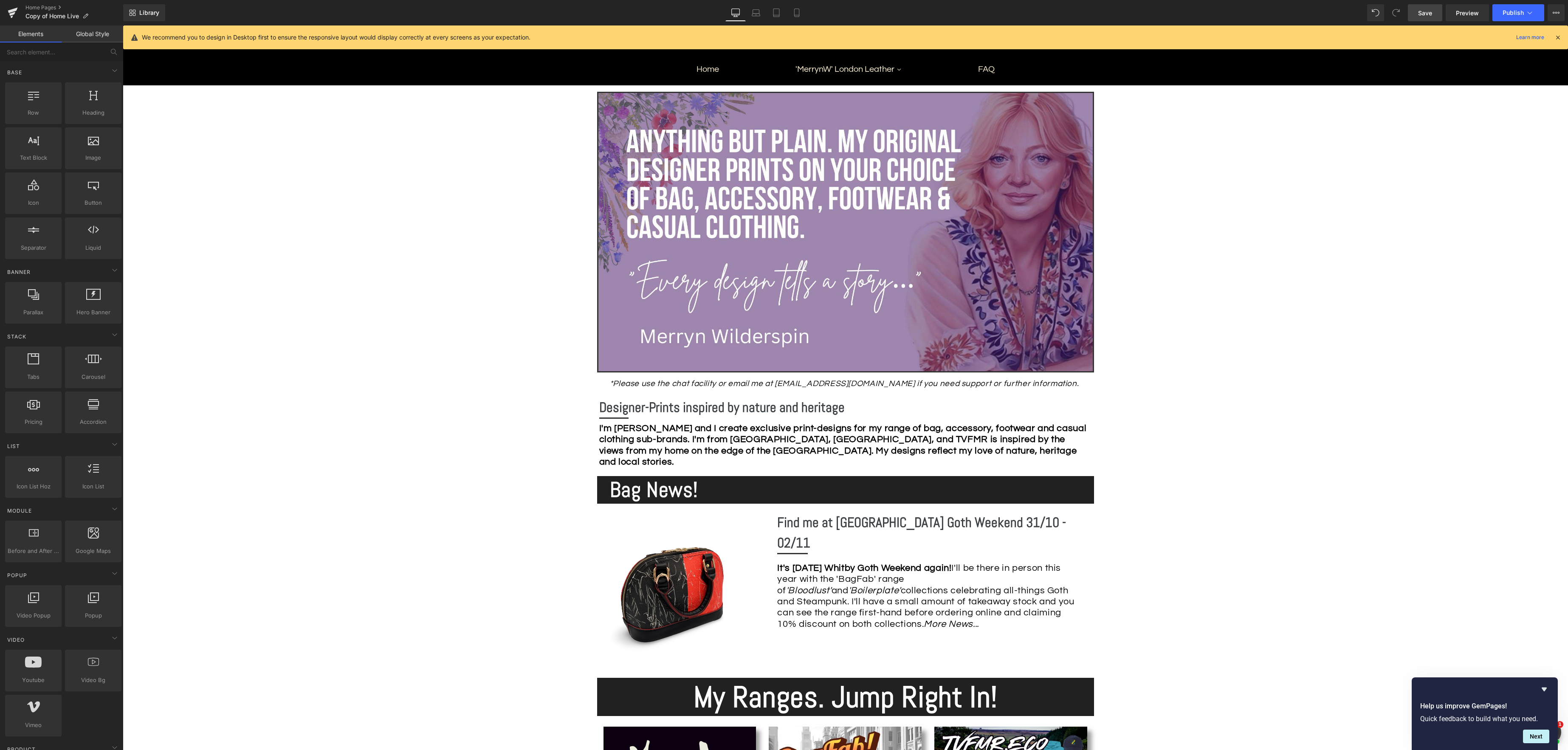
click at [1421, 14] on span "Save" at bounding box center [1424, 13] width 14 height 9
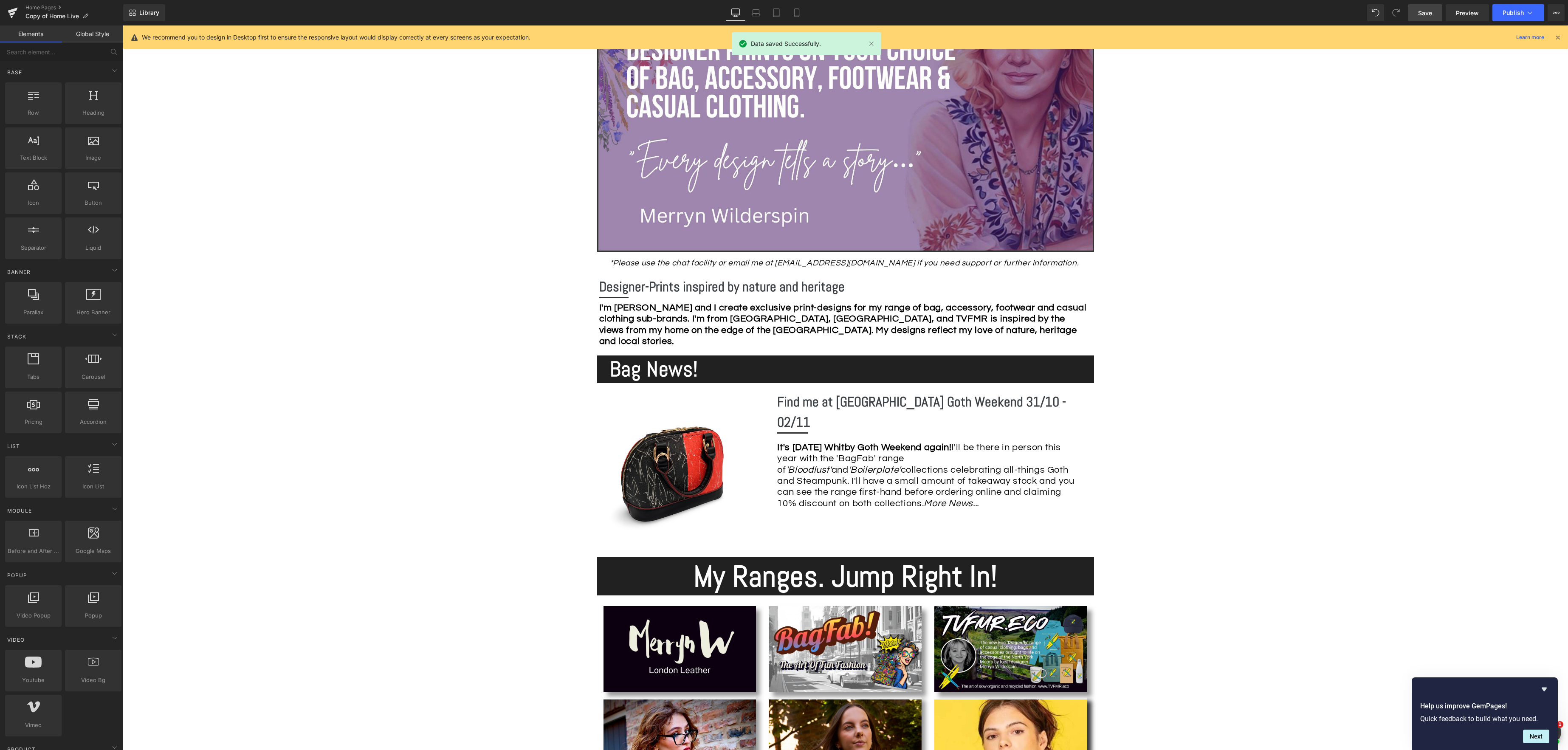
scroll to position [257, 0]
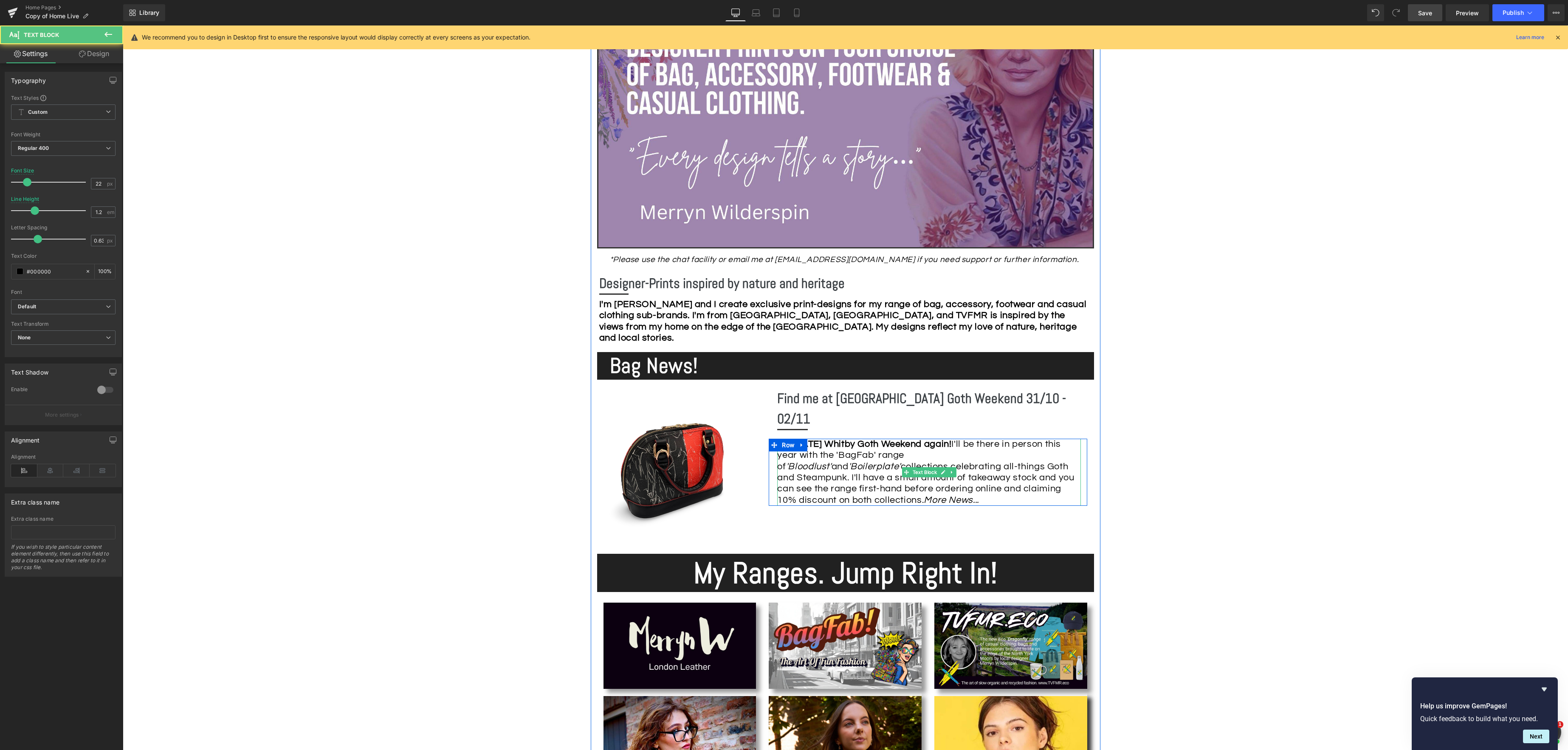
click at [924, 495] on icon "More News..." at bounding box center [951, 500] width 55 height 10
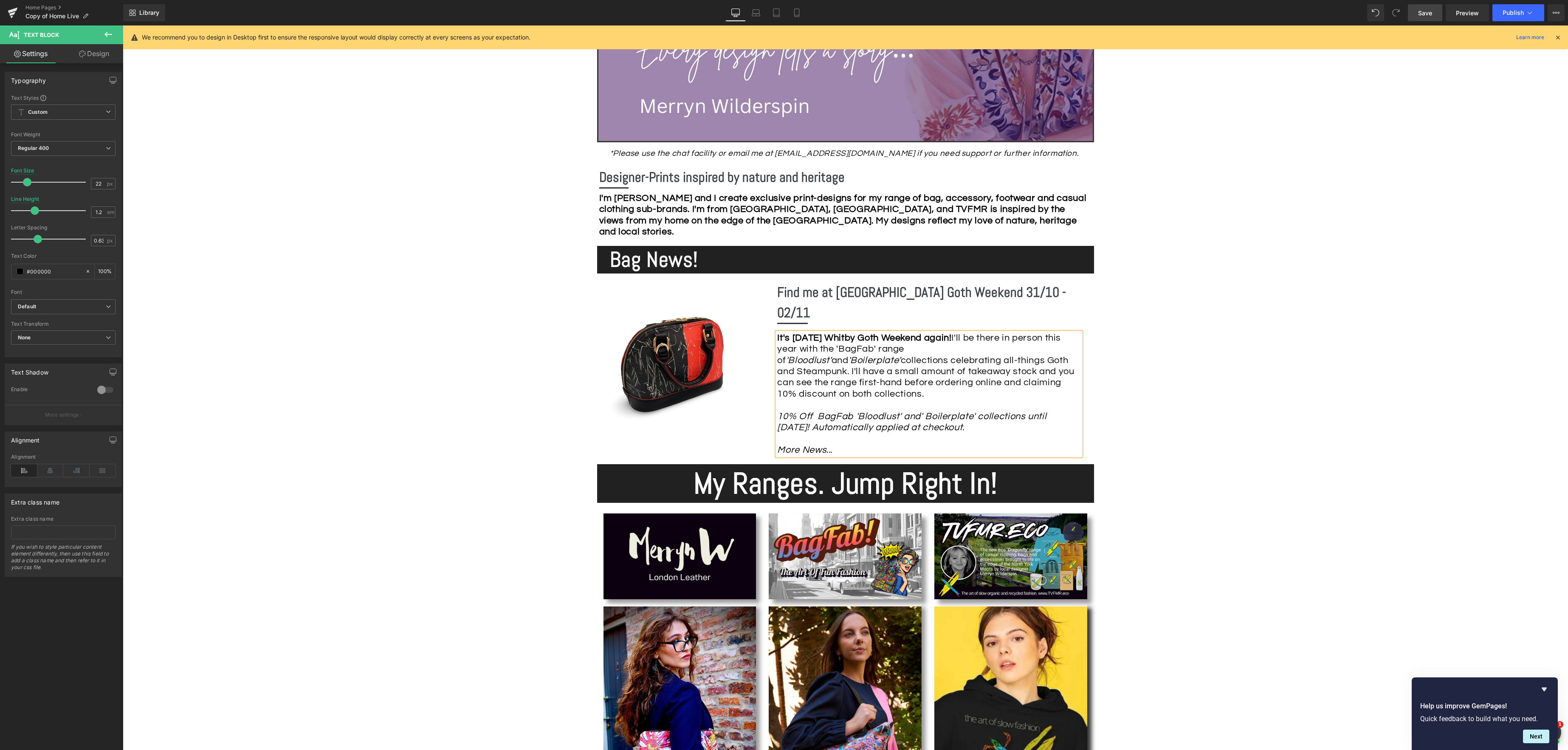
scroll to position [361, 0]
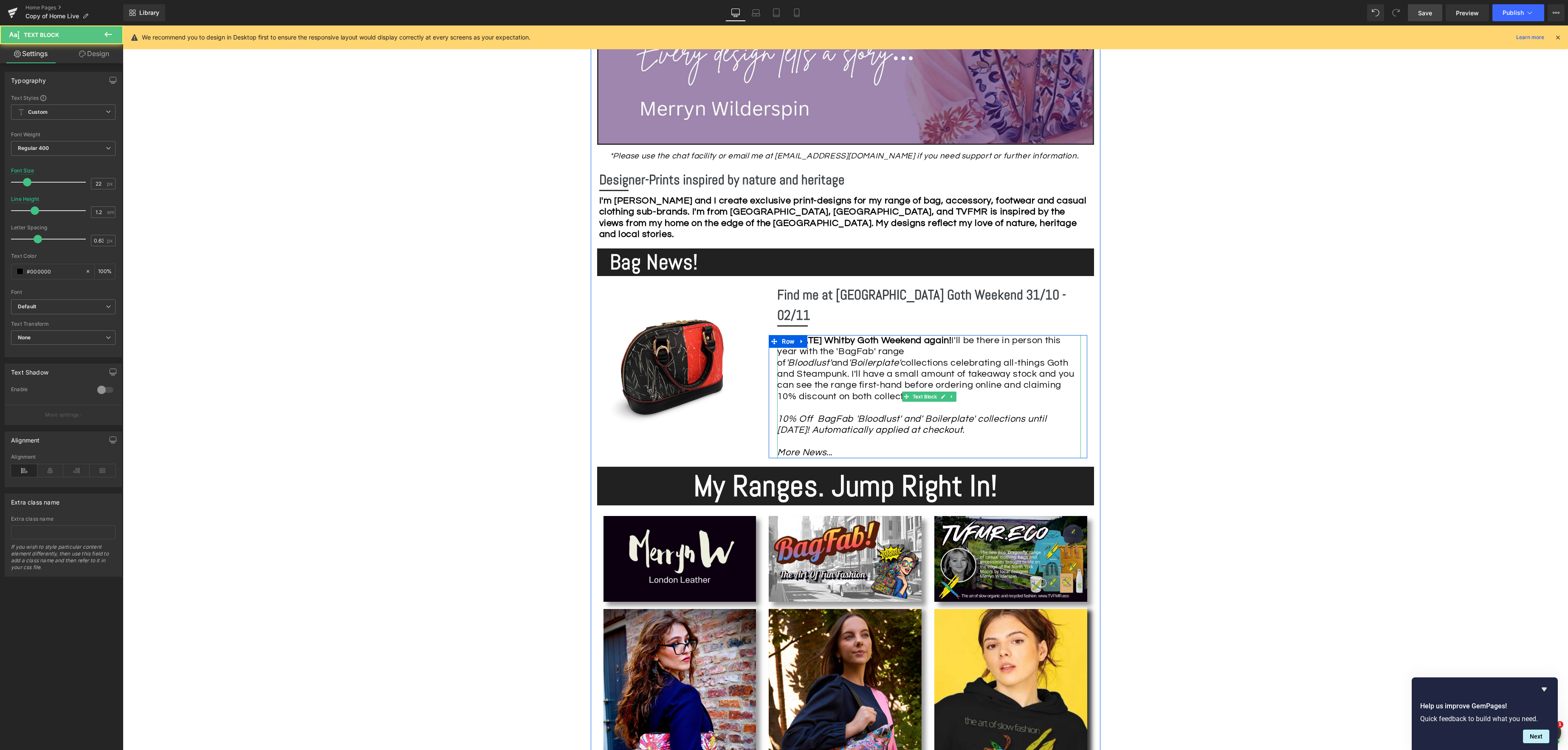
click at [818, 414] on icon "10% Off BagFab 'Bloodlust' and' Boilerplate' collections until [DATE]! Automati…" at bounding box center [912, 435] width 269 height 43
click at [1024, 414] on div "It's [DATE] Whitby Goth Weekend again! I'll be there in person this year with t…" at bounding box center [929, 396] width 304 height 123
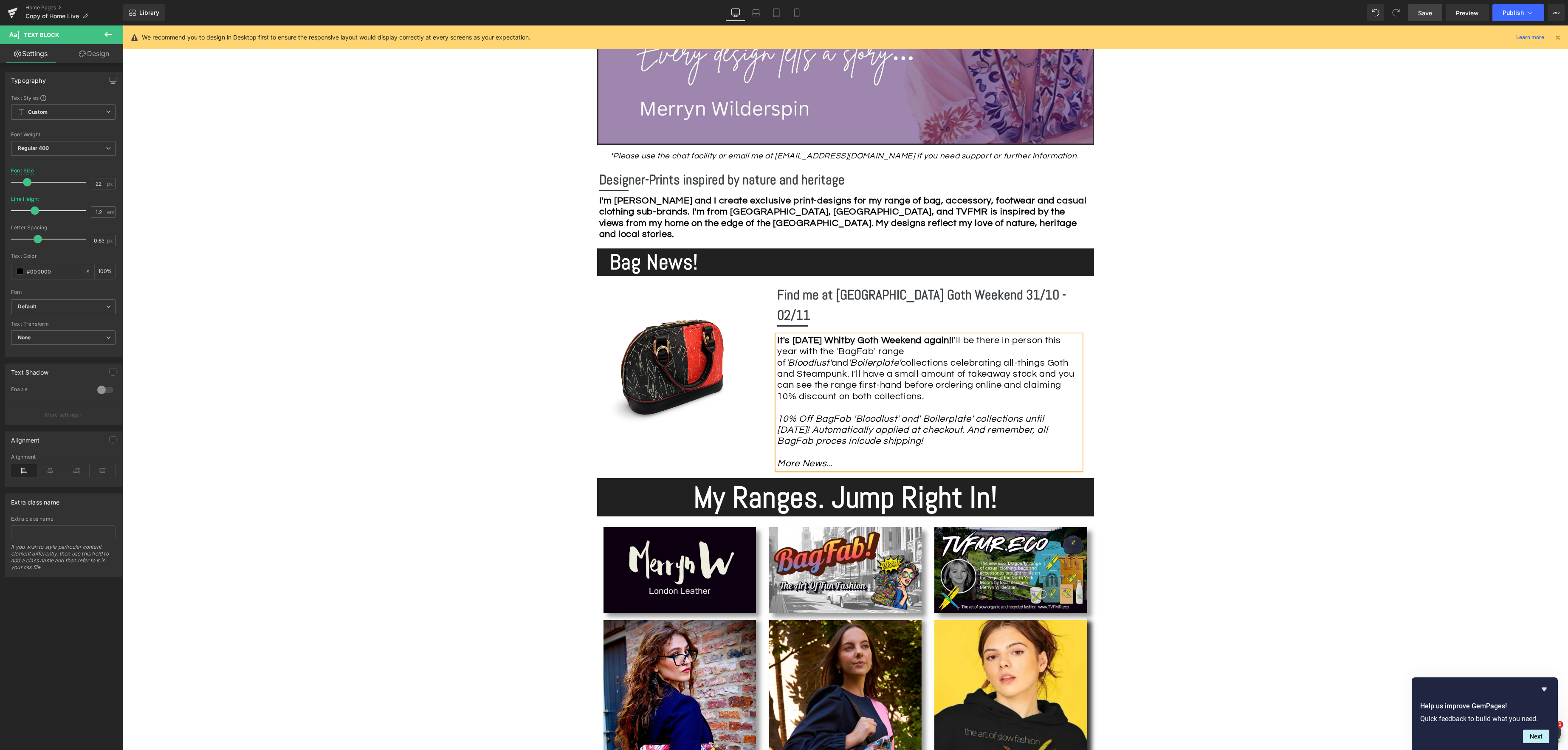
click at [829, 422] on icon "10% Off BagFab 'Bloodlust' and' Boilerplate' collections until [DATE]! Automati…" at bounding box center [912, 441] width 270 height 54
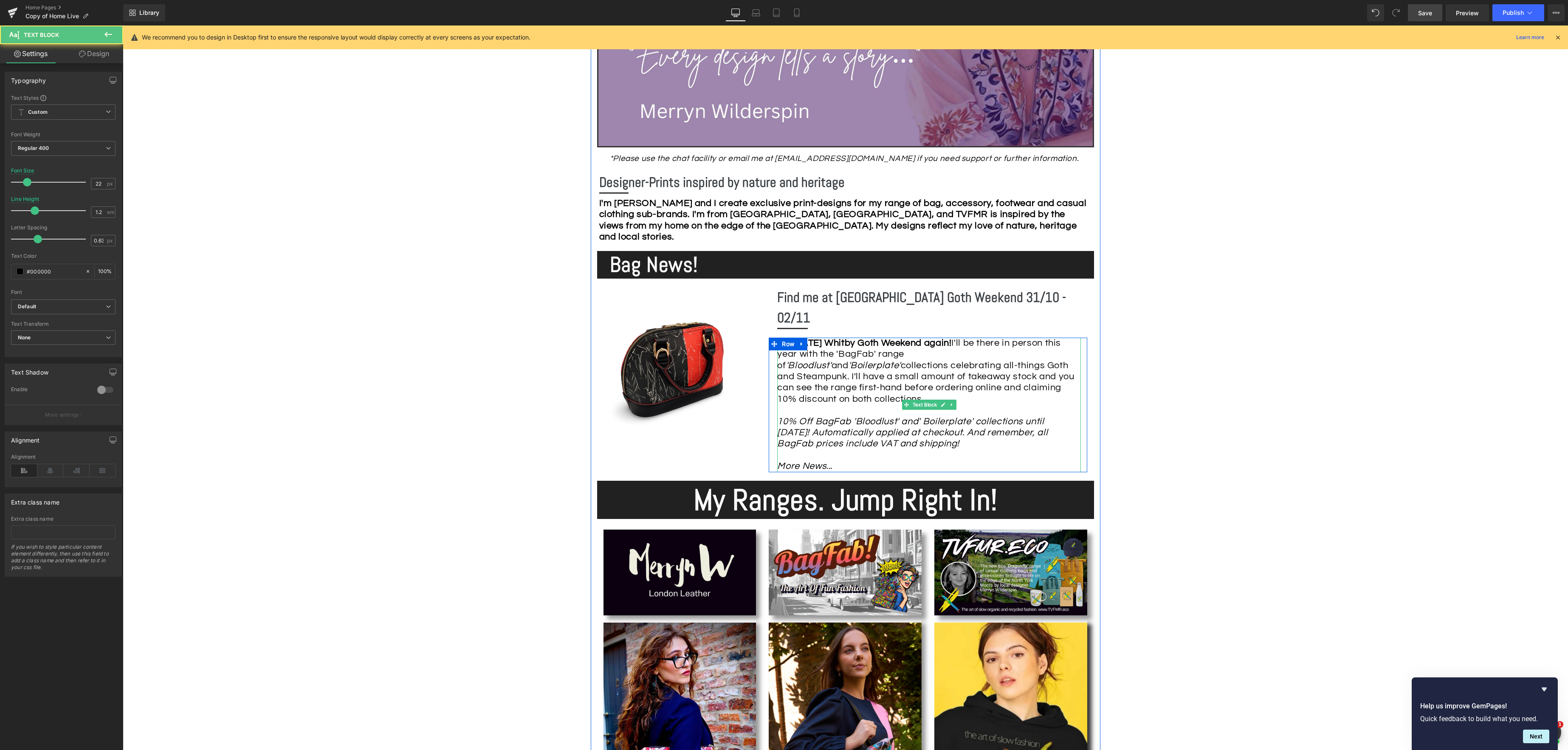
scroll to position [362, 0]
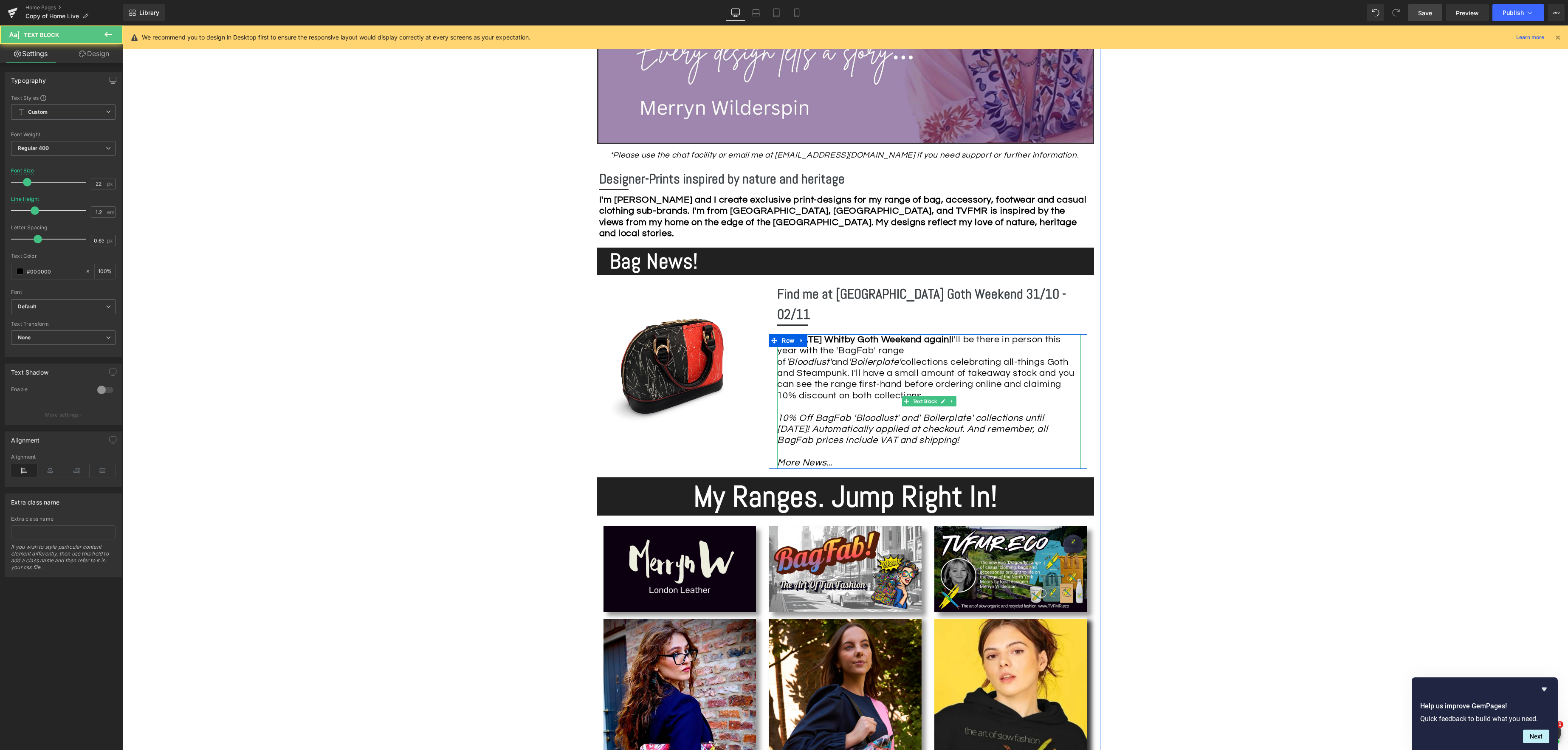
click at [848, 413] on icon "10% Off BagFab 'Bloodlust' and' Boilerplate' collections until [DATE]! Automati…" at bounding box center [912, 440] width 270 height 54
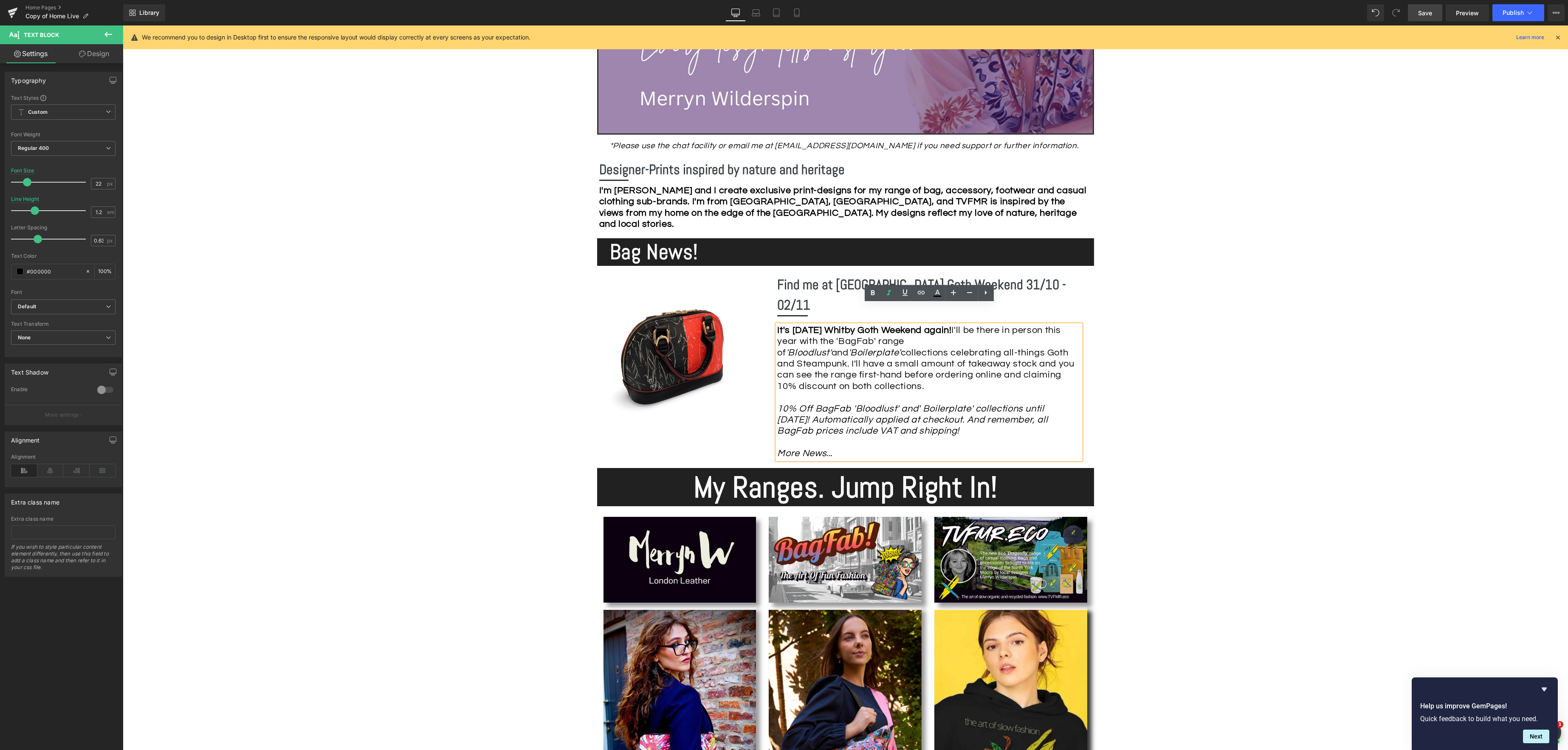
drag, startPoint x: 779, startPoint y: 399, endPoint x: 986, endPoint y: 415, distance: 207.6
click at [986, 415] on div "It's [DATE] Whitby Goth Weekend again! I'll be there in person this year with t…" at bounding box center [929, 392] width 304 height 135
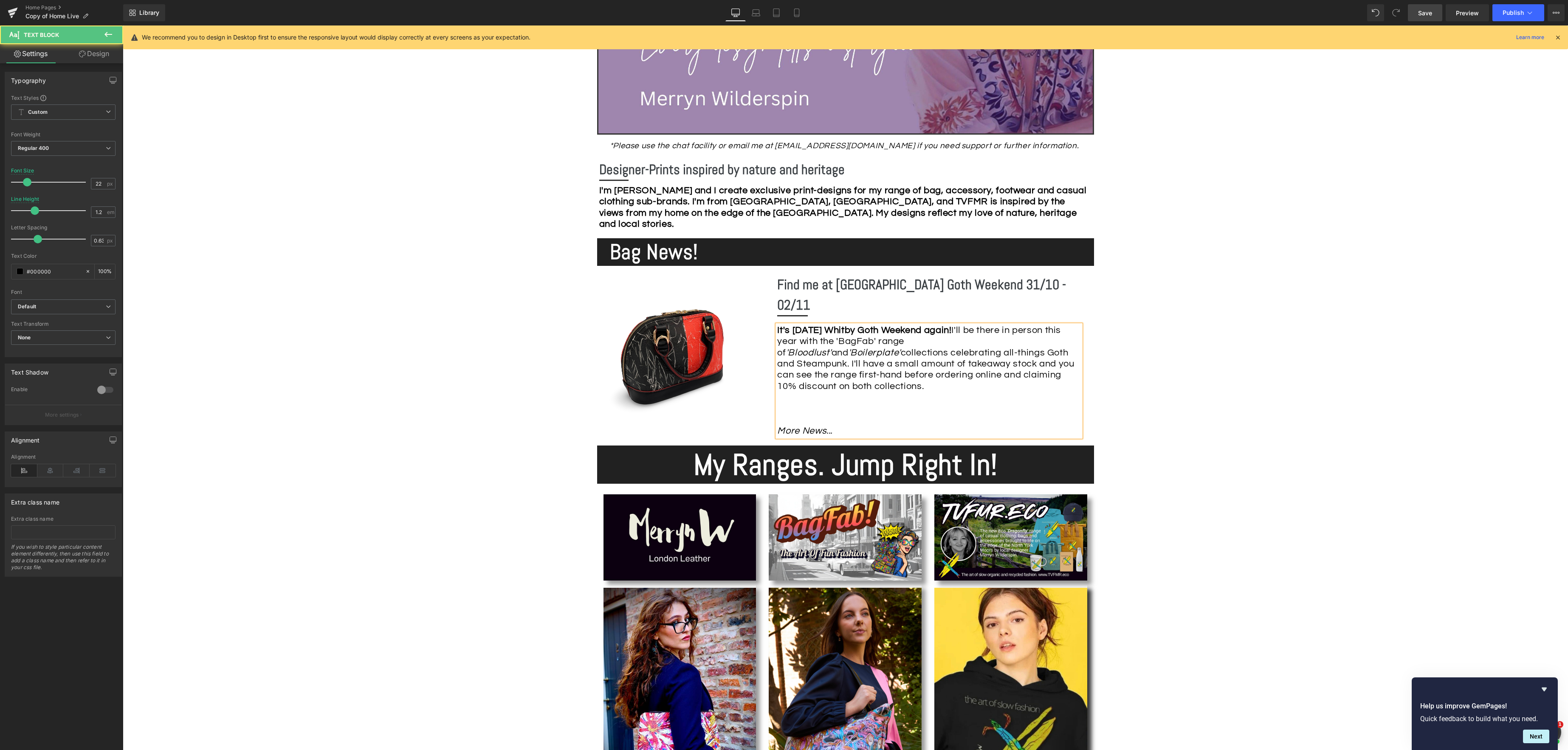
drag, startPoint x: 777, startPoint y: 309, endPoint x: 855, endPoint y: 318, distance: 78.5
click at [777, 326] on strong "It's [DATE] Whitby Goth Weekend again!" at bounding box center [864, 330] width 174 height 10
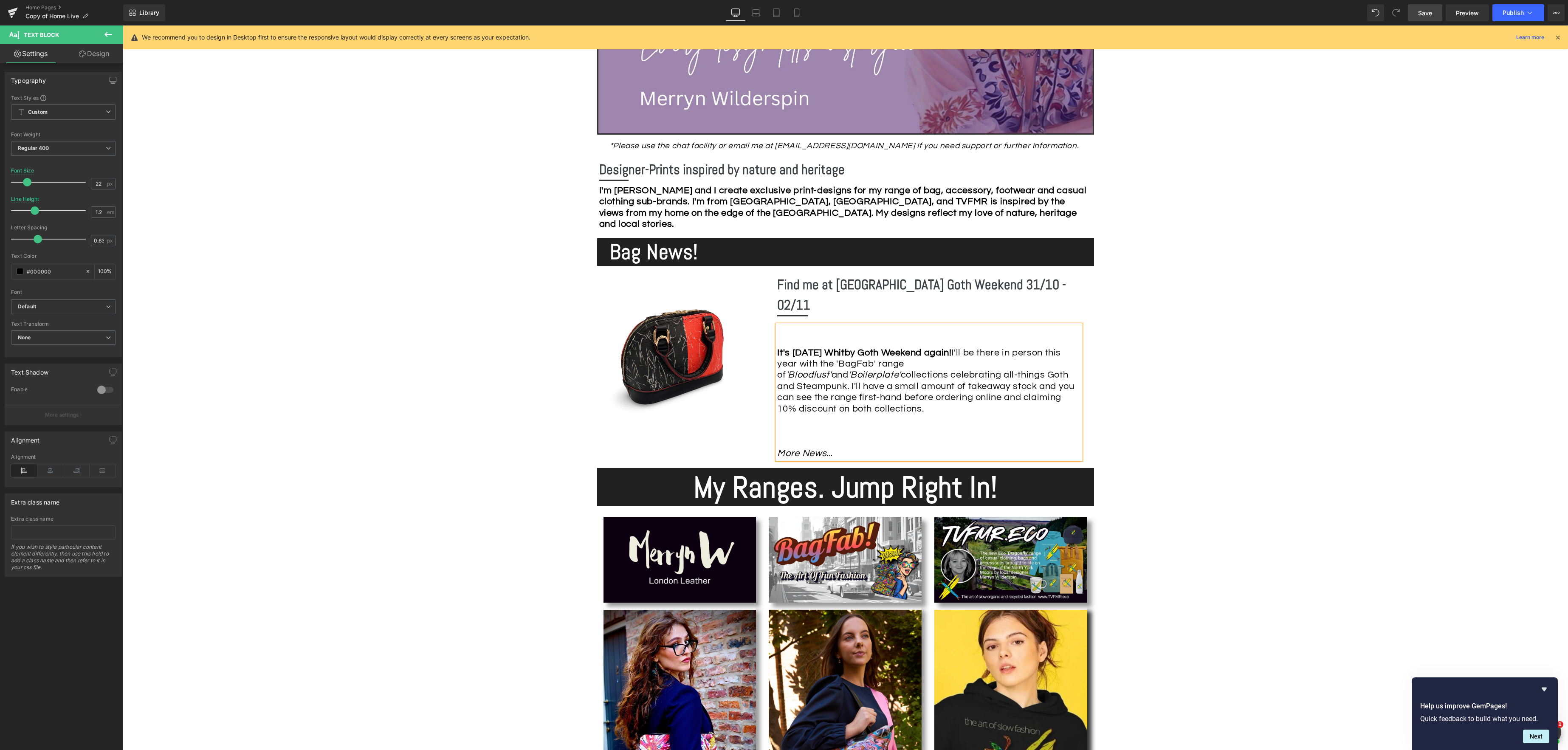
click at [817, 325] on div "It's [DATE] Whitby Goth Weekend again! I'll be there in person this year with t…" at bounding box center [929, 392] width 304 height 135
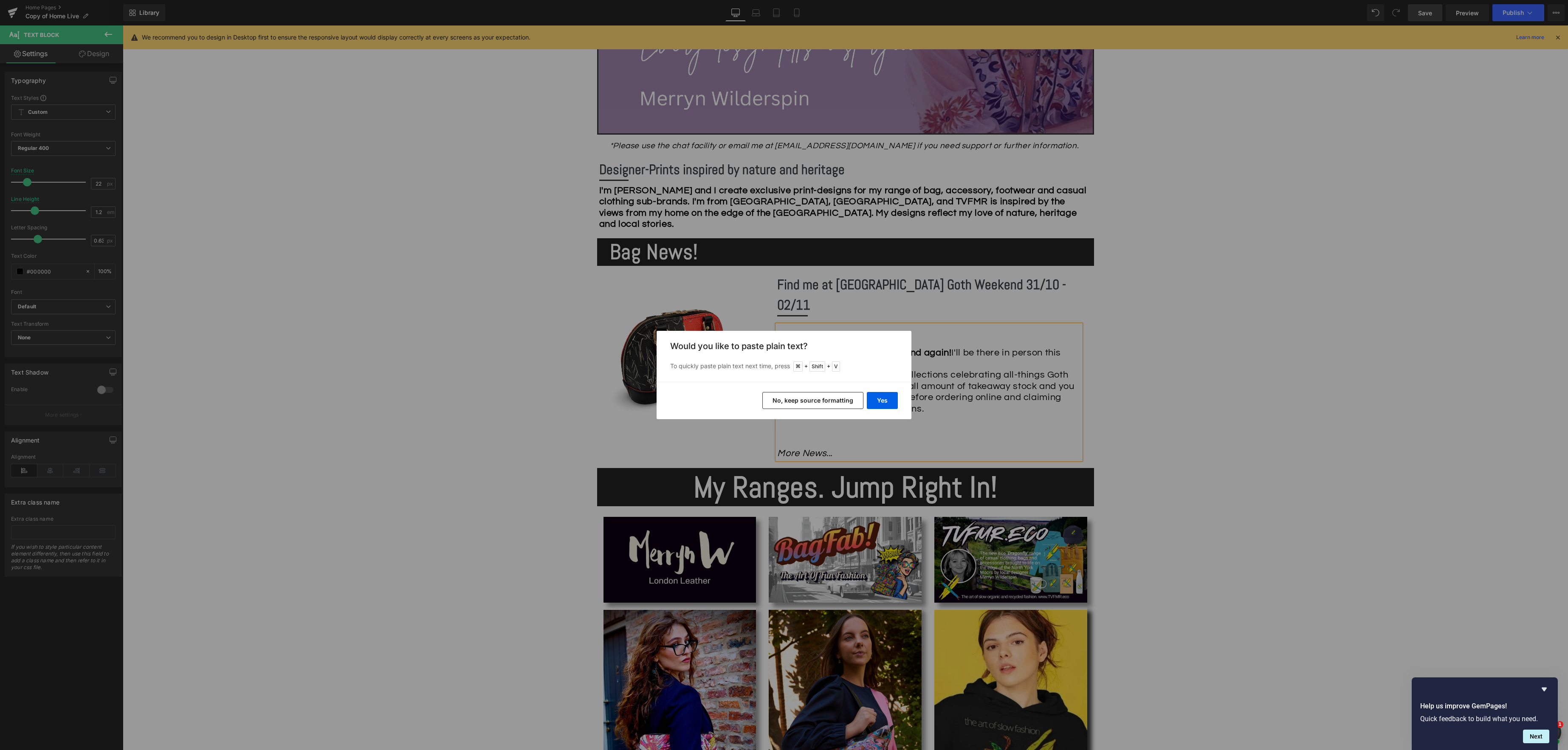
click at [836, 397] on button "No, keep source formatting" at bounding box center [813, 401] width 101 height 17
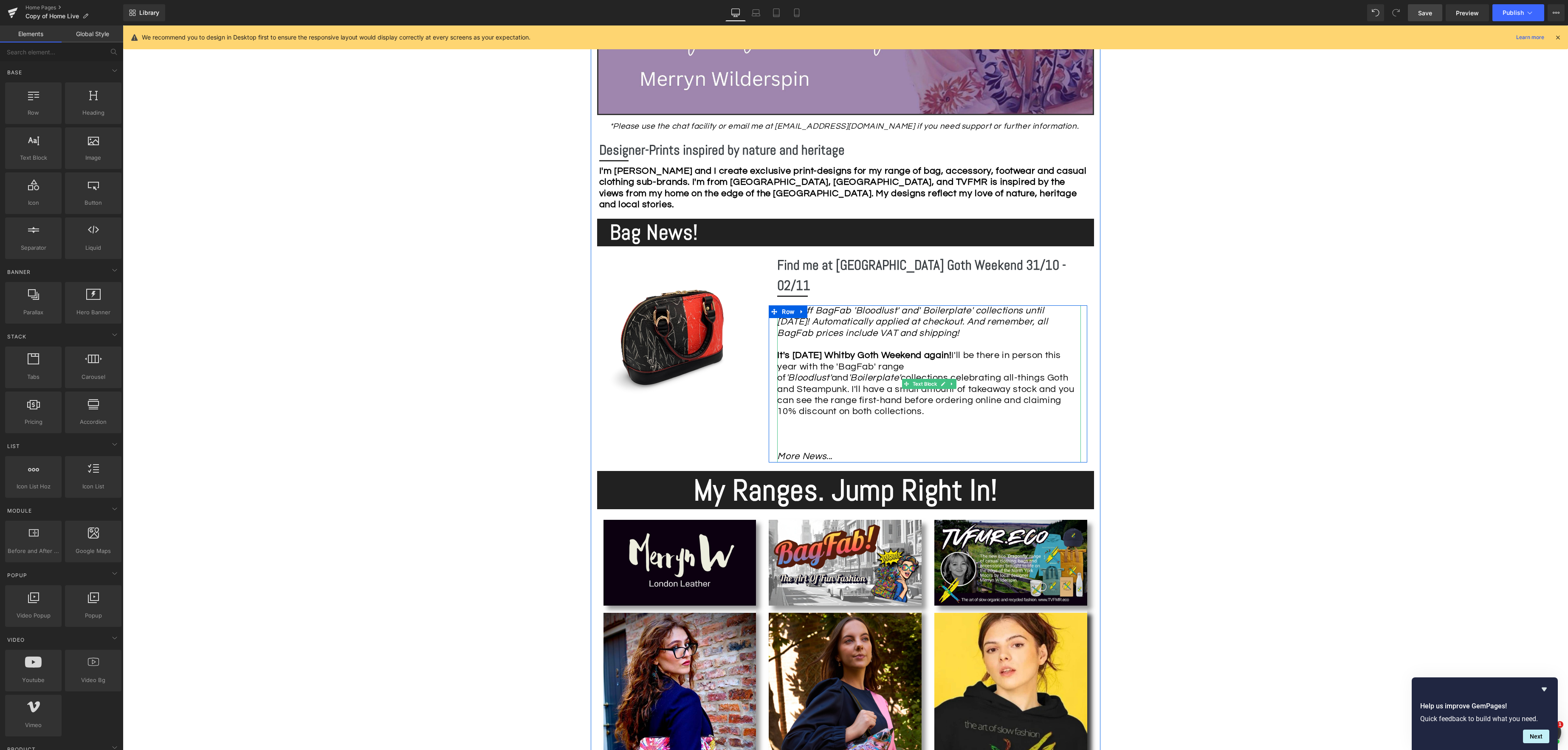
click at [842, 424] on div "10% Off BagFab 'Bloodlust' and' Boilerplate' collections until [DATE]! Automati…" at bounding box center [929, 384] width 304 height 157
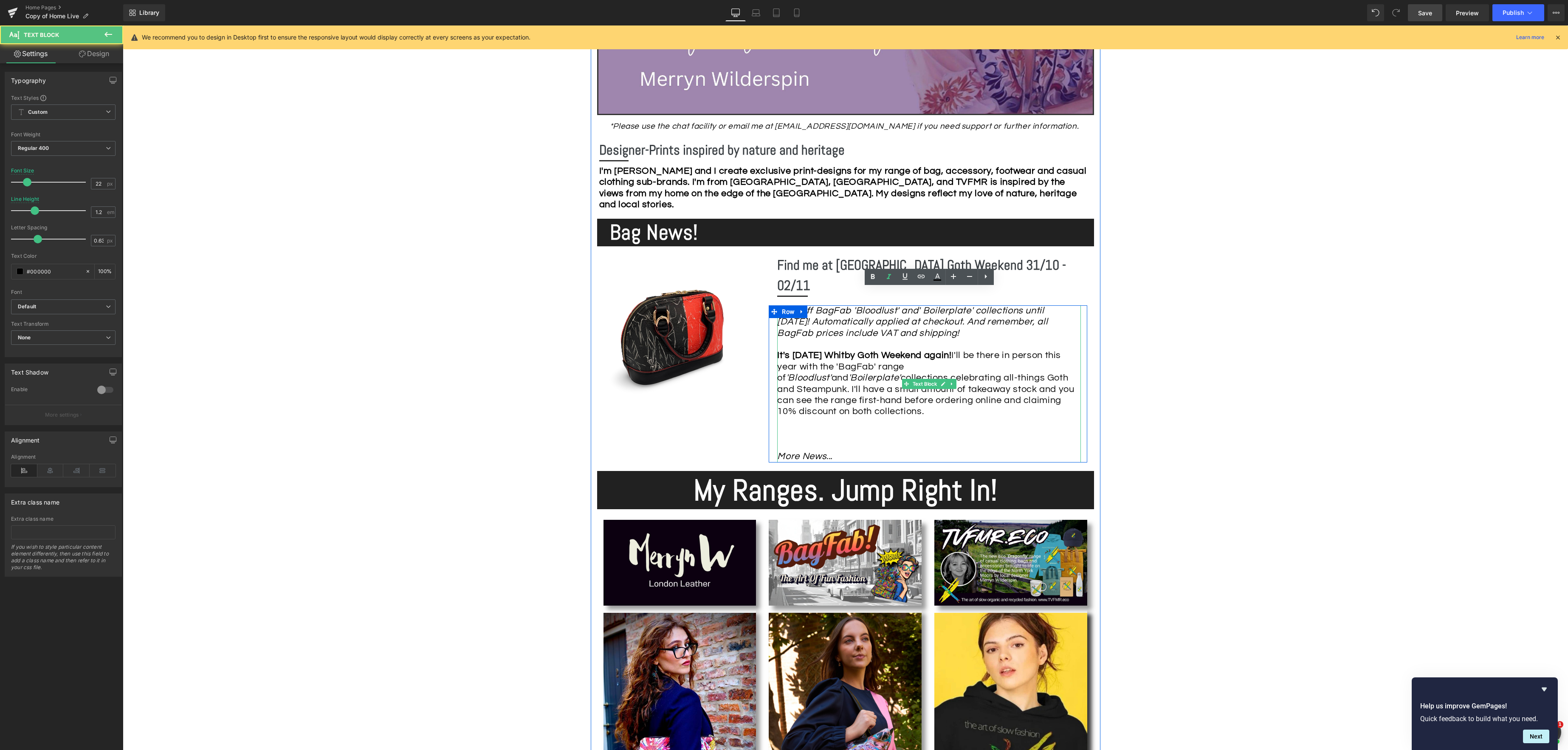
scroll to position [387, 0]
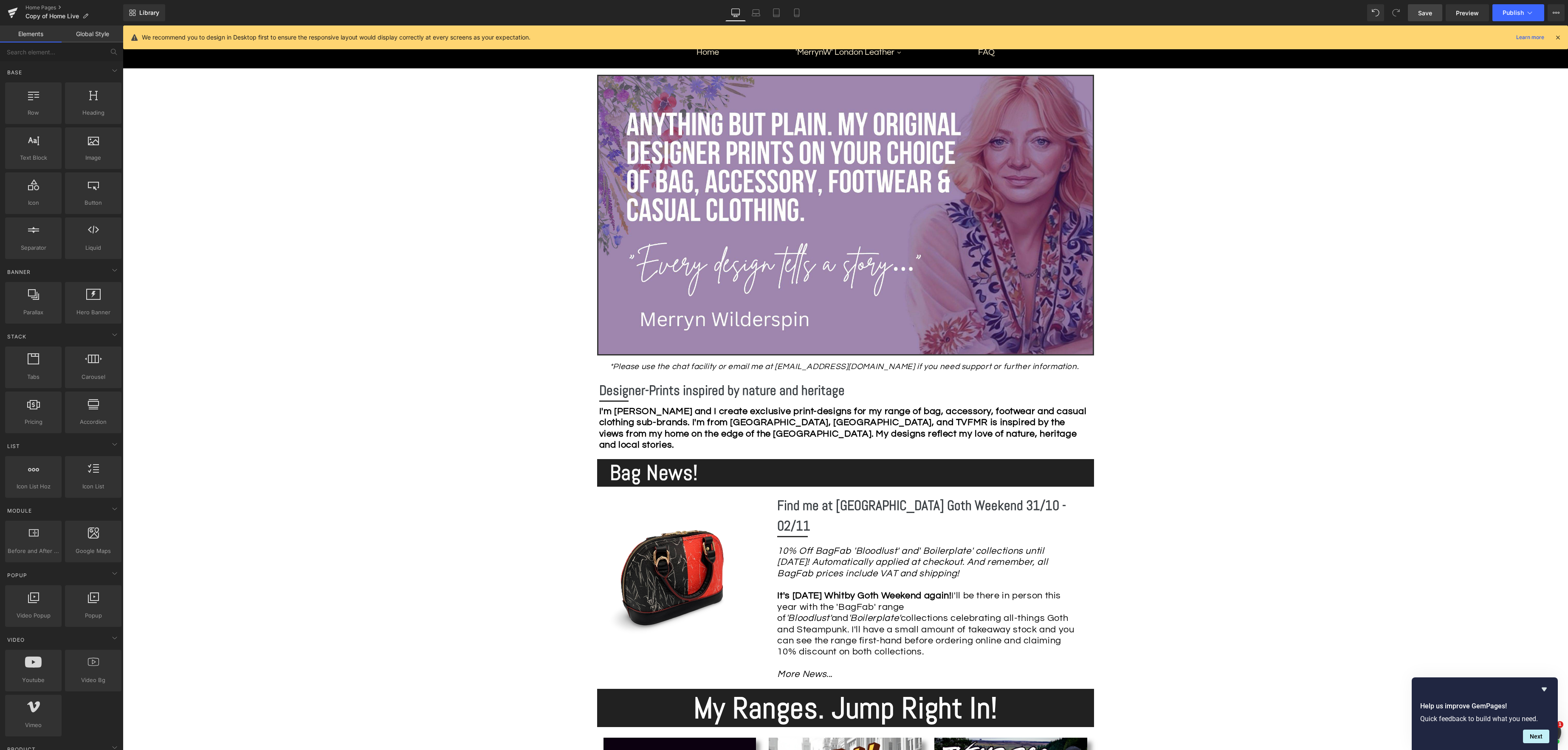
scroll to position [147, 0]
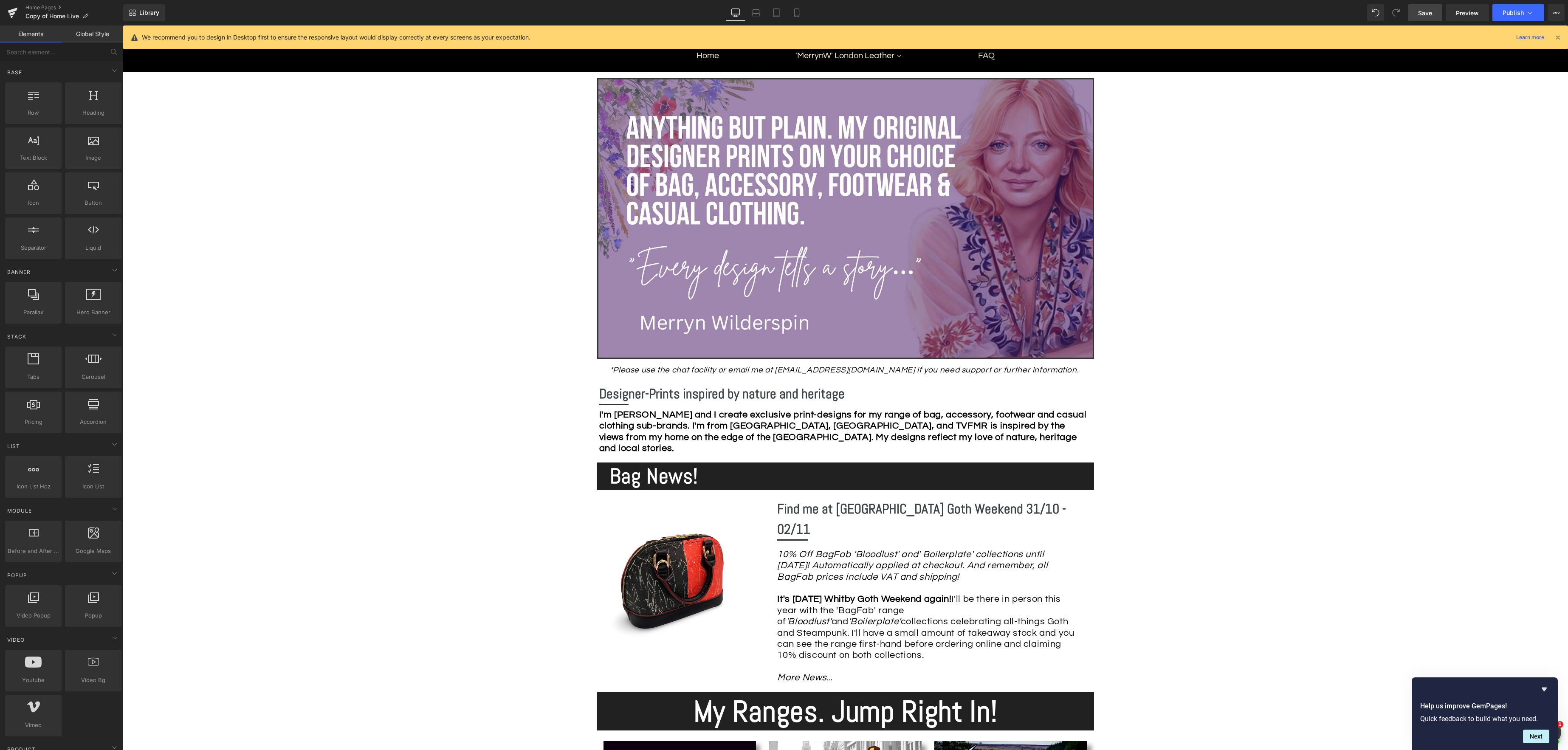
click at [1424, 15] on span "Save" at bounding box center [1424, 13] width 14 height 9
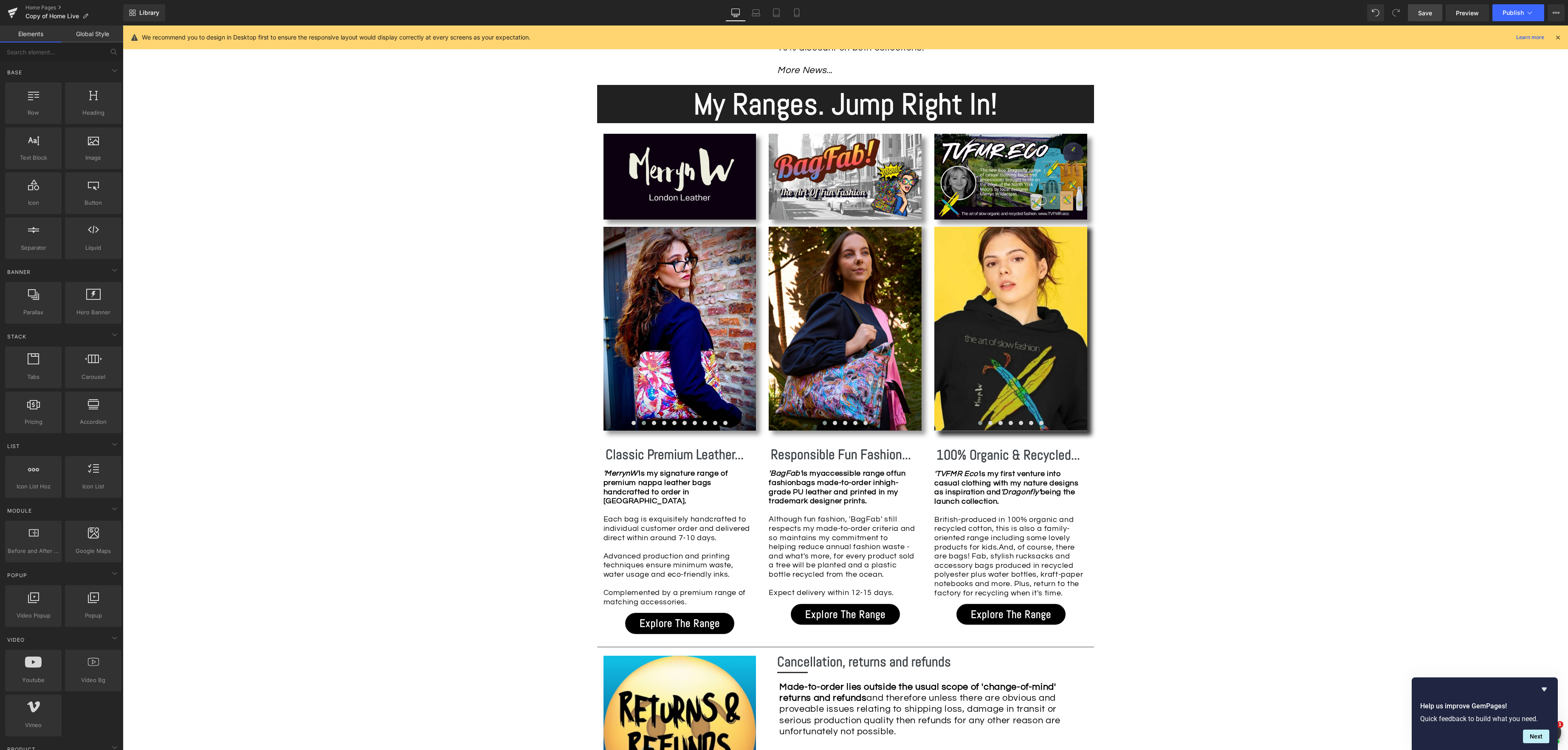
scroll to position [759, 0]
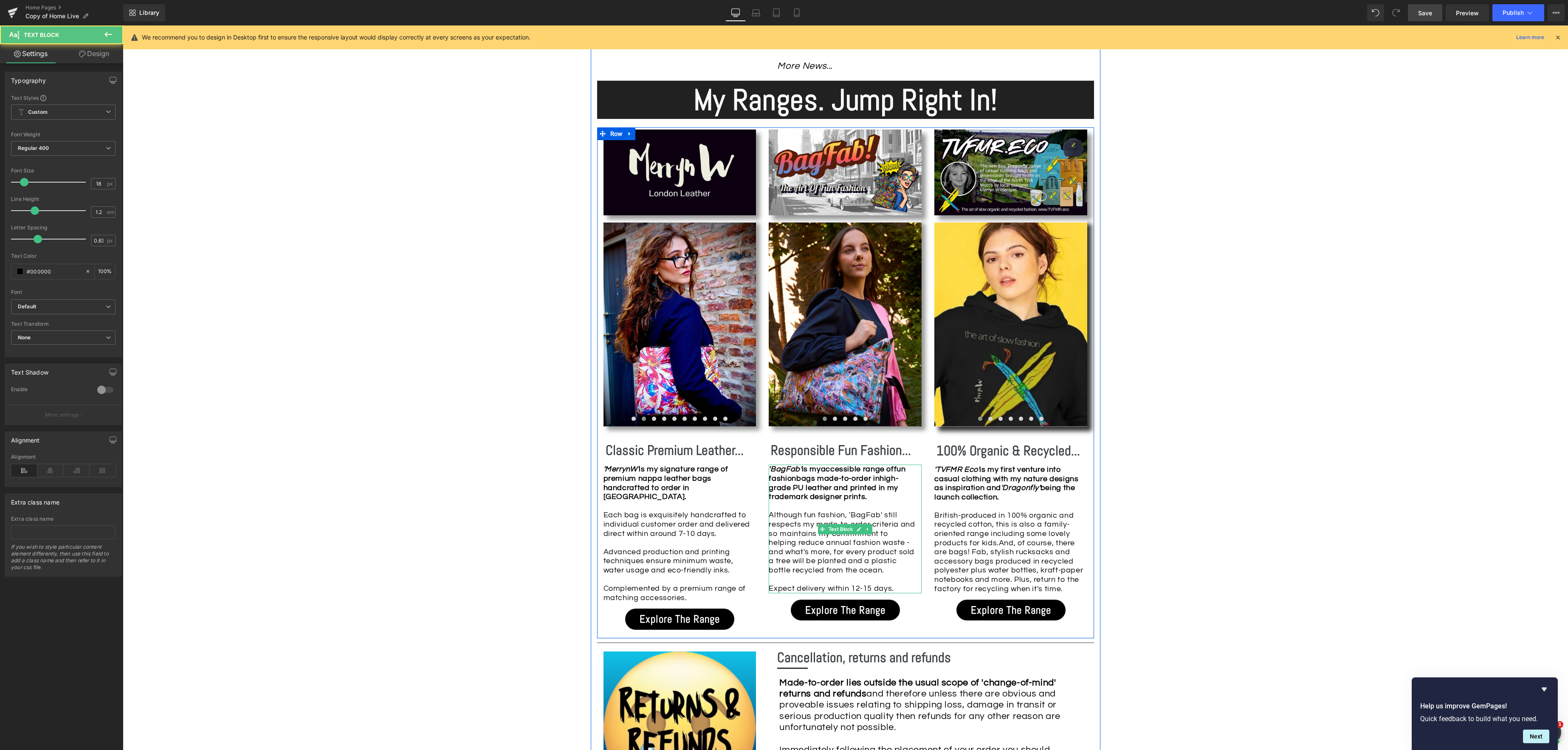
click at [771, 565] on div "Although fun fashion, 'BagFab' still respects my made-to-order criteria and so …" at bounding box center [843, 551] width 149 height 82
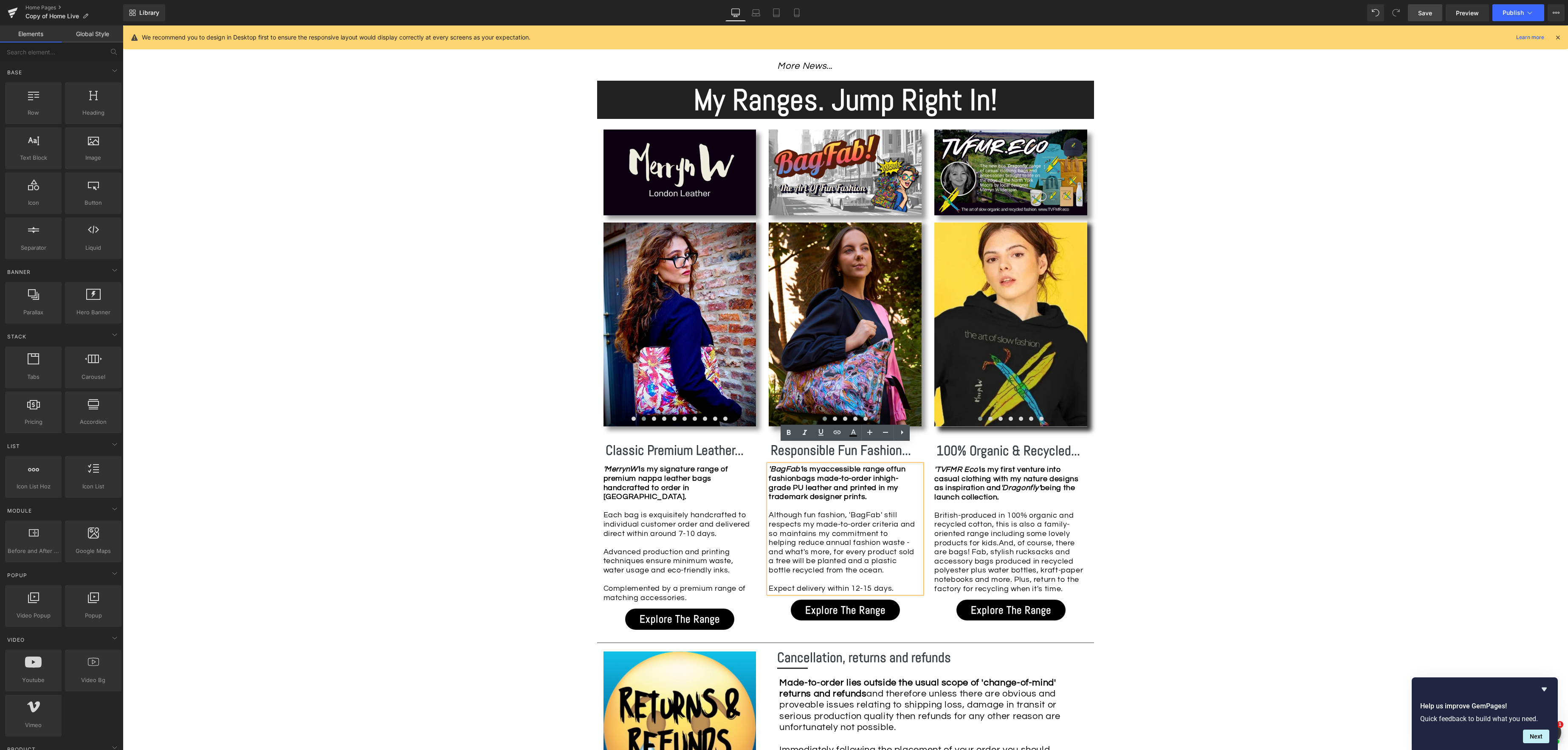
click at [1163, 520] on div "Image Row *Please use the chat facility or email me at [EMAIL_ADDRESS][DOMAIN_N…" at bounding box center [845, 572] width 1445 height 2223
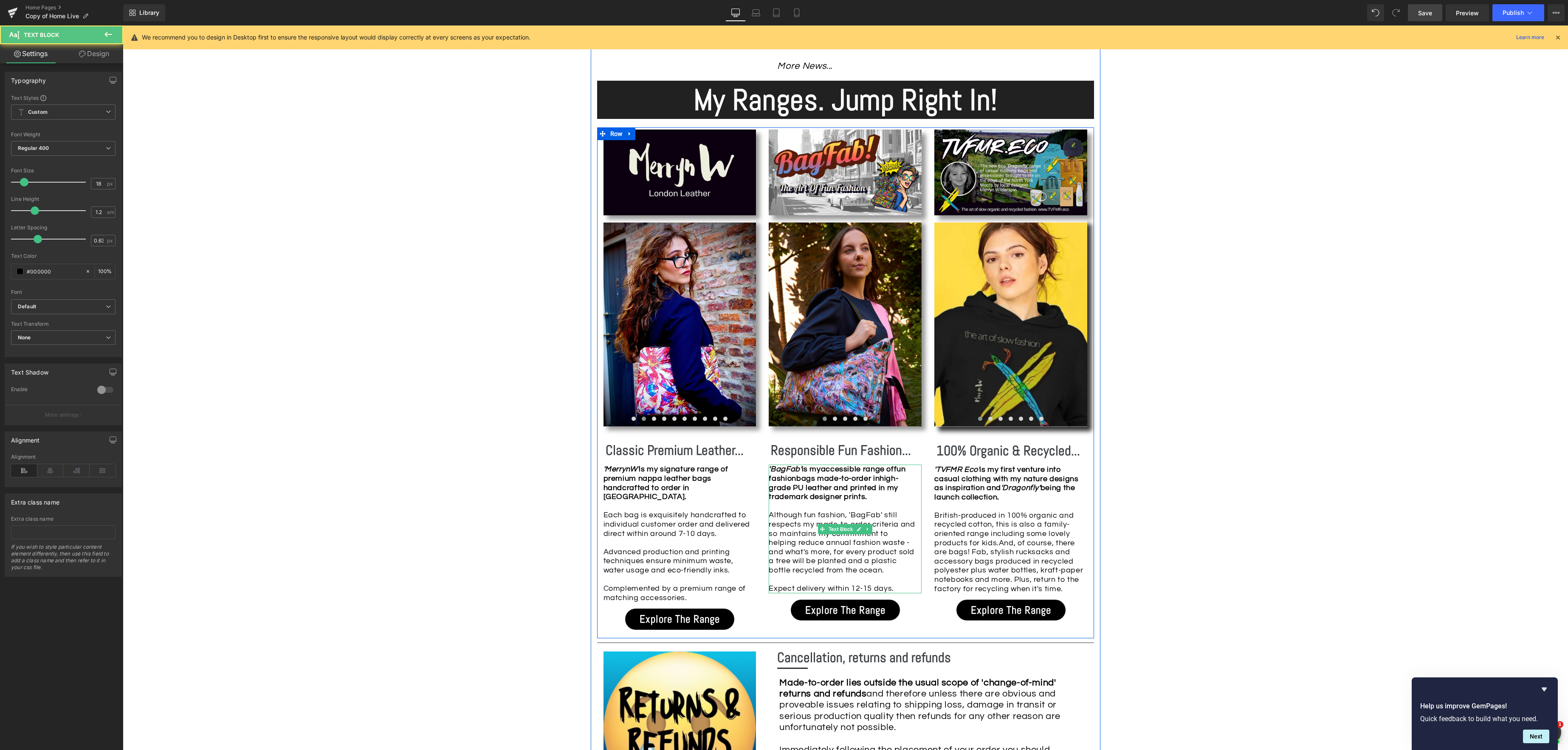
click at [898, 478] on div "'BagFab' is my accessible range of f un fashion bags made-to-order in high-grad…" at bounding box center [845, 528] width 153 height 128
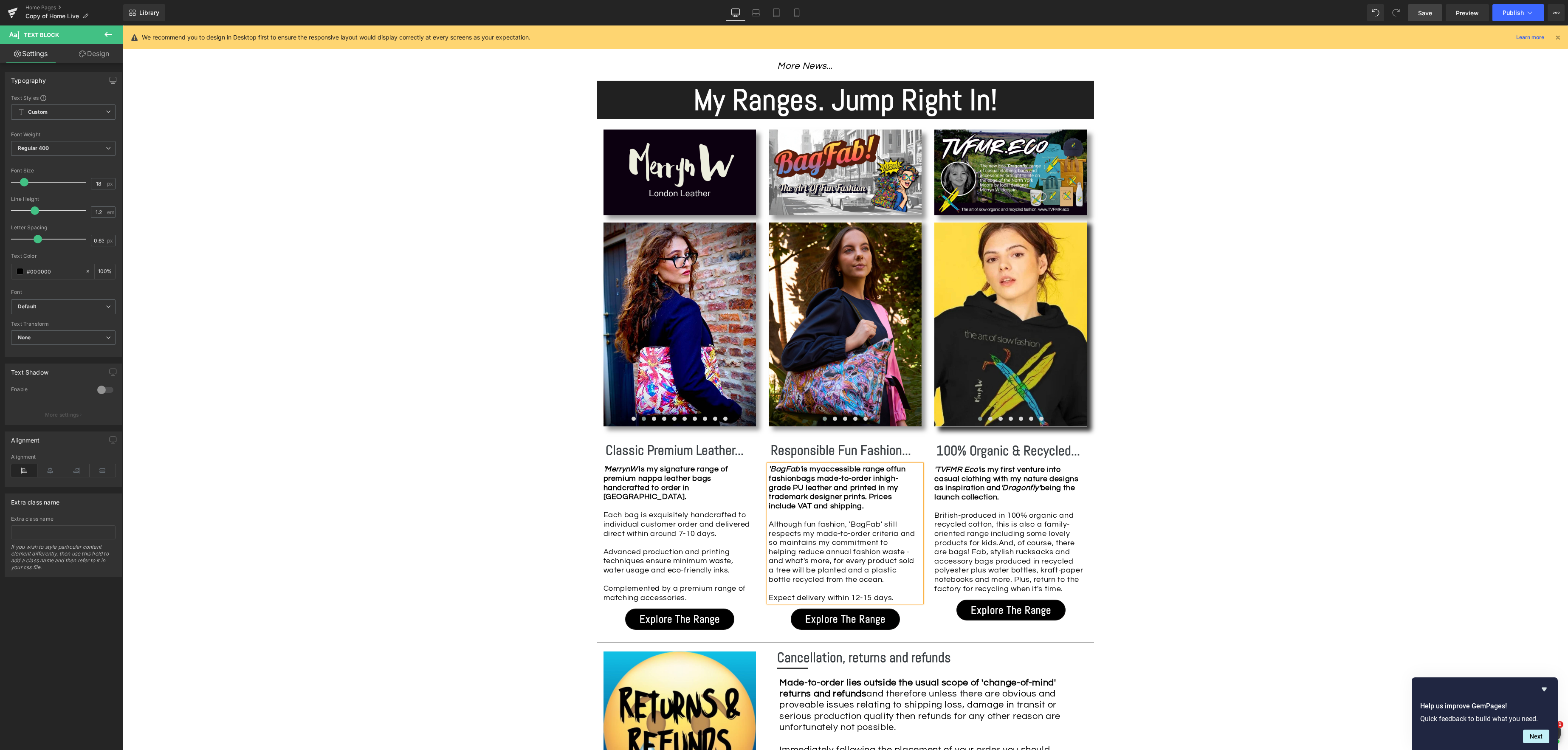
click at [904, 577] on div "Although fun fashion, 'BagFab' still respects my made-to-order criteria and so …" at bounding box center [843, 561] width 149 height 82
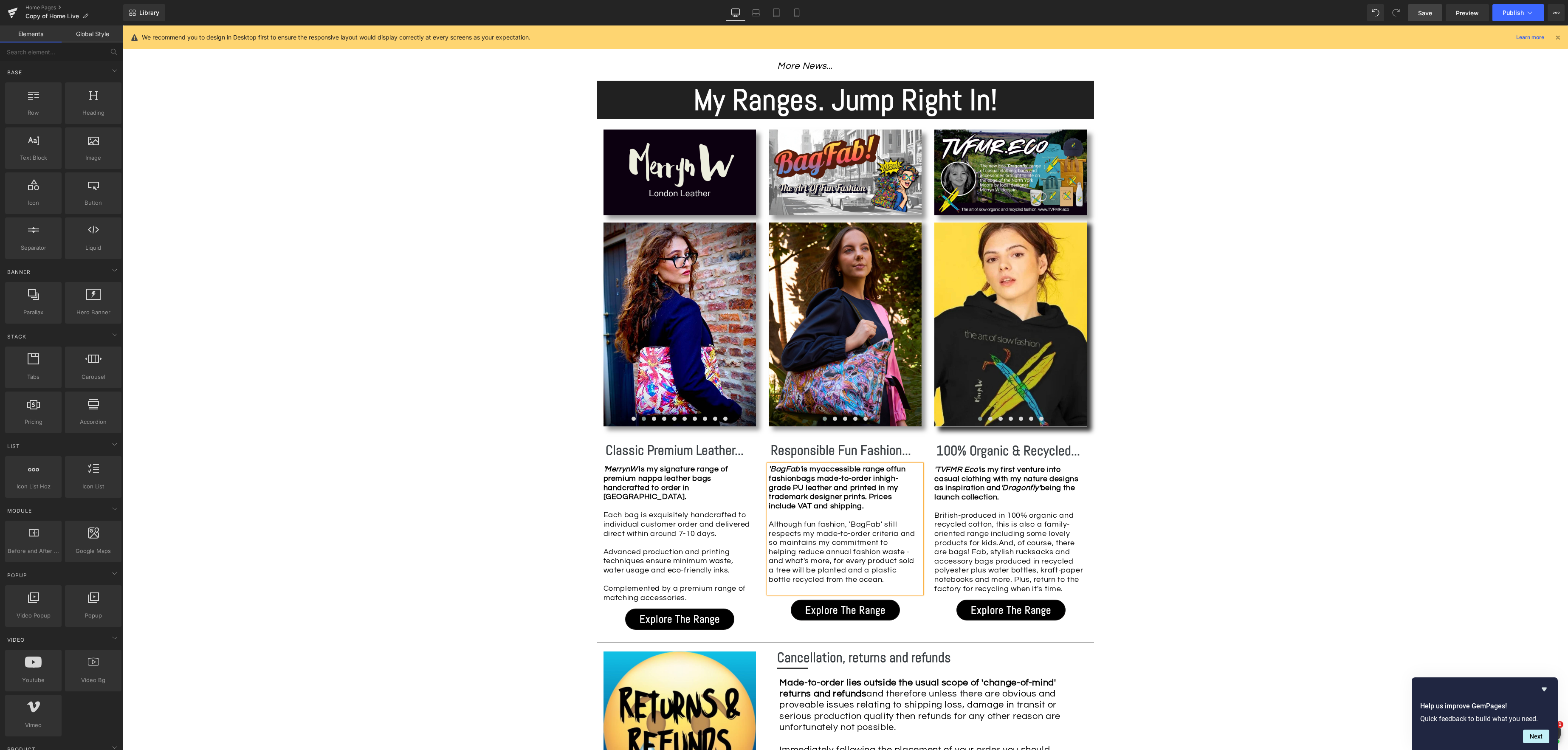
click at [1332, 528] on div "Image Row *Please use the chat facility or email me at [EMAIL_ADDRESS][DOMAIN_N…" at bounding box center [845, 572] width 1445 height 2223
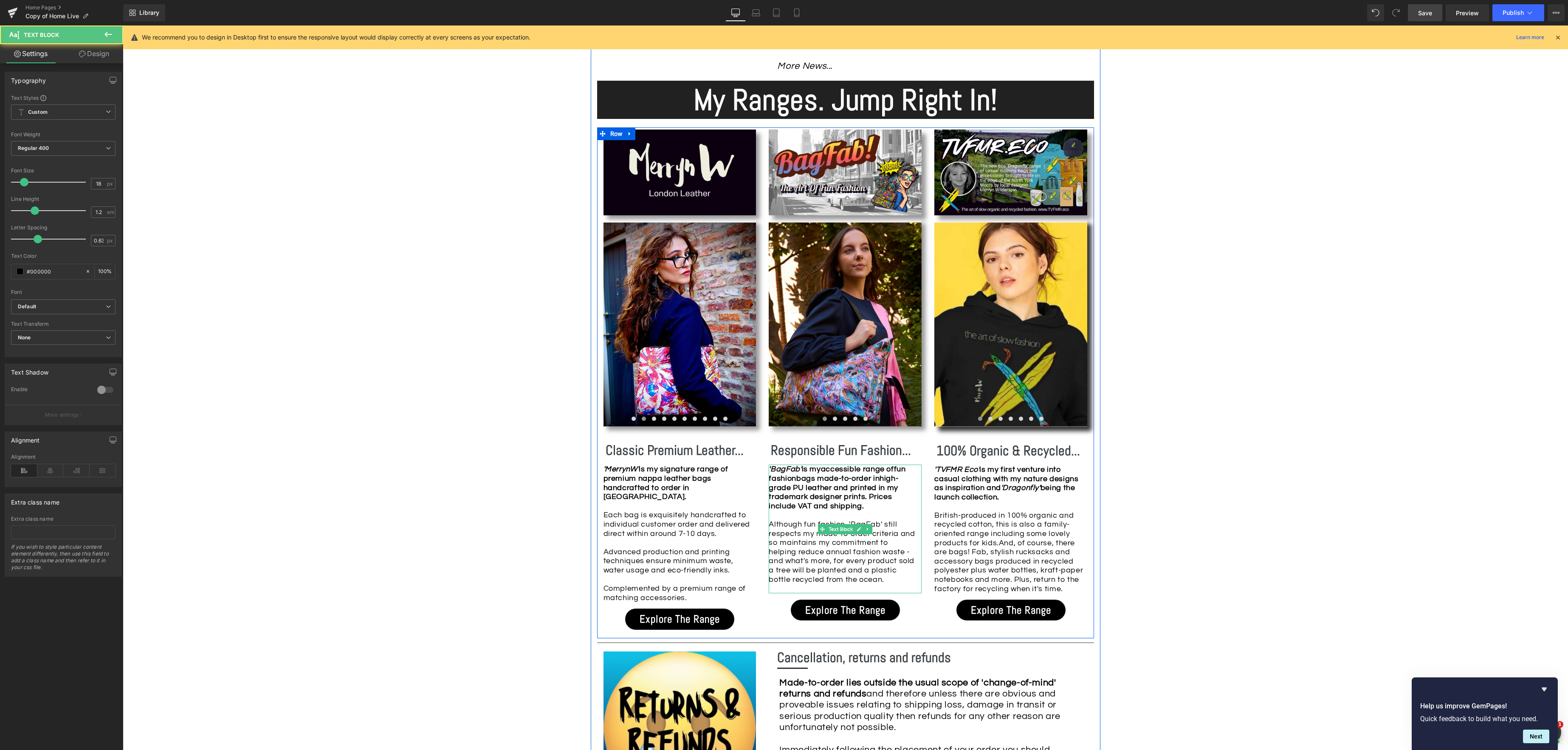
click at [884, 519] on div "Although fun fashion, 'BagFab' still respects my made-to-order criteria and so …" at bounding box center [843, 556] width 149 height 74
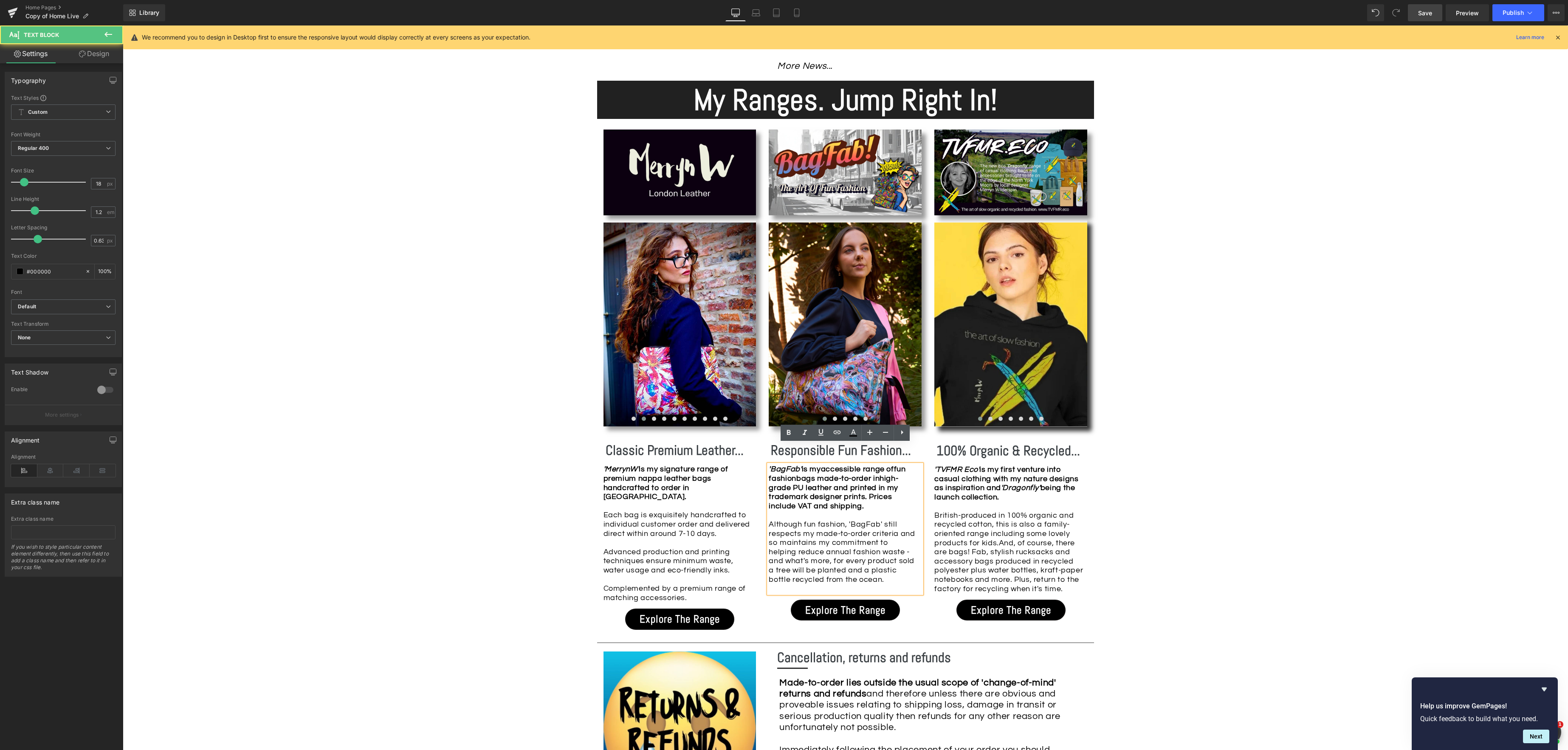
drag, startPoint x: 849, startPoint y: 503, endPoint x: 919, endPoint y: 505, distance: 70.0
click at [849, 519] on div "Although fun fashion, 'BagFab' still respects my made-to-order criteria and so …" at bounding box center [843, 556] width 149 height 74
click at [1432, 13] on link "Save" at bounding box center [1425, 13] width 35 height 17
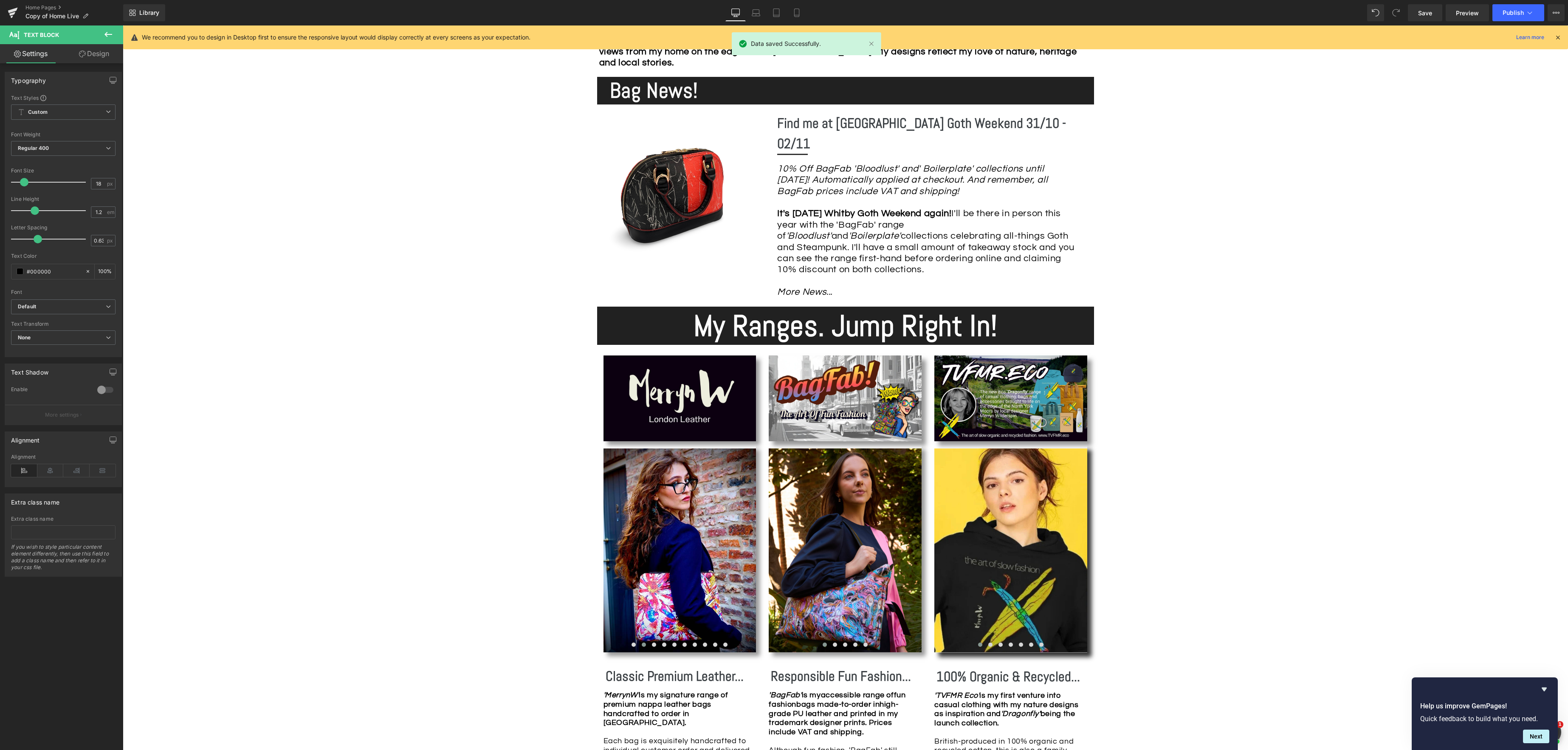
scroll to position [531, 0]
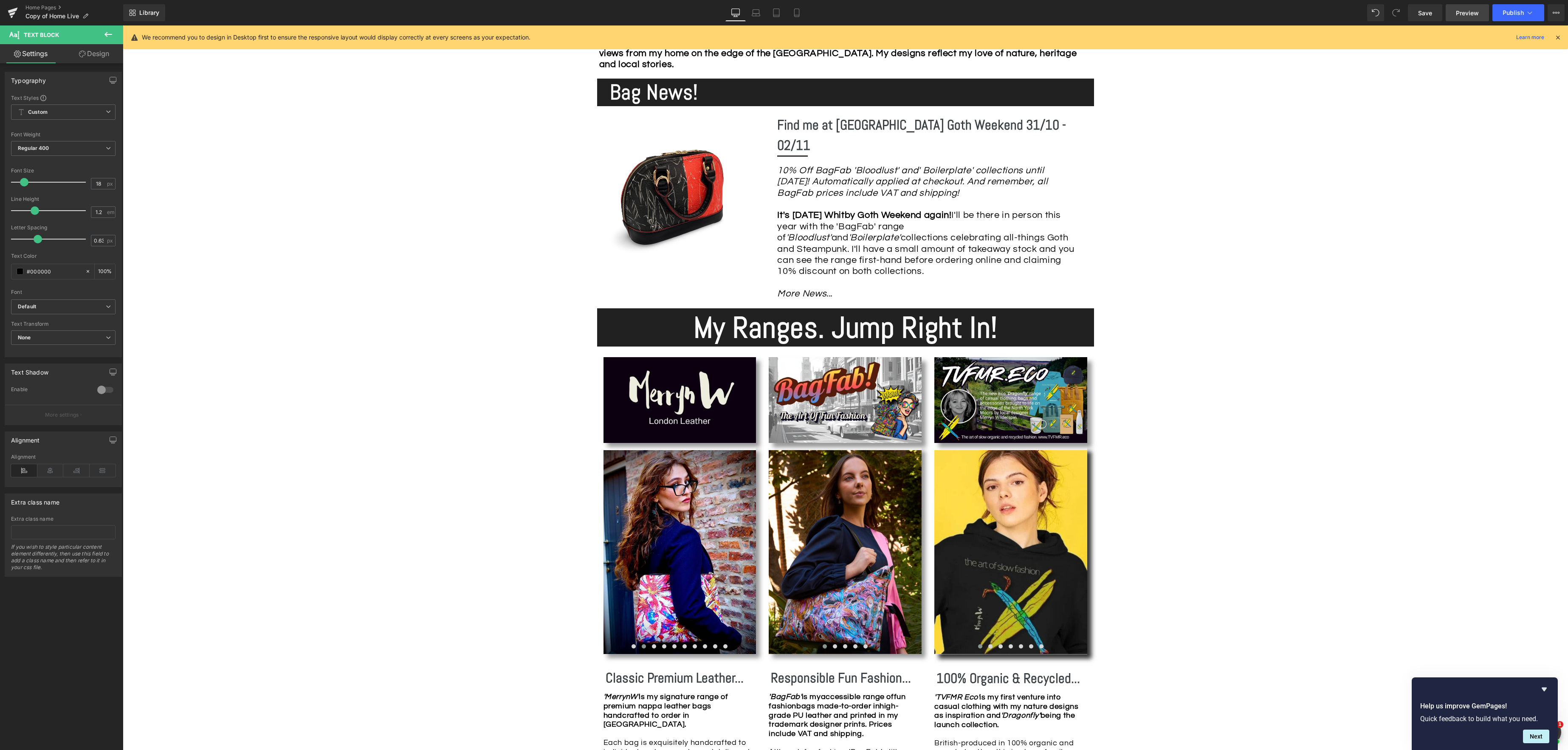
click at [1472, 13] on span "Preview" at bounding box center [1467, 13] width 23 height 9
click at [836, 165] on icon "10% Off BagFab 'Bloodlust' and' Boilerplate' collections until [DATE]! Automati…" at bounding box center [912, 181] width 270 height 33
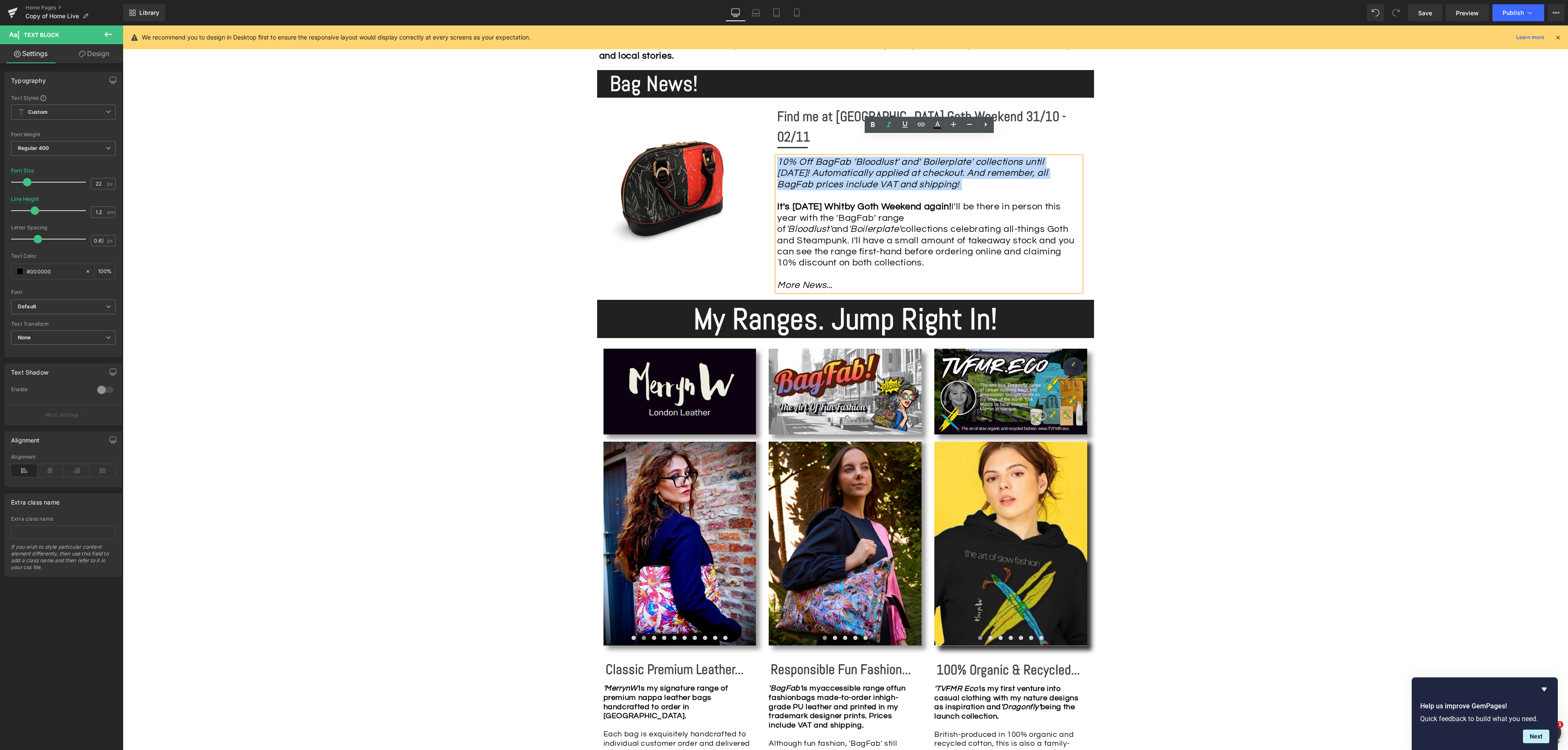
drag, startPoint x: 970, startPoint y: 175, endPoint x: 779, endPoint y: 142, distance: 193.8
click at [779, 157] on div "10% Off BagFab 'Bloodlust' and' Boilerplate' collections until [DATE]! Automati…" at bounding box center [929, 224] width 304 height 135
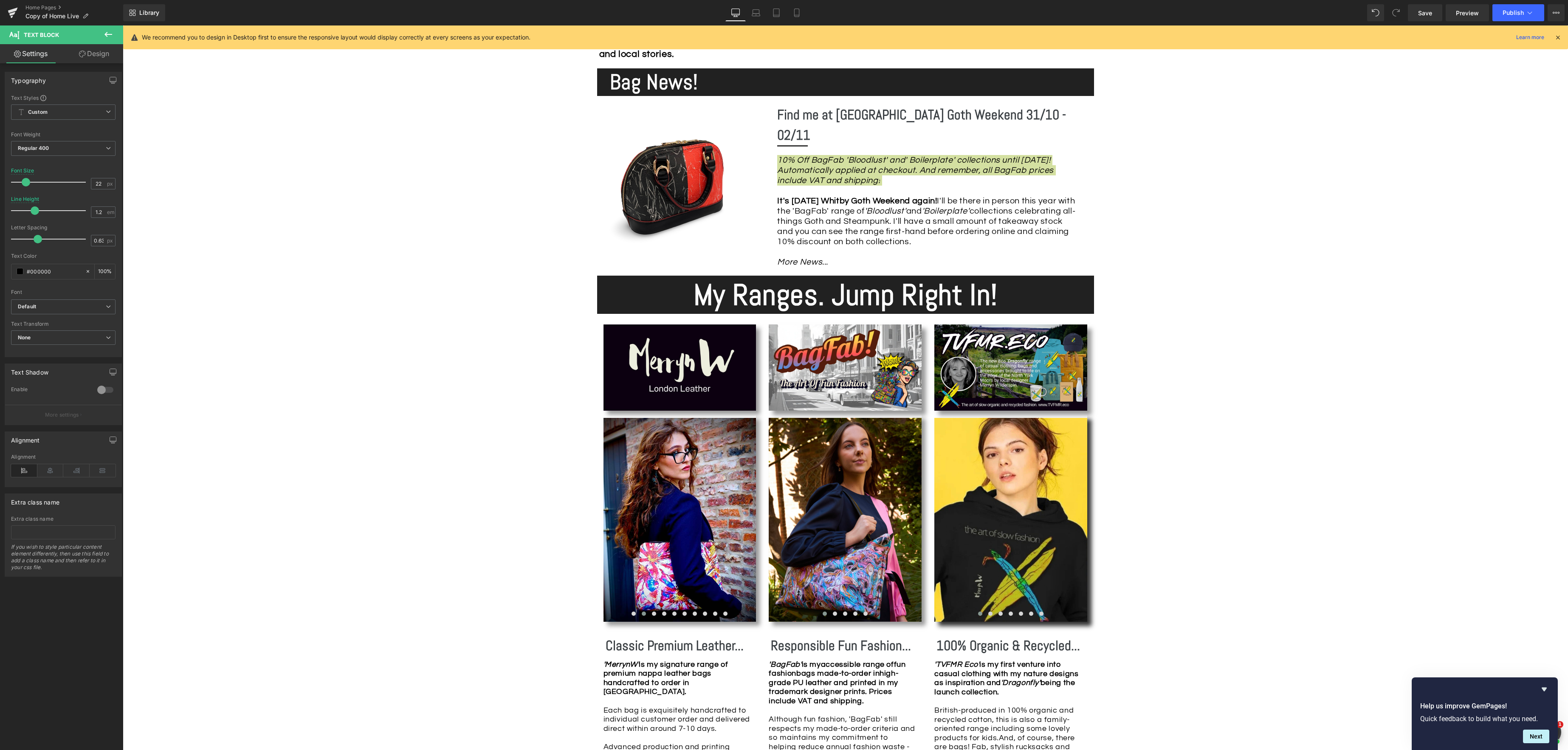
drag, startPoint x: 27, startPoint y: 179, endPoint x: 65, endPoint y: 182, distance: 38.1
click at [25, 179] on span at bounding box center [26, 182] width 9 height 9
click at [799, 14] on icon at bounding box center [797, 13] width 9 height 9
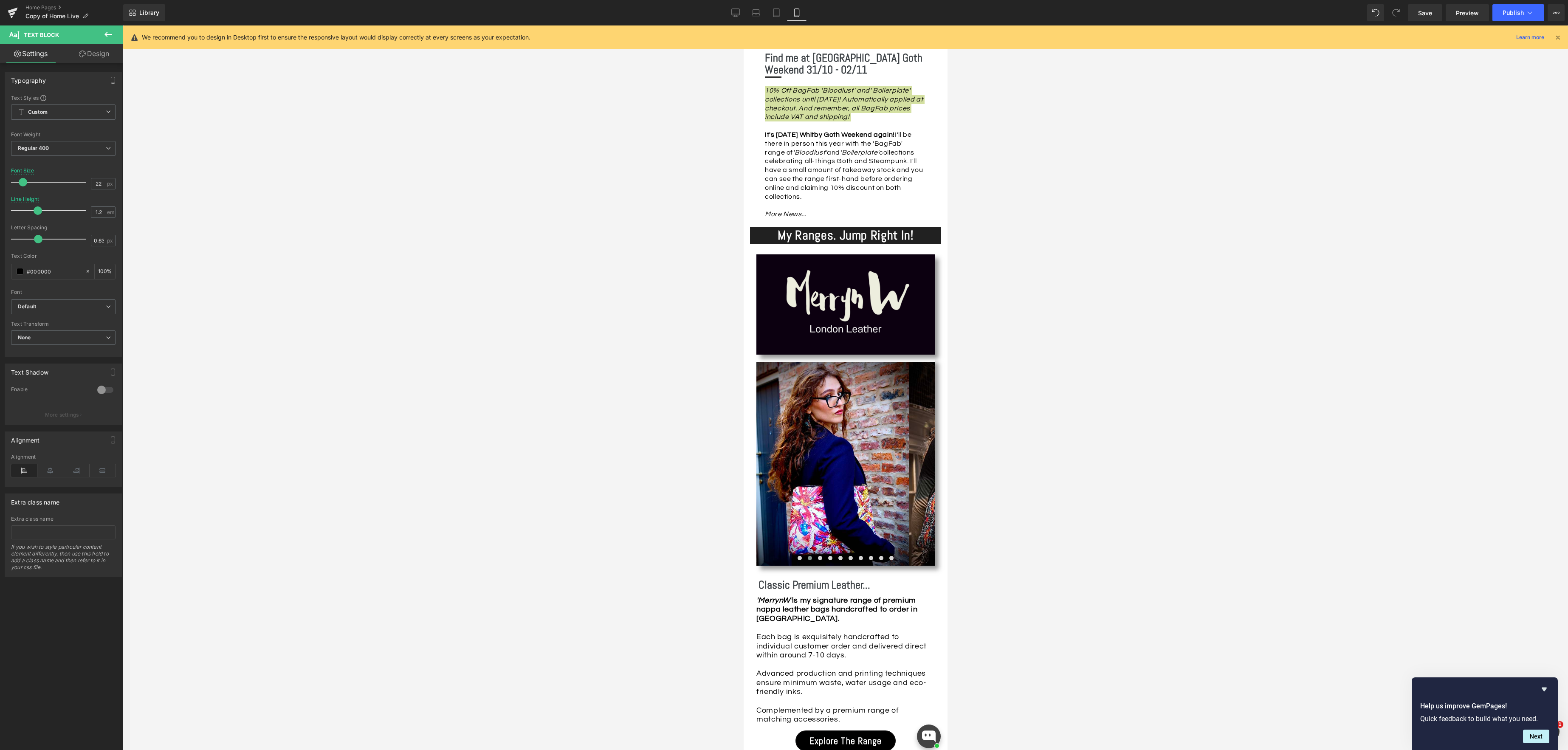
scroll to position [492, 0]
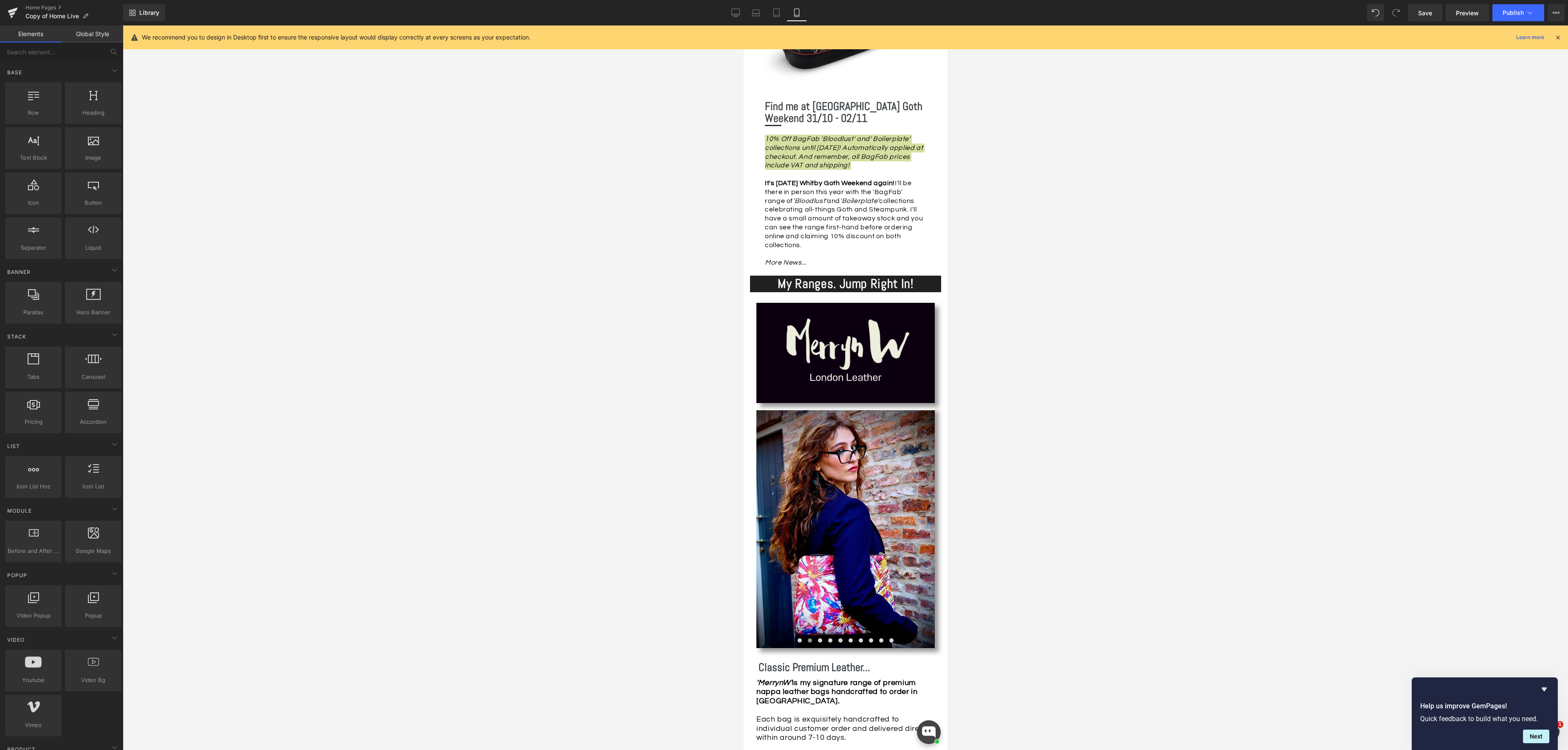
click at [1003, 182] on div at bounding box center [845, 387] width 1445 height 724
click at [787, 200] on div "10% Off BagFab 'Bloodlust' and' Boilerplate' collections until [DATE]! Automati…" at bounding box center [846, 201] width 163 height 132
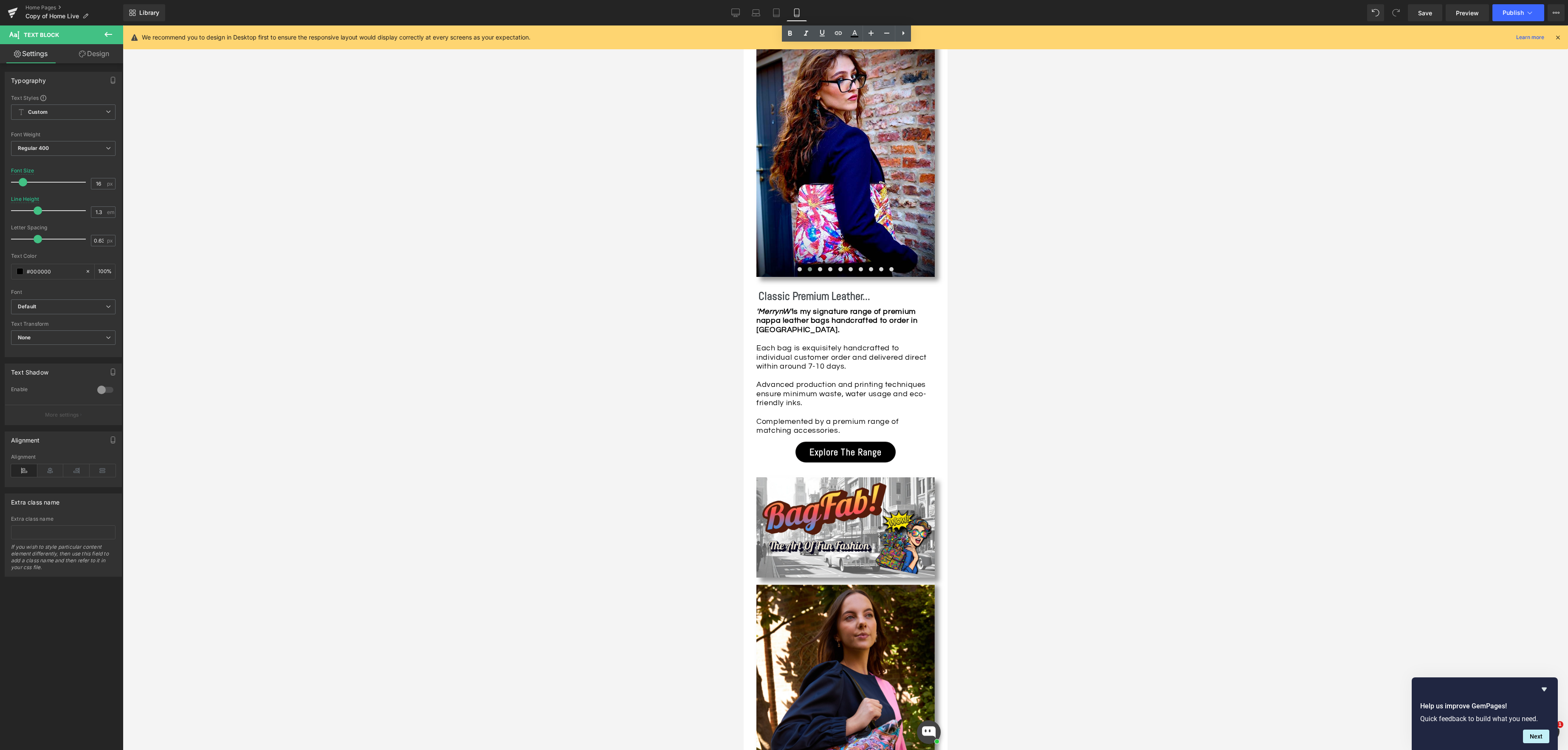
scroll to position [856, 0]
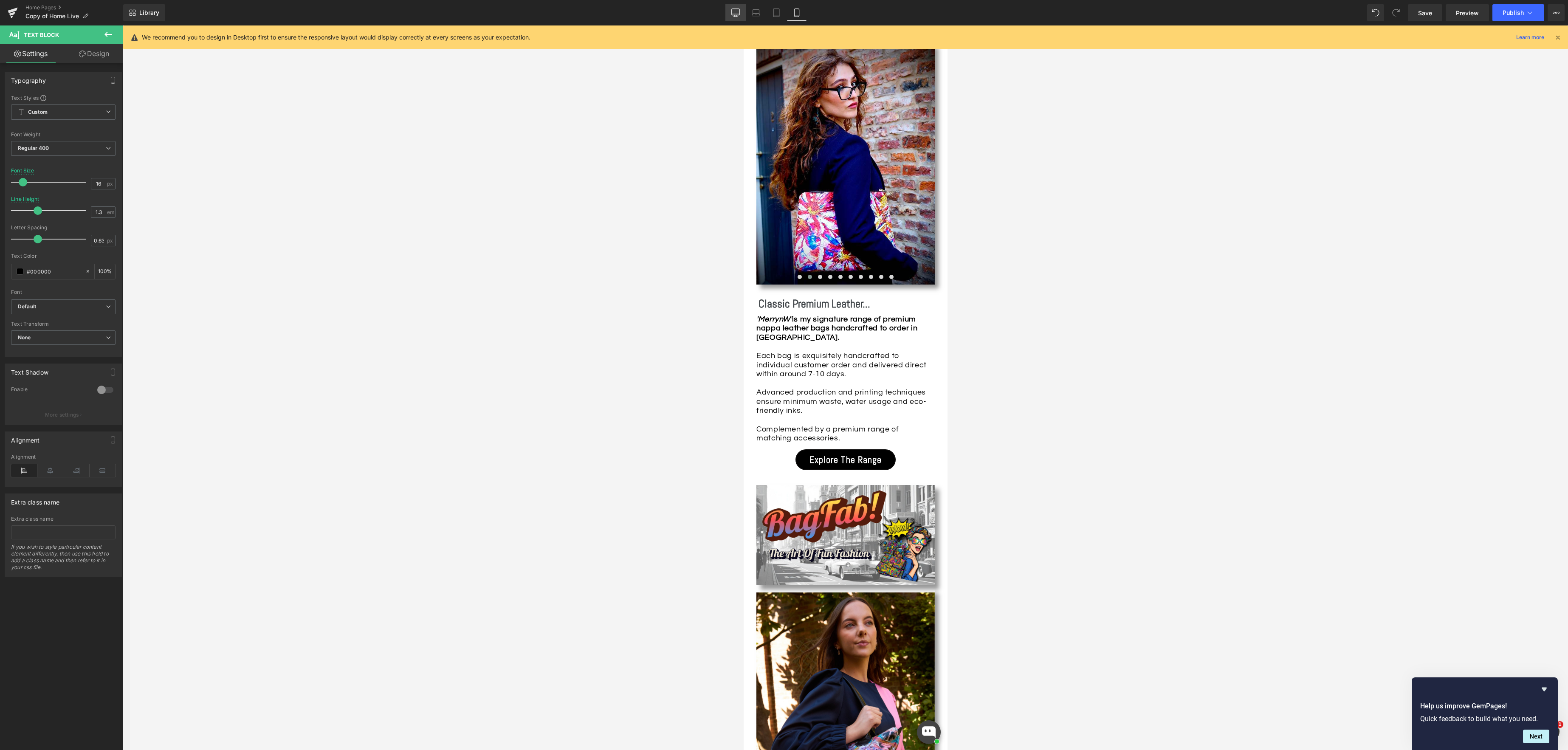
click at [739, 13] on icon at bounding box center [735, 13] width 9 height 9
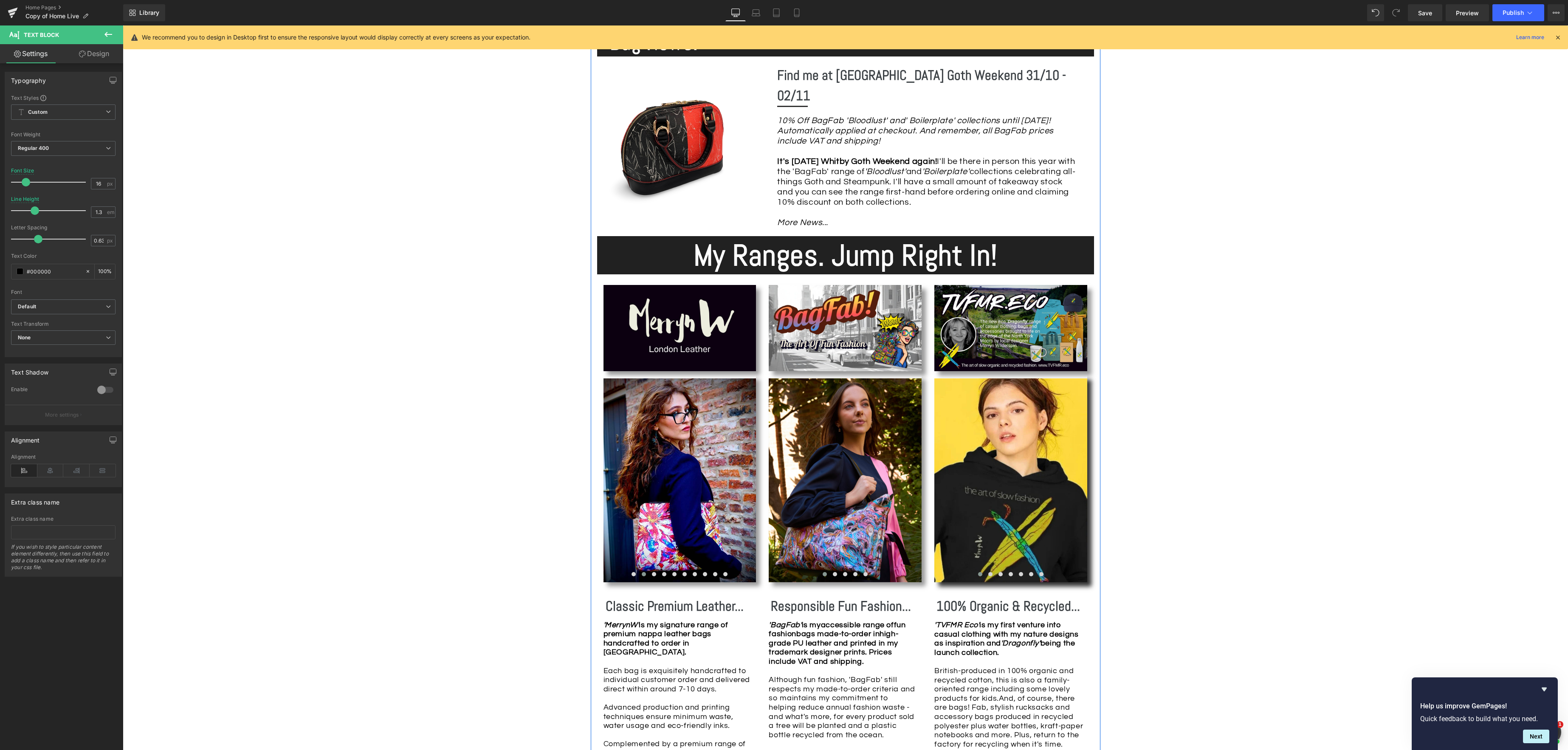
scroll to position [569, 0]
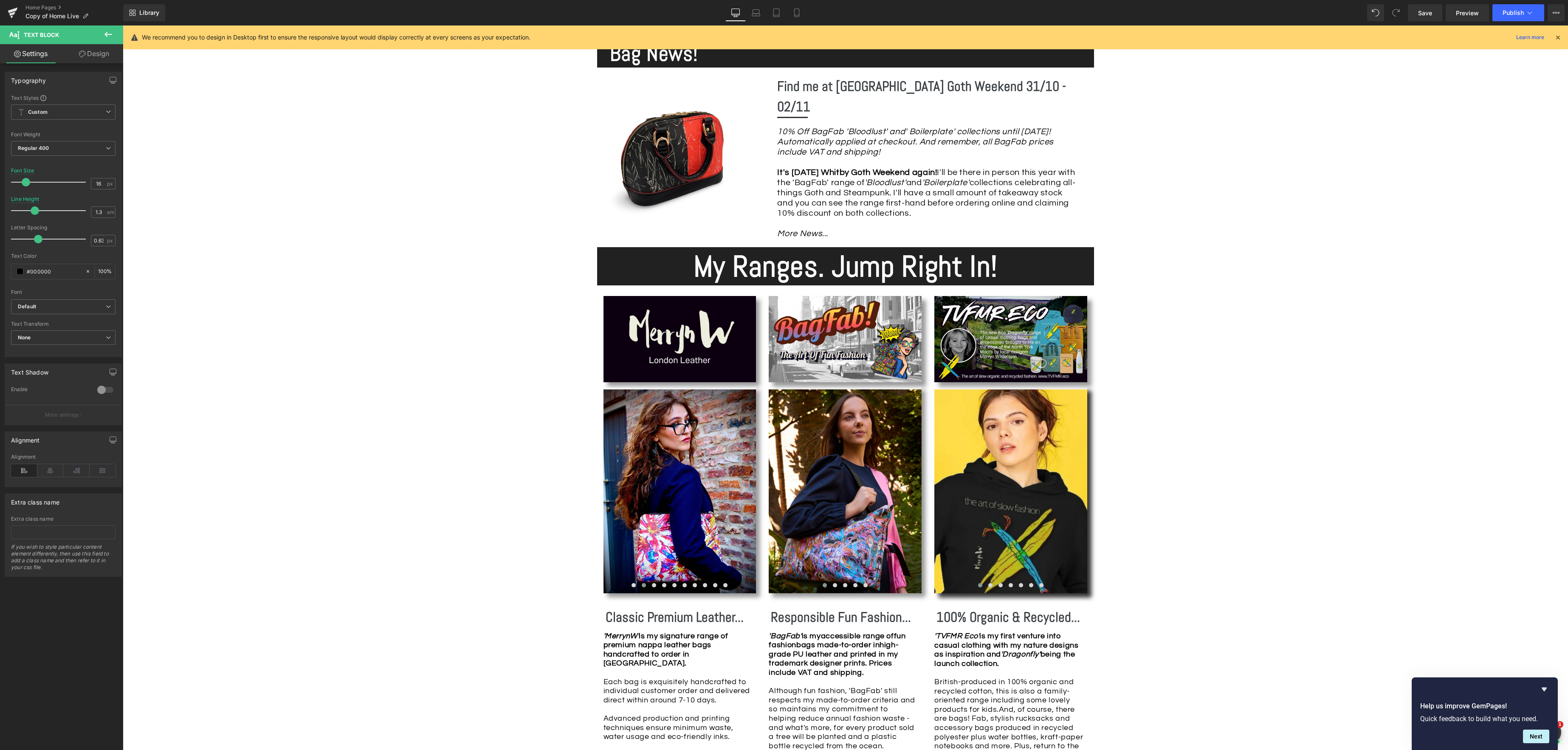
click at [110, 35] on icon at bounding box center [108, 34] width 10 height 10
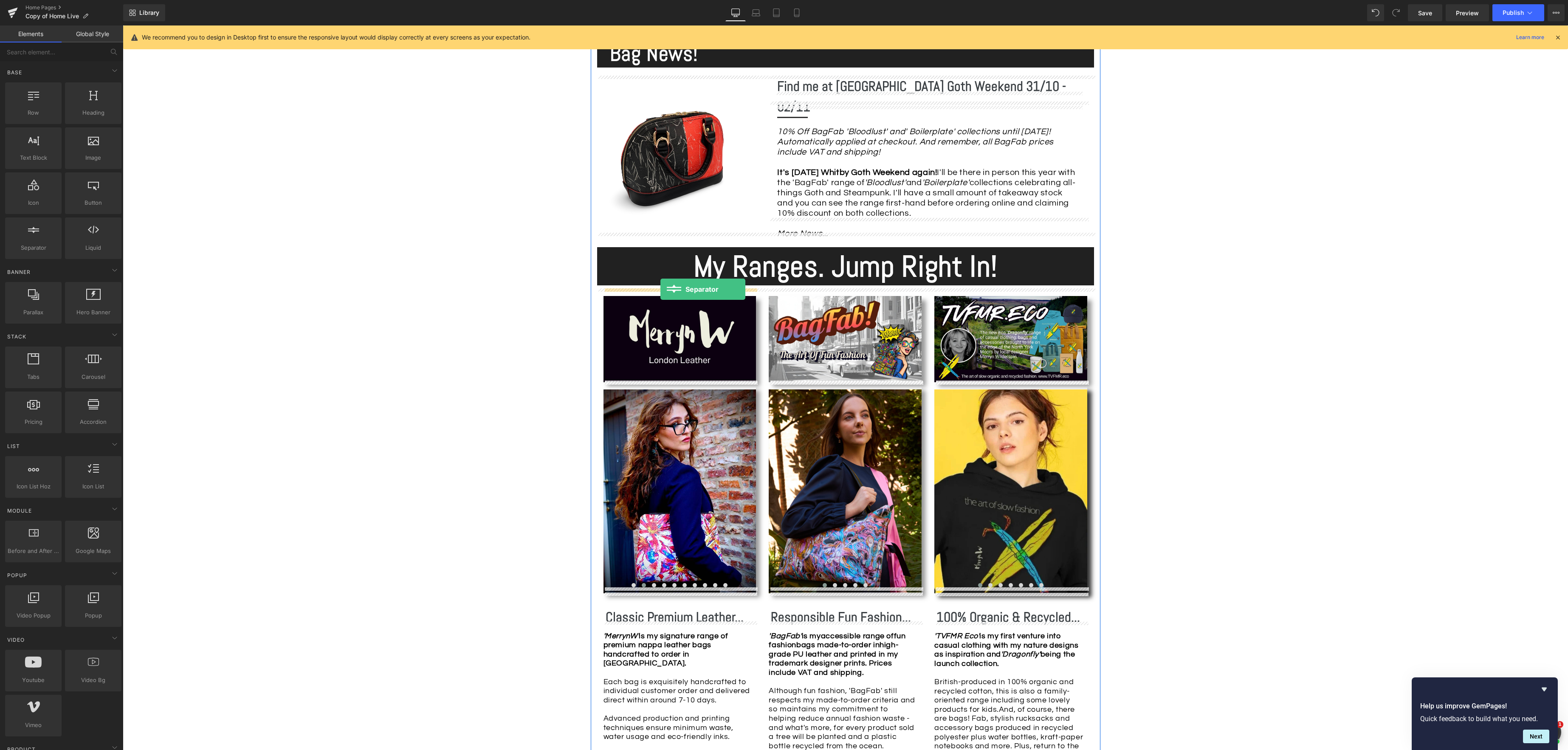
drag, startPoint x: 151, startPoint y: 260, endPoint x: 660, endPoint y: 289, distance: 509.8
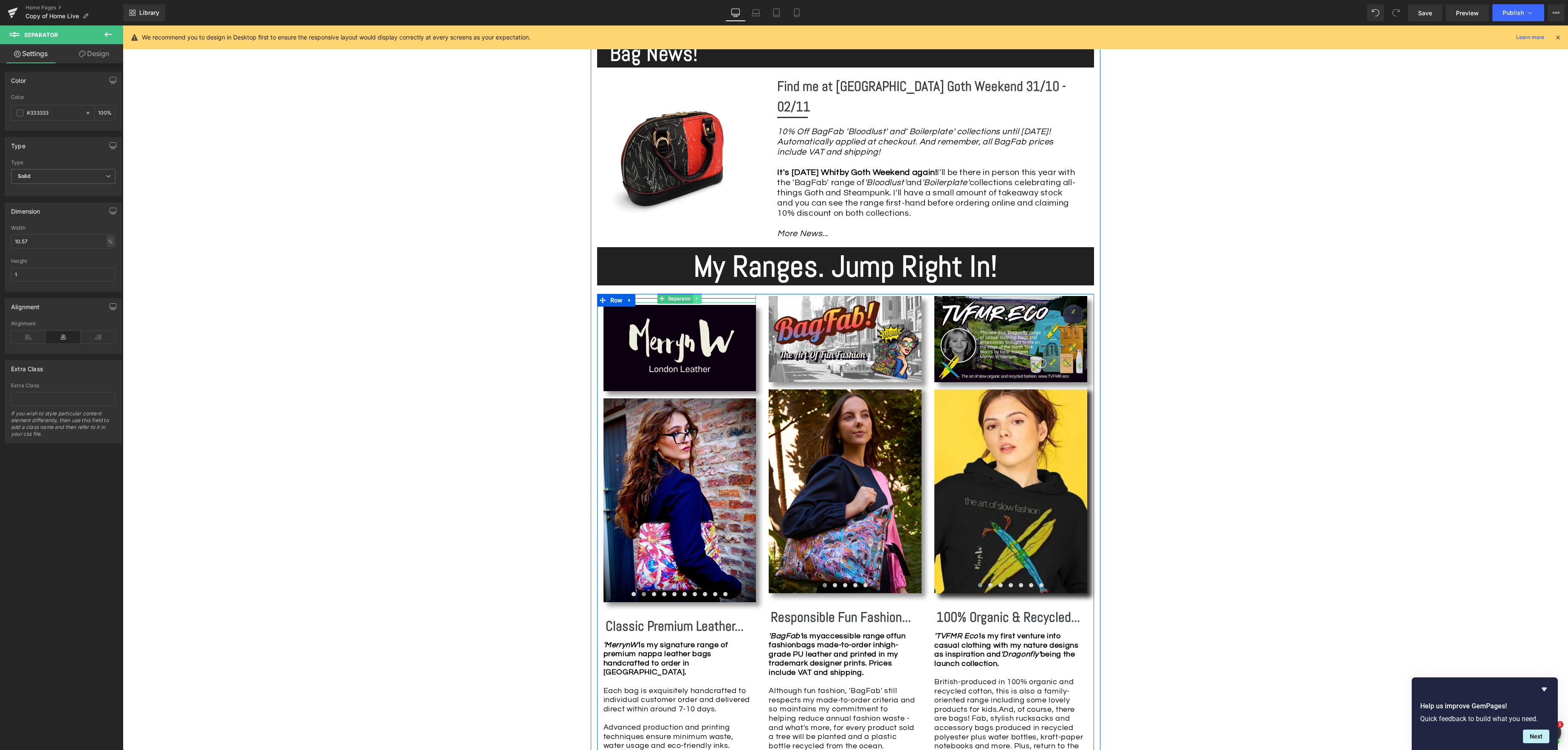
click at [696, 296] on icon at bounding box center [697, 299] width 5 height 5
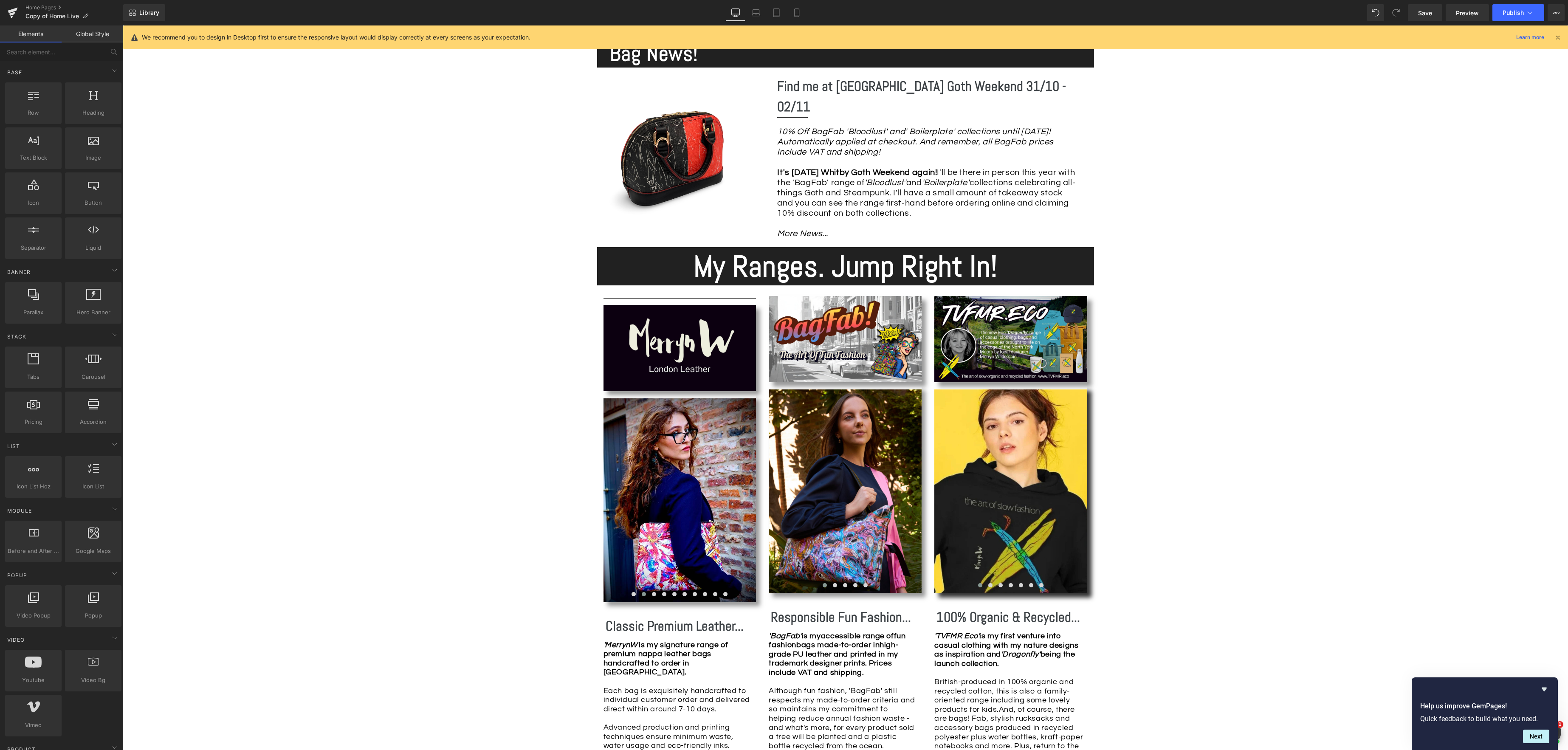
click at [542, 304] on div "Image Row *Please use the chat facility or email me at [EMAIL_ADDRESS][DOMAIN_N…" at bounding box center [845, 755] width 1445 height 2211
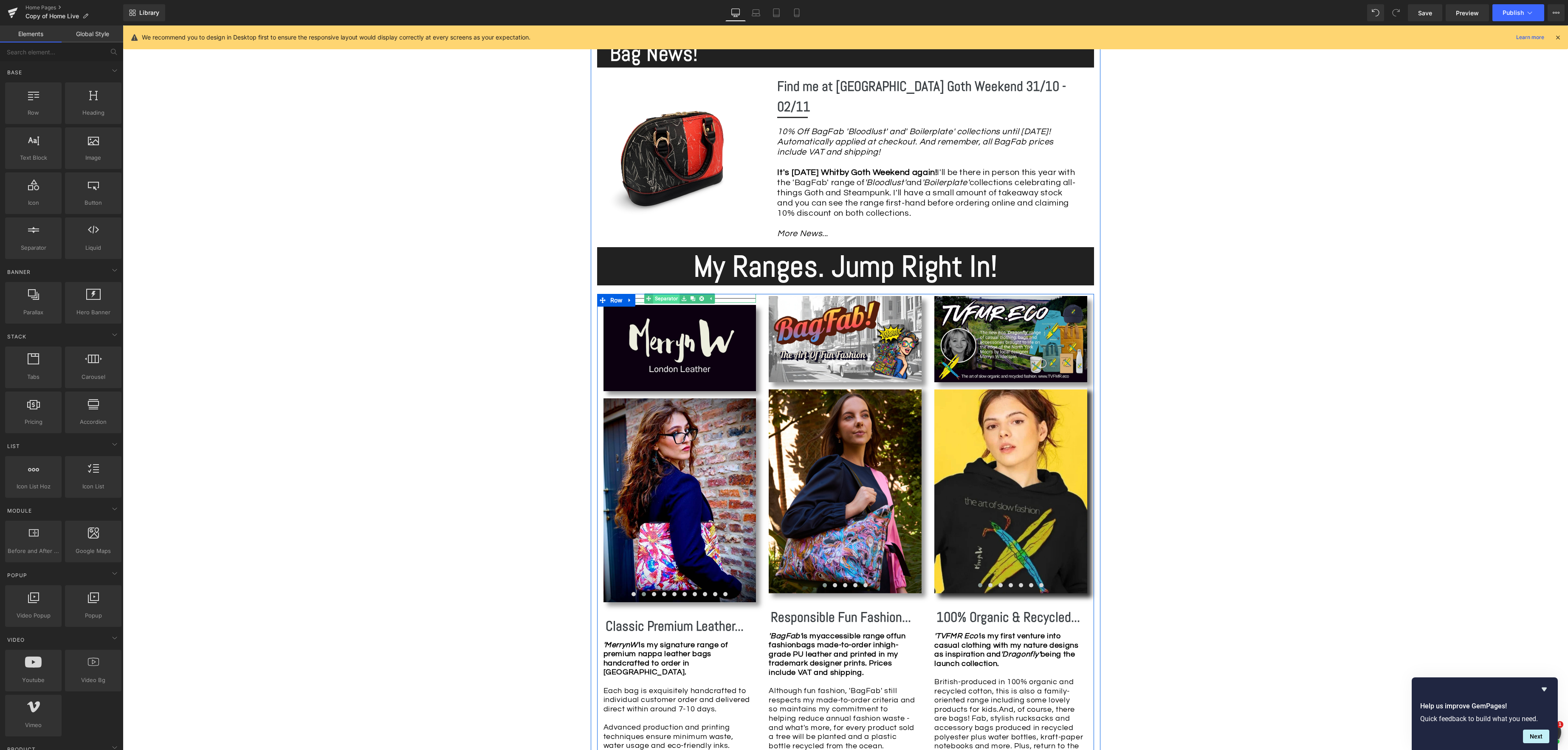
click at [661, 294] on link "Separator" at bounding box center [662, 298] width 35 height 10
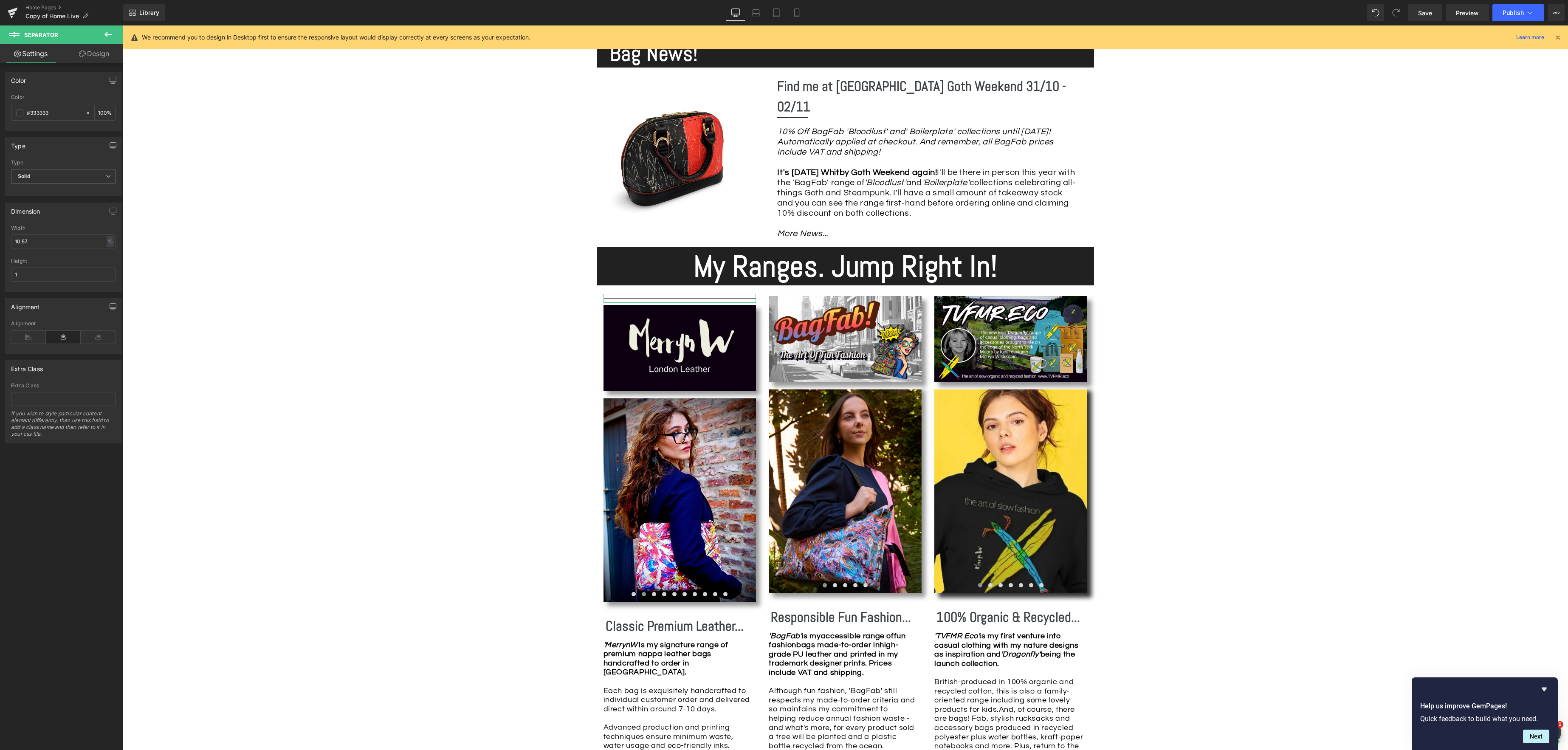
drag, startPoint x: 94, startPoint y: 51, endPoint x: 81, endPoint y: 62, distance: 17.0
click at [94, 51] on link "Design" at bounding box center [94, 53] width 62 height 19
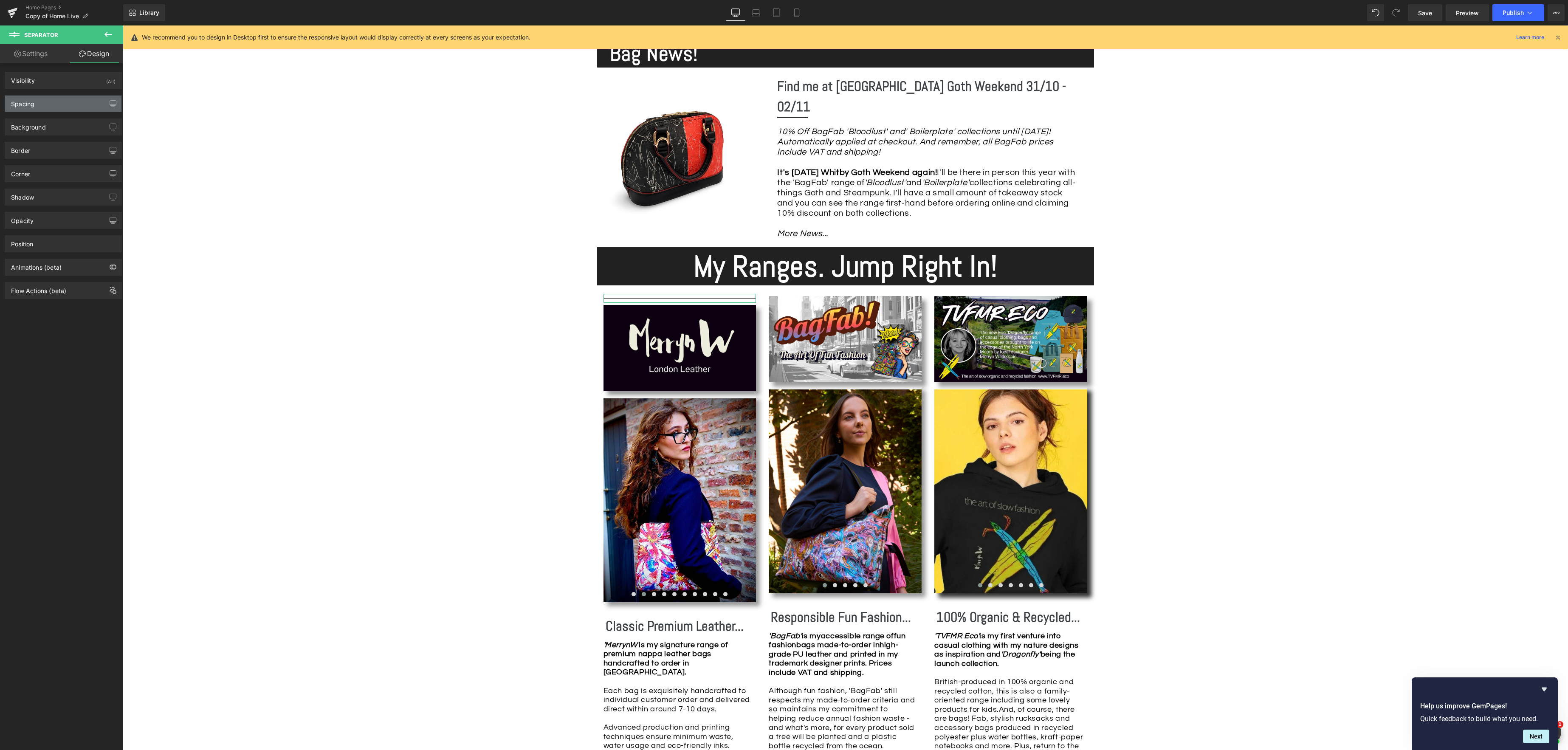
click at [50, 102] on div "Spacing" at bounding box center [63, 104] width 116 height 16
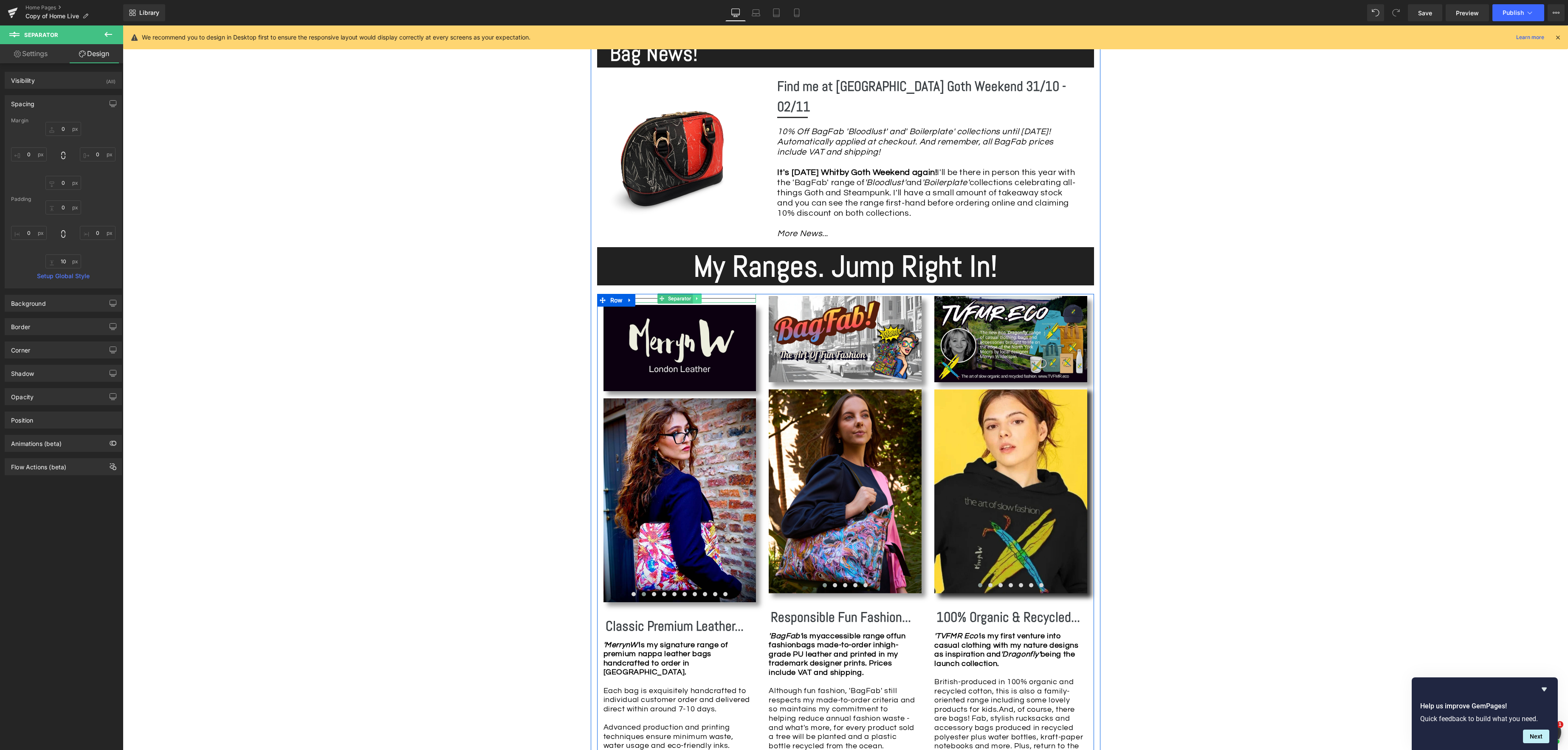
click at [697, 297] on icon at bounding box center [697, 298] width 1 height 3
click at [694, 296] on icon at bounding box center [692, 298] width 5 height 5
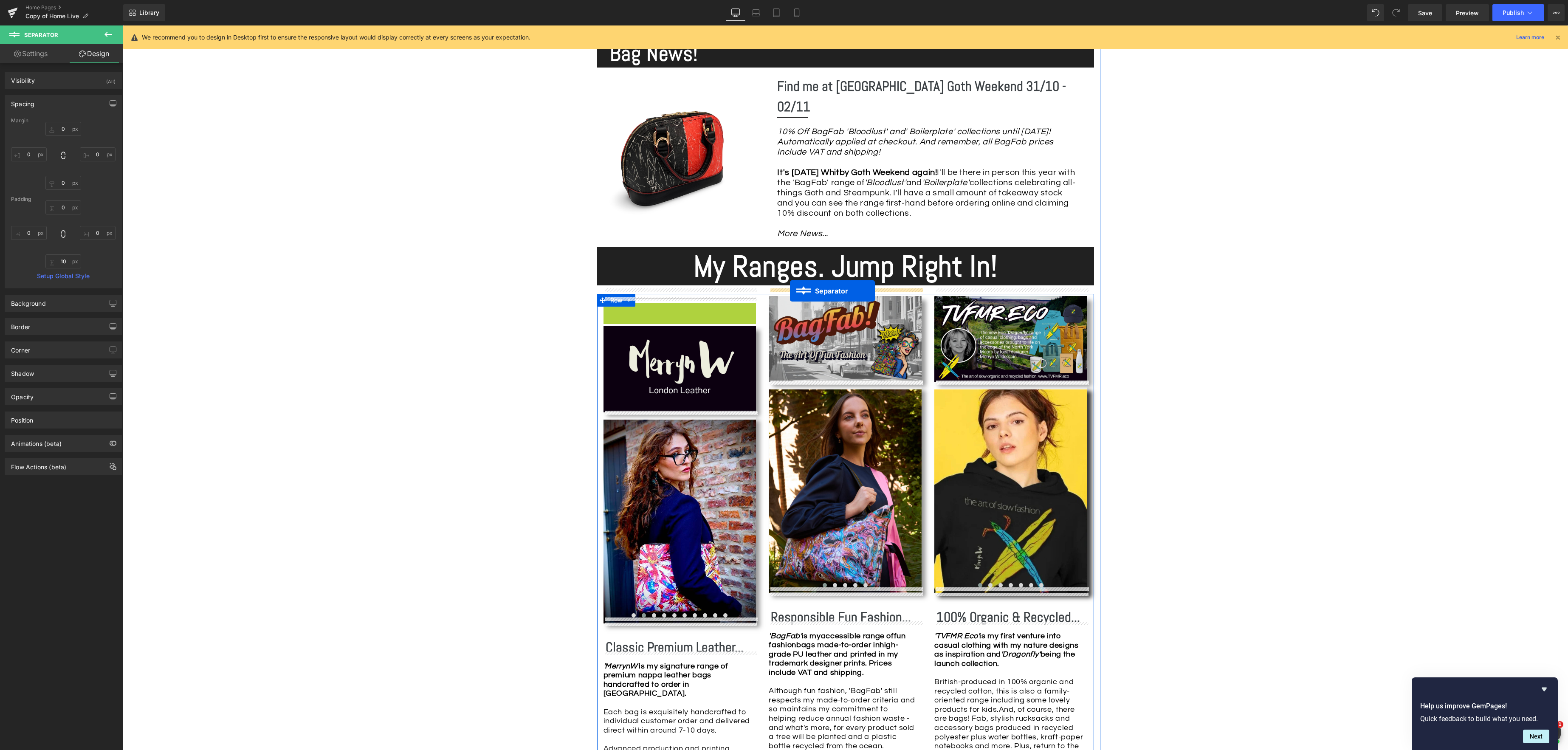
drag, startPoint x: 662, startPoint y: 301, endPoint x: 790, endPoint y: 291, distance: 128.4
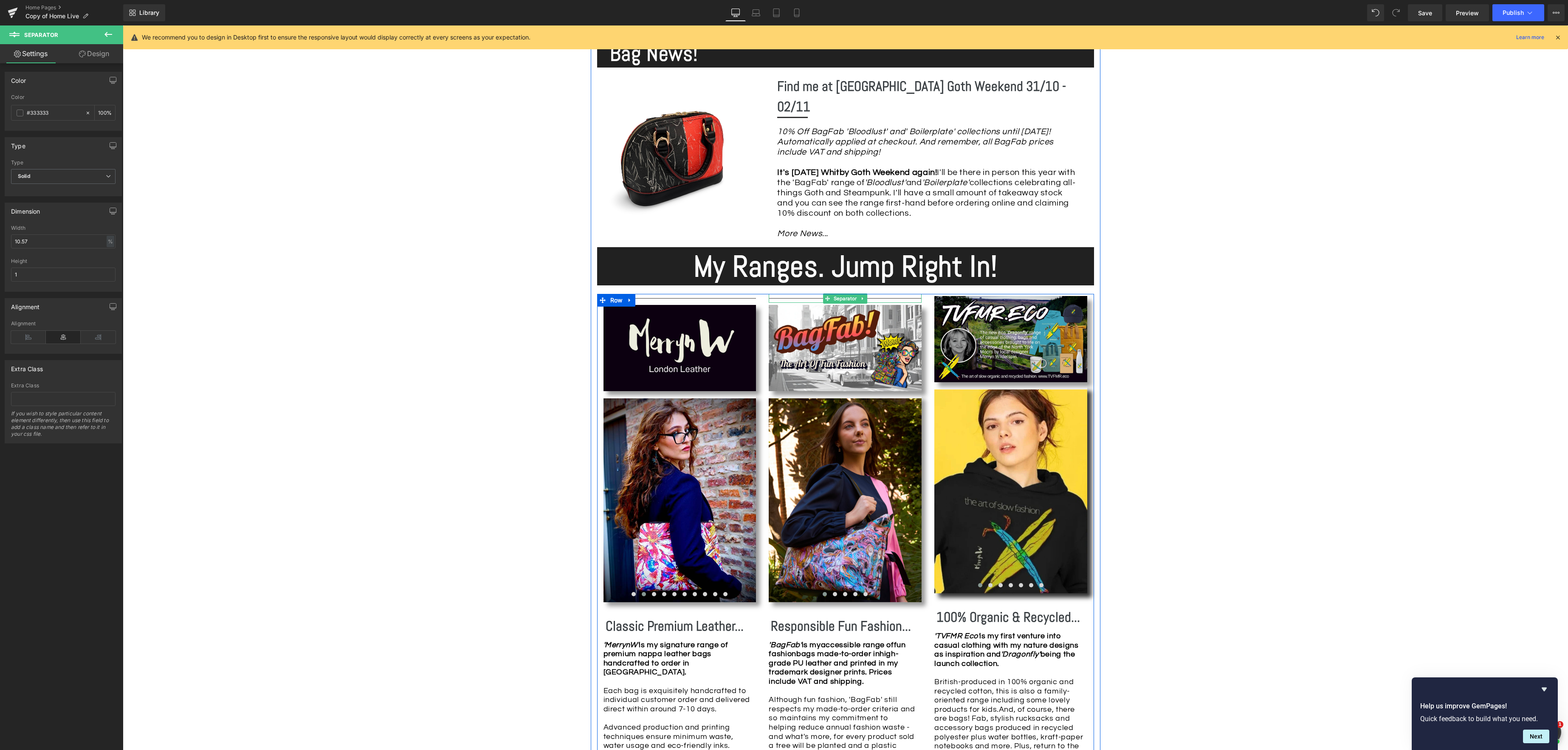
click at [863, 296] on icon at bounding box center [862, 299] width 5 height 5
click at [860, 294] on link at bounding box center [858, 298] width 9 height 10
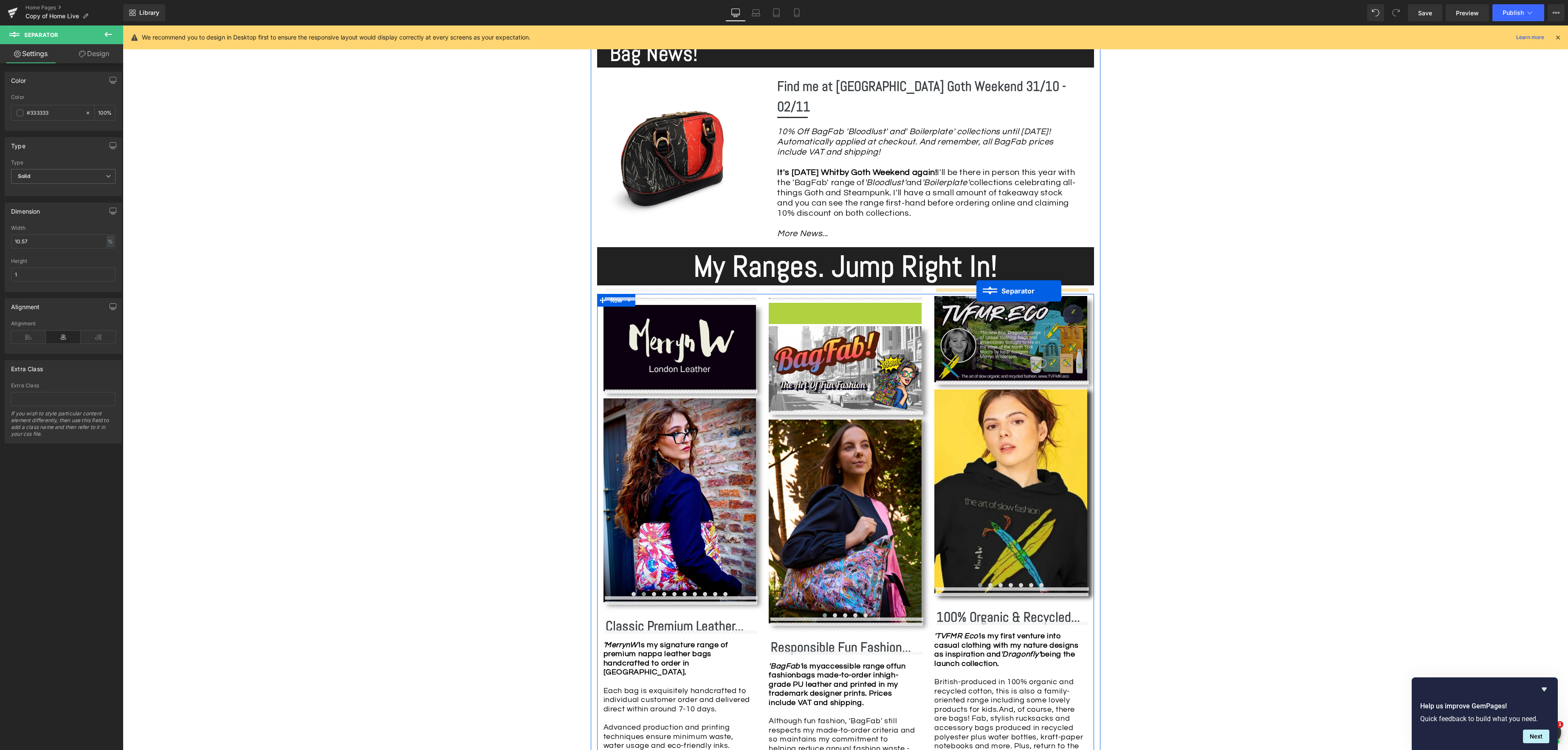
drag, startPoint x: 833, startPoint y: 300, endPoint x: 977, endPoint y: 291, distance: 144.3
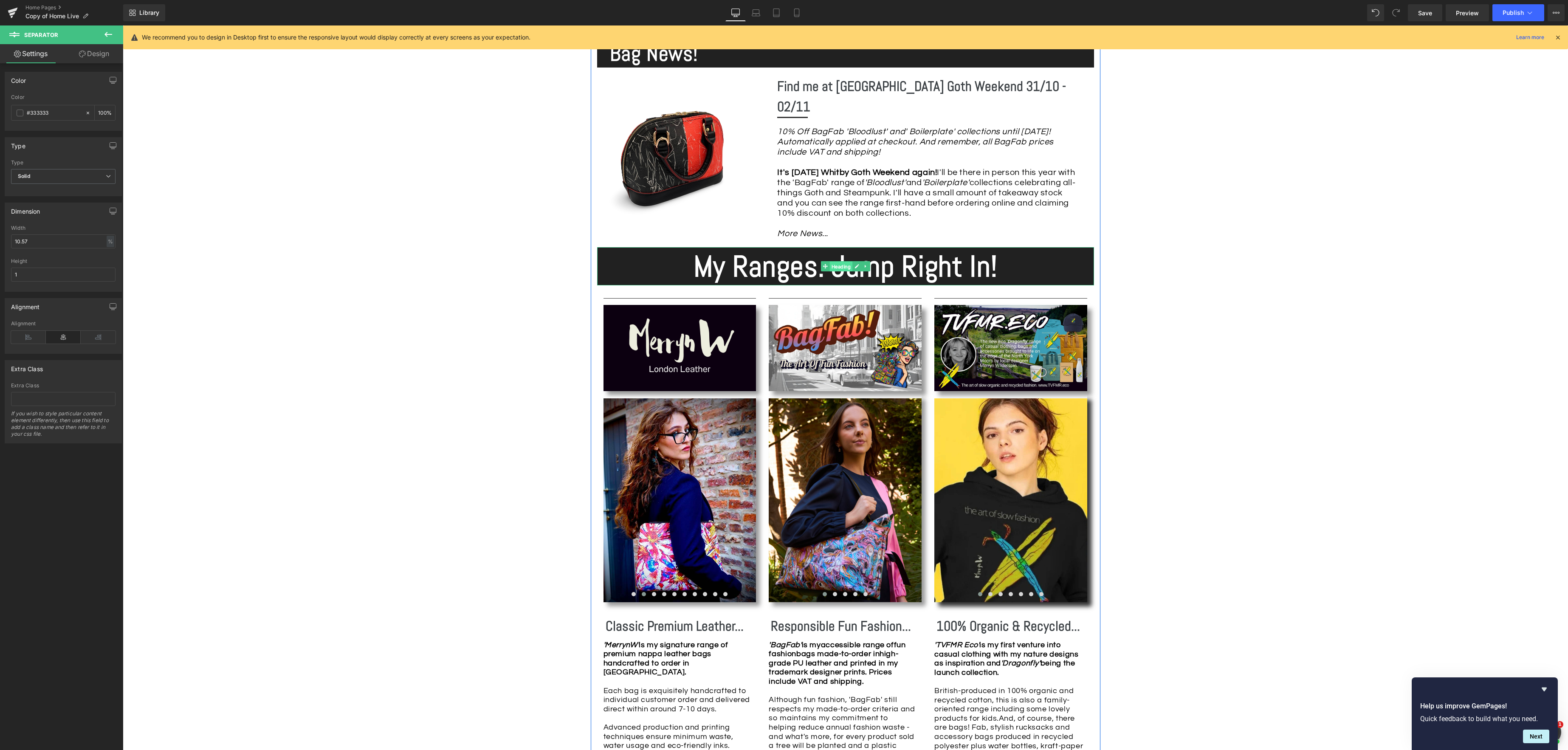
click at [838, 261] on div "My Ranges. Jump Right In! Heading" at bounding box center [846, 266] width 497 height 39
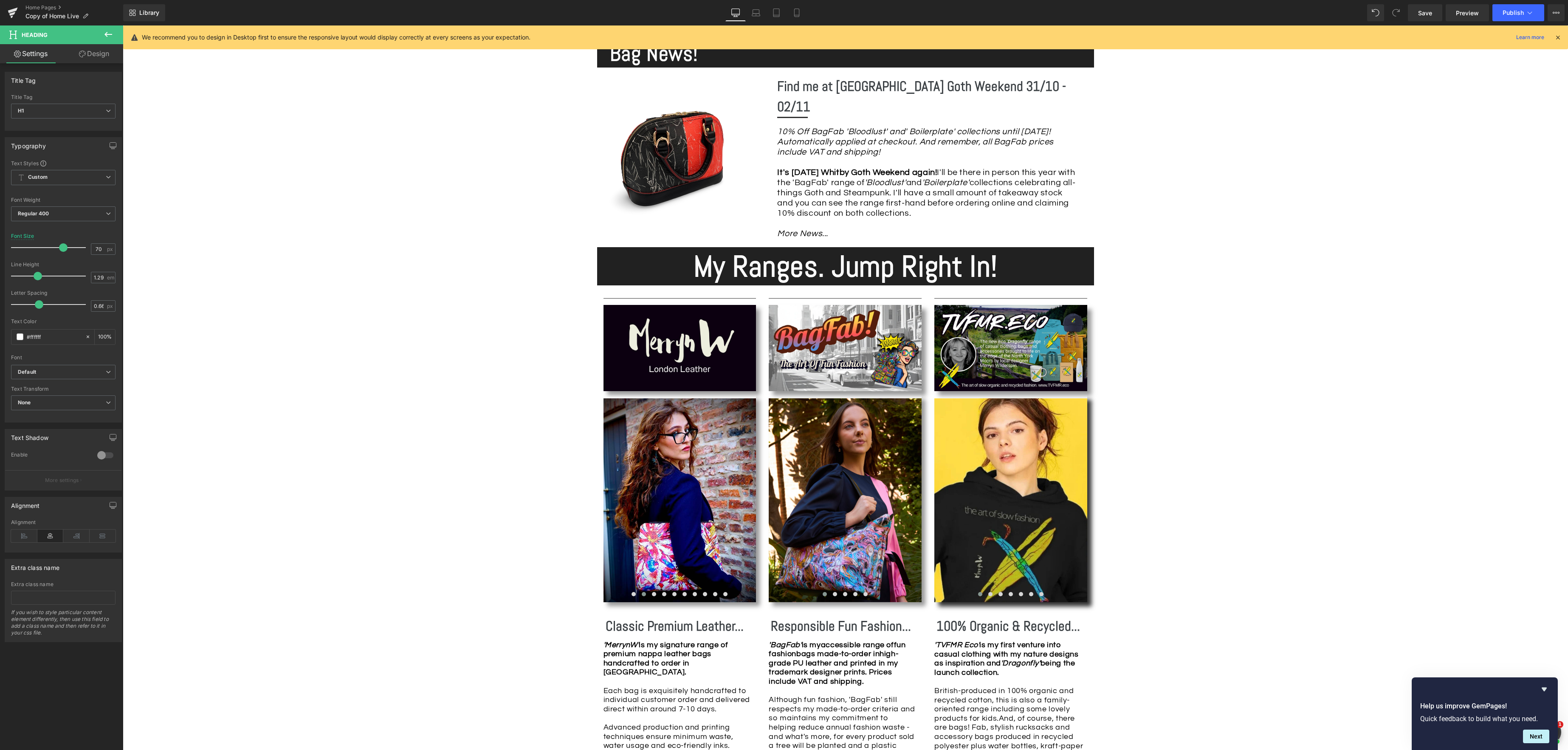
click at [95, 48] on link "Design" at bounding box center [94, 53] width 62 height 19
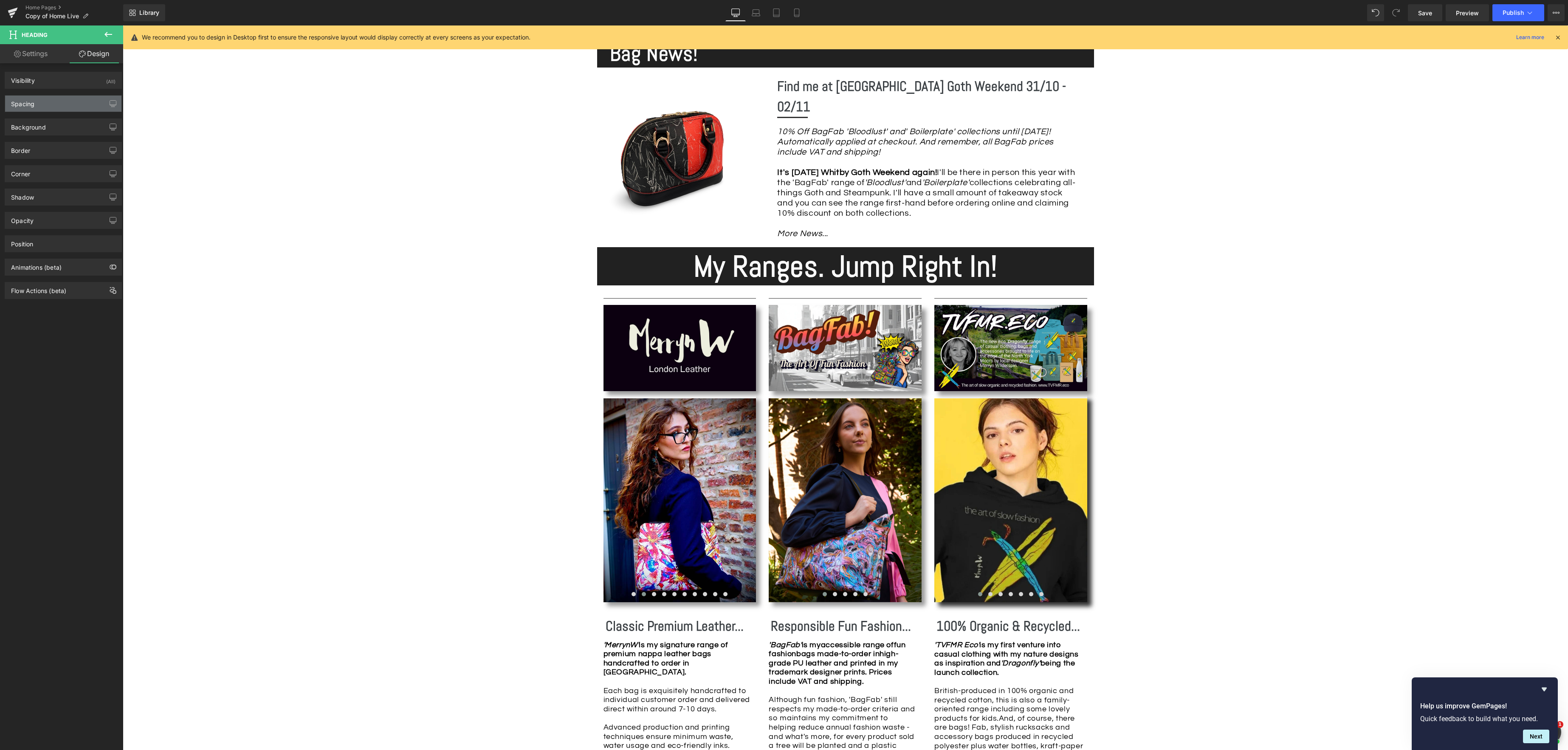
click at [59, 100] on div "Spacing" at bounding box center [63, 104] width 116 height 16
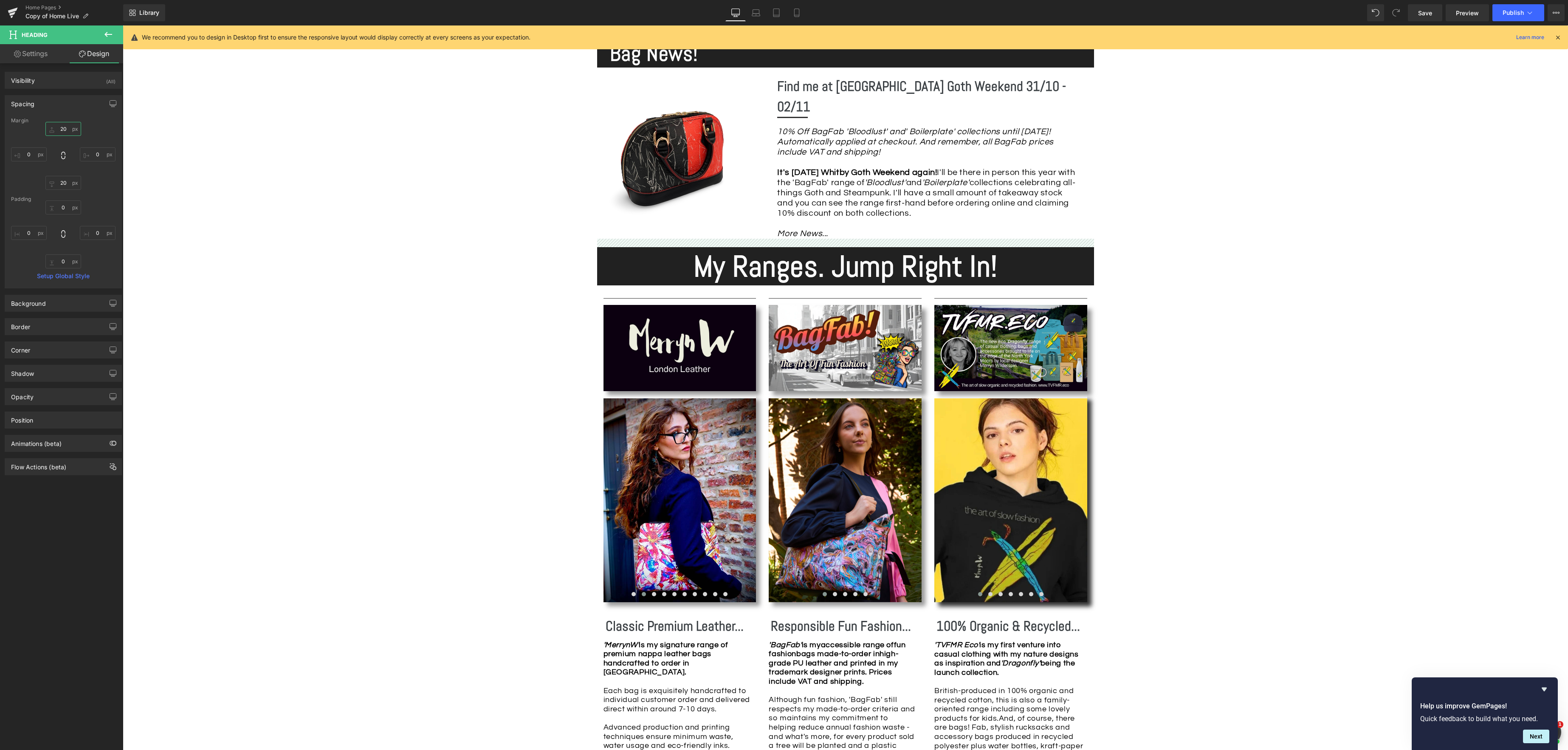
drag, startPoint x: 65, startPoint y: 129, endPoint x: 122, endPoint y: 134, distance: 57.2
click at [66, 129] on input "20" at bounding box center [63, 128] width 36 height 14
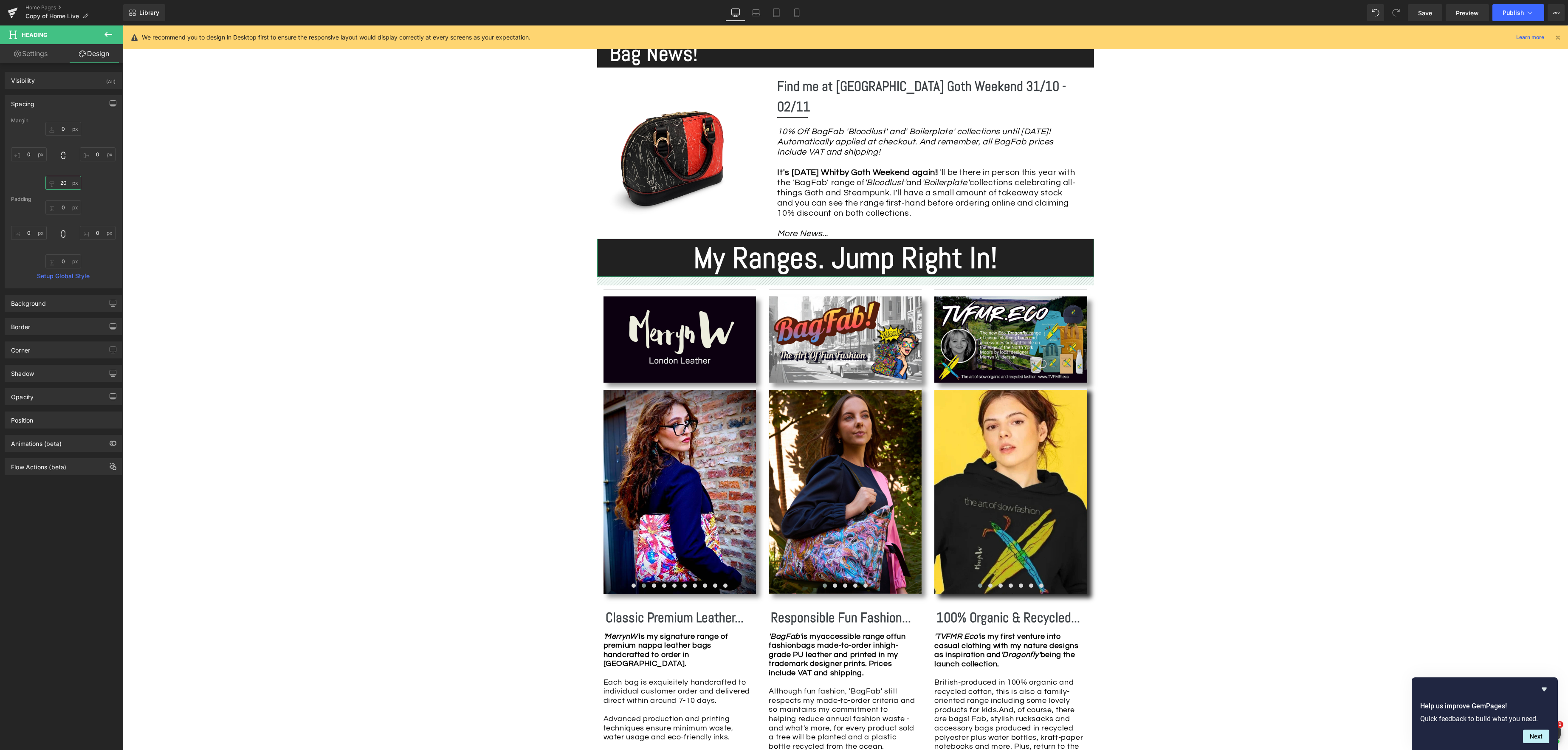
click at [70, 183] on input "20" at bounding box center [63, 183] width 36 height 14
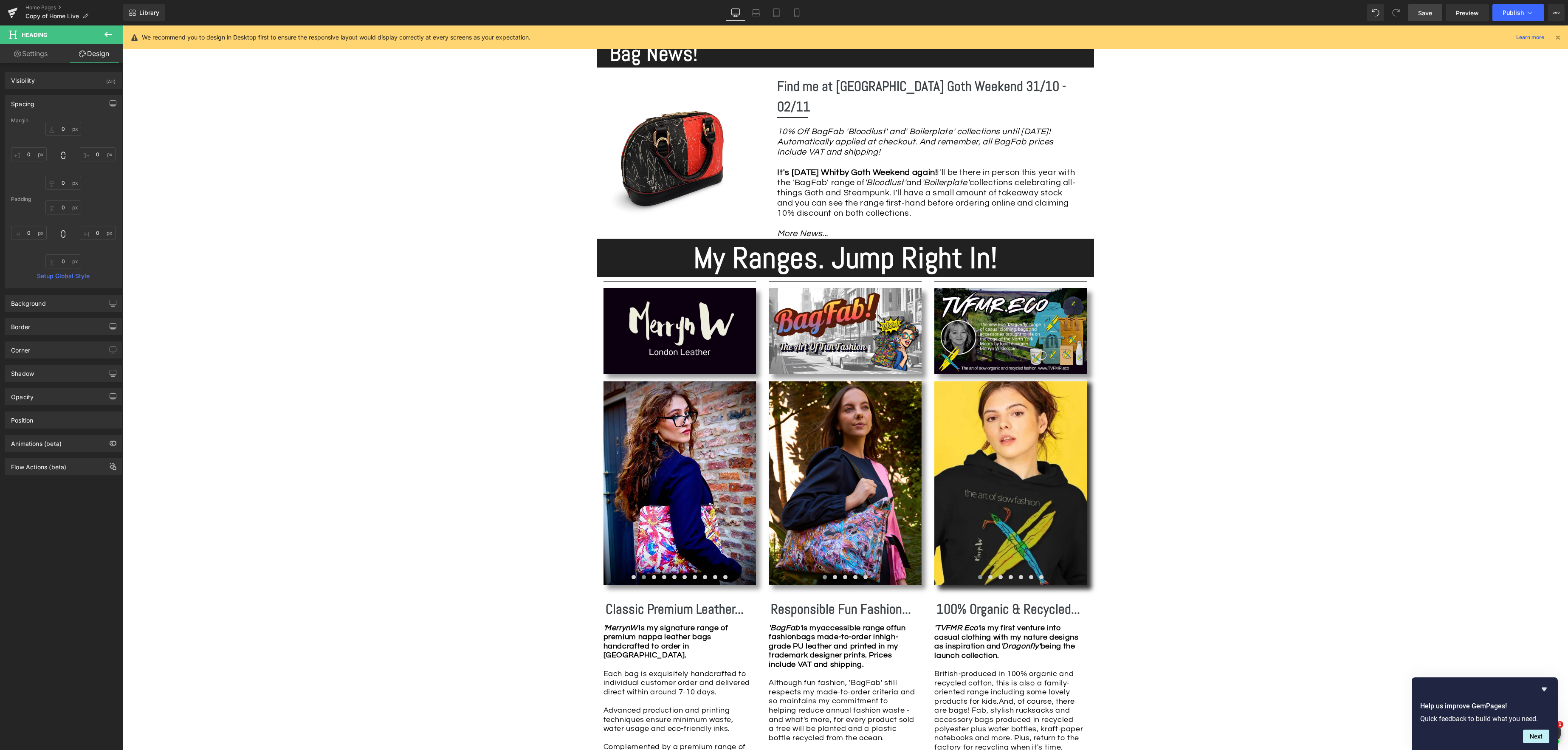
click at [1436, 10] on link "Save" at bounding box center [1425, 13] width 35 height 17
click at [1465, 14] on span "Preview" at bounding box center [1467, 13] width 23 height 9
click at [797, 14] on icon at bounding box center [797, 13] width 9 height 9
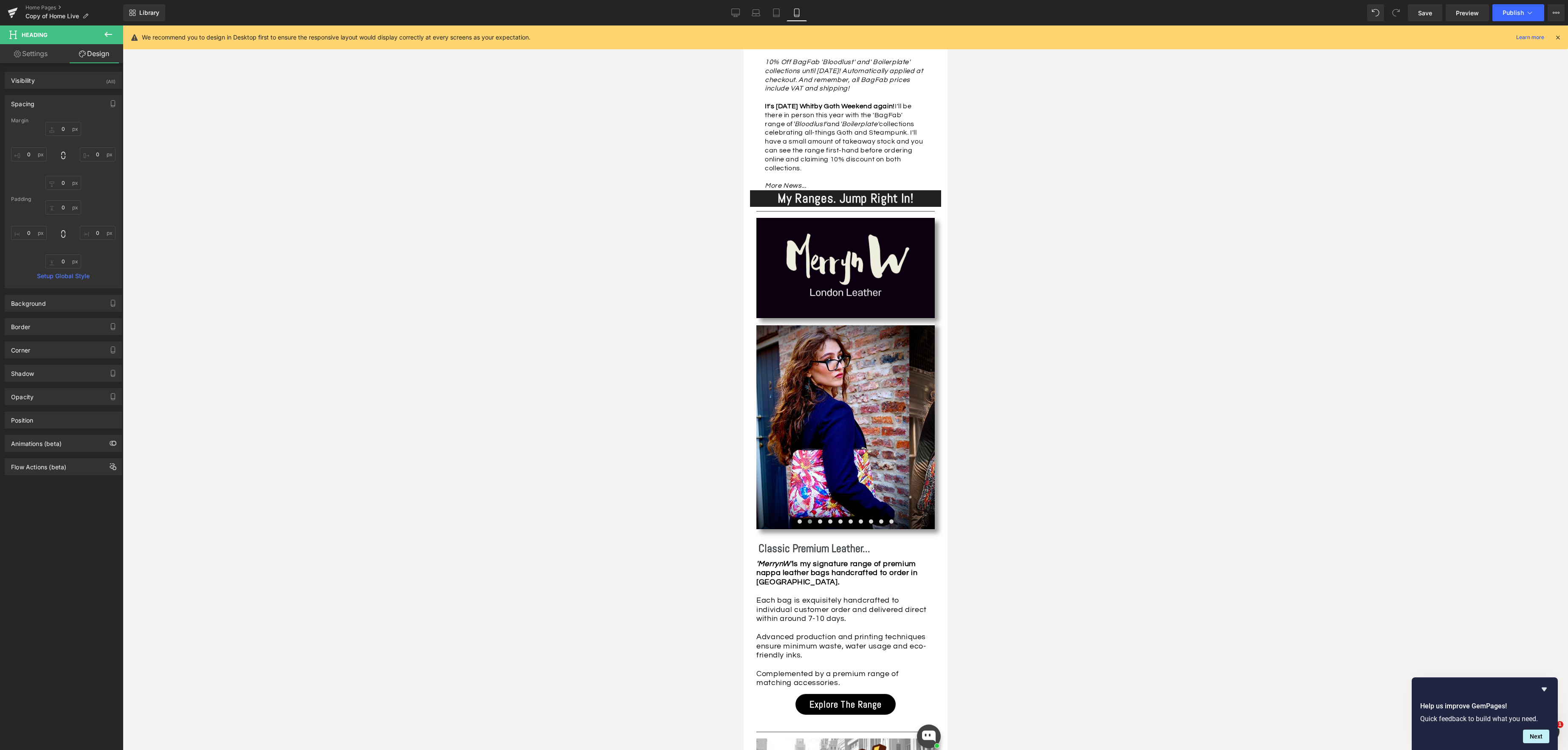
scroll to position [527, 0]
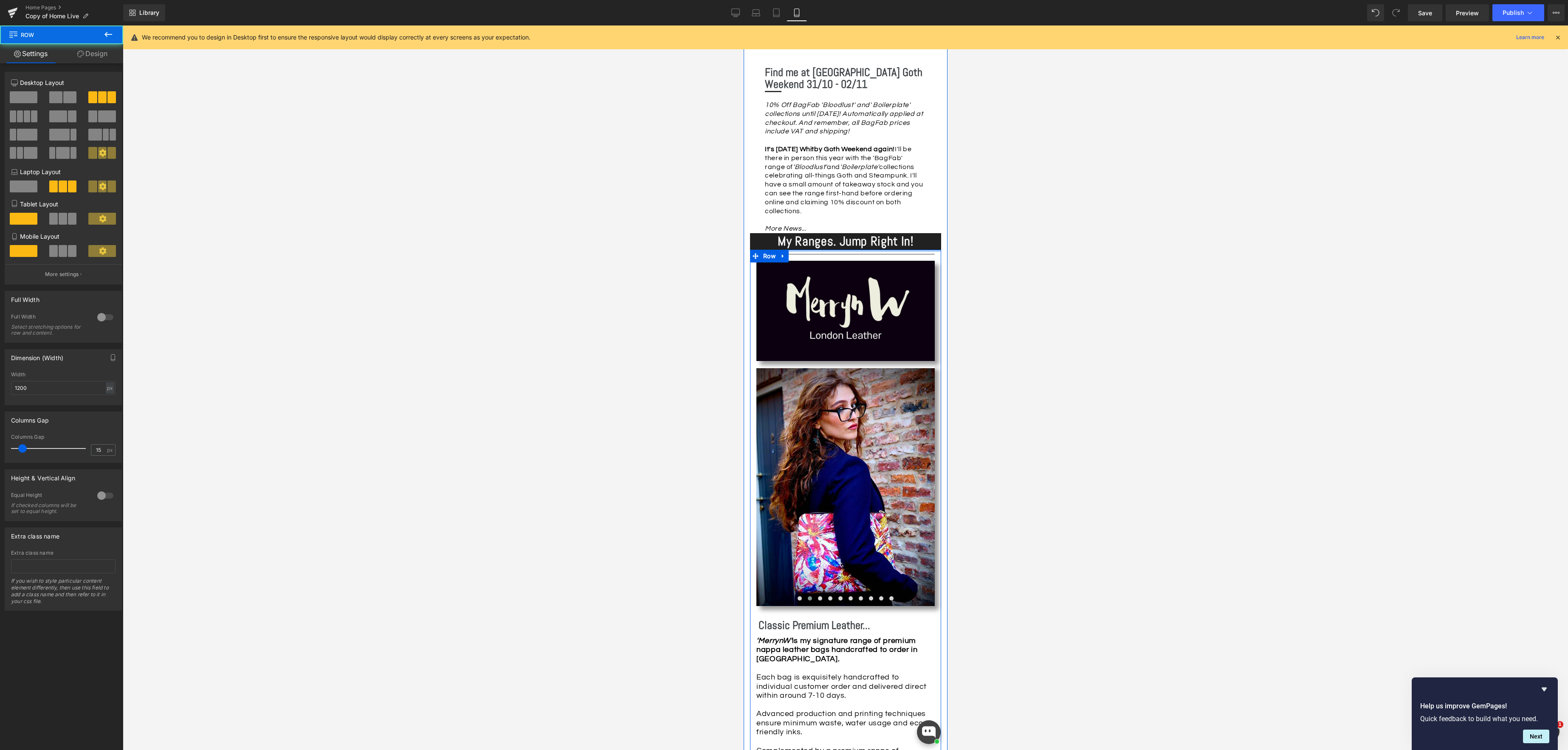
click at [817, 250] on div at bounding box center [845, 250] width 191 height 2
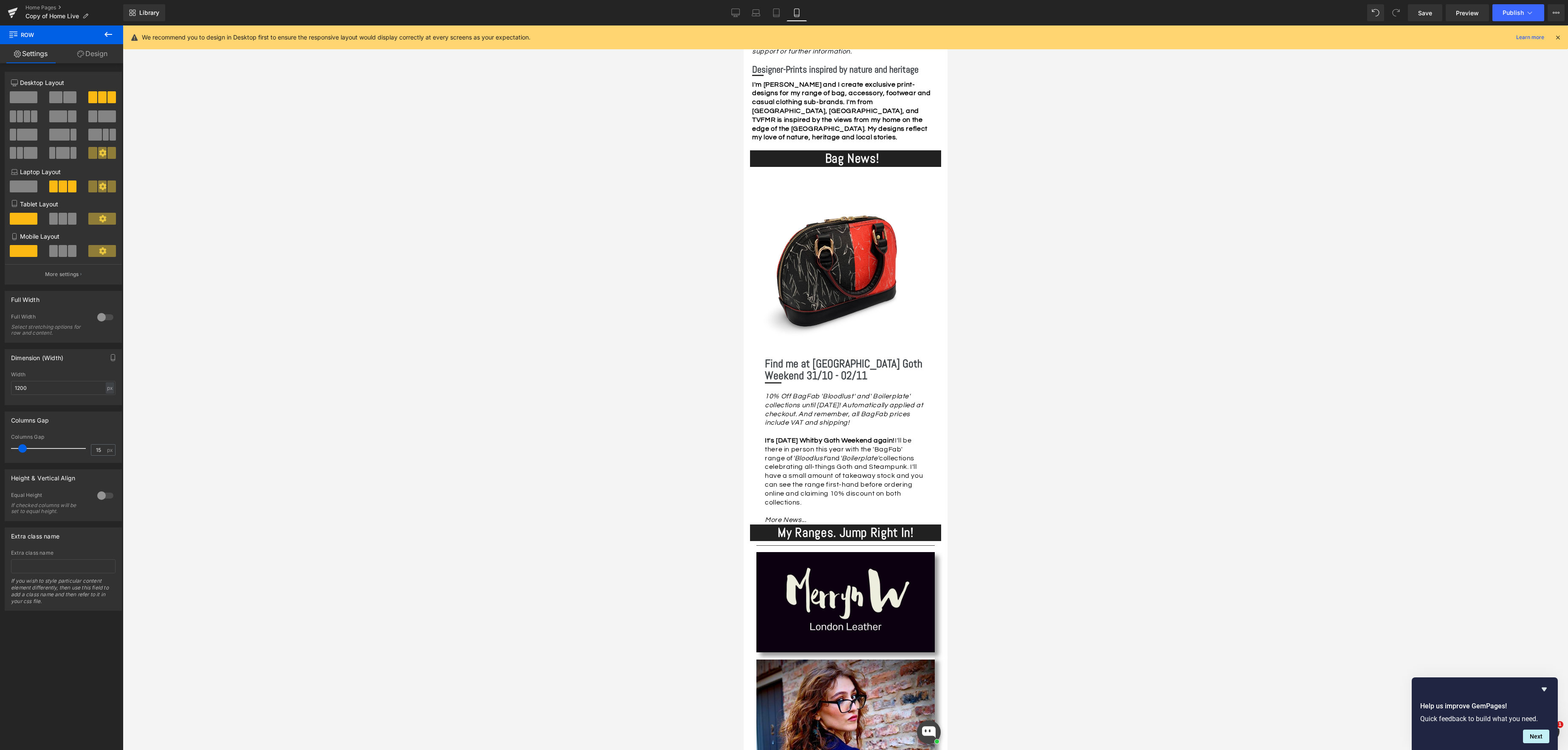
scroll to position [246, 0]
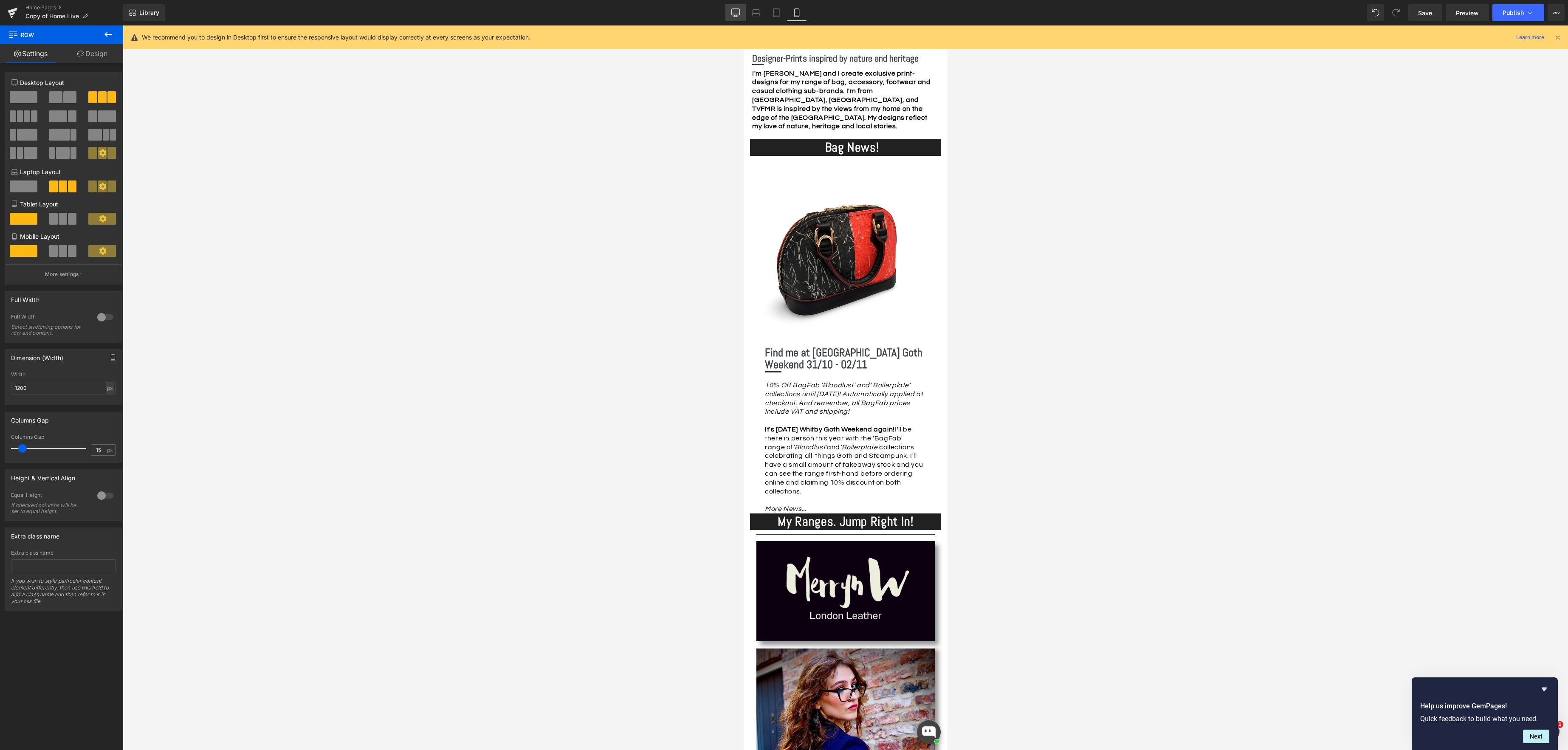
click at [739, 15] on icon at bounding box center [735, 13] width 9 height 9
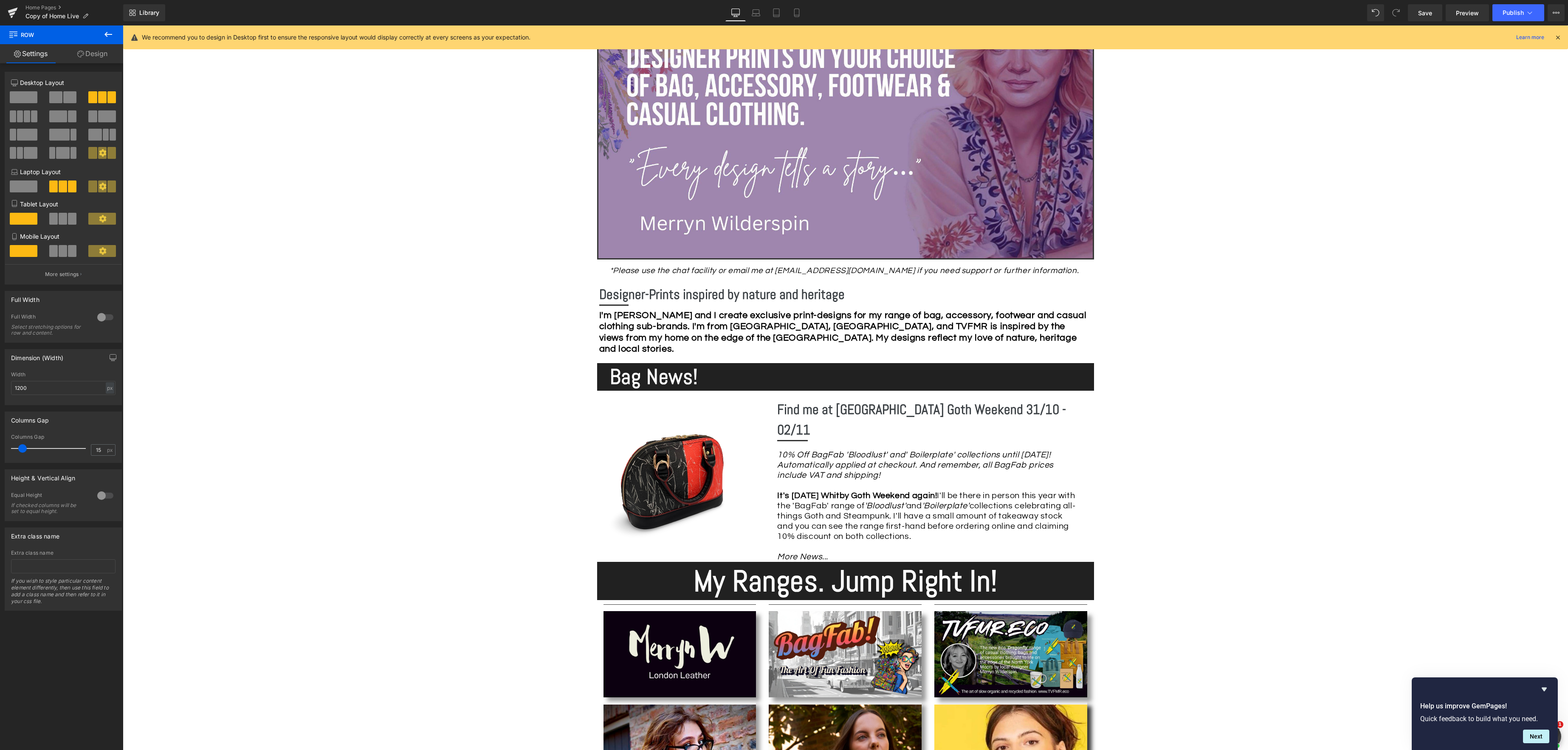
scroll to position [311, 0]
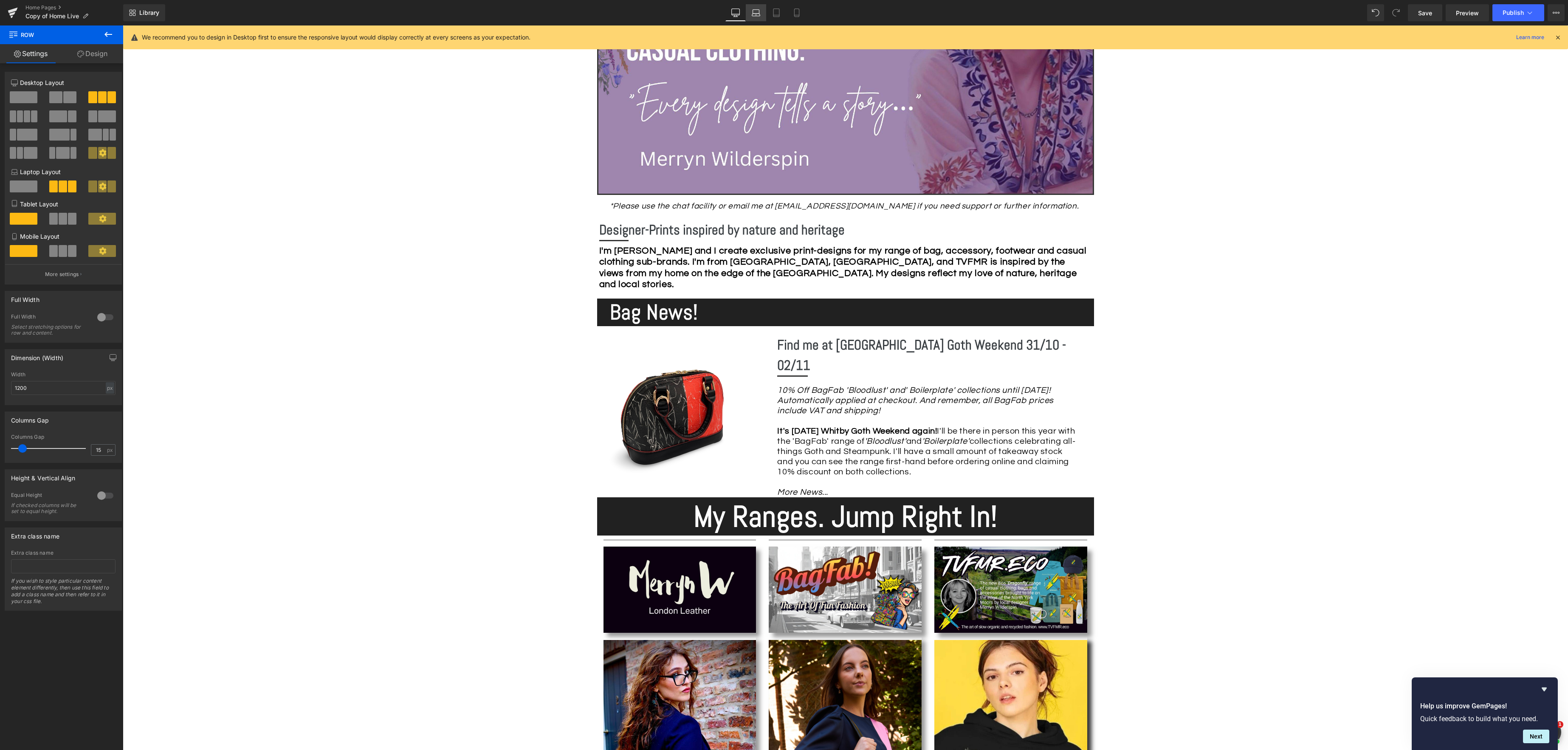
click at [757, 11] on icon at bounding box center [755, 13] width 9 height 9
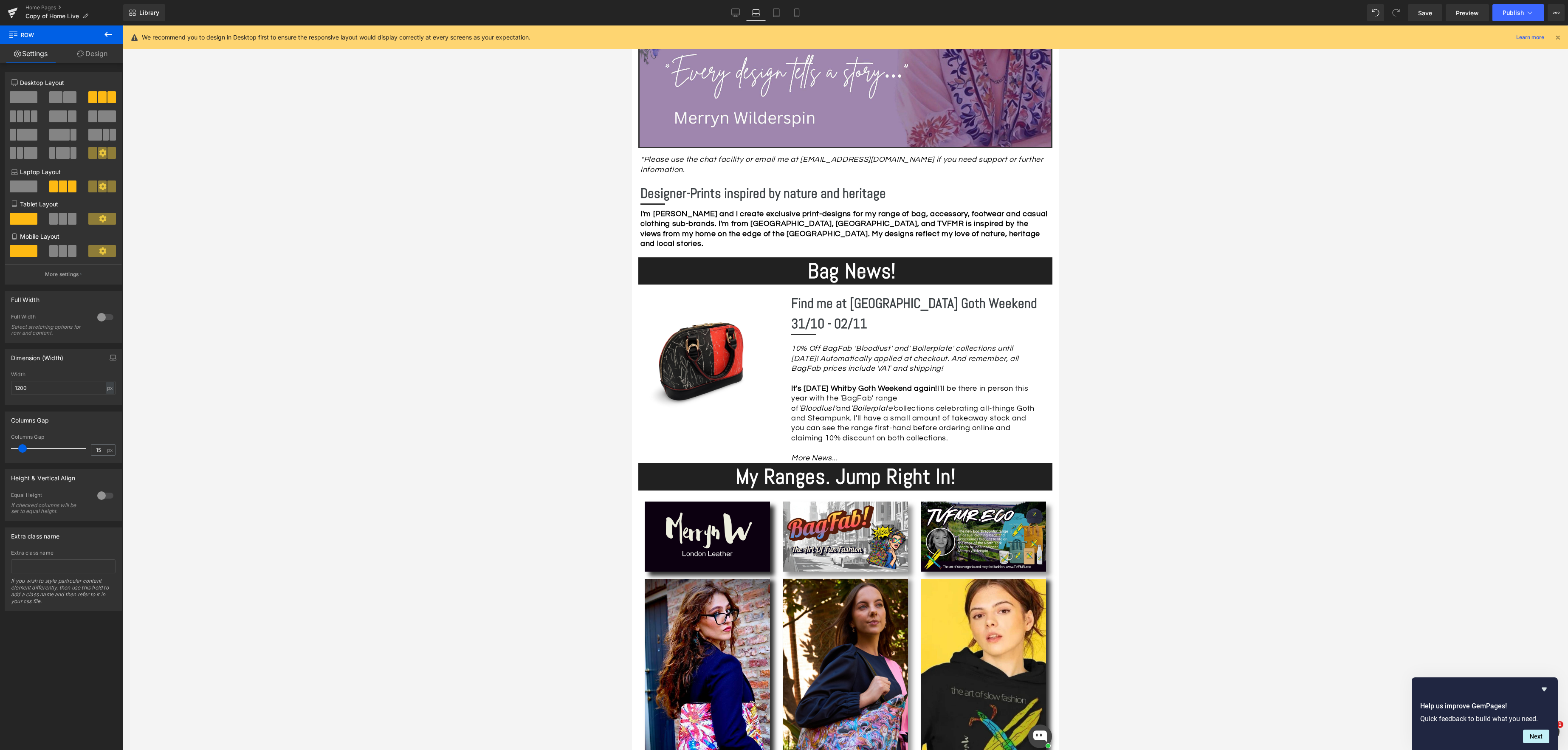
scroll to position [261, 0]
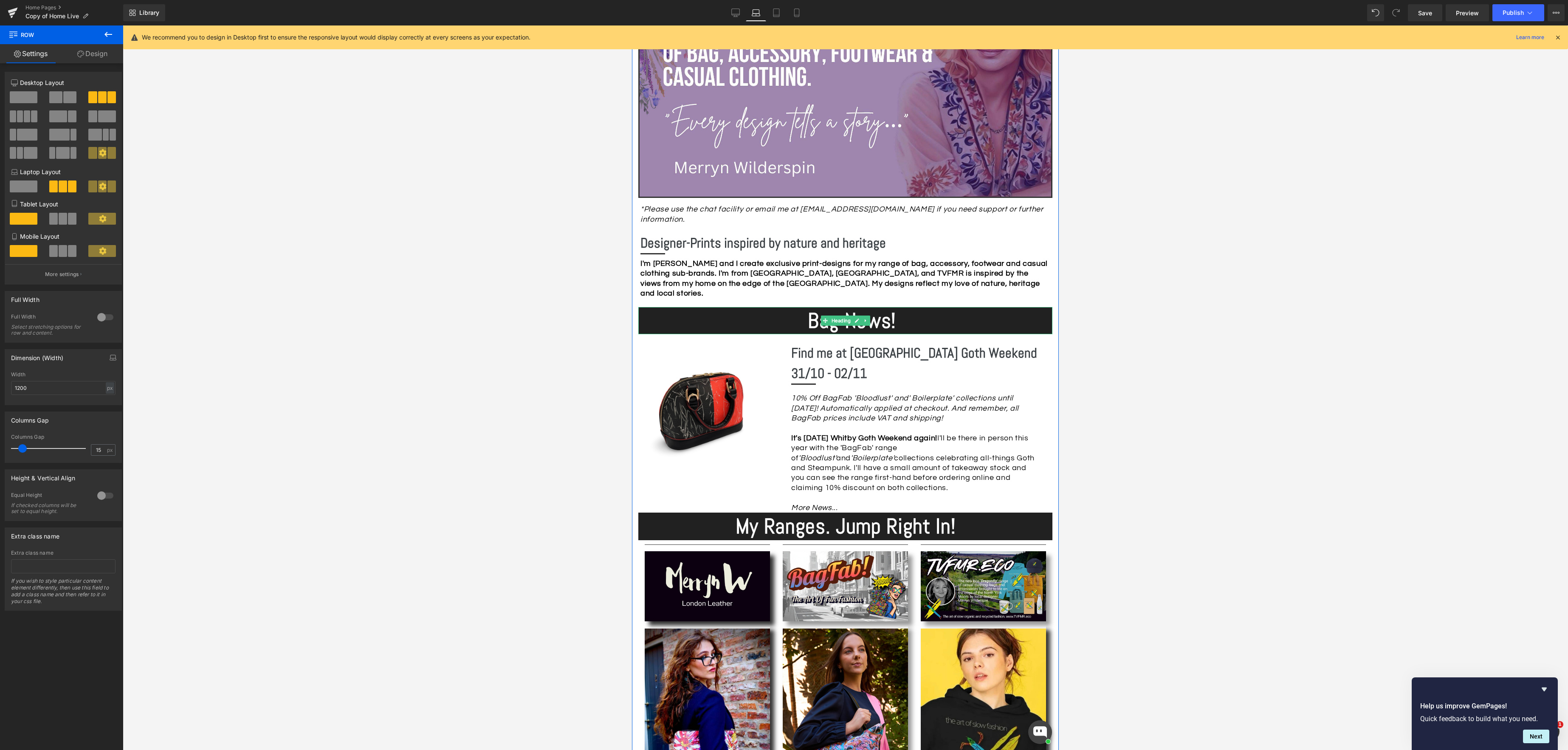
click at [913, 312] on h1 "Bag News!" at bounding box center [852, 321] width 401 height 28
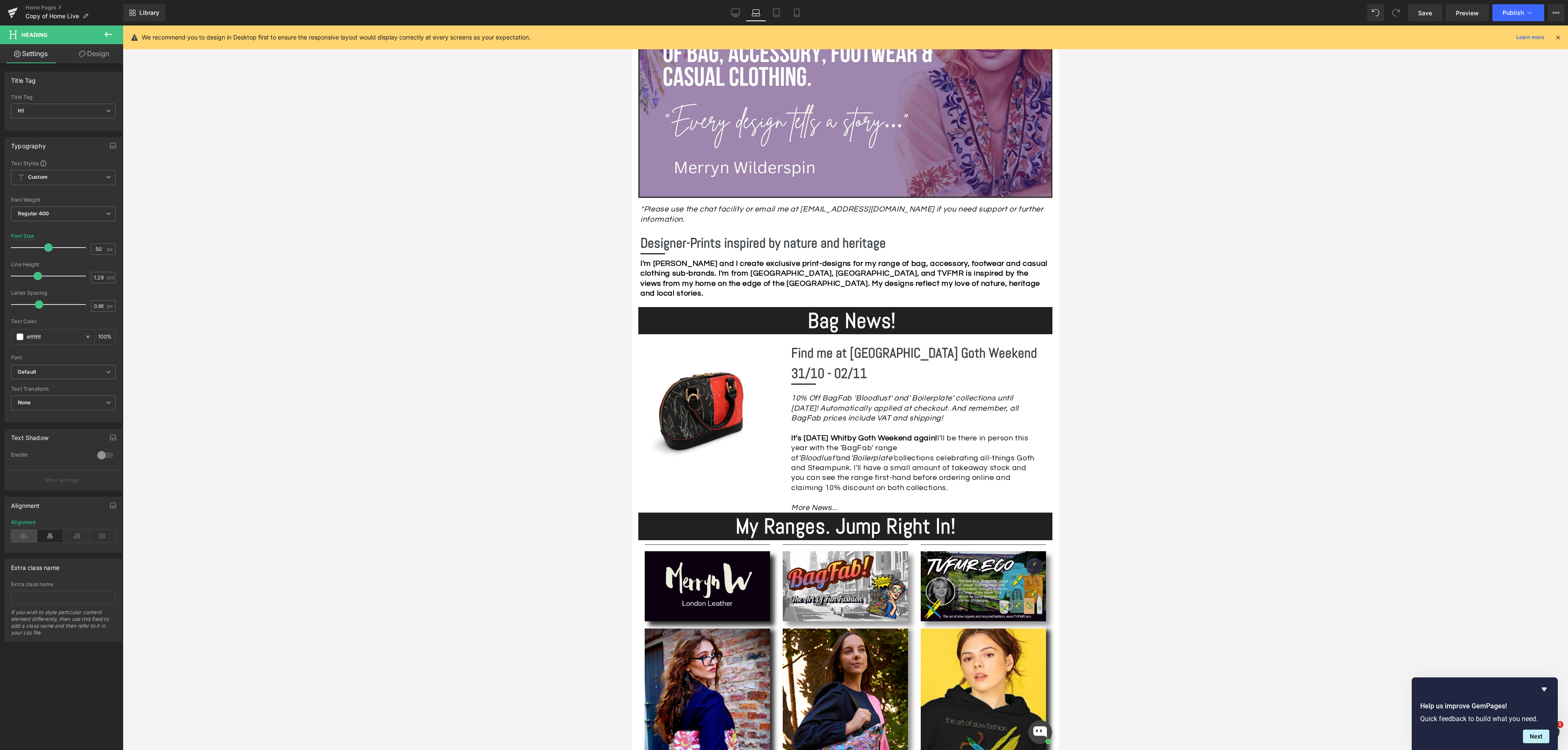
click at [28, 535] on icon at bounding box center [25, 535] width 27 height 13
click at [776, 13] on icon at bounding box center [776, 13] width 9 height 9
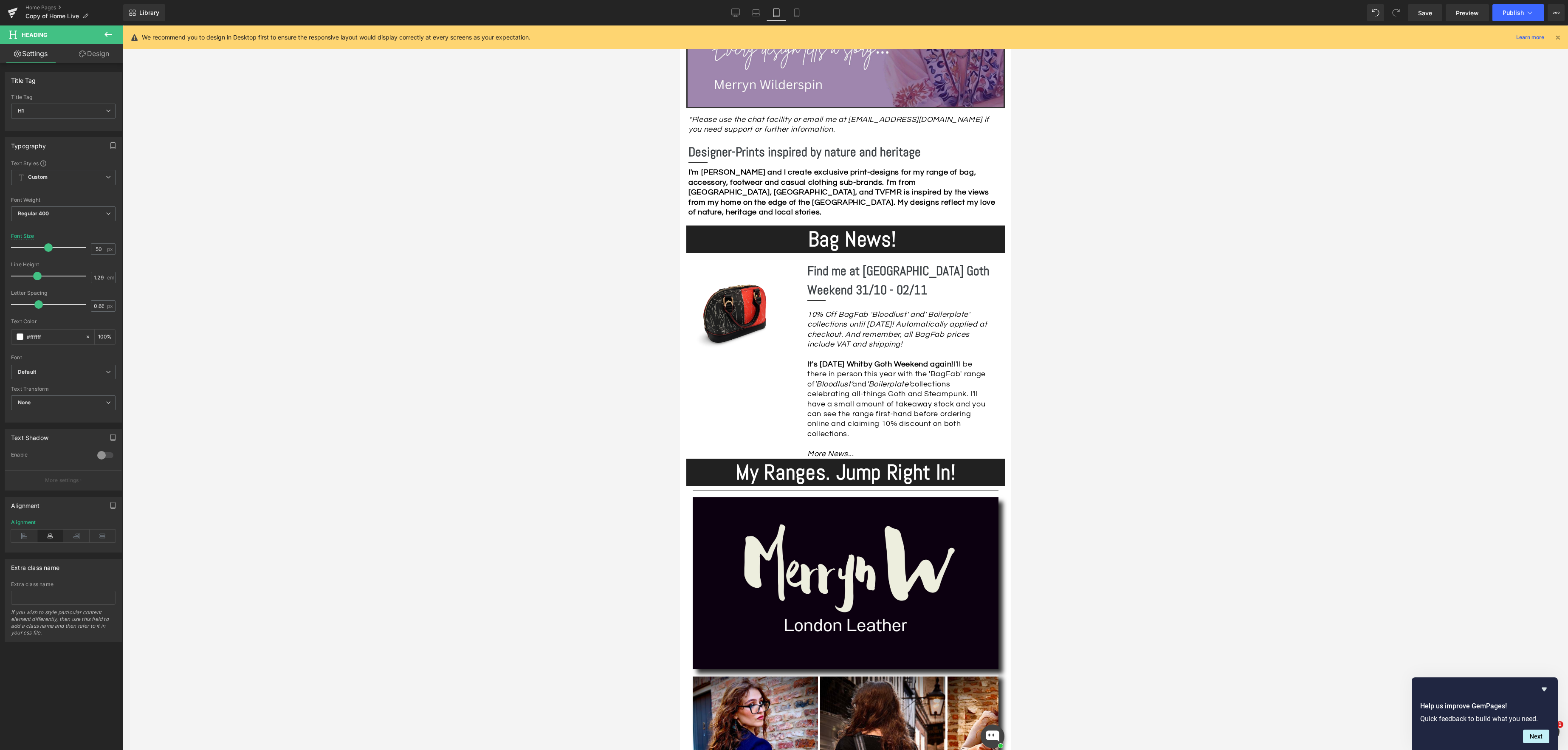
scroll to position [190, 0]
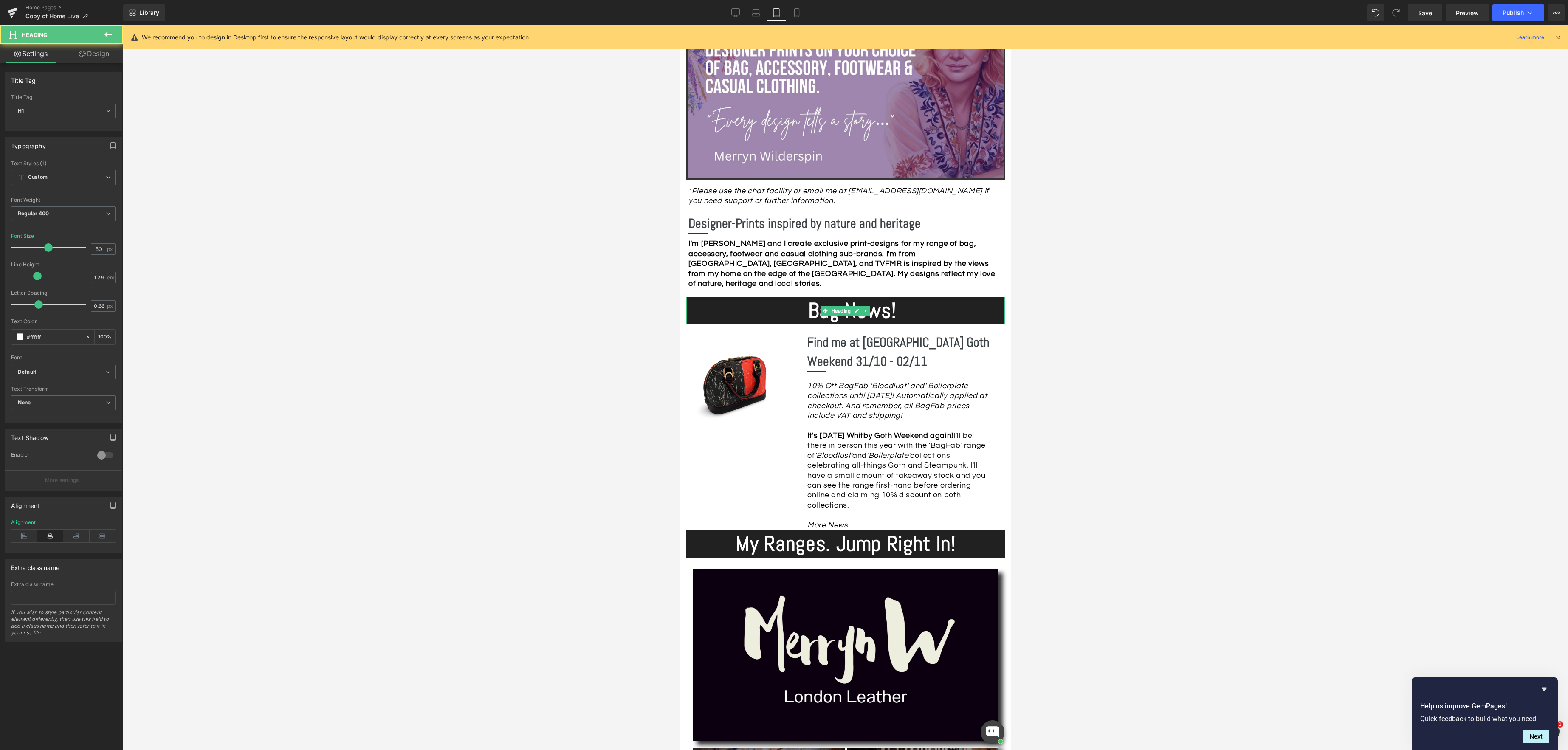
click at [872, 312] on strong "Bag News!" at bounding box center [852, 310] width 88 height 27
click at [24, 534] on icon at bounding box center [25, 535] width 27 height 13
click at [797, 13] on icon at bounding box center [797, 13] width 9 height 9
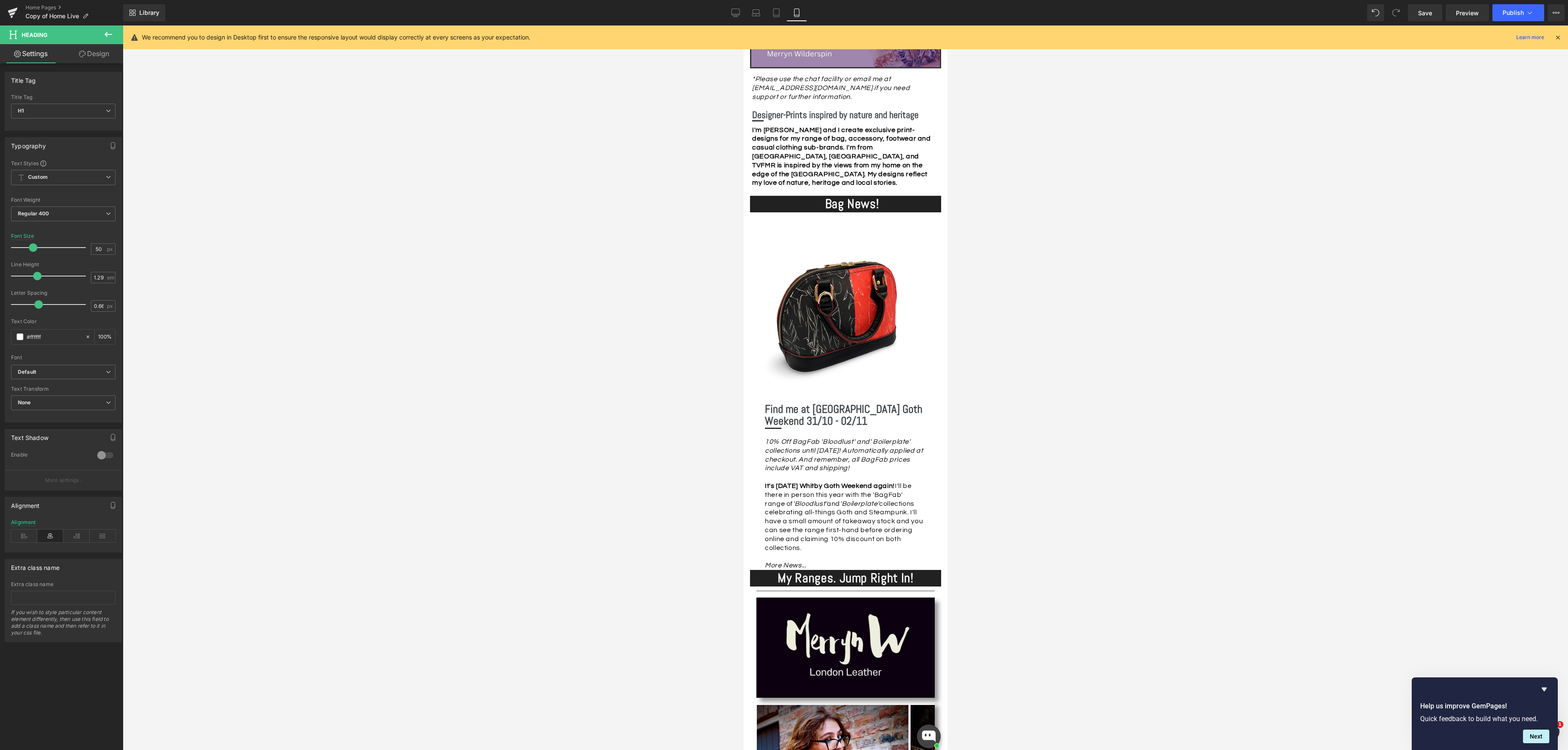
scroll to position [89, 0]
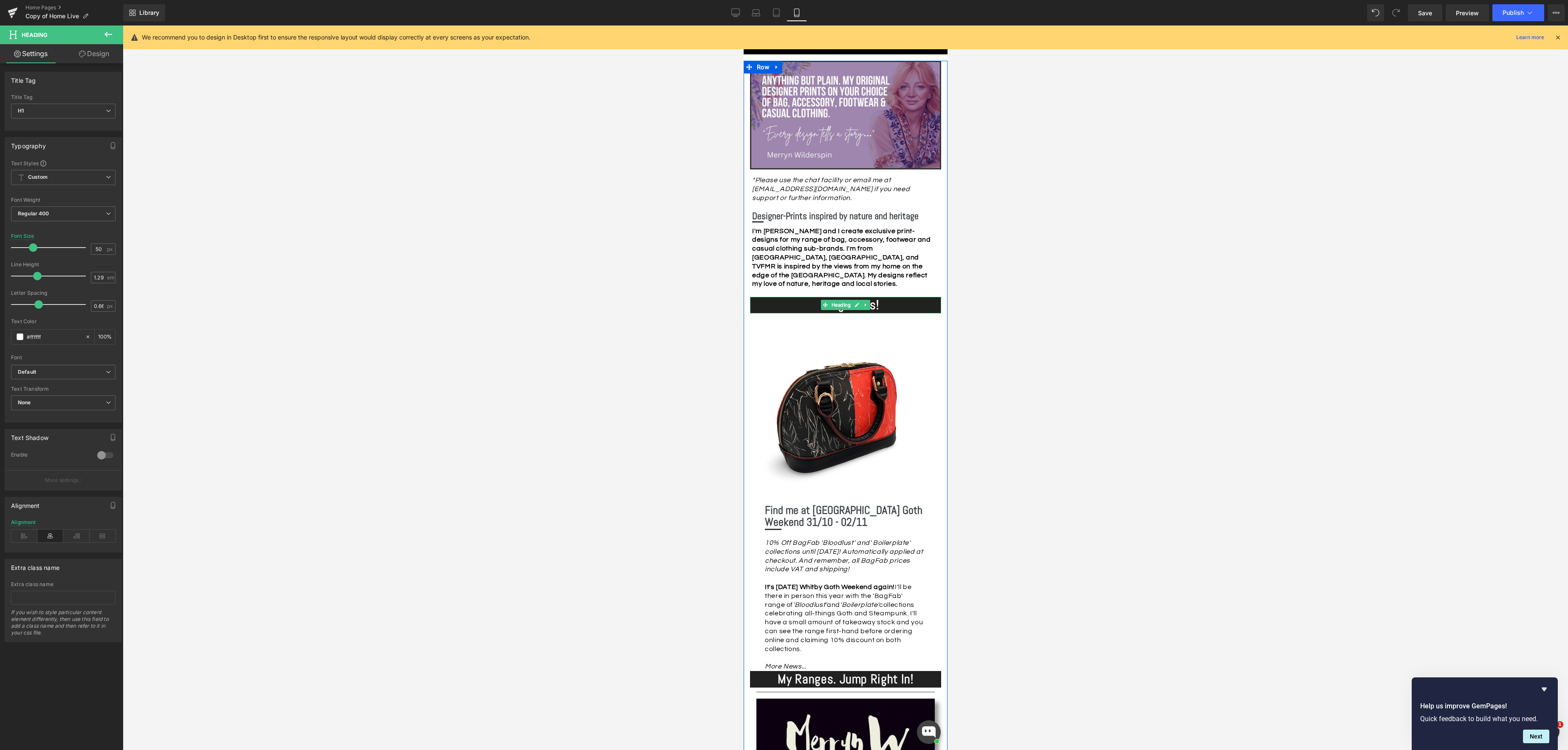
click at [898, 306] on h1 "Bag News!" at bounding box center [851, 305] width 178 height 17
click at [26, 539] on icon at bounding box center [25, 535] width 27 height 13
click at [1425, 11] on span "Save" at bounding box center [1424, 13] width 14 height 9
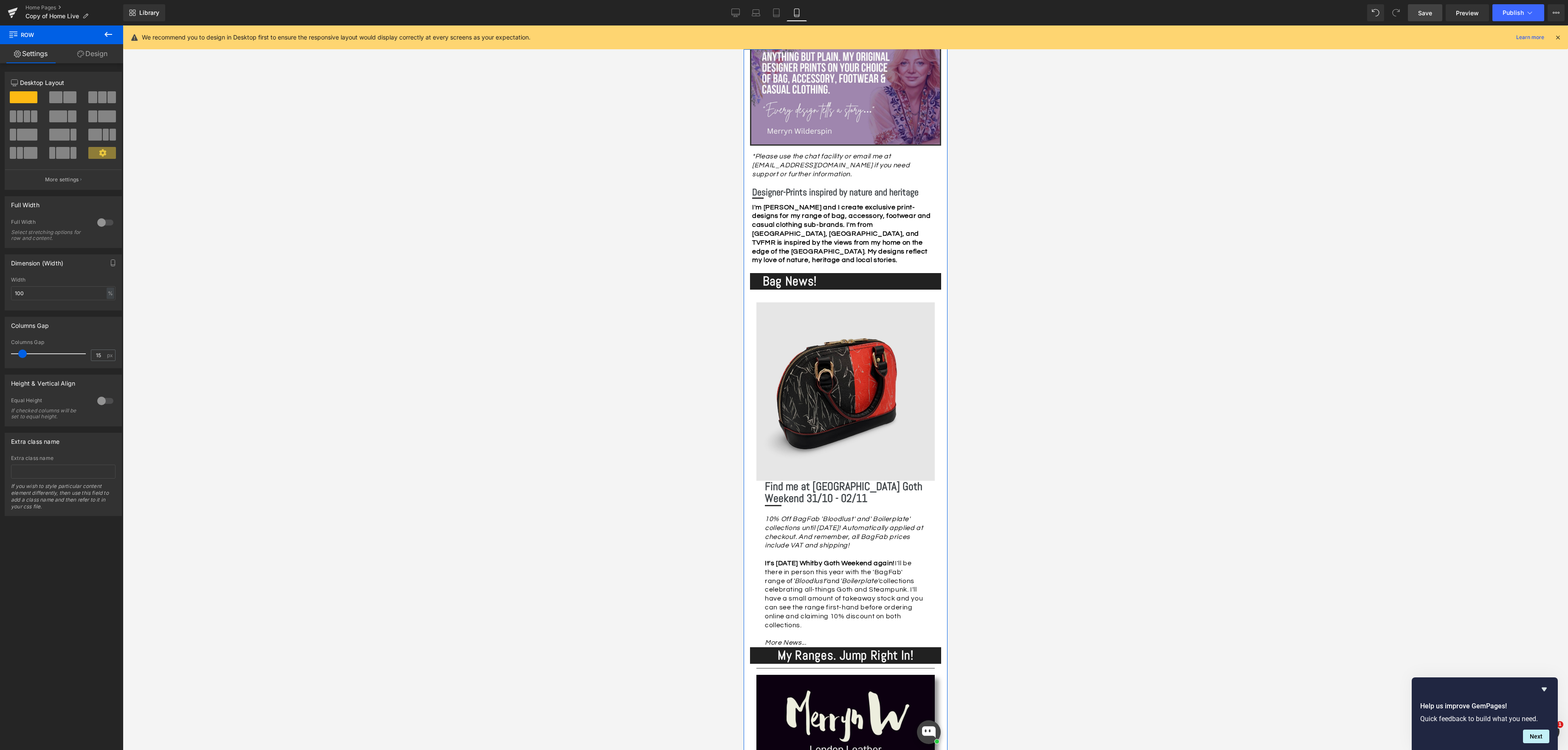
scroll to position [0, 0]
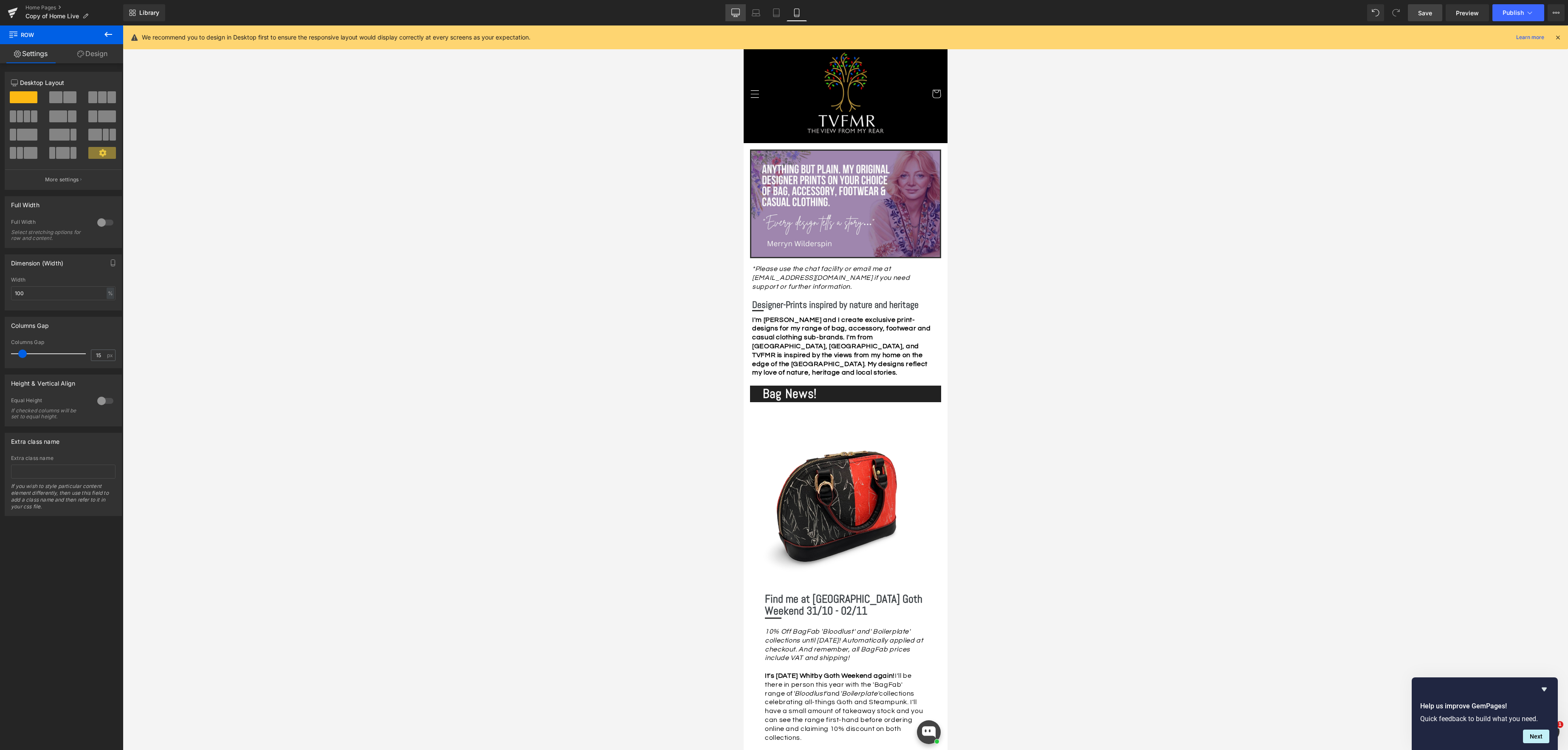
click at [734, 16] on icon at bounding box center [735, 16] width 3 height 2
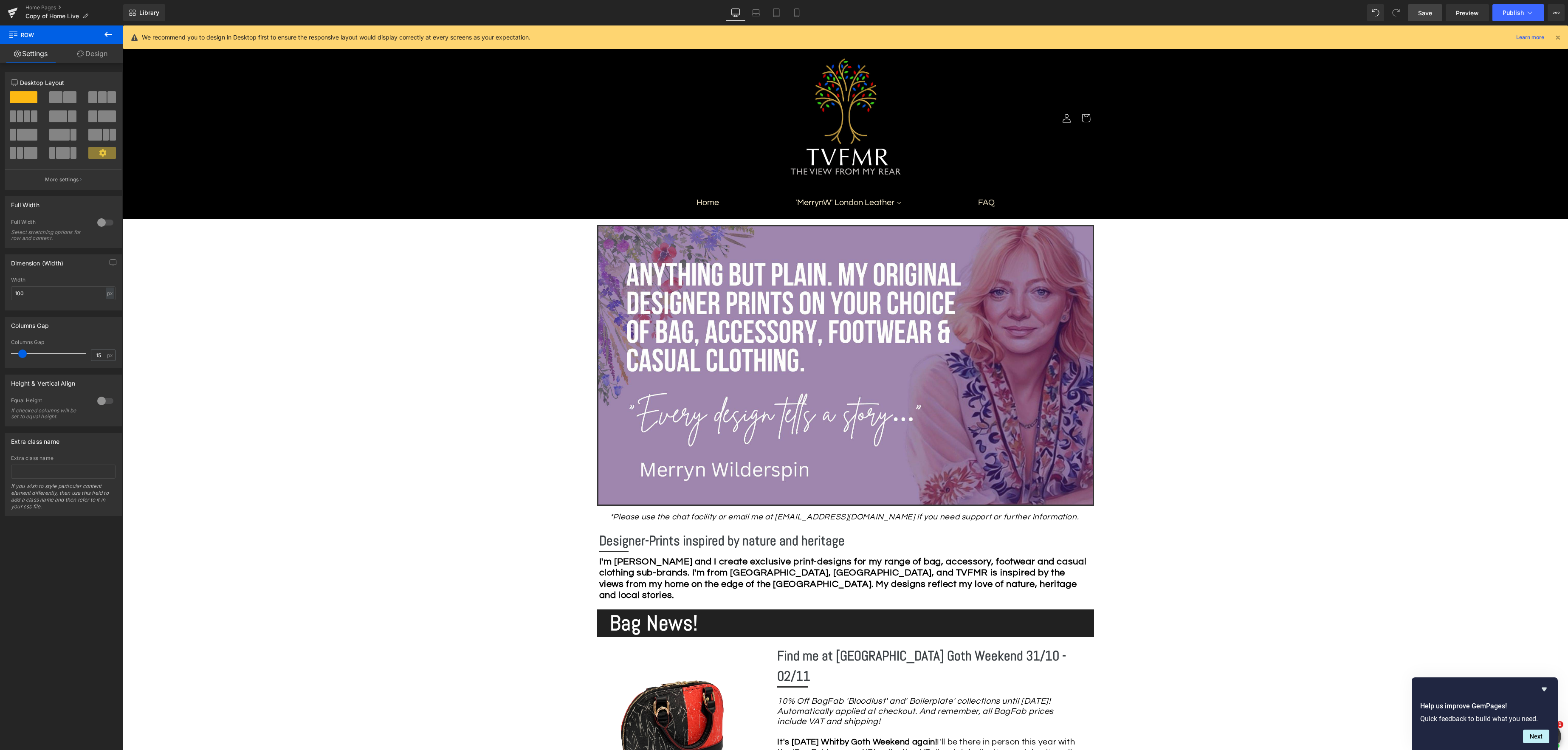
scroll to position [76, 0]
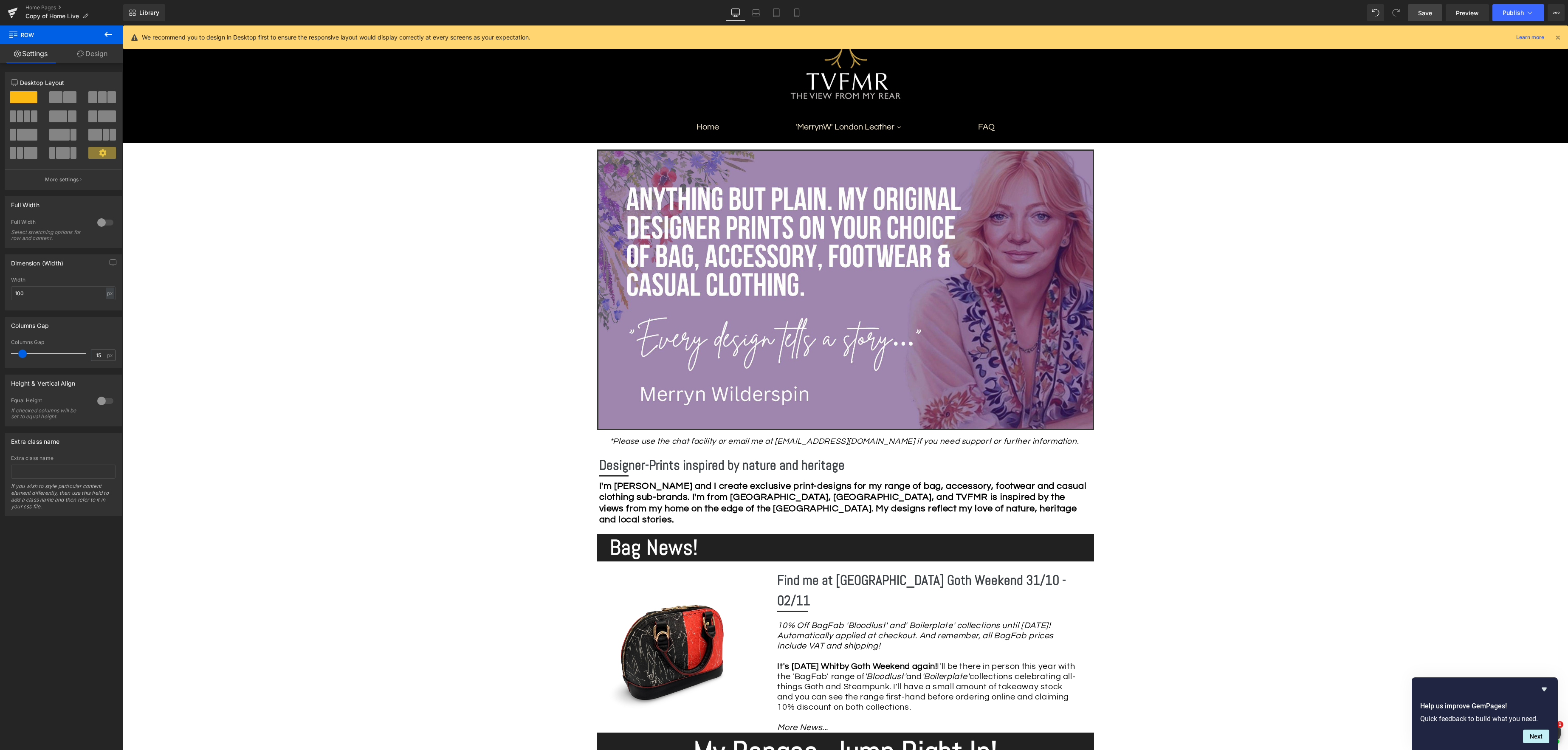
click at [1430, 9] on span "Save" at bounding box center [1424, 13] width 14 height 9
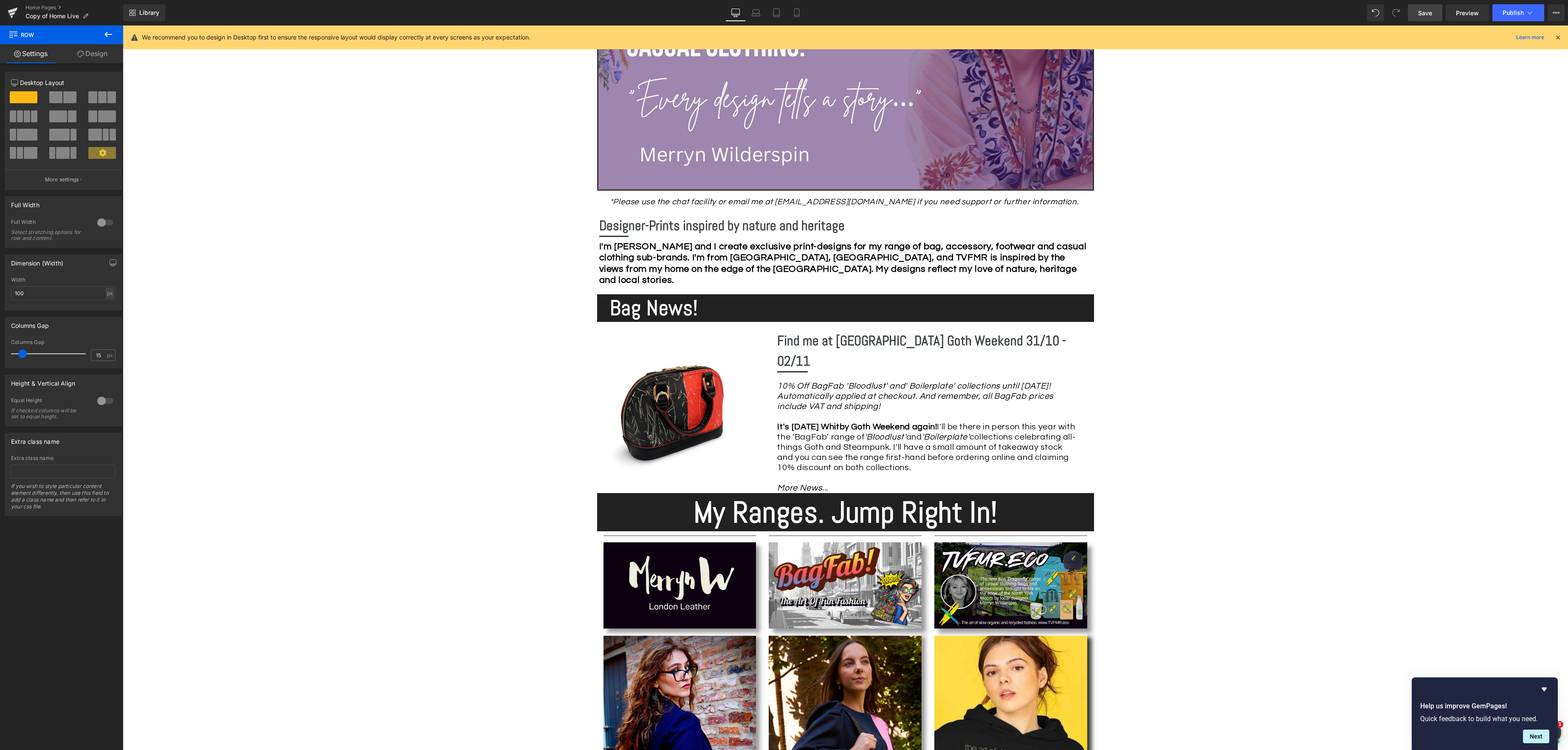
scroll to position [348, 0]
